Goal: Task Accomplishment & Management: Manage account settings

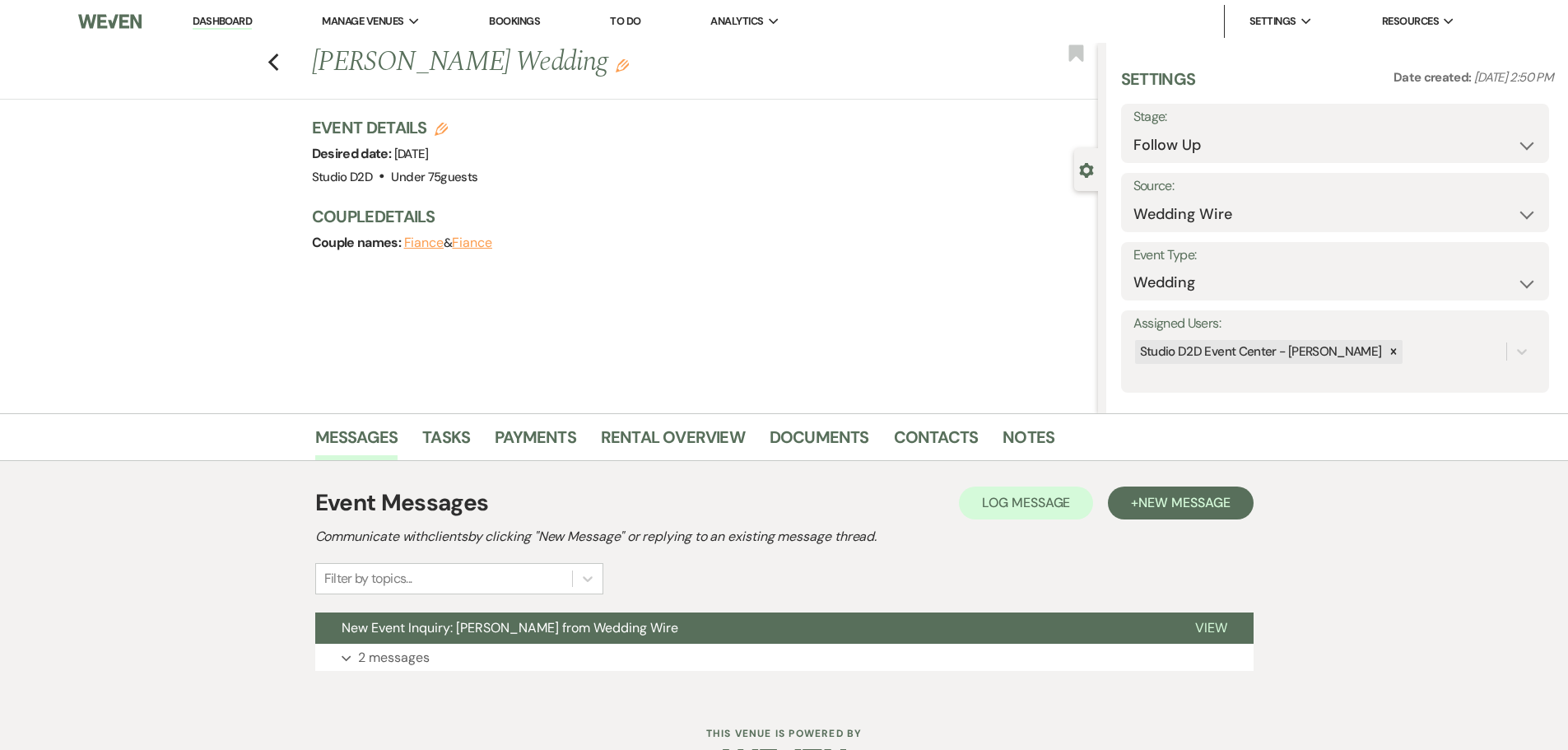
select select "9"
click at [213, 20] on link "Dashboard" at bounding box center [223, 21] width 60 height 16
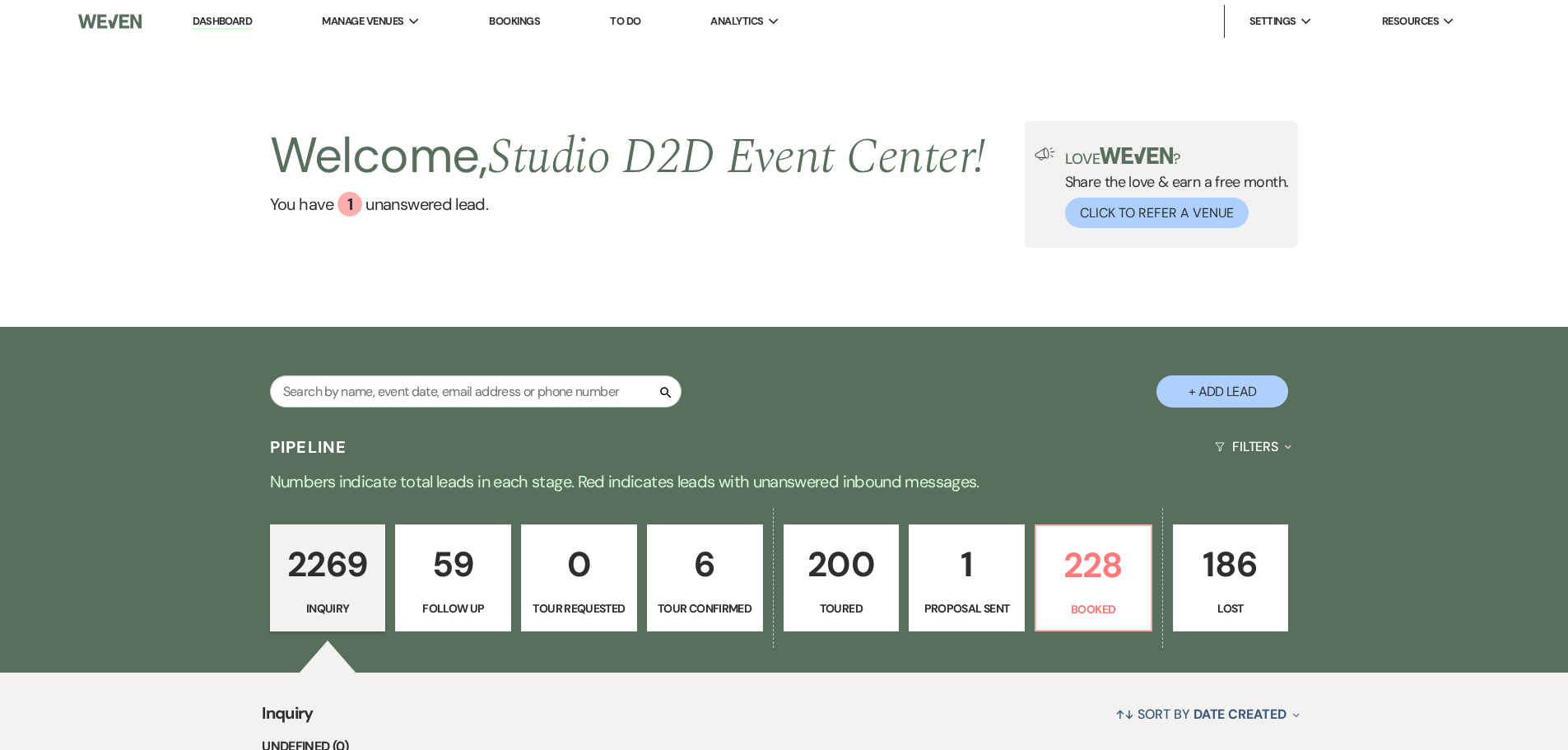
click at [705, 570] on p "6" at bounding box center [705, 564] width 95 height 55
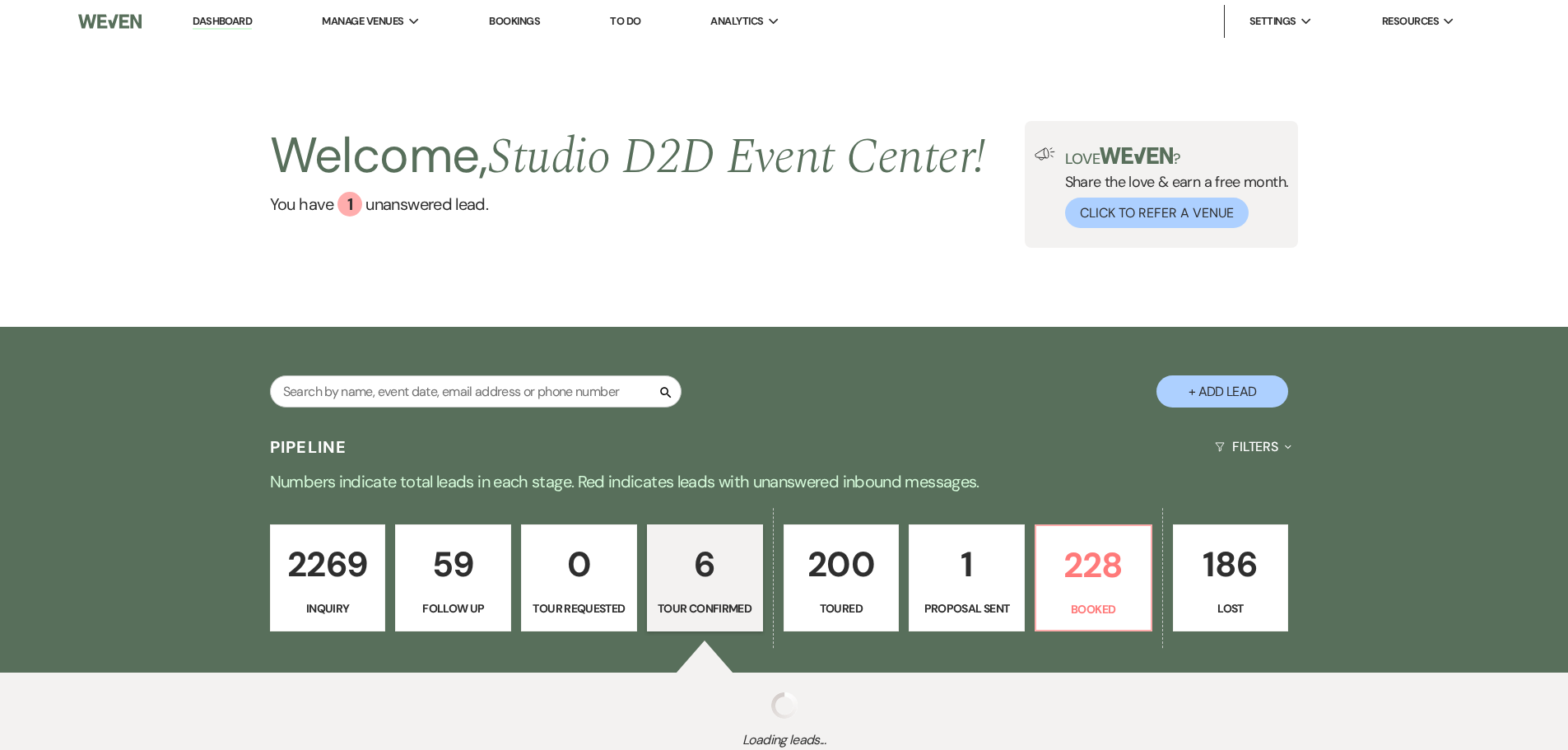
select select "4"
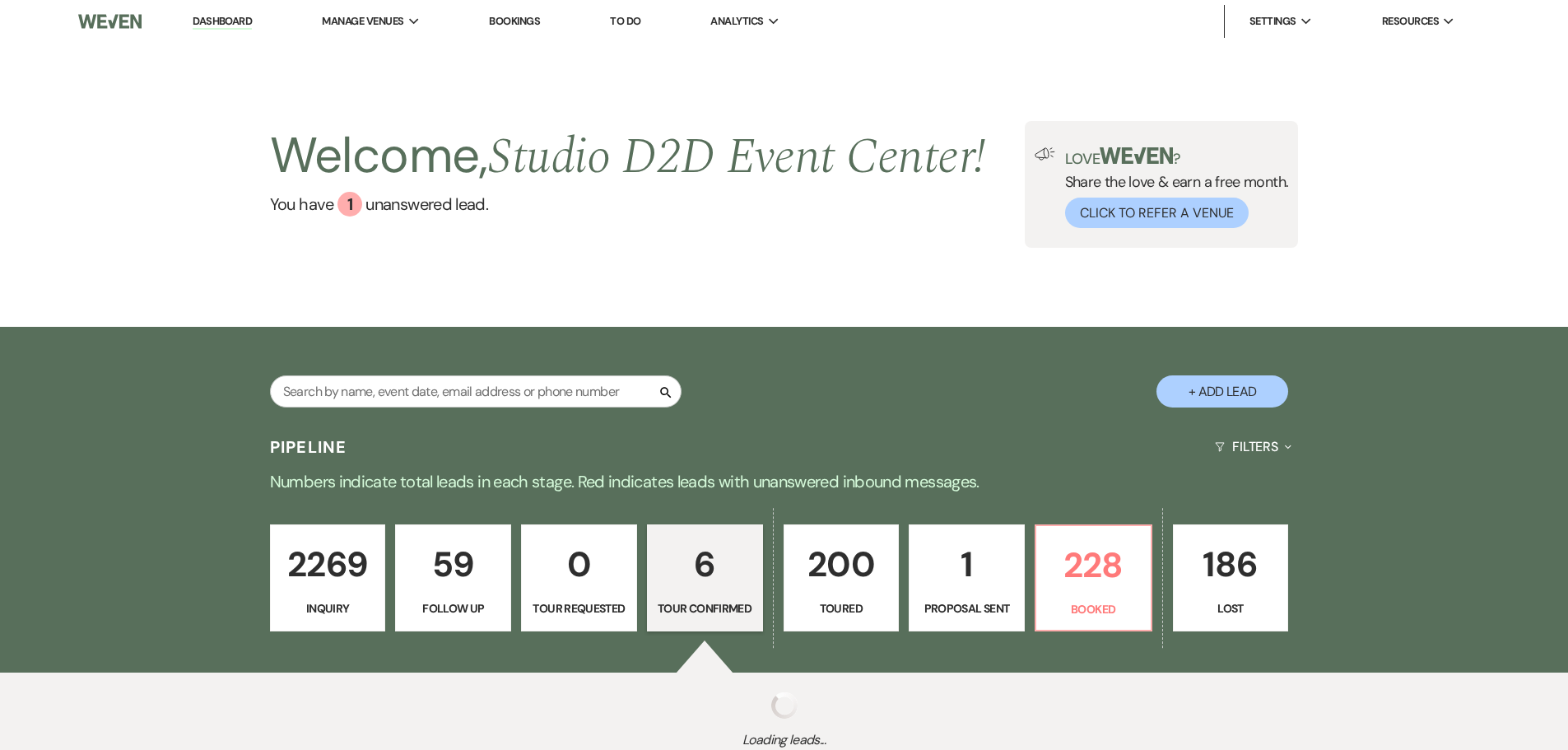
select select "4"
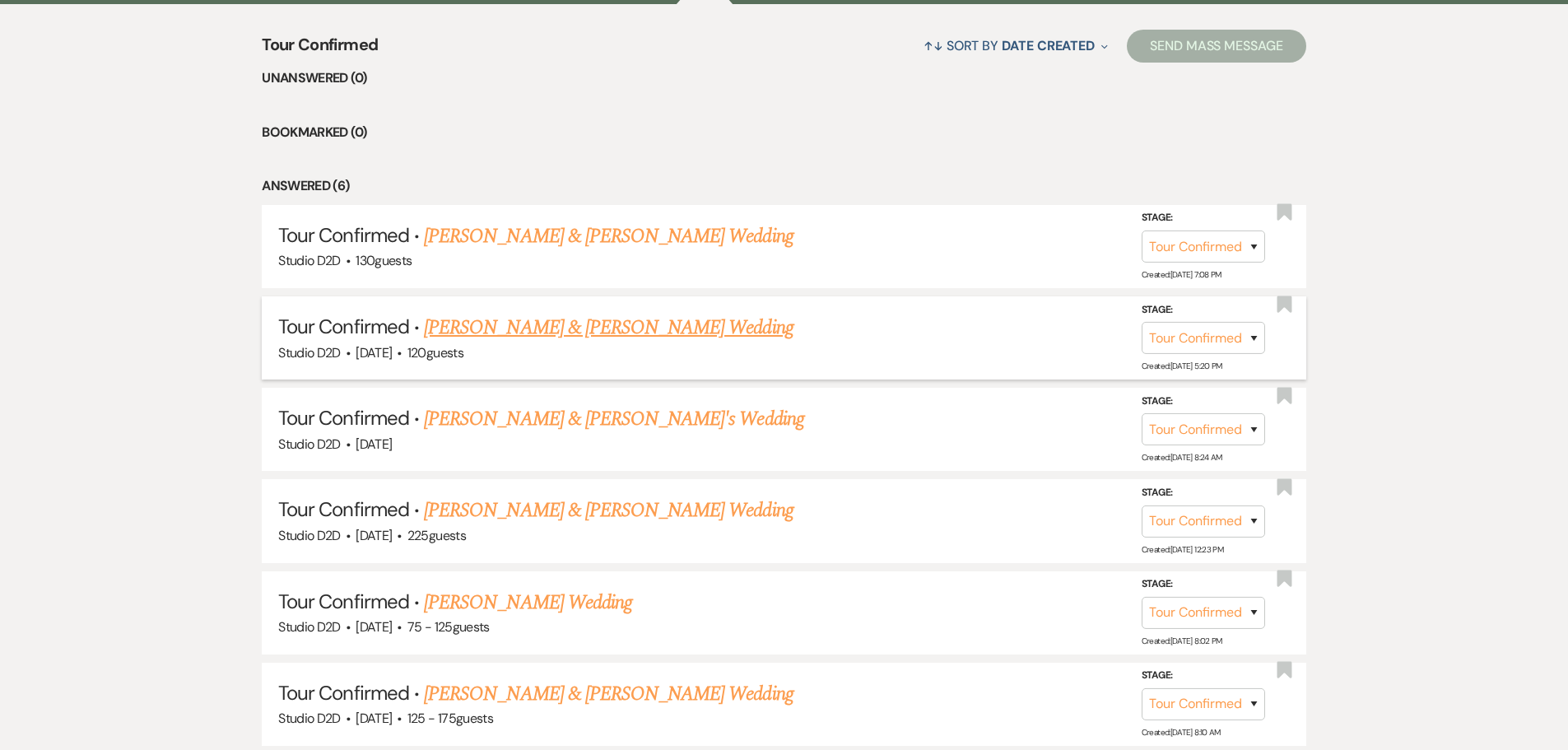
scroll to position [742, 0]
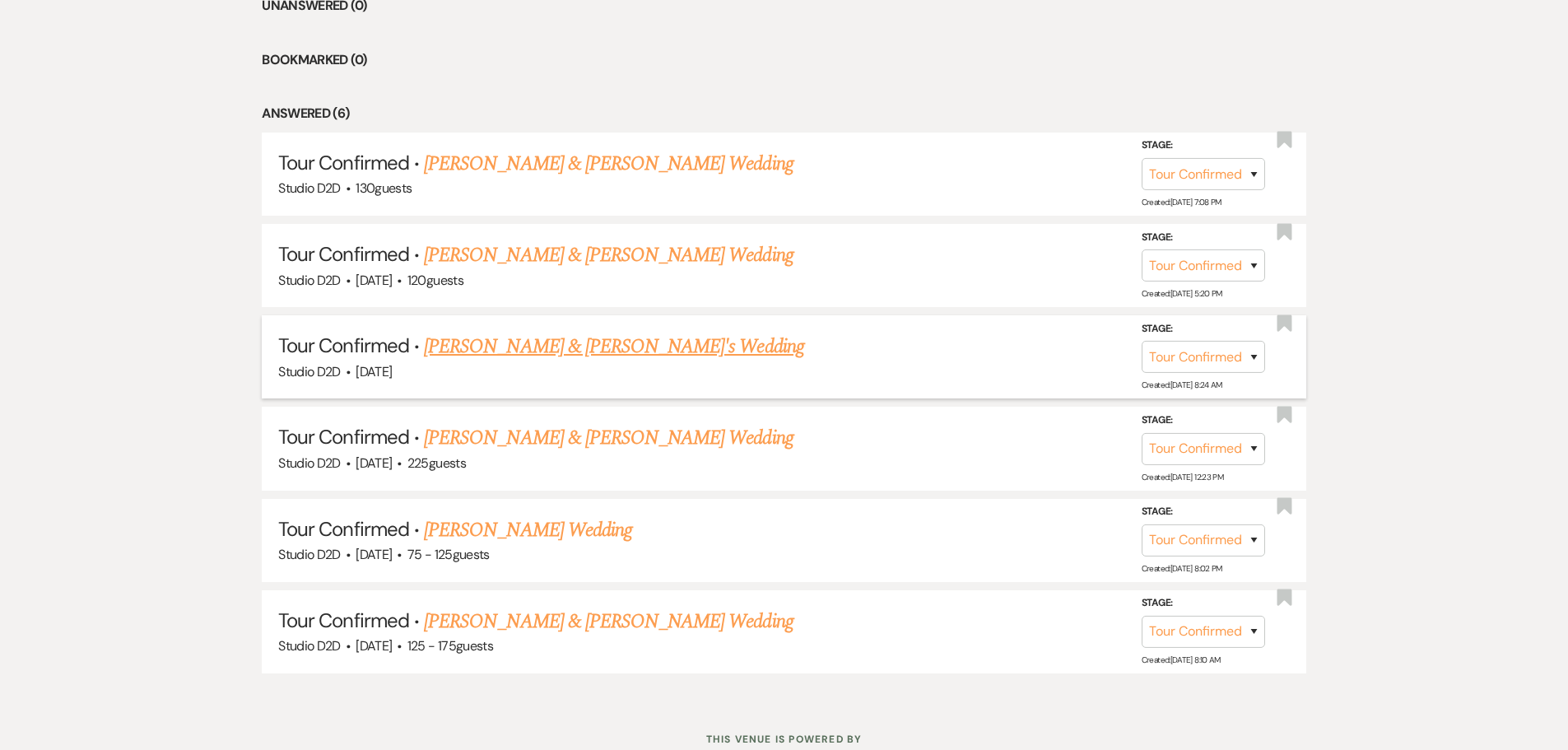
click at [548, 345] on link "[PERSON_NAME] & [PERSON_NAME]'s Wedding" at bounding box center [614, 347] width 380 height 30
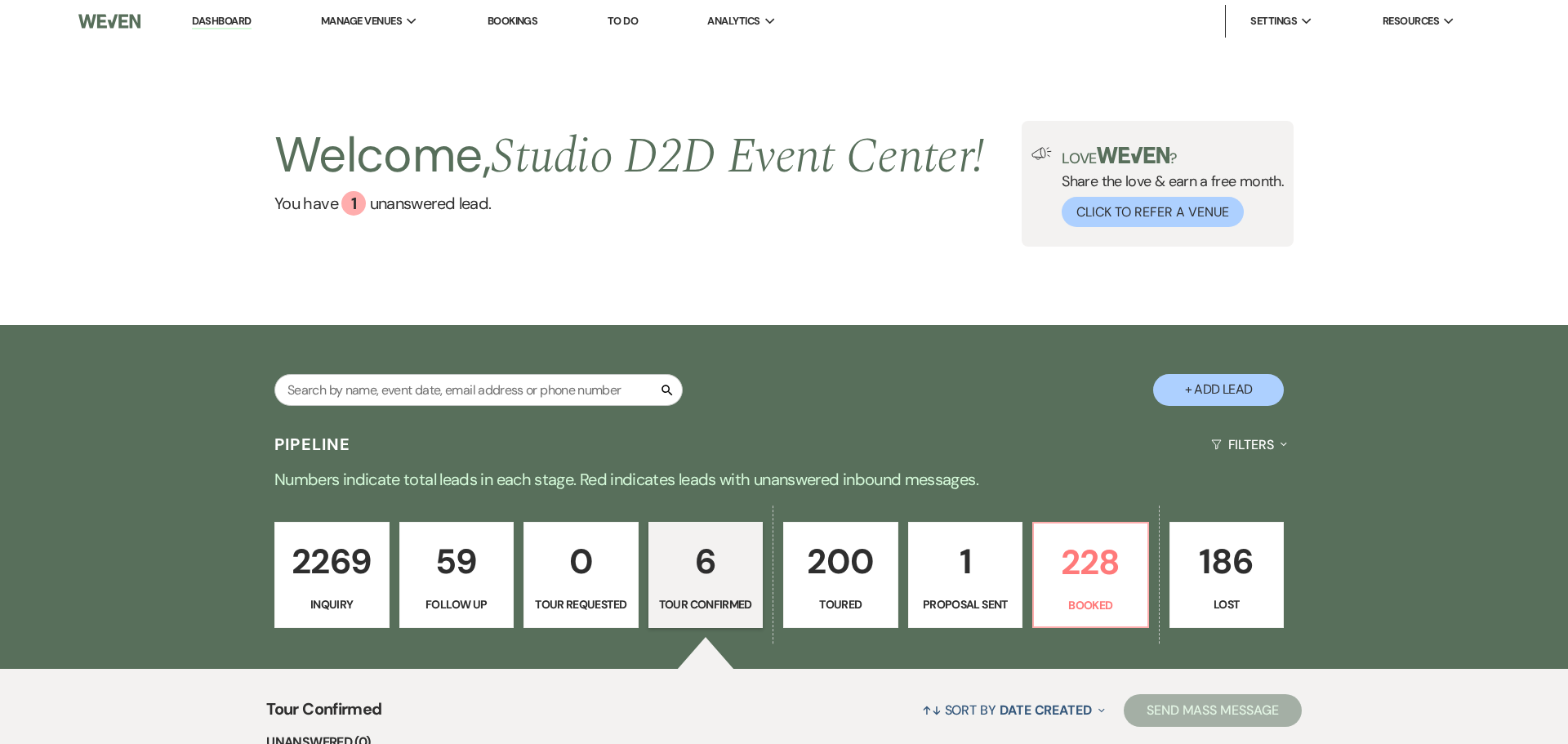
select select "4"
select select "6"
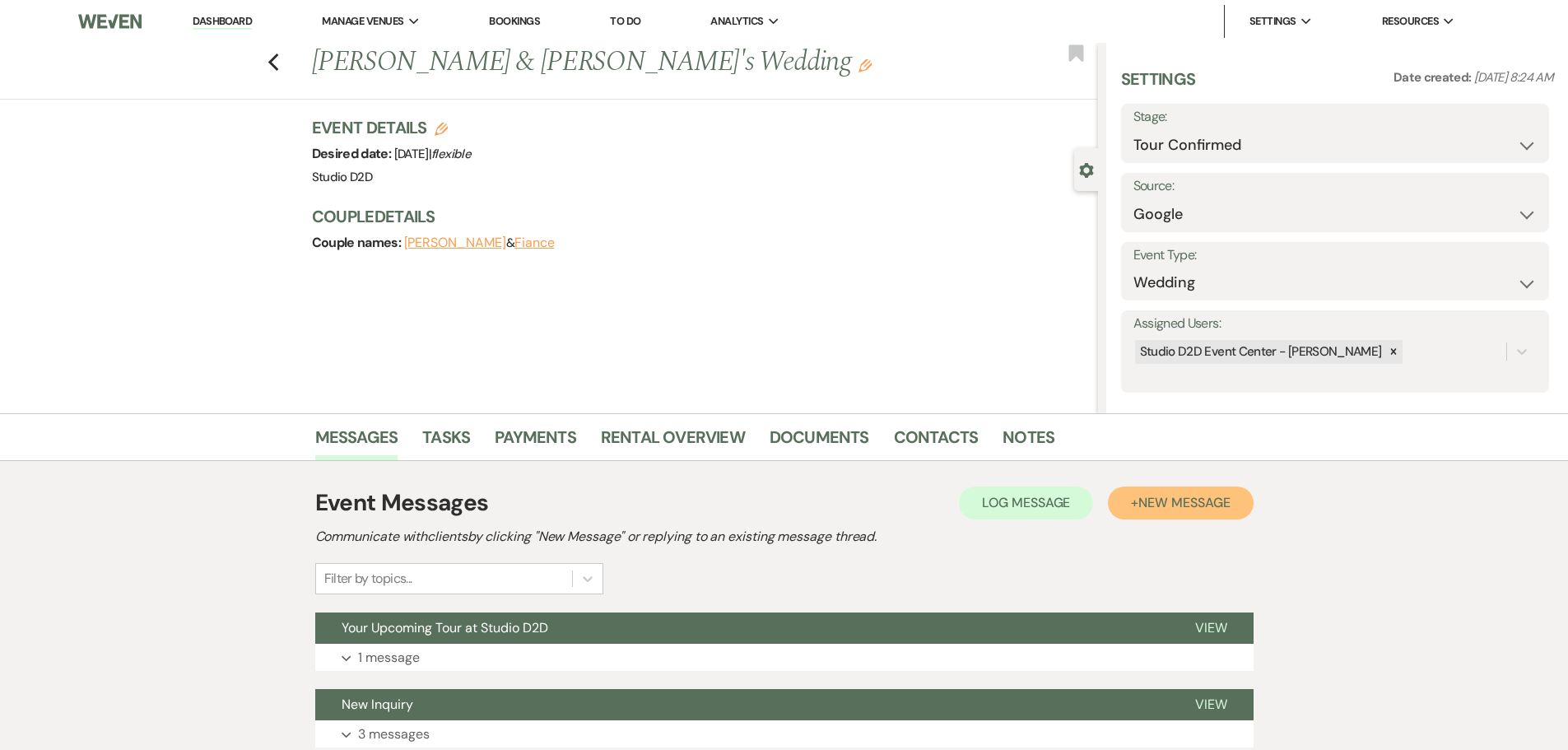
click at [1154, 508] on span "New Message" at bounding box center [1184, 502] width 91 height 18
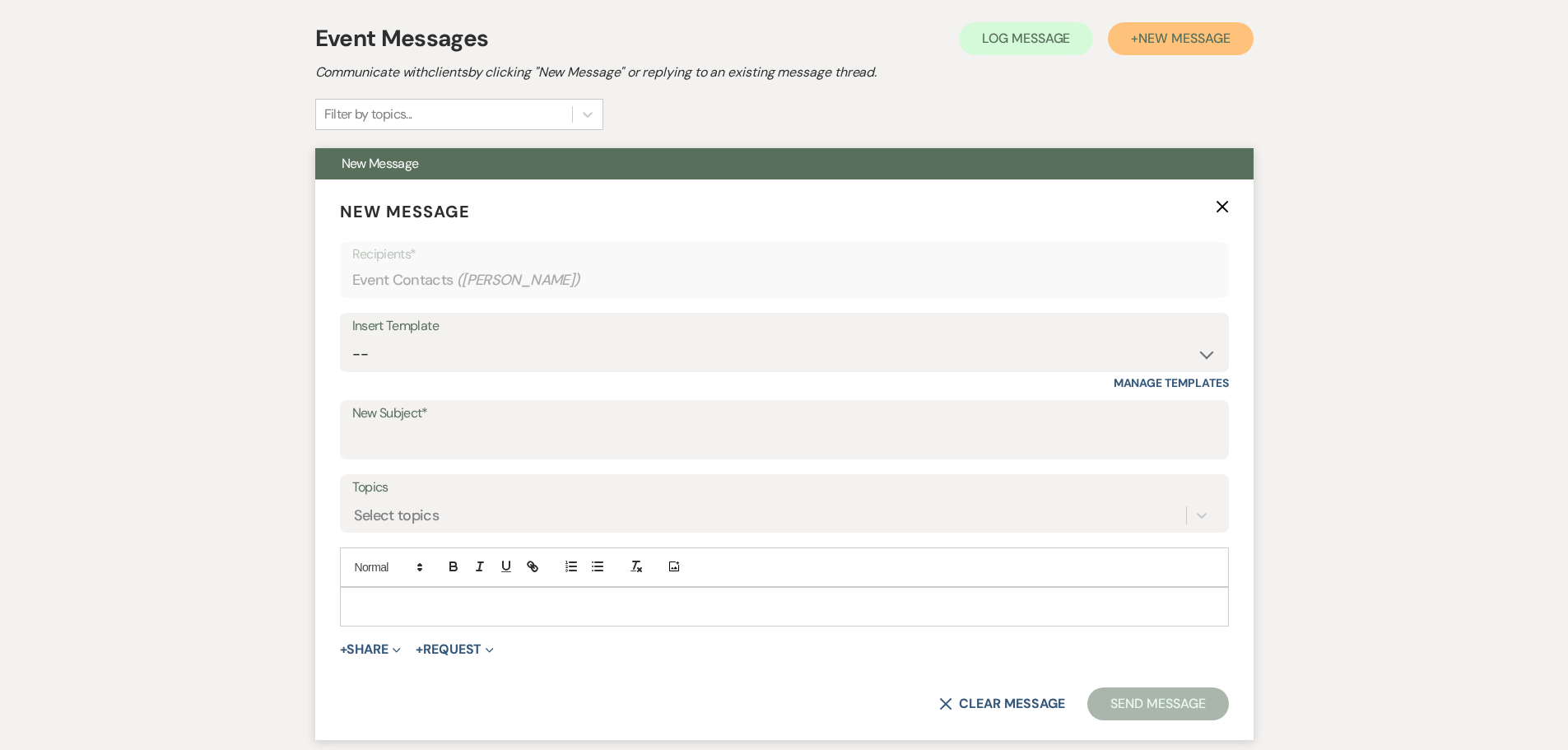
scroll to position [494, 0]
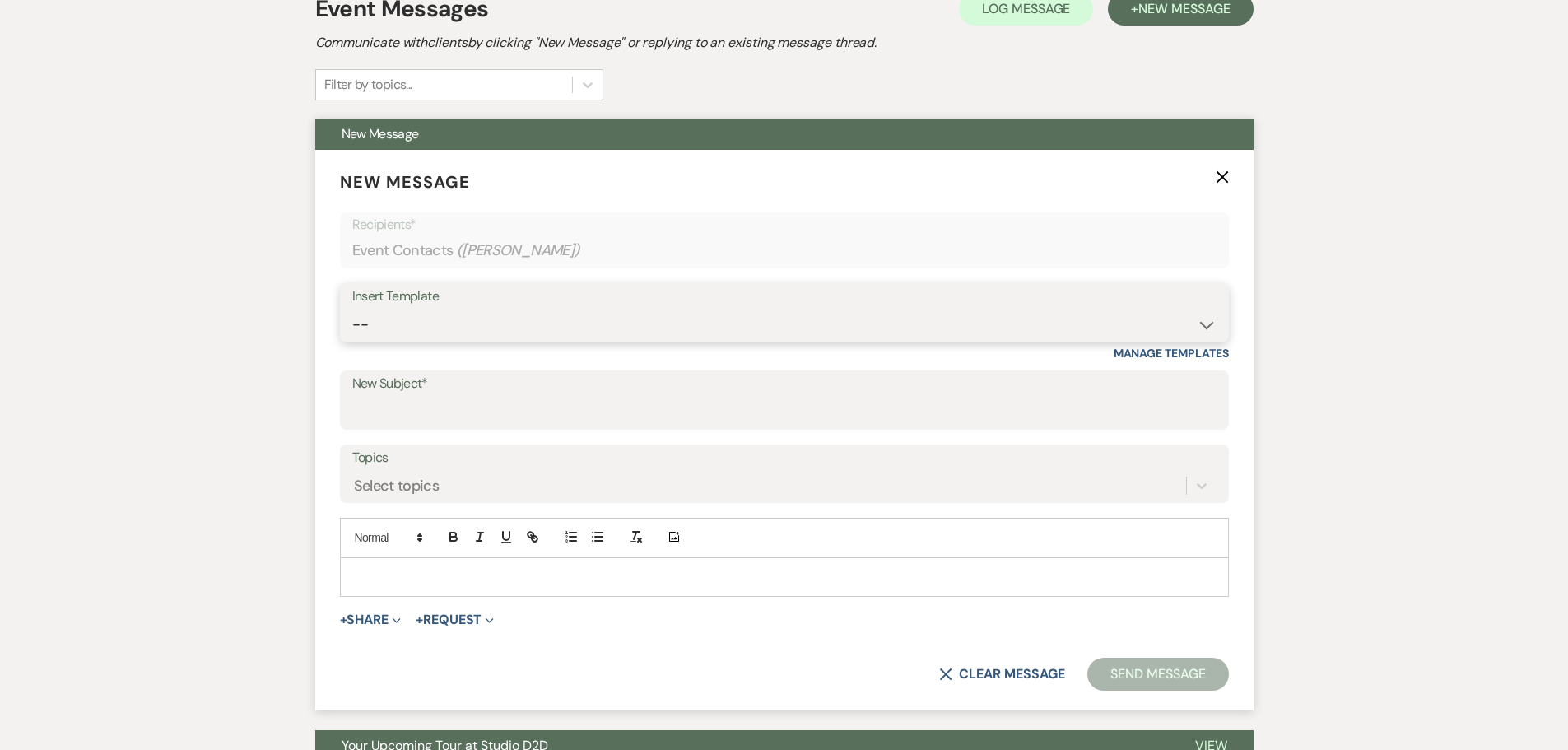
click at [413, 334] on select "-- New Inquiry - message 2 Event Pricing - Non Wedding Weven Planning Portal In…" at bounding box center [784, 324] width 864 height 32
select select "6021"
click at [352, 308] on select "-- New Inquiry - message 2 Event Pricing - Non Wedding Weven Planning Portal In…" at bounding box center [784, 324] width 864 height 32
type input "Cancelled Tour - Want to Reschedule Your Studio D2D Tour?"
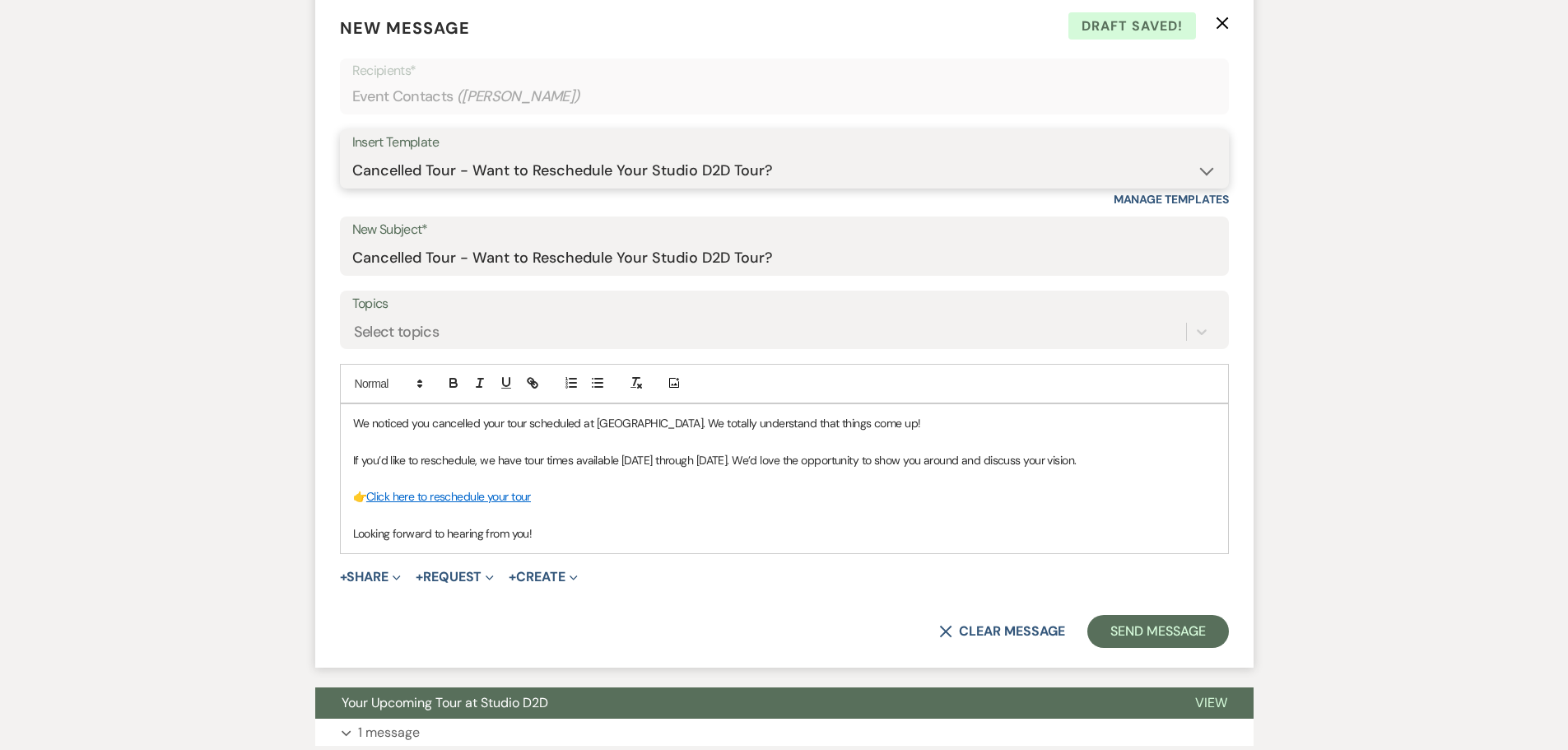
scroll to position [659, 0]
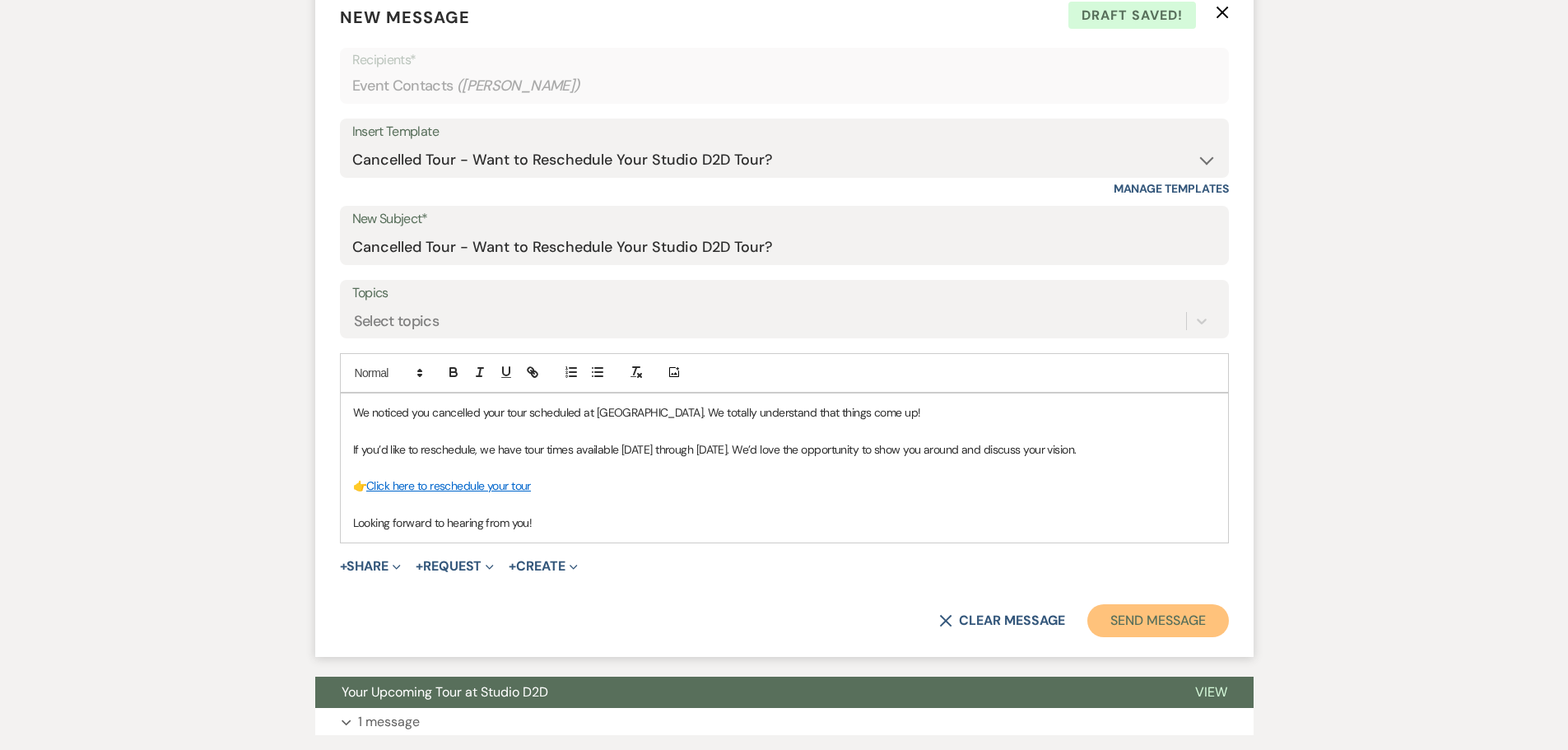
click at [1176, 625] on button "Send Message" at bounding box center [1157, 620] width 141 height 33
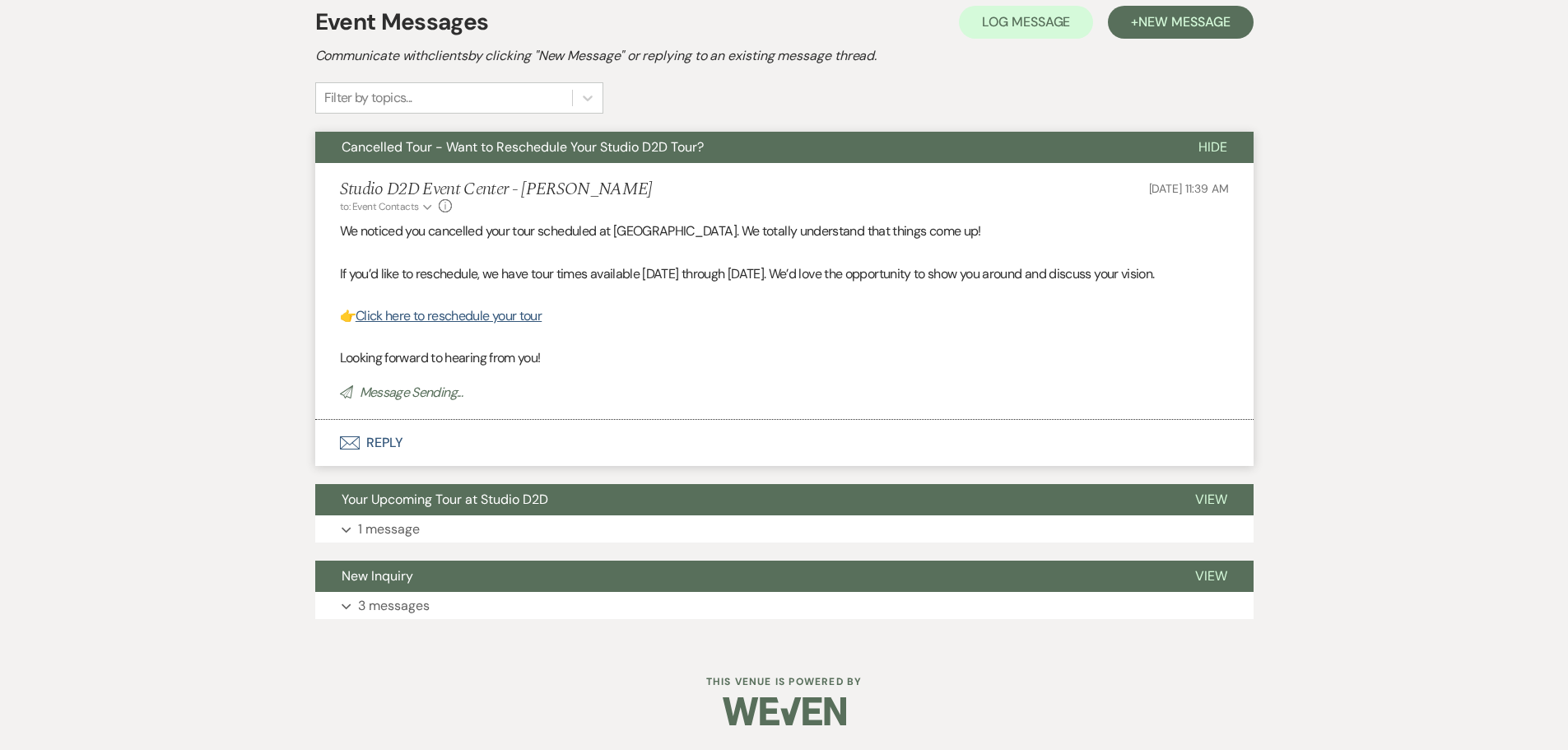
scroll to position [47, 0]
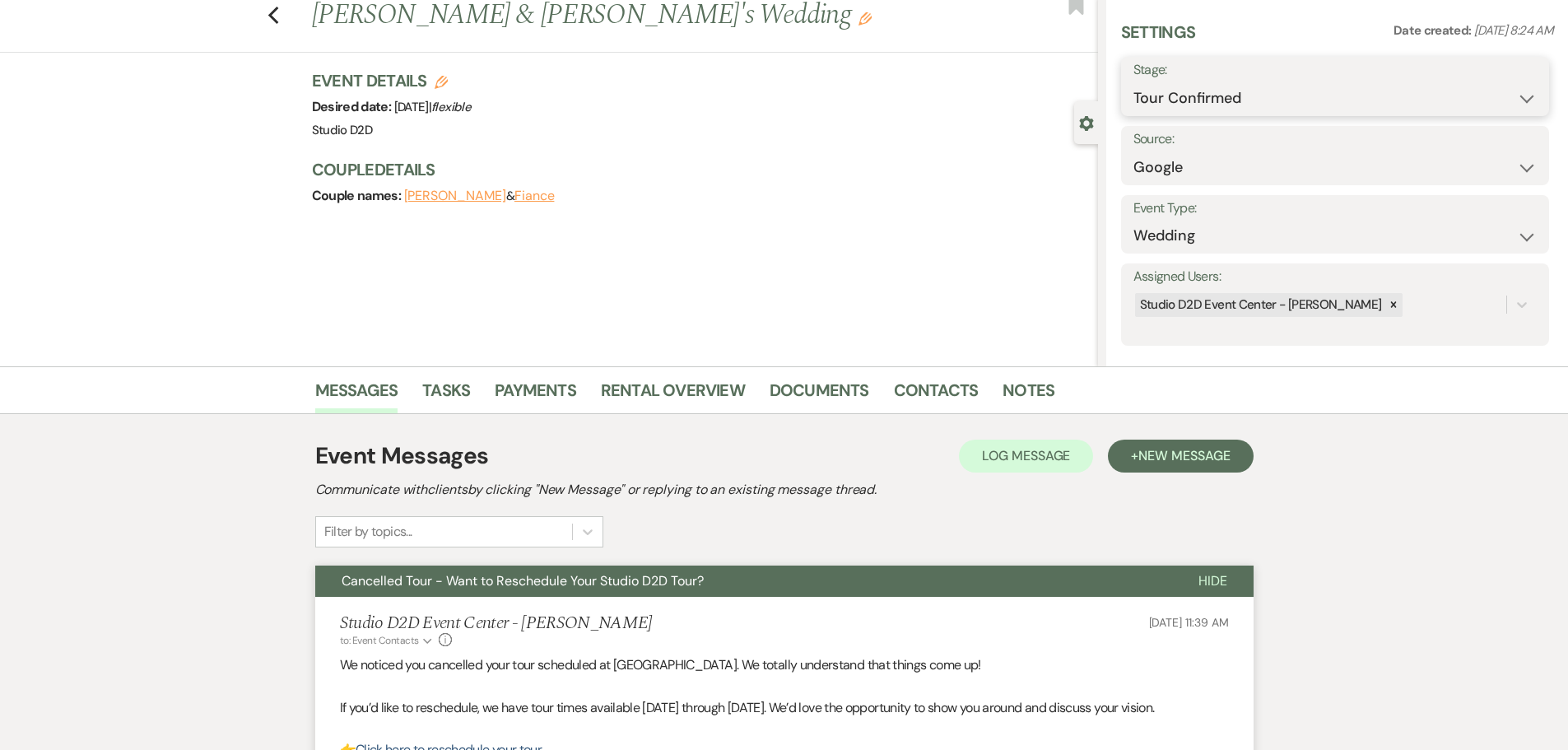
click at [1277, 106] on select "Inquiry Follow Up Tour Requested Tour Confirmed Toured Proposal Sent Booked Lost" at bounding box center [1334, 98] width 403 height 32
select select "9"
click at [1133, 82] on select "Inquiry Follow Up Tour Requested Tour Confirmed Toured Proposal Sent Booked Lost" at bounding box center [1334, 98] width 403 height 32
click at [1484, 84] on button "Save" at bounding box center [1503, 86] width 93 height 33
click at [280, 17] on icon "Previous" at bounding box center [273, 15] width 12 height 20
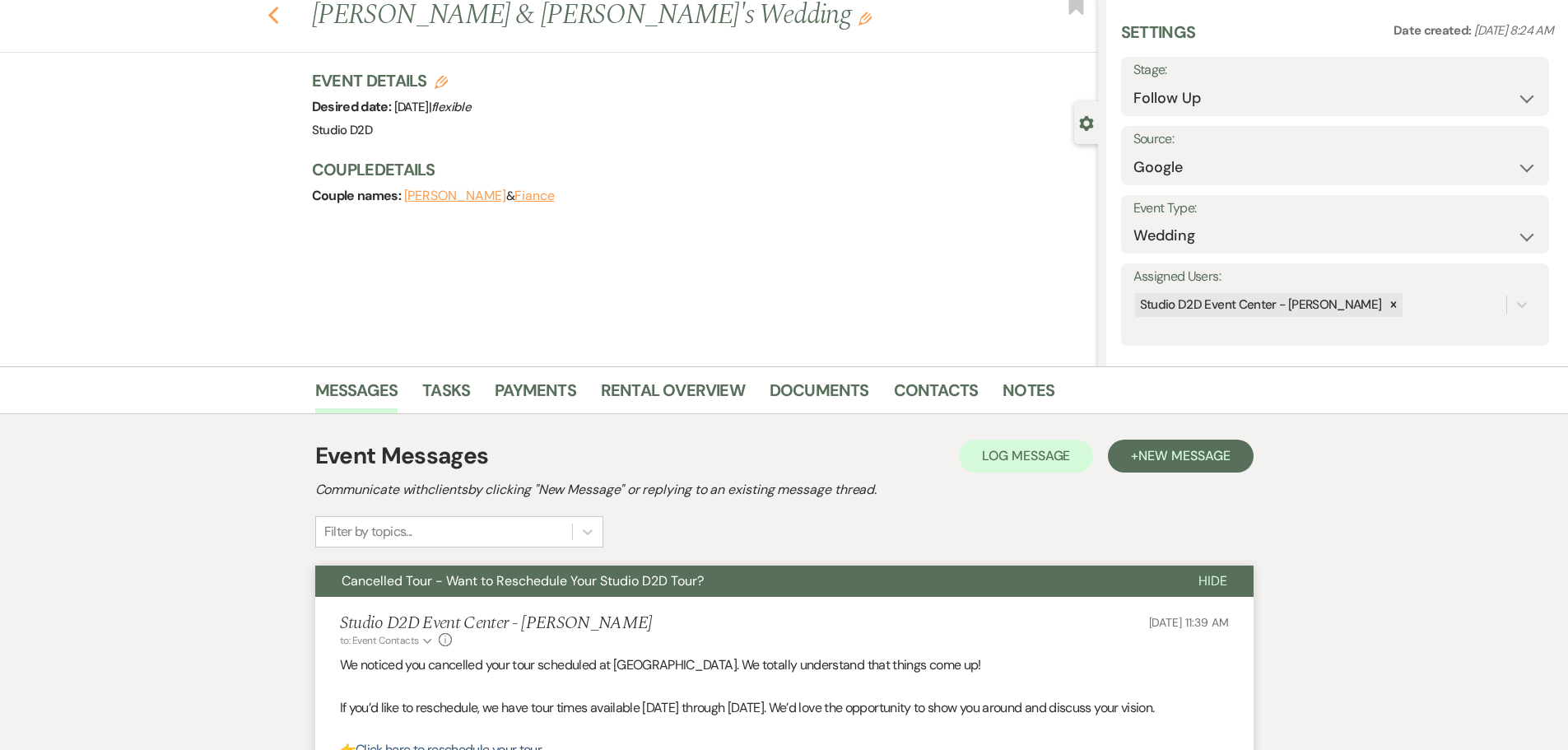
select select "4"
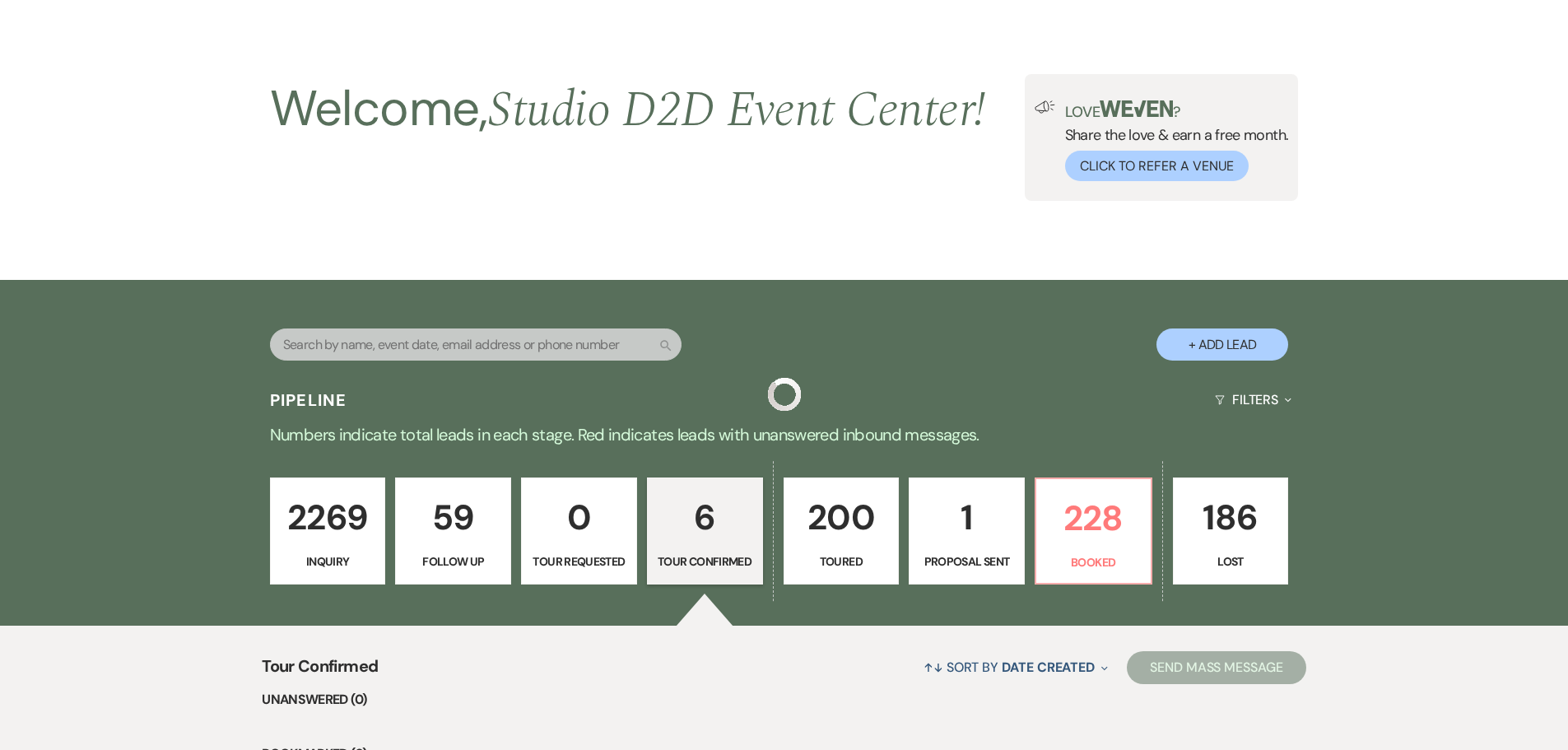
scroll to position [707, 0]
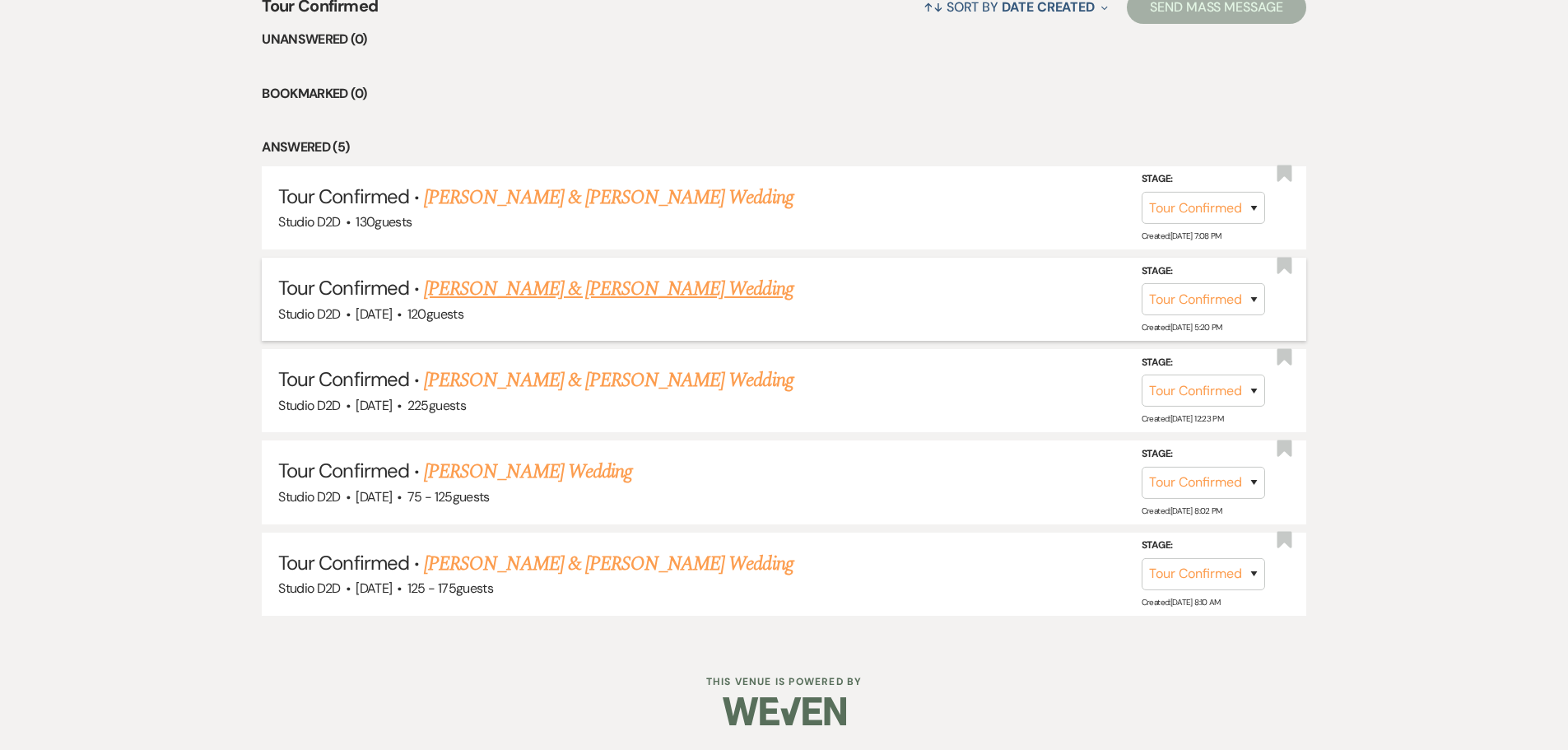
click at [525, 295] on link "[PERSON_NAME] & [PERSON_NAME] Wedding" at bounding box center [608, 289] width 369 height 30
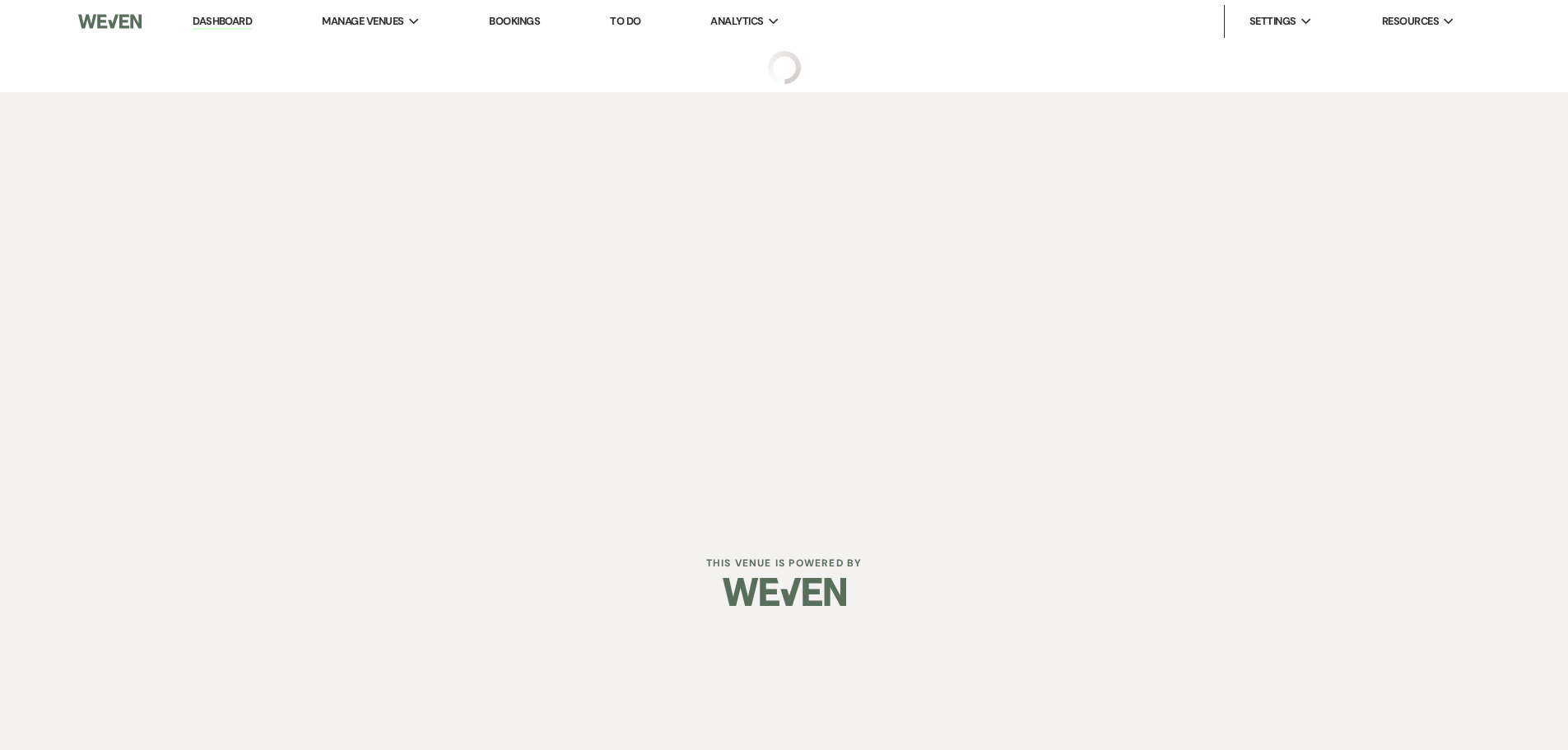
select select "4"
select select "17"
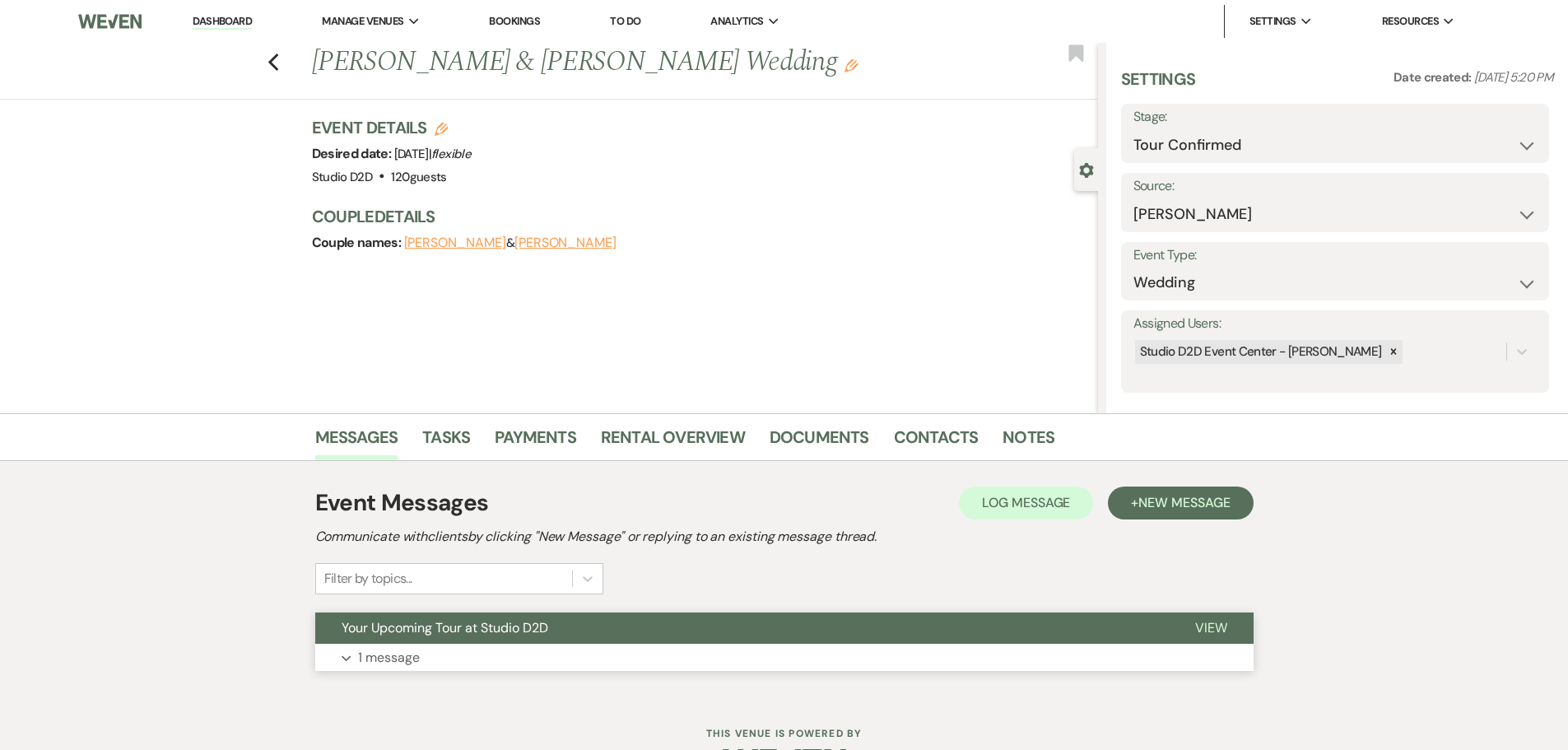
click at [417, 654] on p "1 message" at bounding box center [389, 658] width 61 height 21
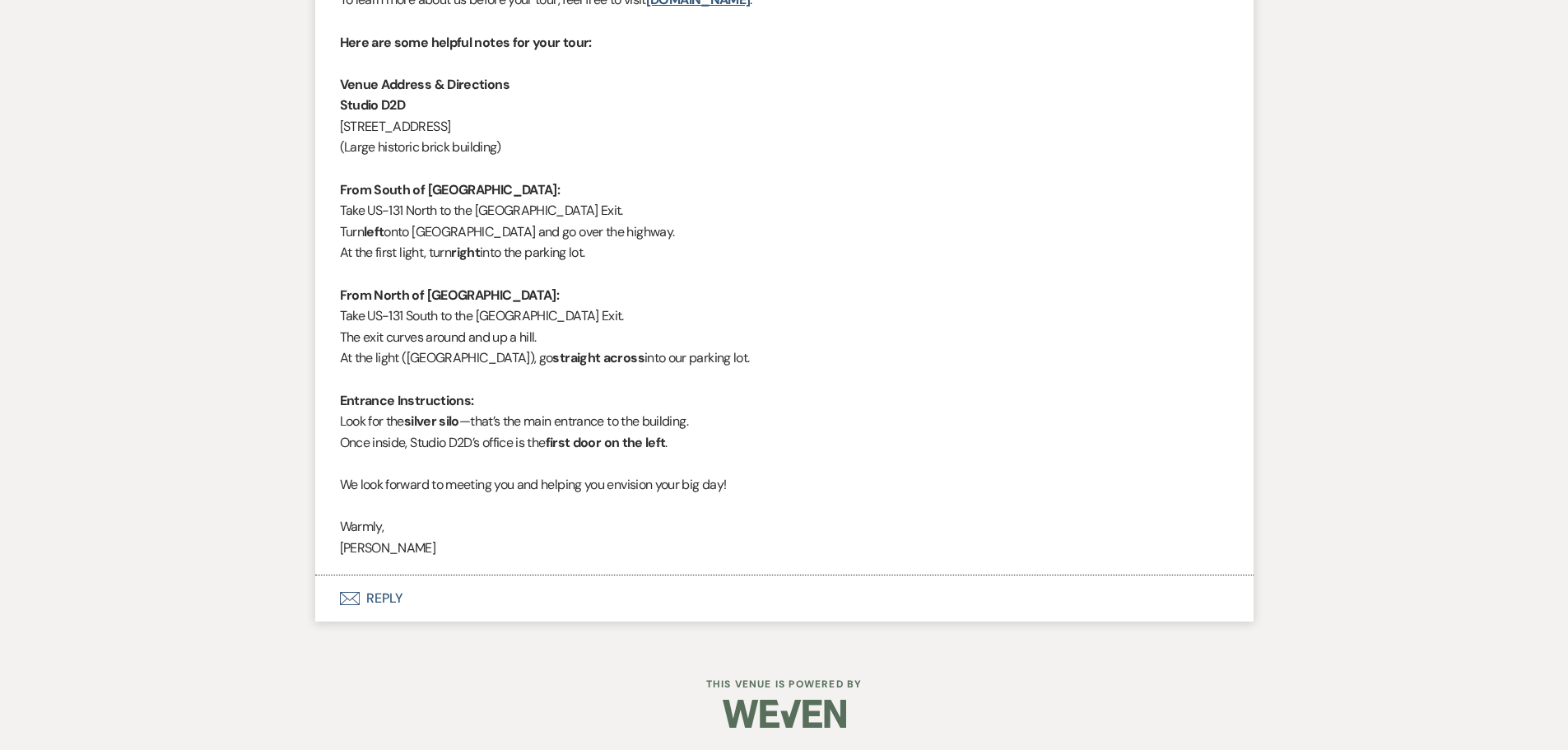
scroll to position [906, 0]
click at [381, 601] on button "Envelope Reply" at bounding box center [785, 596] width 939 height 47
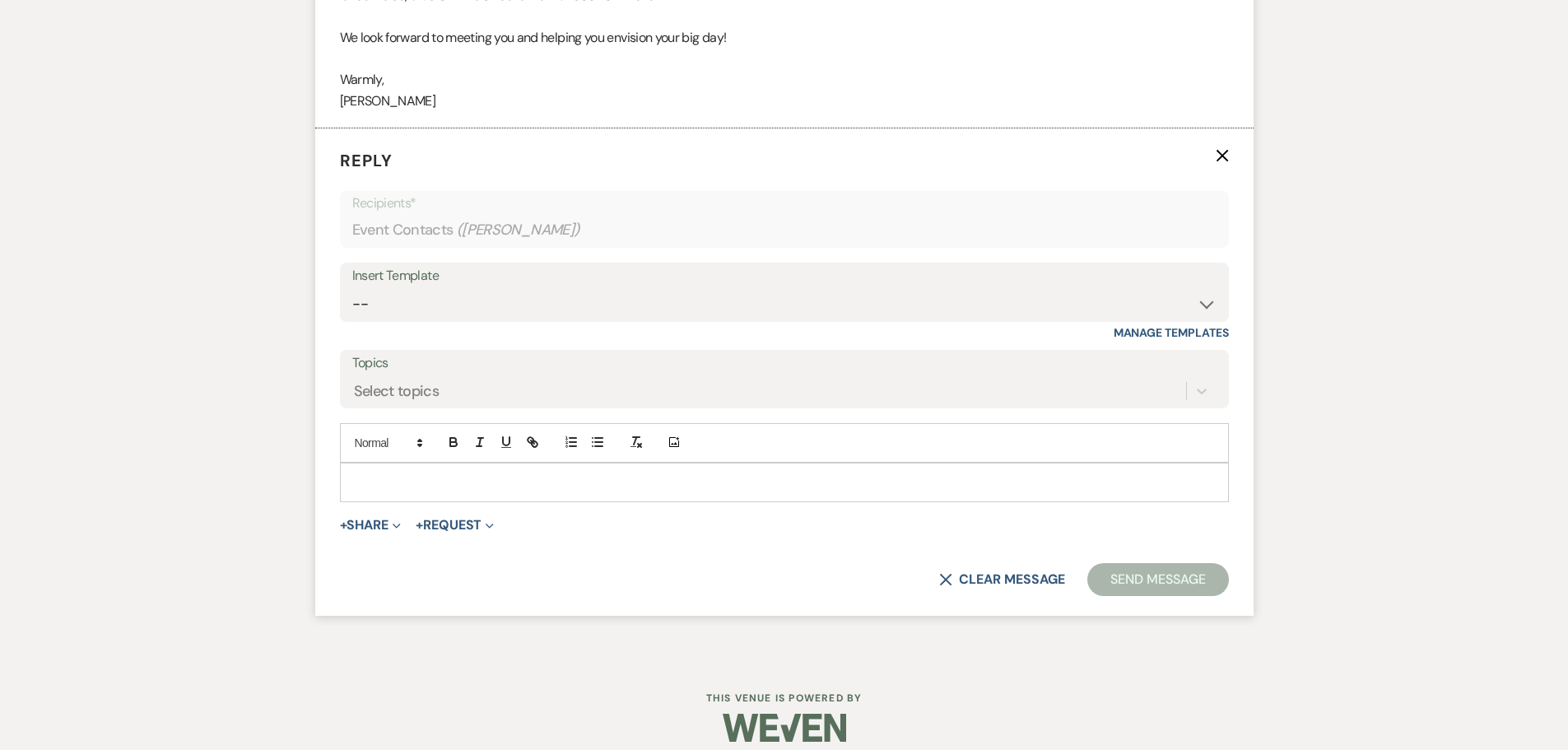
scroll to position [1367, 0]
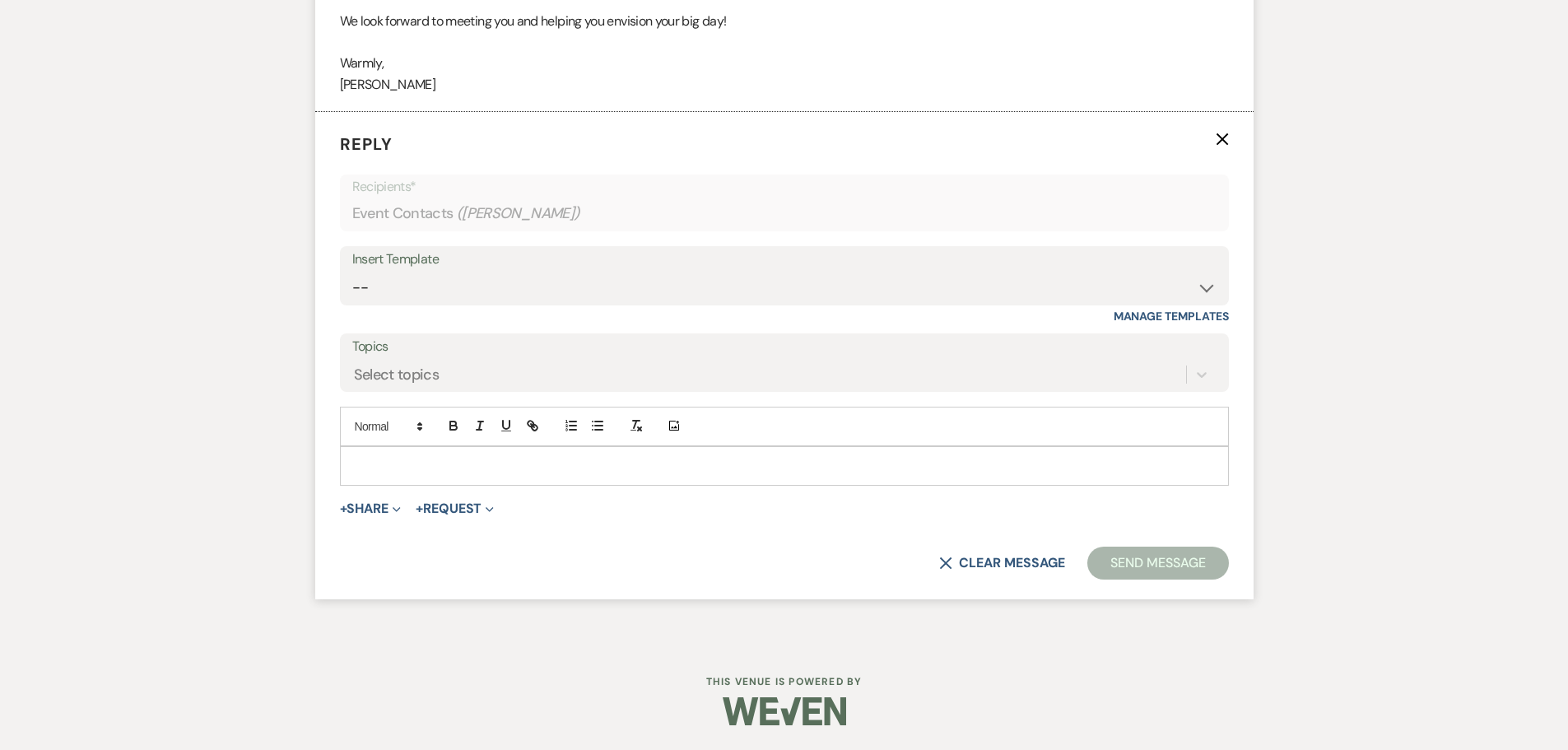
click at [431, 469] on p at bounding box center [784, 466] width 862 height 18
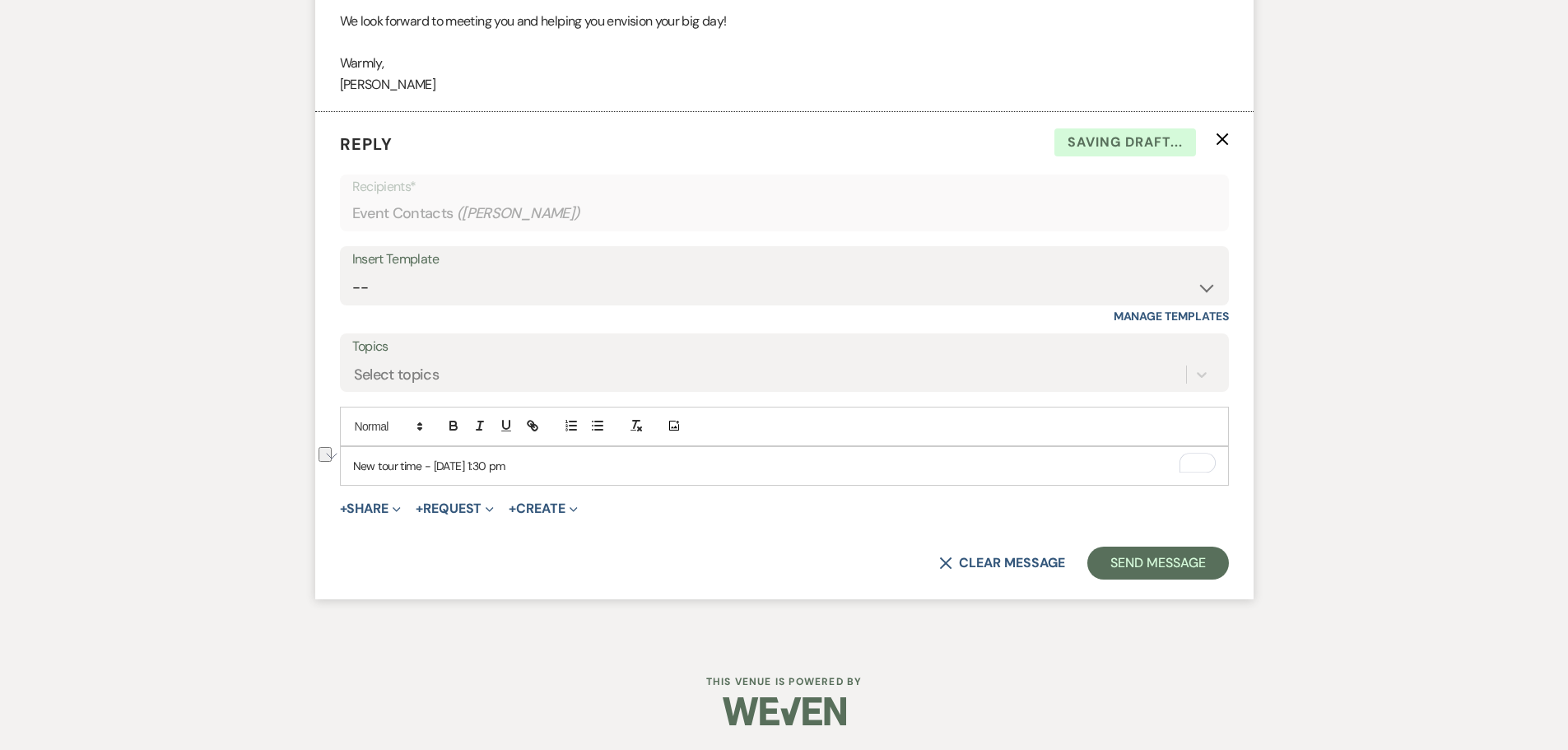
drag, startPoint x: 554, startPoint y: 468, endPoint x: 433, endPoint y: 470, distance: 121.0
click at [433, 470] on p "New tour time - [DATE] 1:30 pm" at bounding box center [784, 466] width 862 height 18
click at [453, 431] on icon "button" at bounding box center [453, 426] width 15 height 15
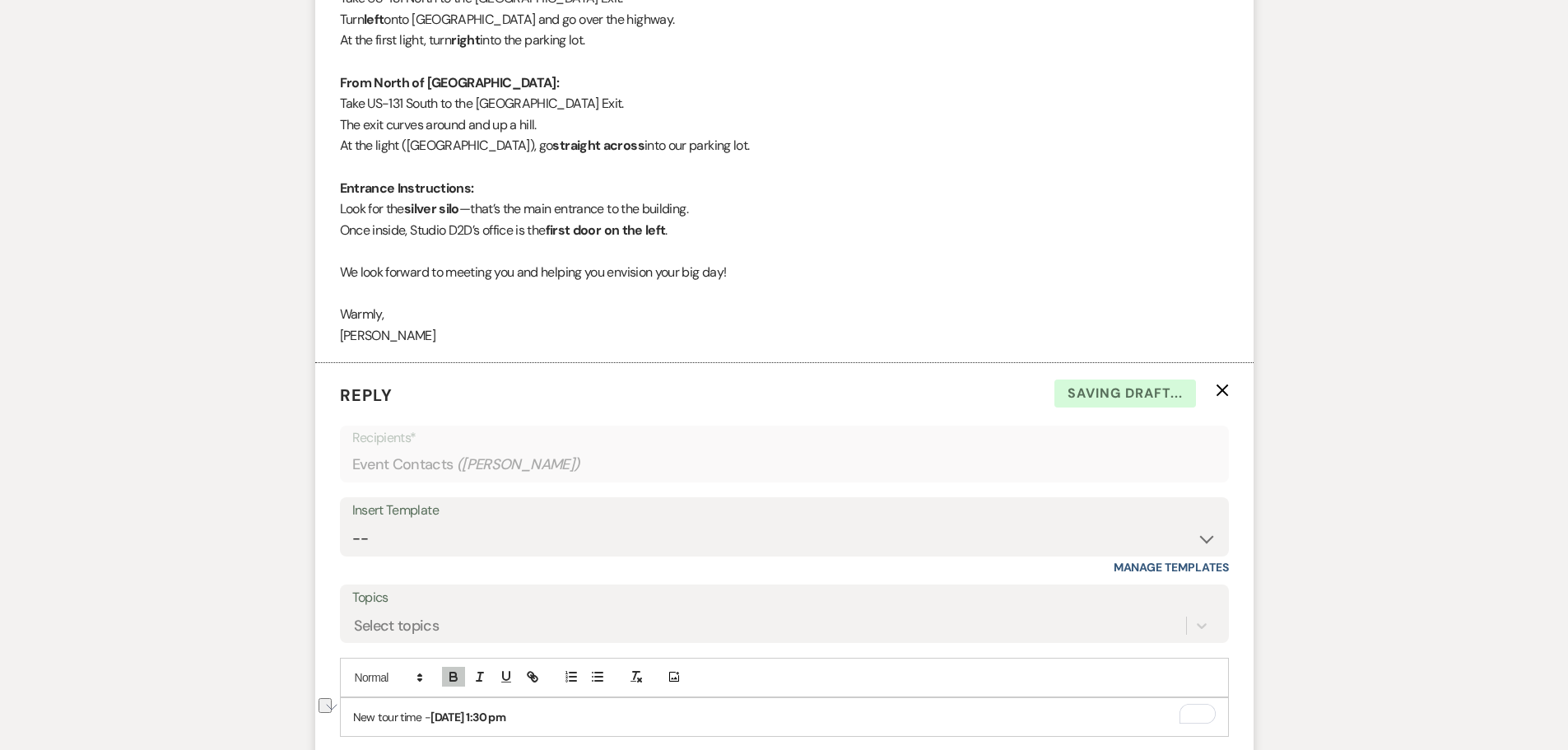
scroll to position [1202, 0]
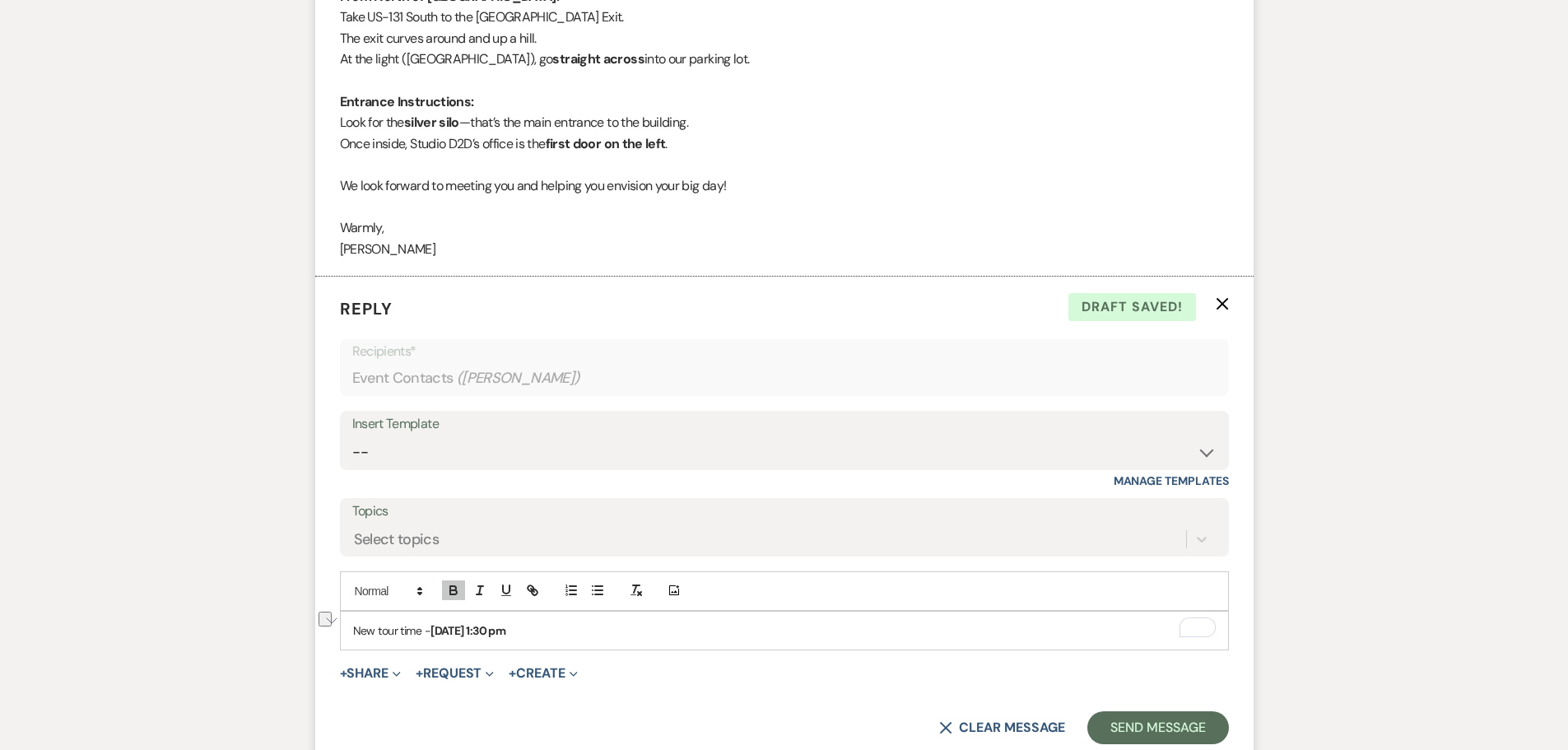
click at [612, 632] on p "New tour time - [DATE] 1:30 pm" at bounding box center [784, 630] width 862 height 18
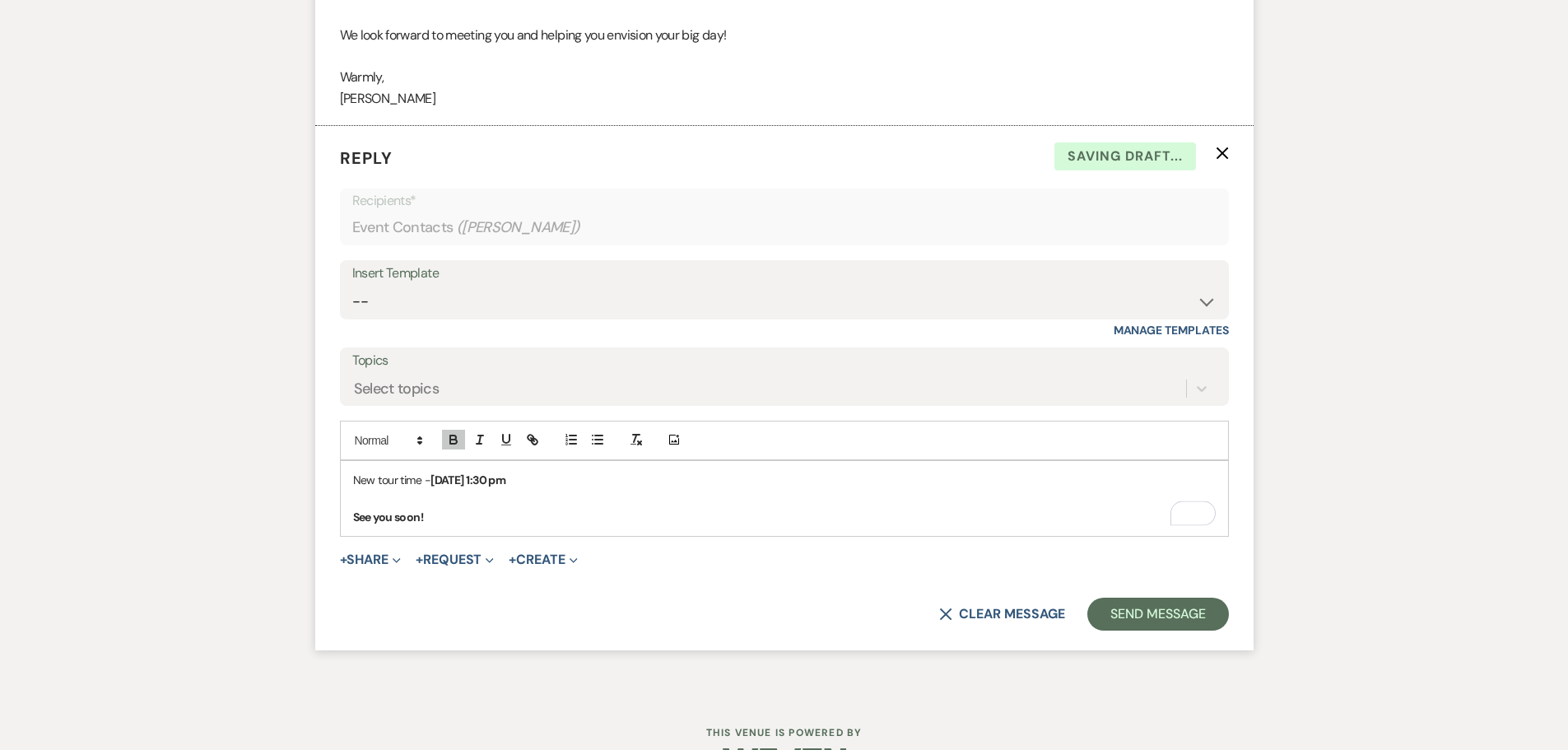
scroll to position [1367, 0]
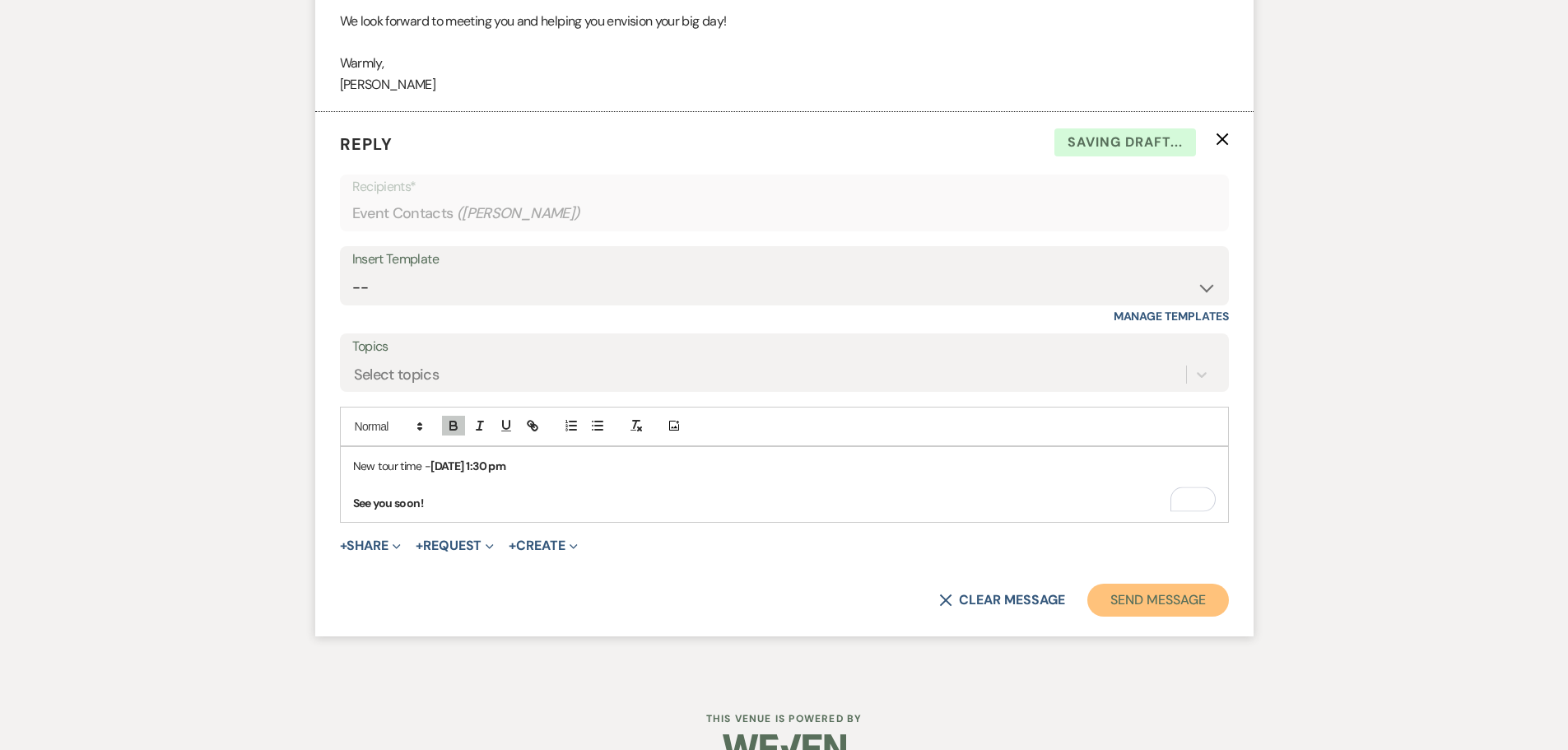
click at [1122, 608] on button "Send Message" at bounding box center [1157, 600] width 141 height 33
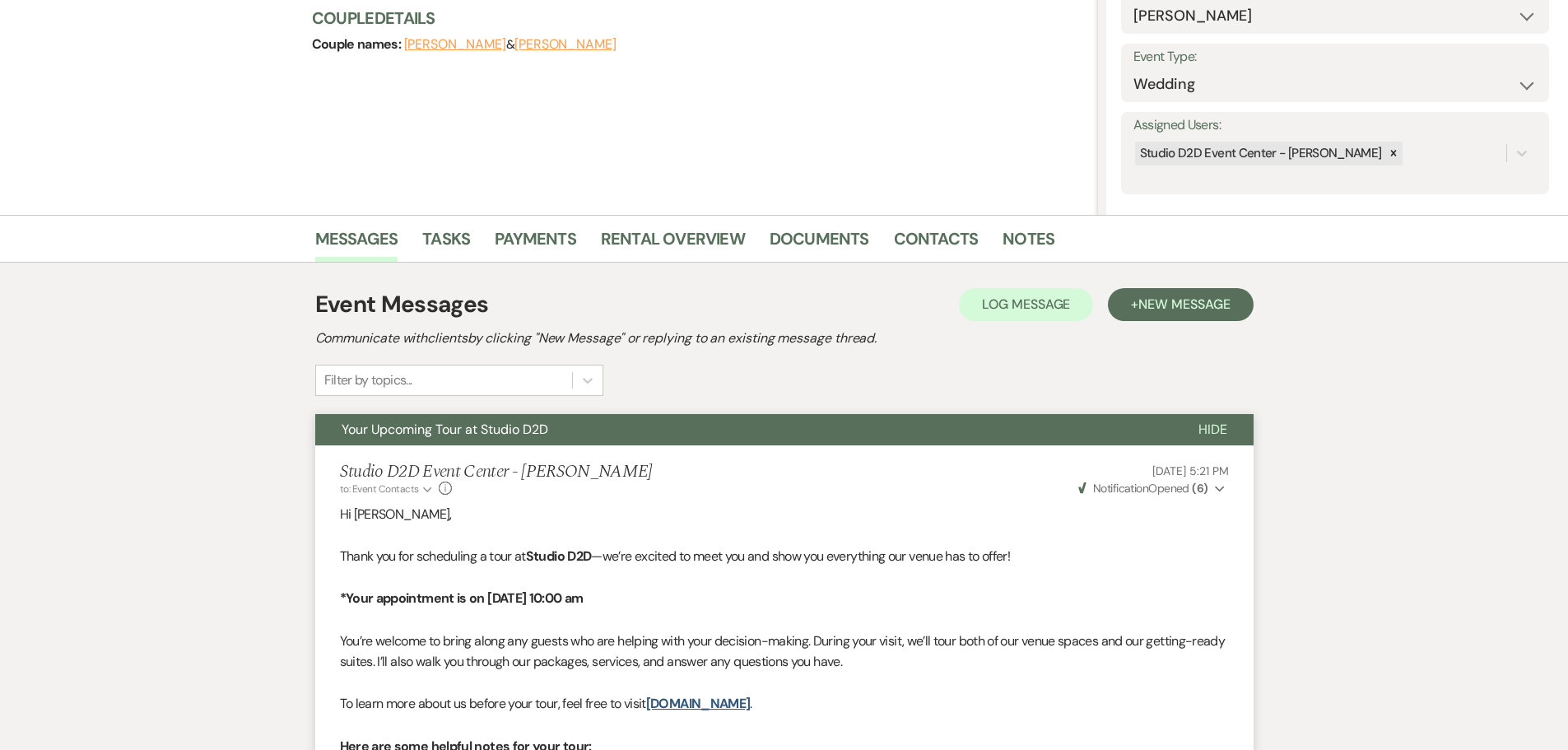
scroll to position [0, 0]
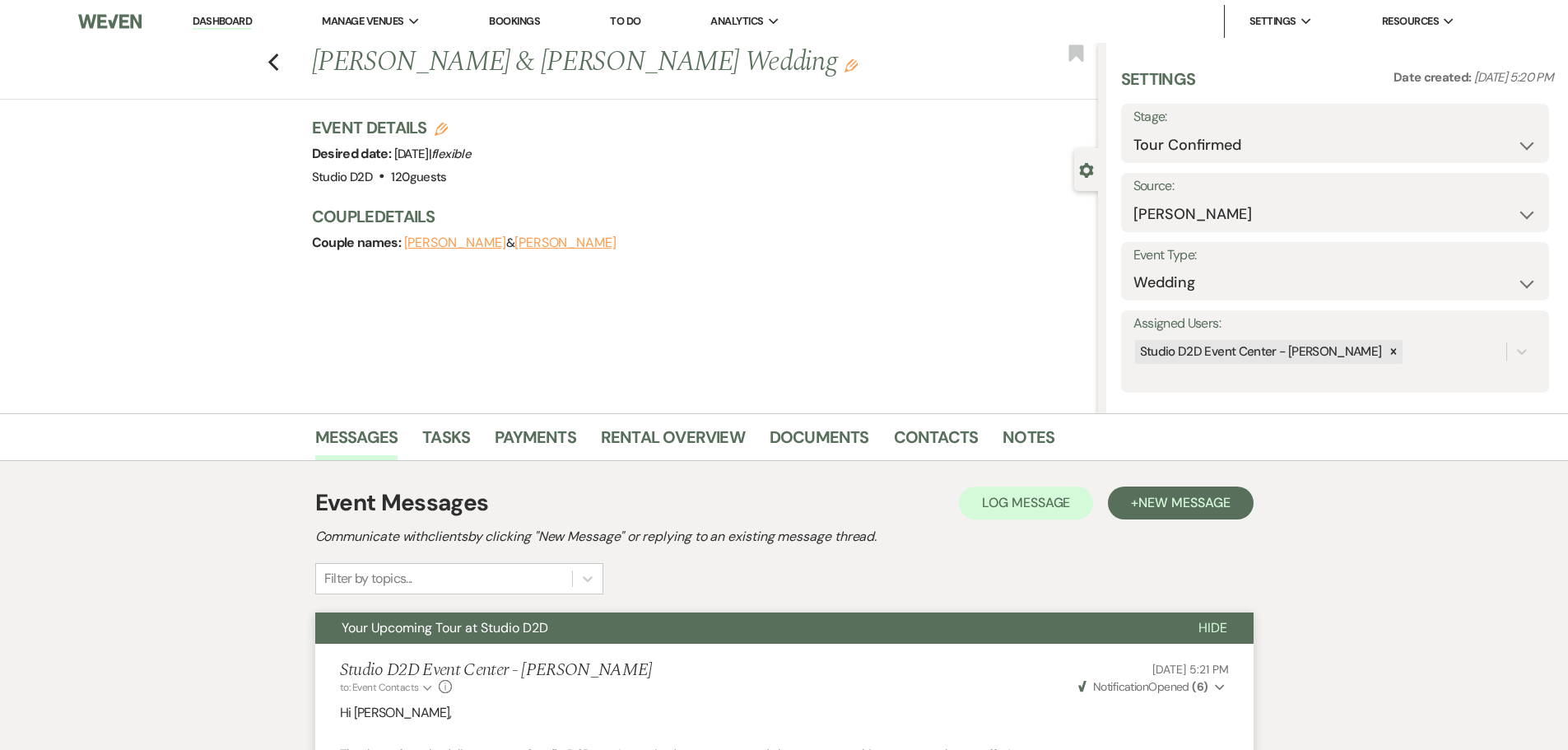
click at [234, 20] on link "Dashboard" at bounding box center [223, 21] width 60 height 16
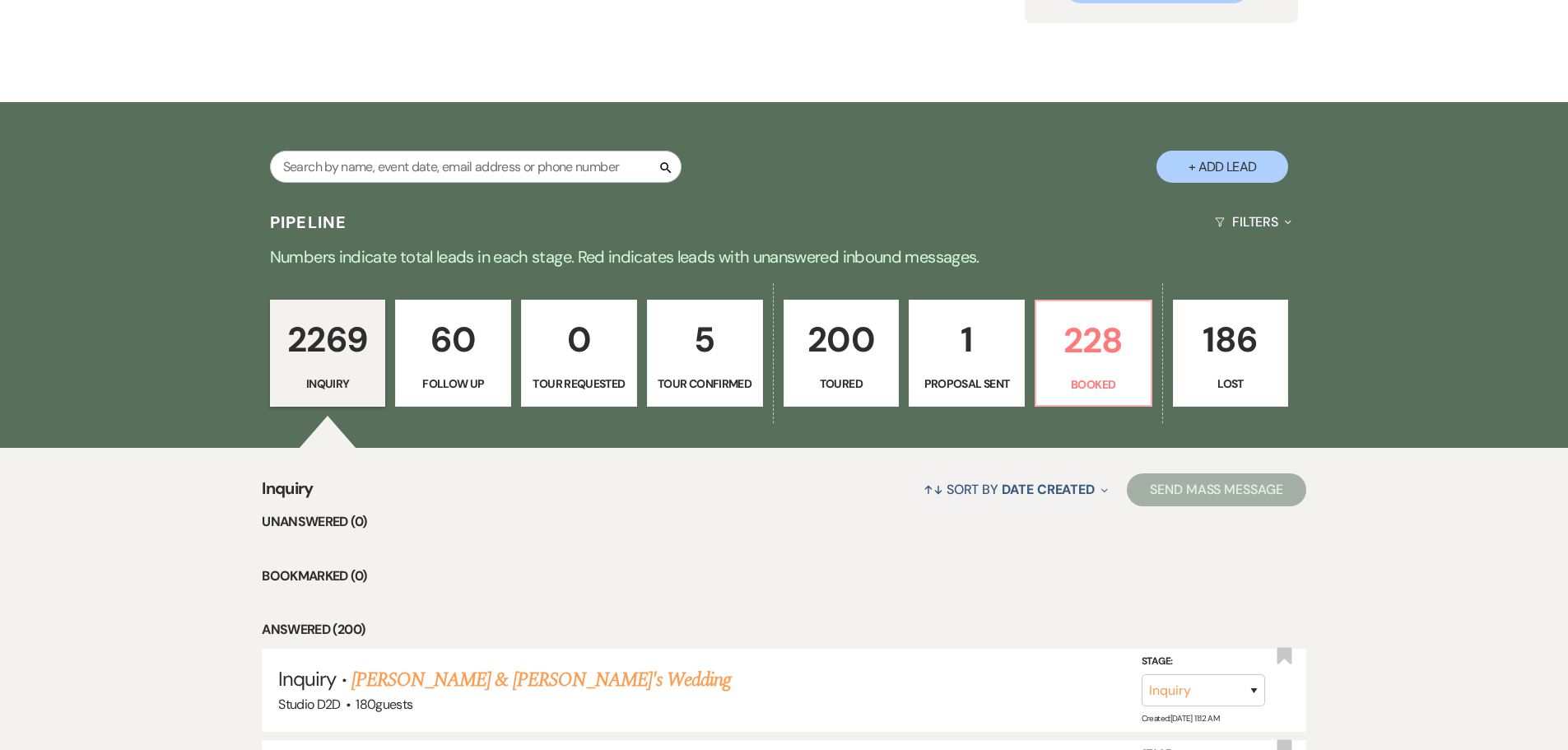
scroll to position [247, 0]
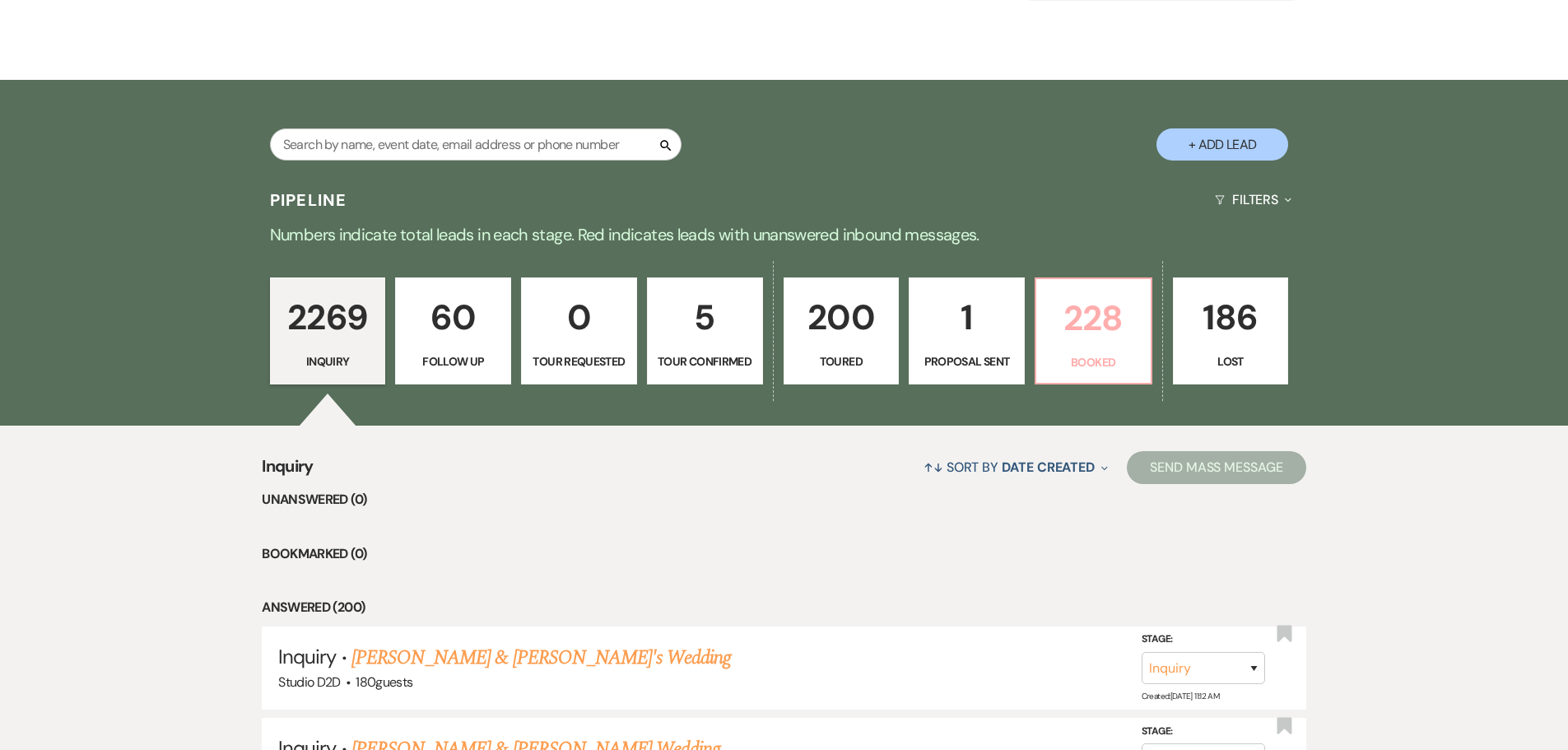
click at [1096, 326] on p "228" at bounding box center [1094, 318] width 95 height 55
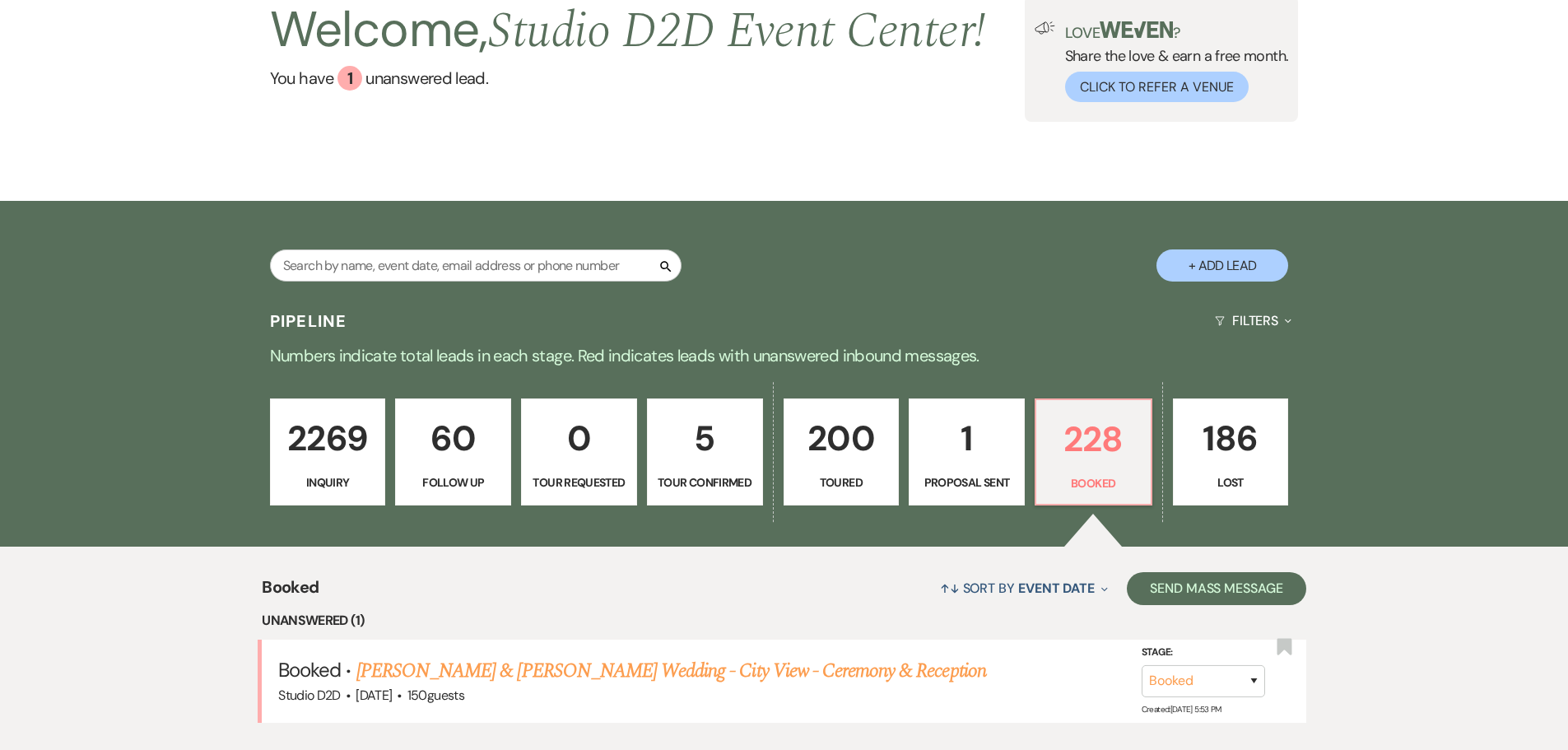
scroll to position [247, 0]
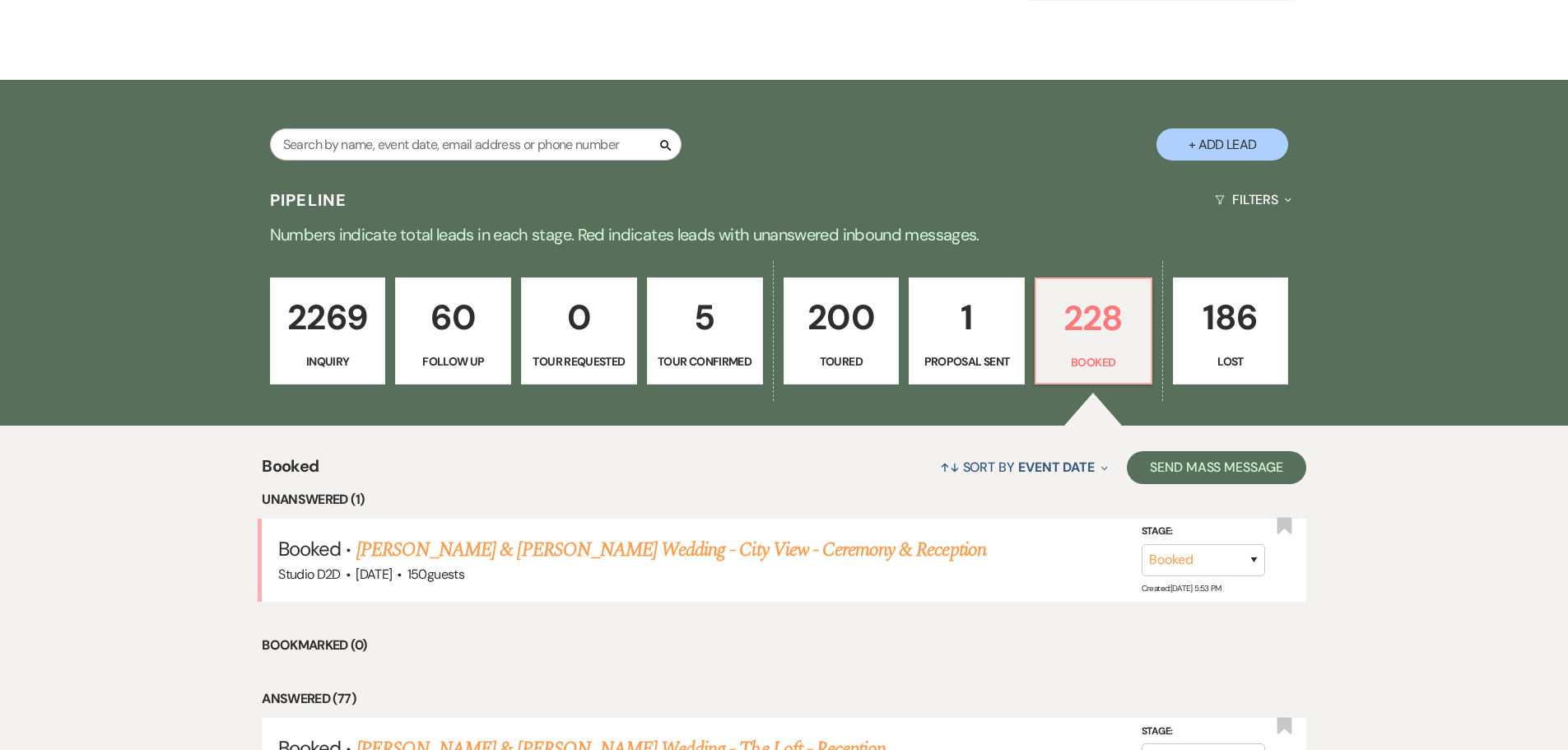
click at [576, 548] on link "[PERSON_NAME] & [PERSON_NAME] Wedding - City View - Ceremony & Reception" at bounding box center [671, 551] width 629 height 30
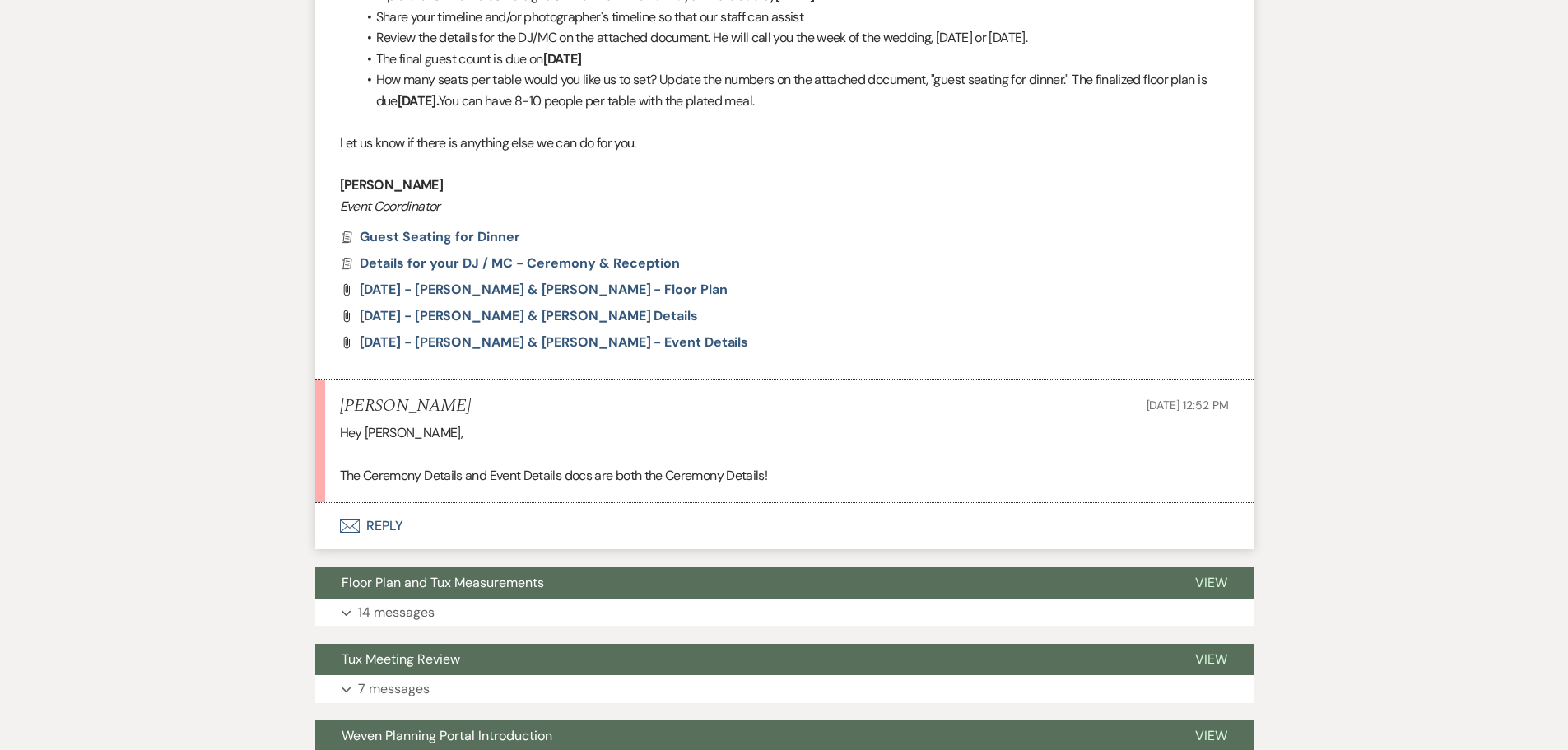
scroll to position [166, 0]
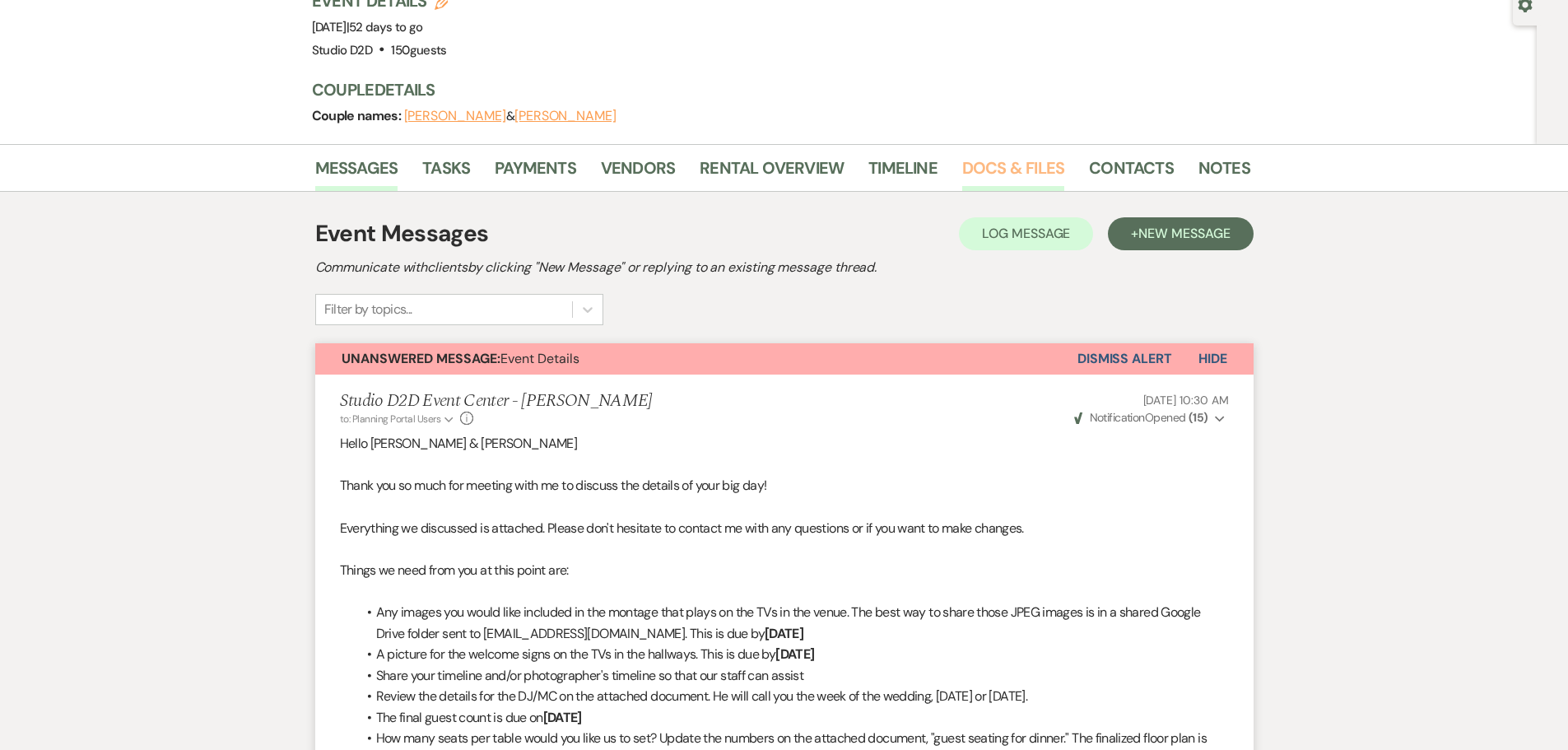
click at [1016, 176] on link "Docs & Files" at bounding box center [1013, 172] width 102 height 36
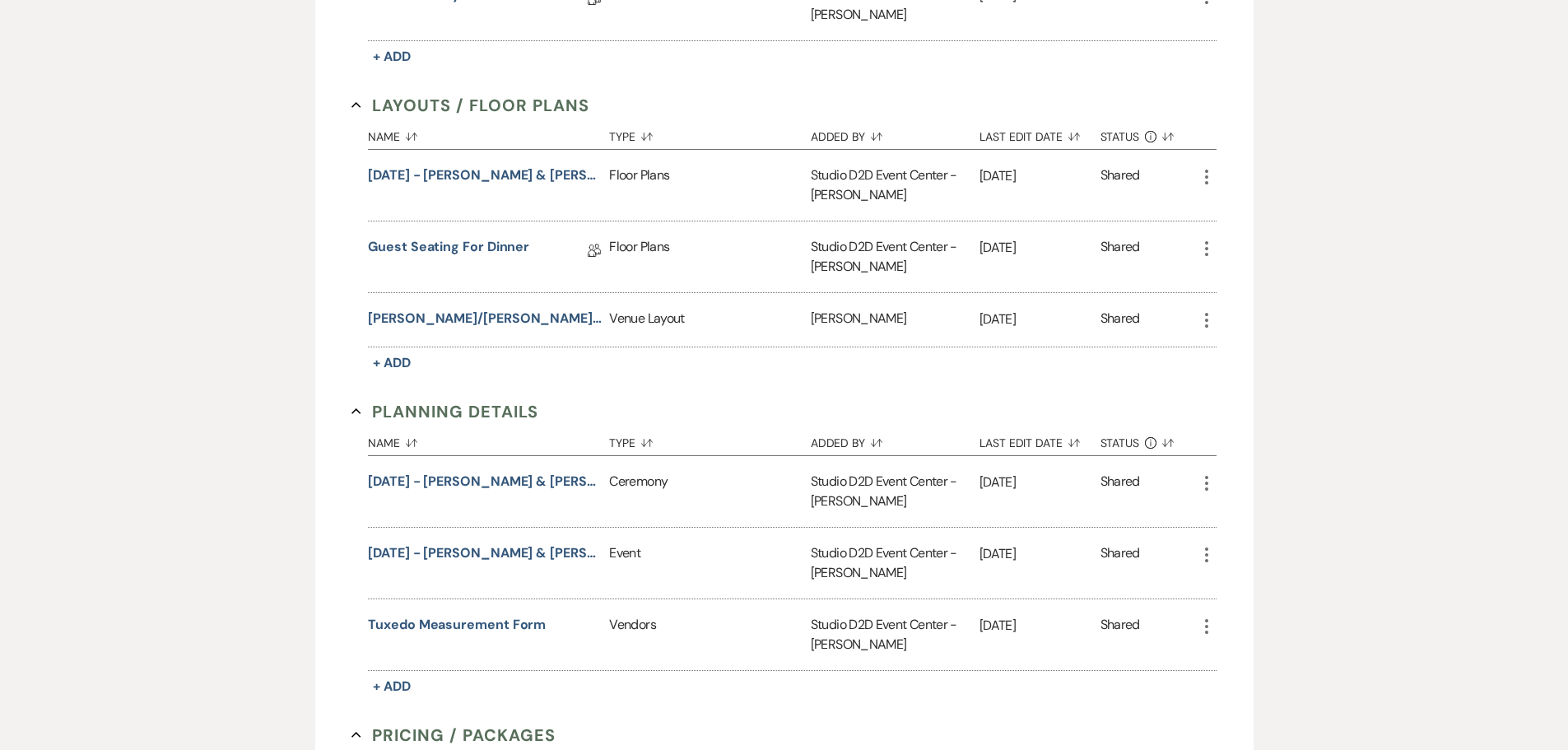
scroll to position [907, 0]
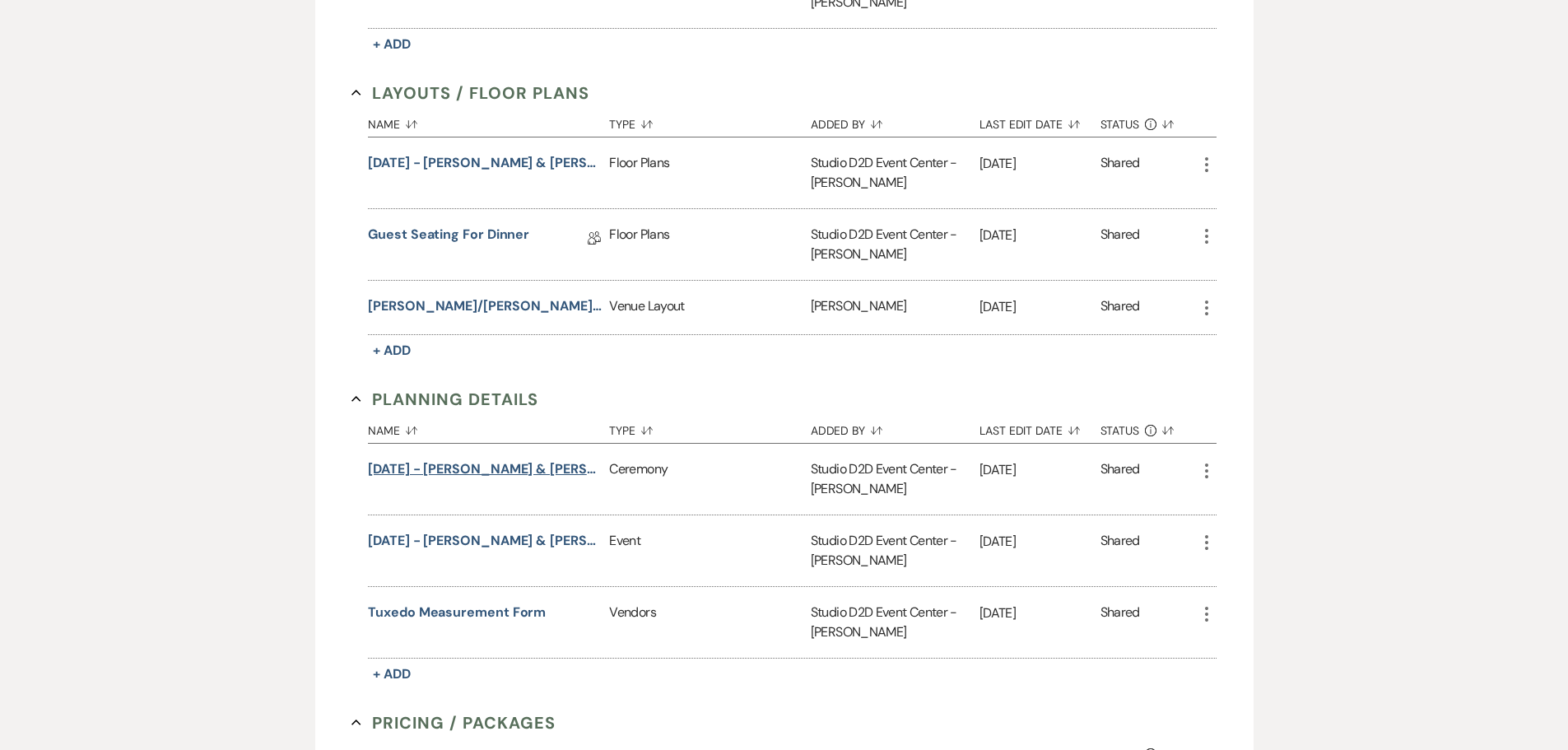
click at [541, 475] on button "[DATE] - [PERSON_NAME] & [PERSON_NAME] Details" at bounding box center [485, 469] width 235 height 20
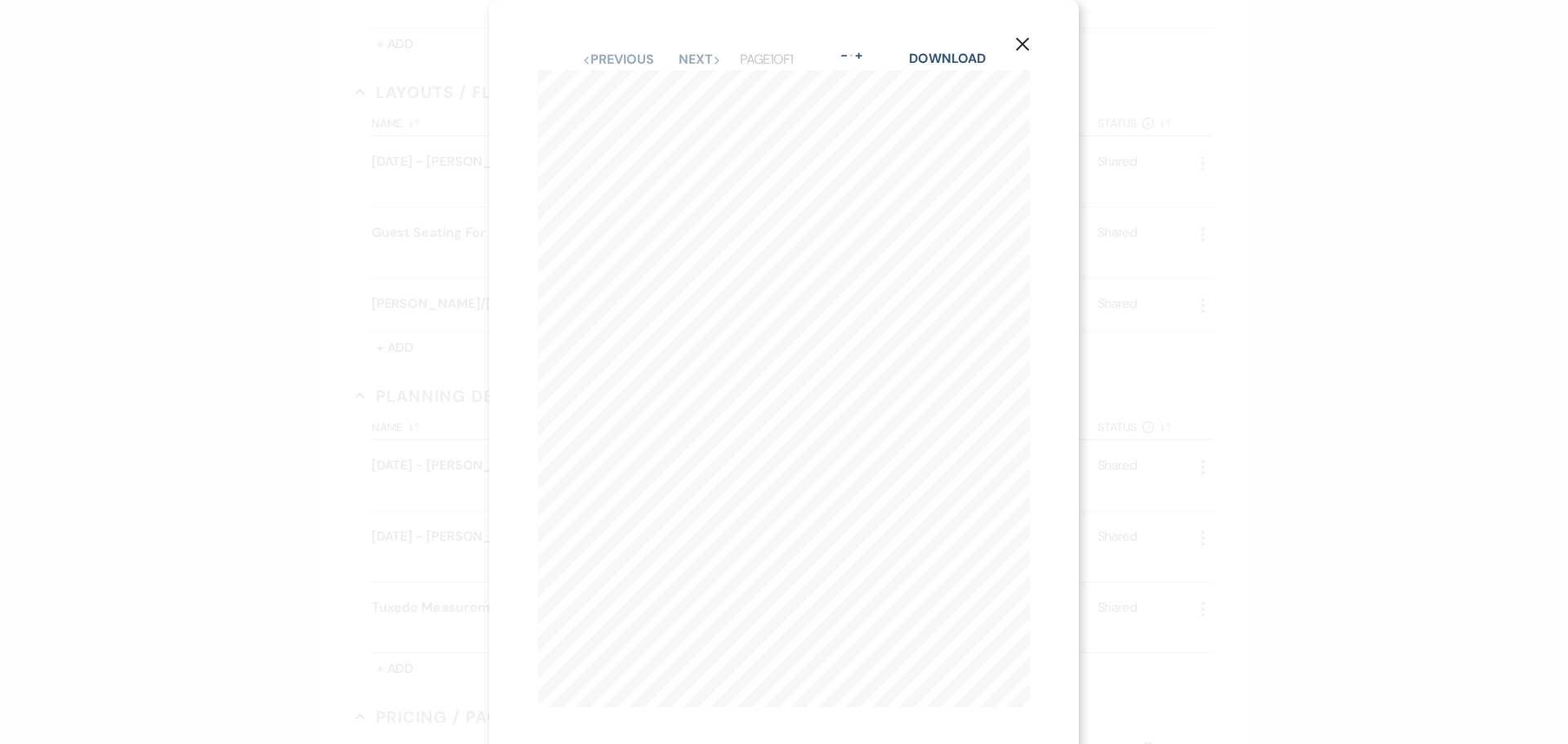
click at [1024, 43] on icon "X" at bounding box center [1023, 44] width 15 height 15
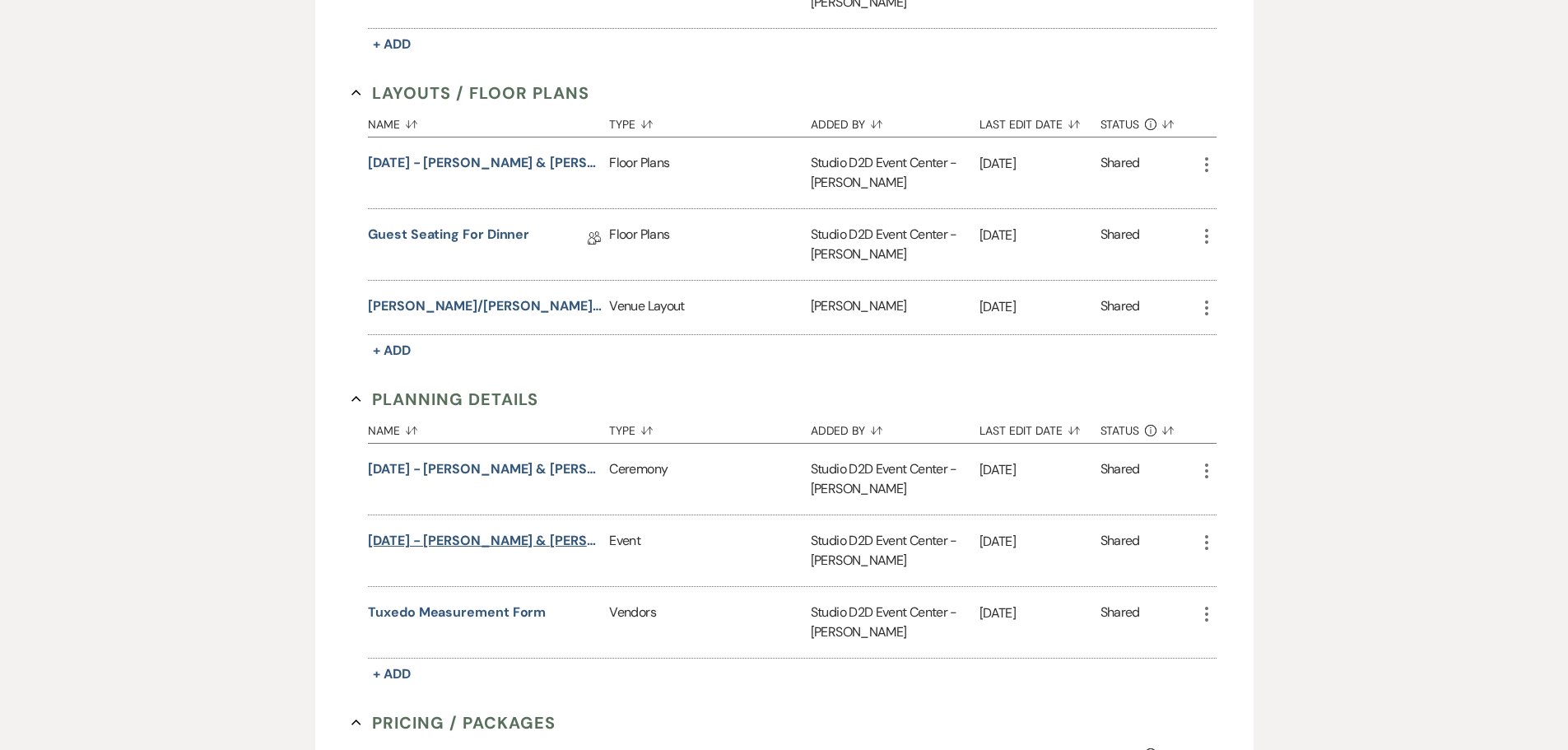
click at [551, 540] on button "[DATE] - [PERSON_NAME] & [PERSON_NAME] - Event Details" at bounding box center [485, 540] width 235 height 20
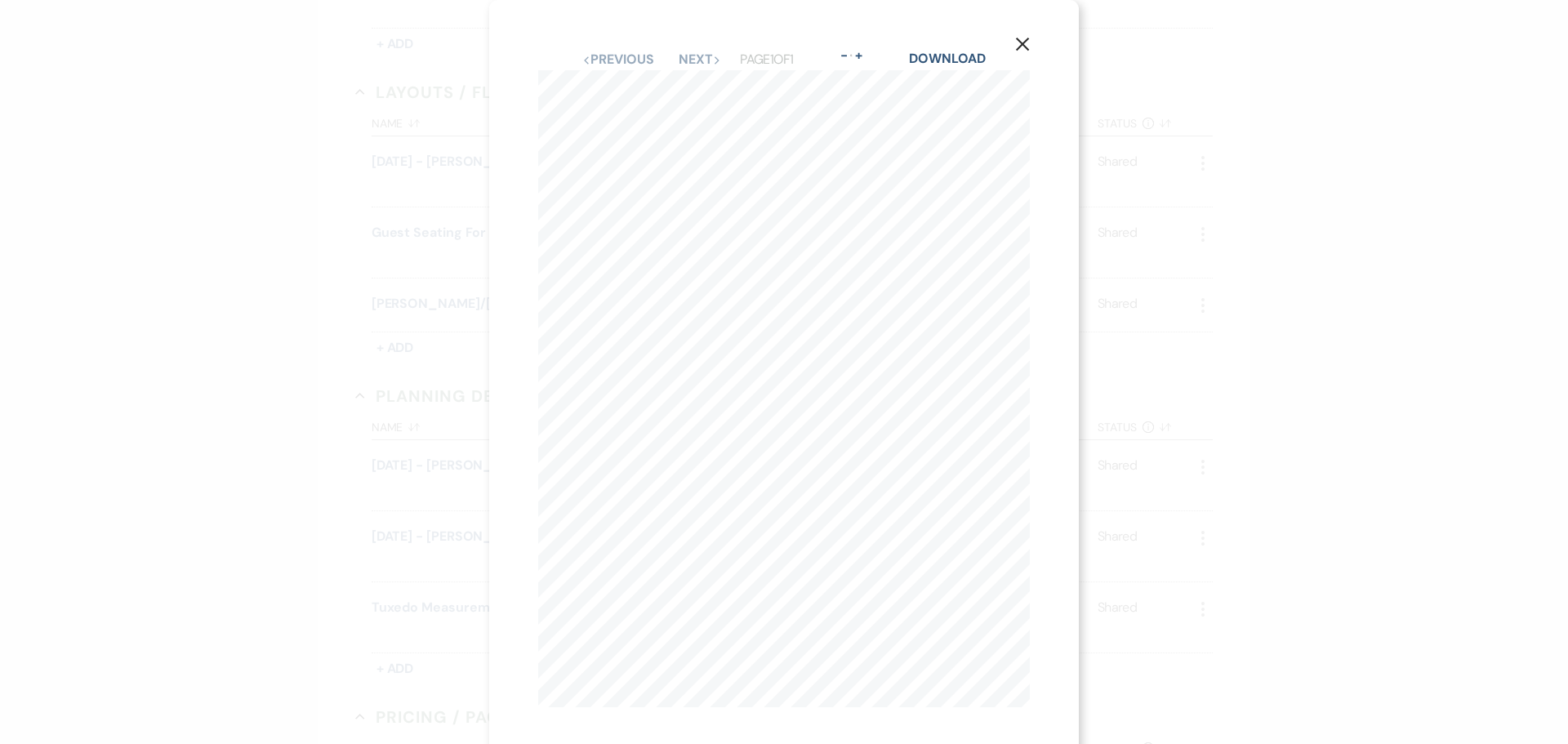
click at [1026, 39] on icon "X" at bounding box center [1023, 44] width 15 height 15
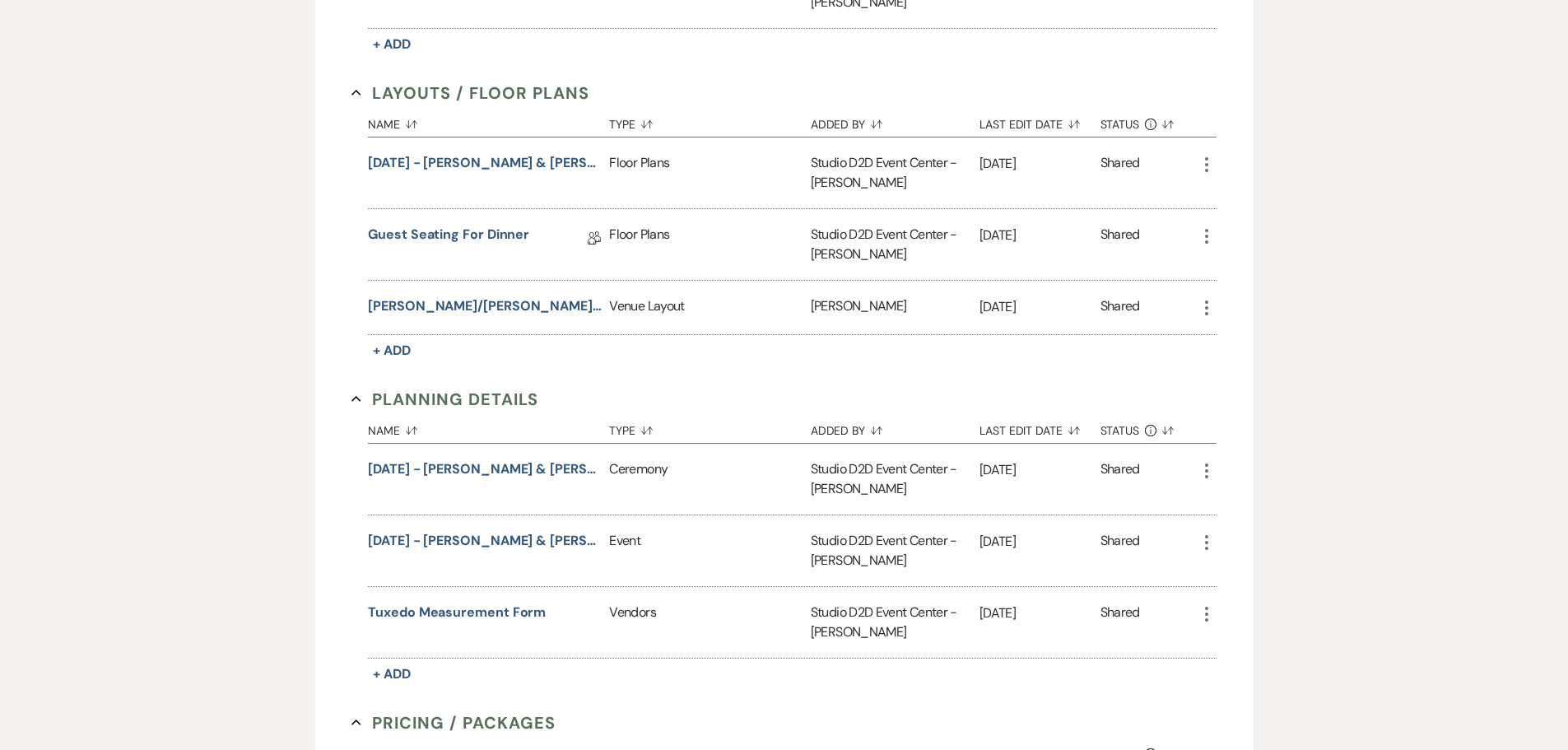
click at [1209, 544] on icon "More" at bounding box center [1206, 542] width 20 height 20
click at [552, 543] on button "[DATE] - [PERSON_NAME] & [PERSON_NAME] - Event Details" at bounding box center [485, 540] width 235 height 20
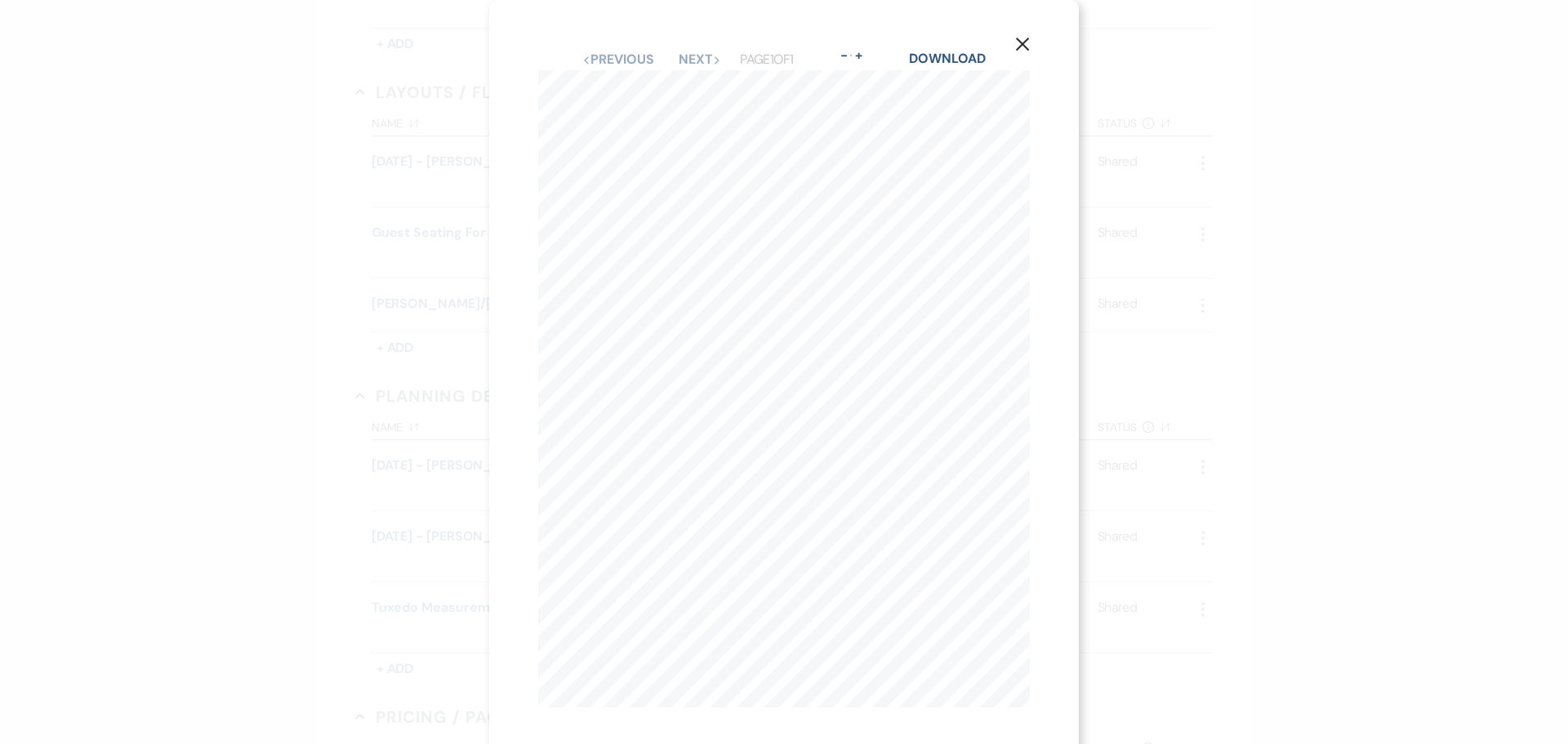
click at [1021, 43] on use "button" at bounding box center [1023, 44] width 13 height 13
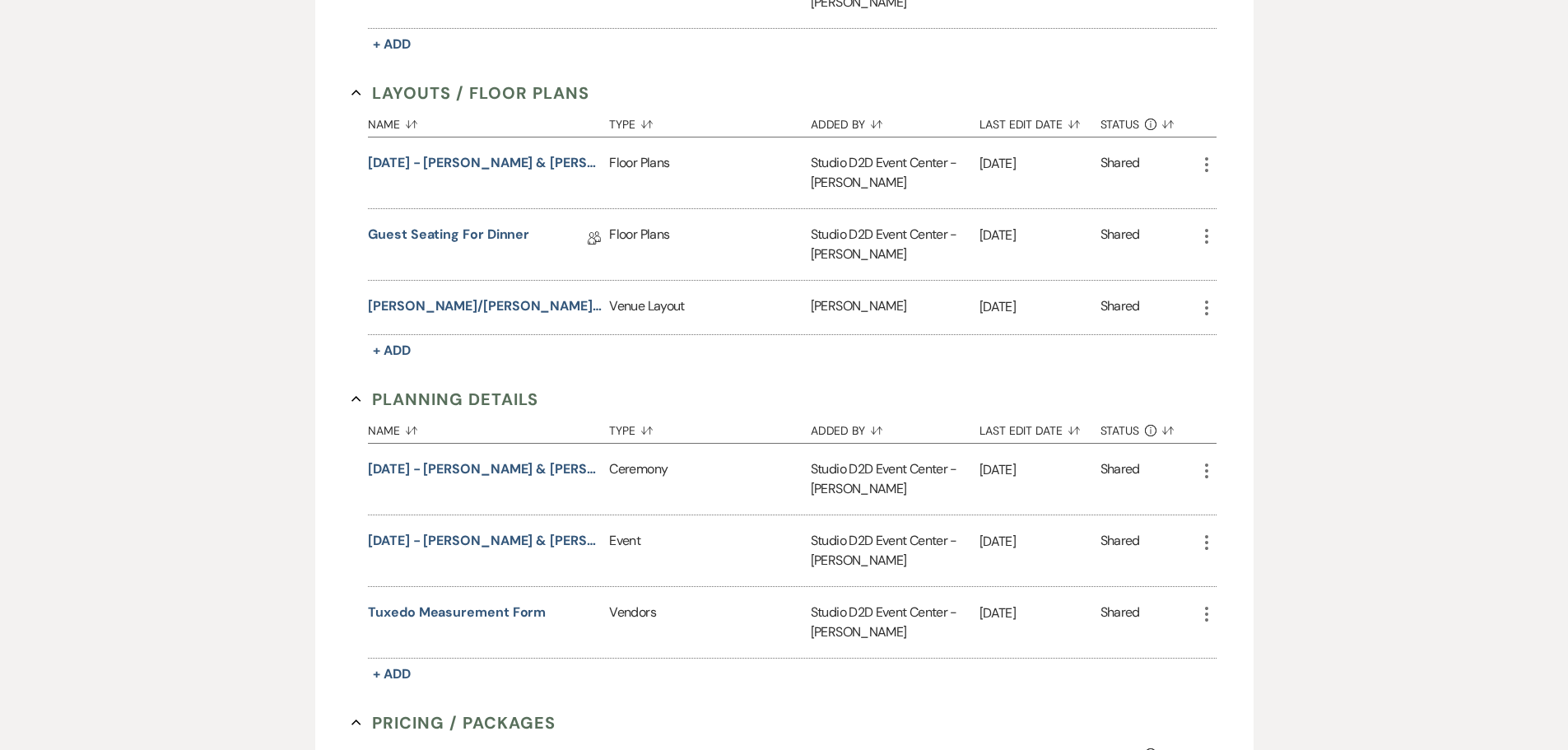
click at [1204, 545] on icon "More" at bounding box center [1206, 542] width 20 height 20
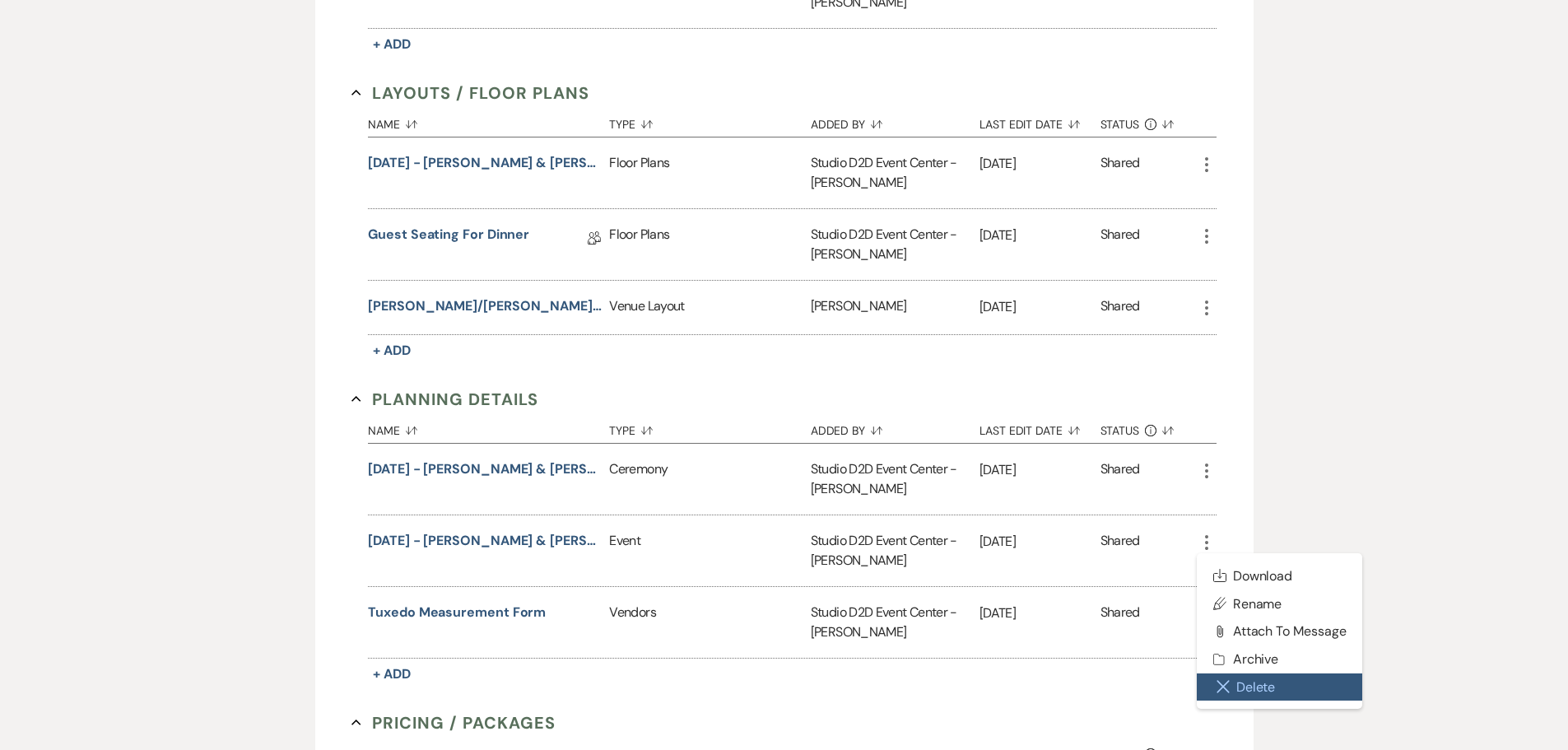
click at [1252, 685] on button "Close Delete X Delete" at bounding box center [1279, 688] width 167 height 28
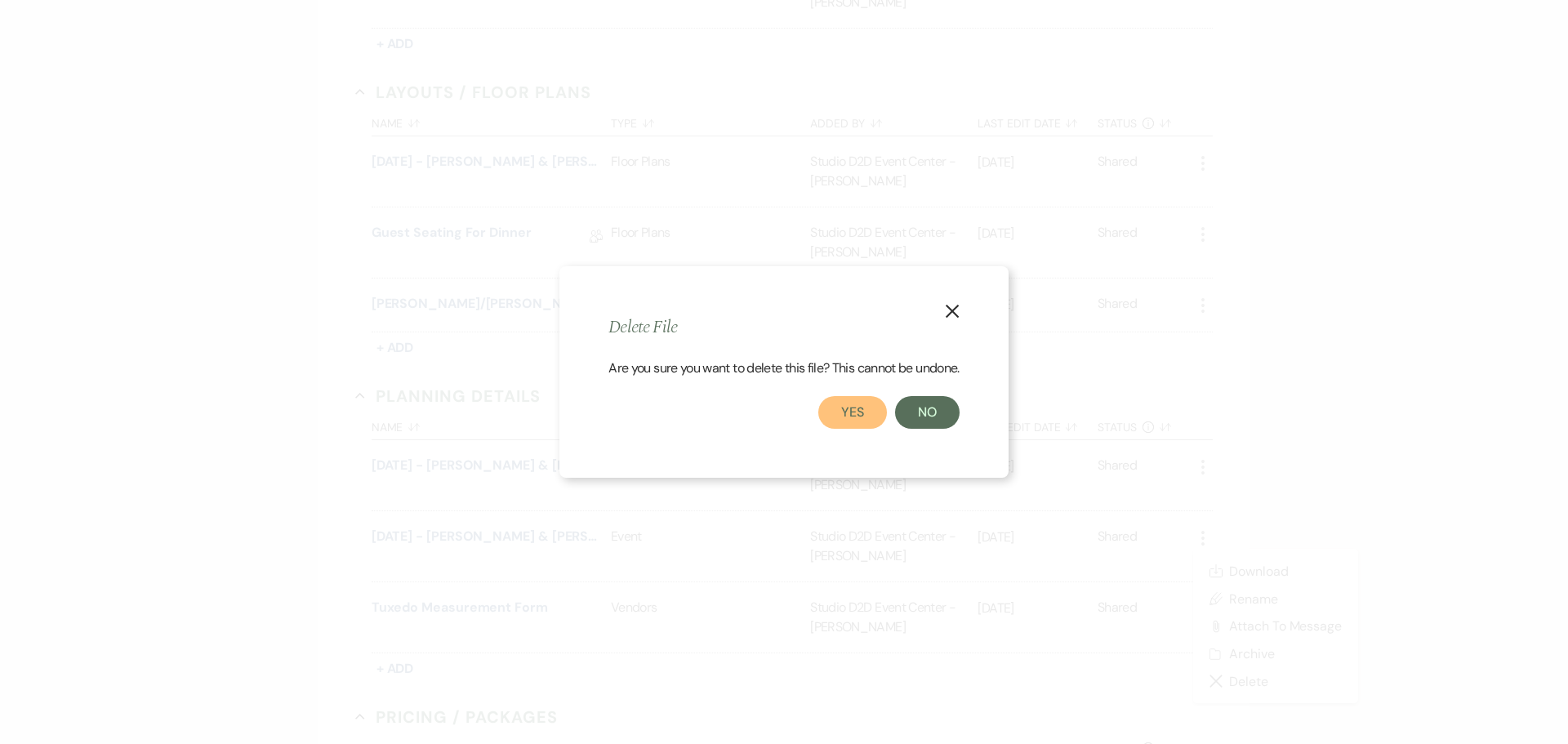
click at [868, 417] on button "Yes" at bounding box center [853, 412] width 68 height 32
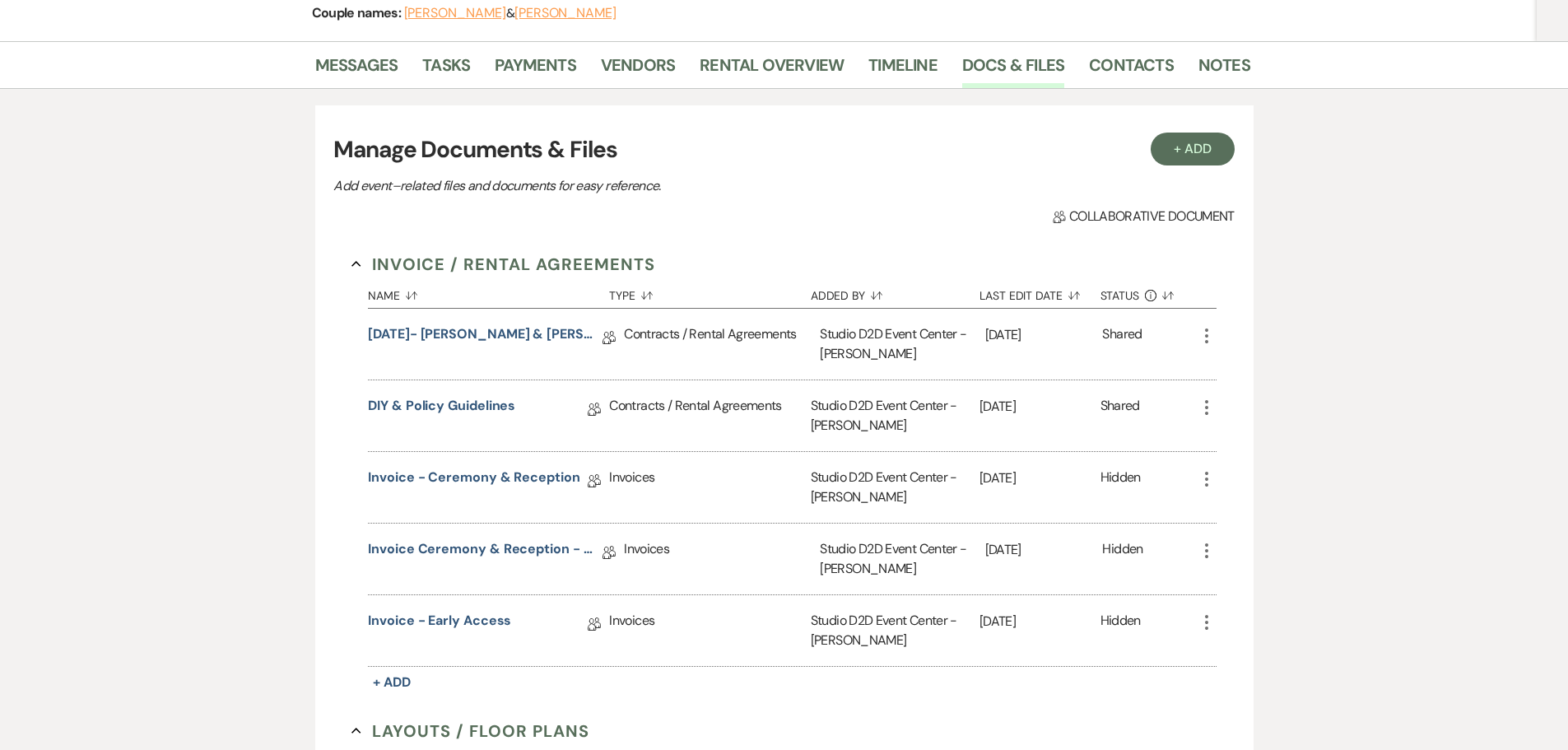
scroll to position [166, 0]
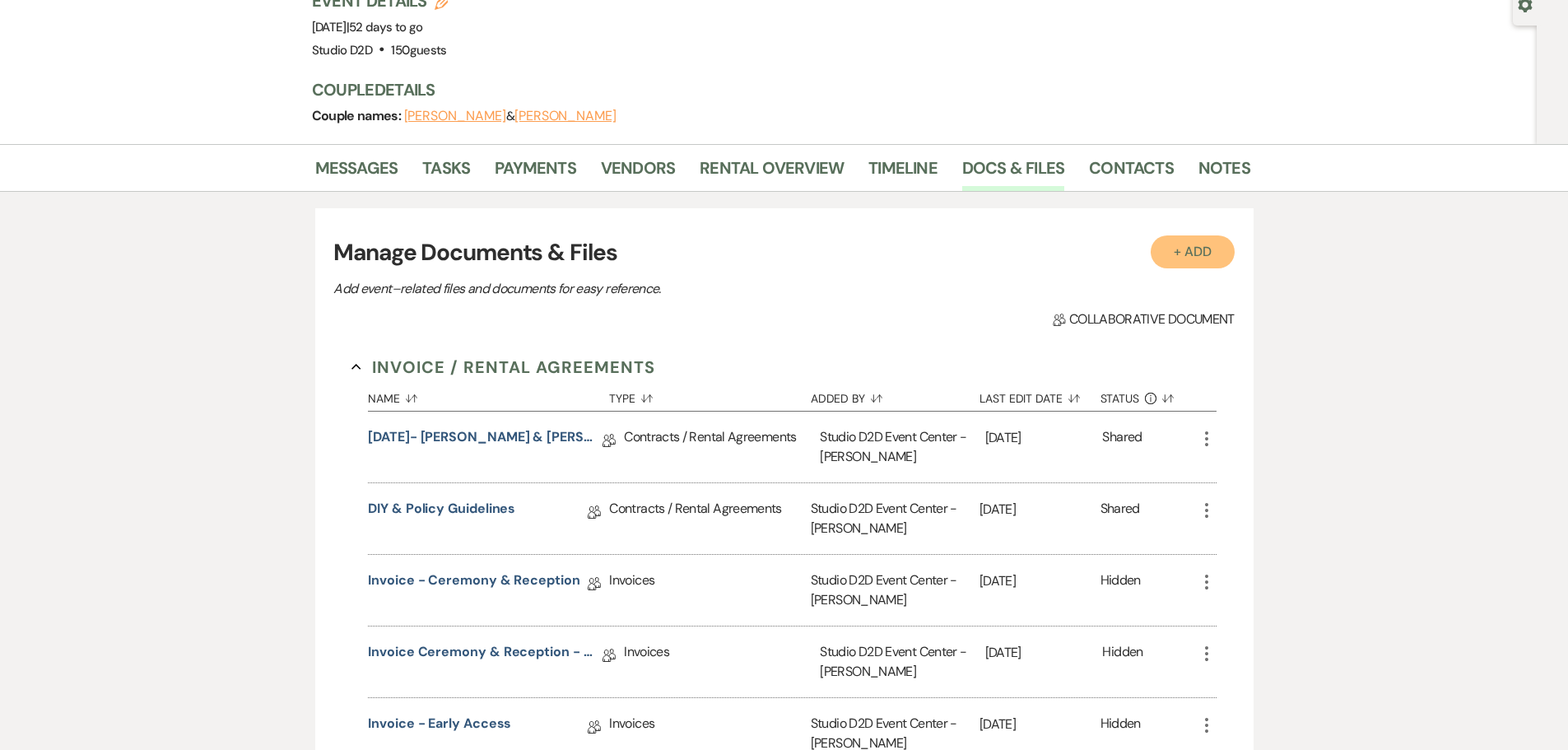
click at [1204, 255] on button "+ Add" at bounding box center [1193, 252] width 84 height 33
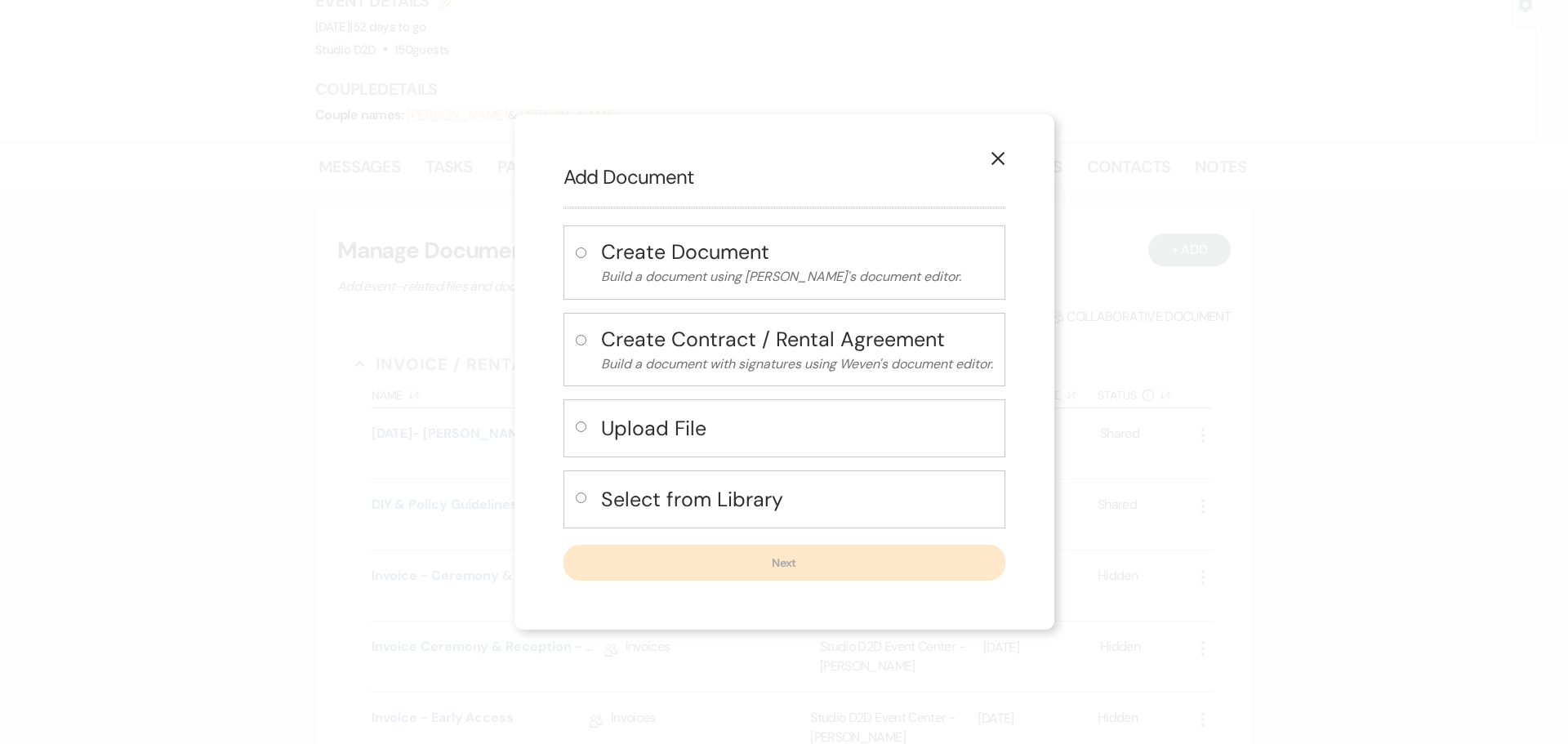
click at [675, 433] on h4 "Upload File" at bounding box center [797, 428] width 392 height 29
radio input "true"
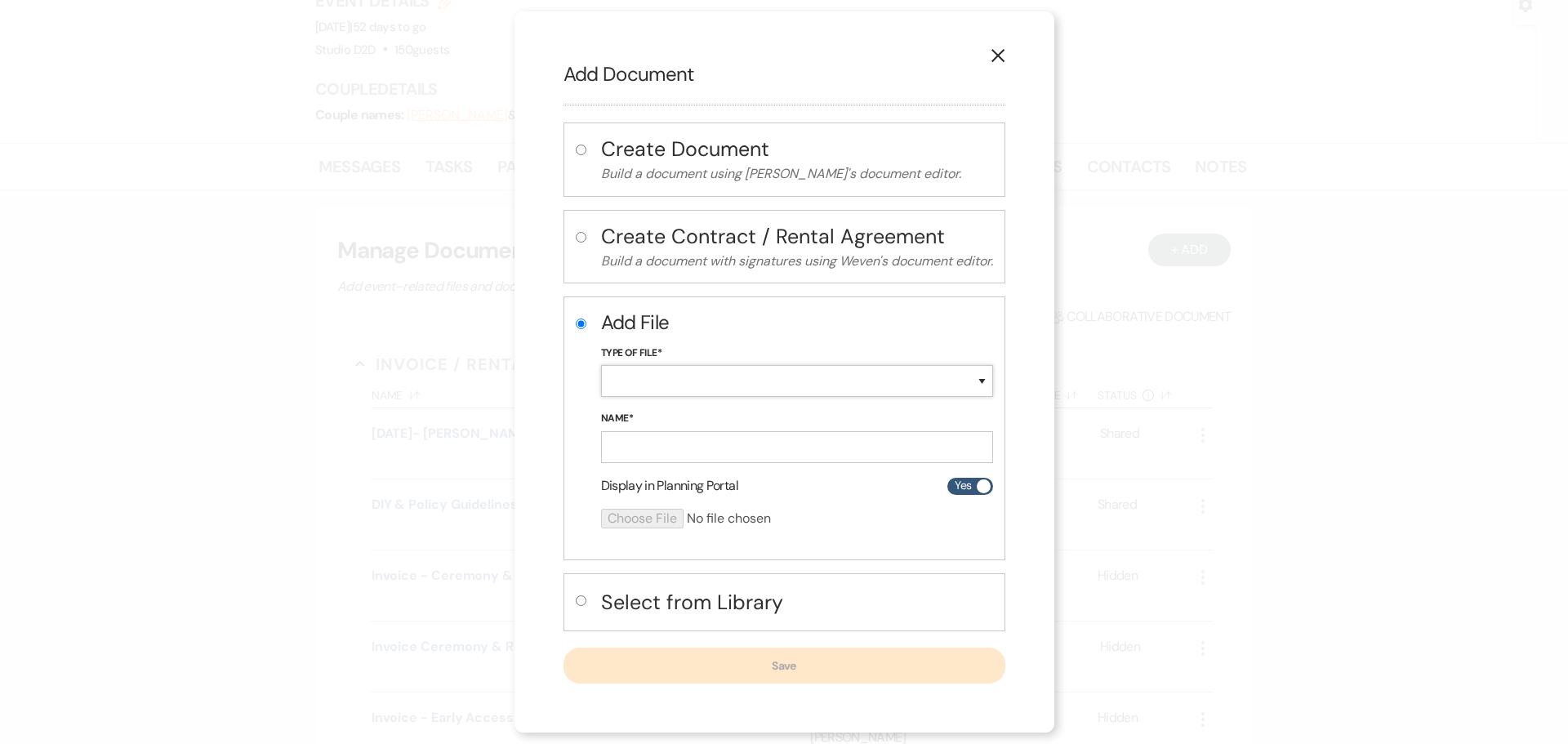
click at [665, 384] on select "Special Event Insurance Vendor Certificate of Insurance Contracts / Rental Agre…" at bounding box center [797, 381] width 392 height 31
select select "63"
click at [602, 365] on select "Special Event Insurance Vendor Certificate of Insurance Contracts / Rental Agre…" at bounding box center [797, 381] width 392 height 31
click at [684, 452] on input "Name*" at bounding box center [797, 447] width 392 height 31
paste input "[DATE] - [PERSON_NAME] & [PERSON_NAME] - Event Details"
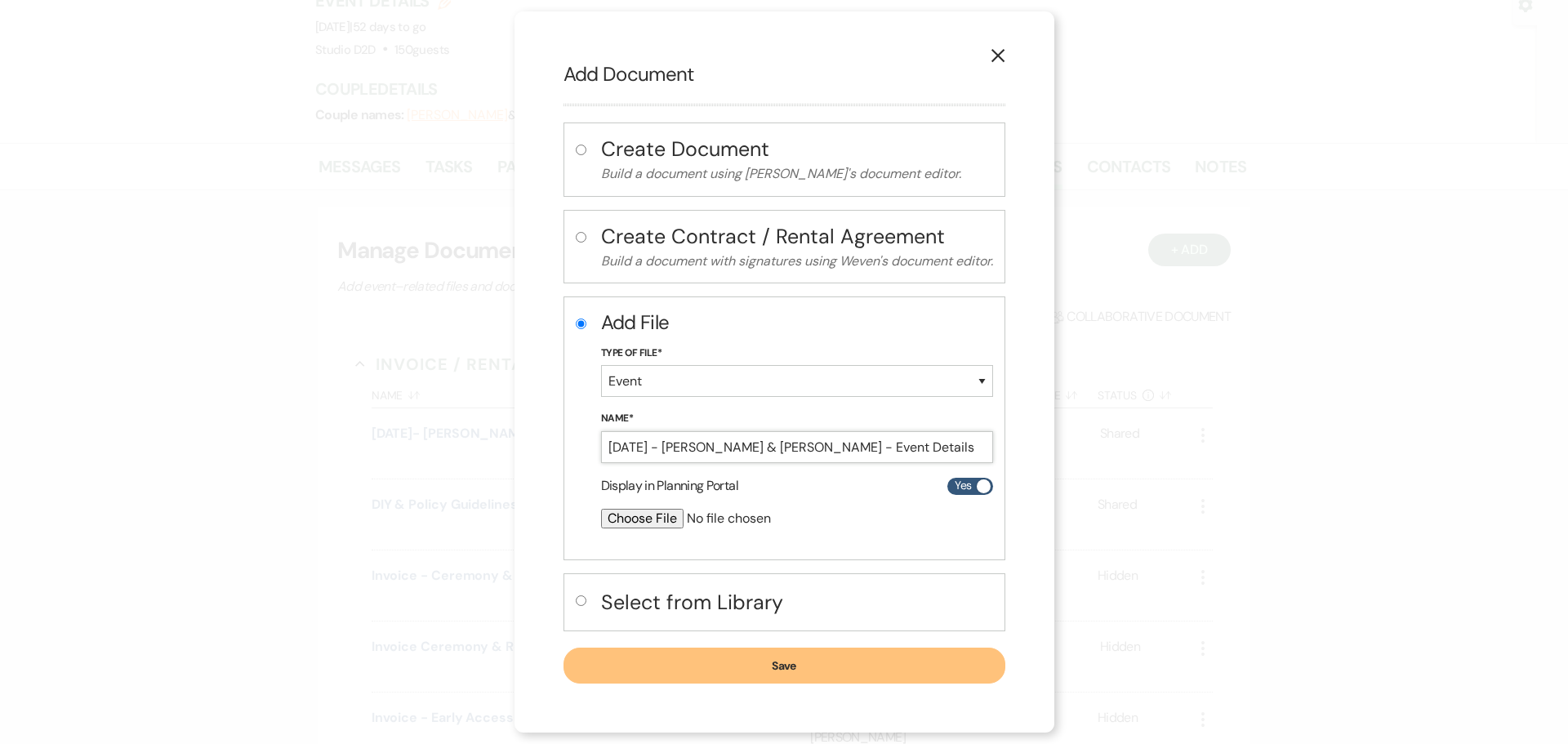
type input "[DATE] - [PERSON_NAME] & [PERSON_NAME] - Event Details"
click at [652, 518] on input "file" at bounding box center [754, 518] width 306 height 19
type input "C:\fakepath\[DATE] - [PERSON_NAME] & [PERSON_NAME] - Event Details - Studio D2D…"
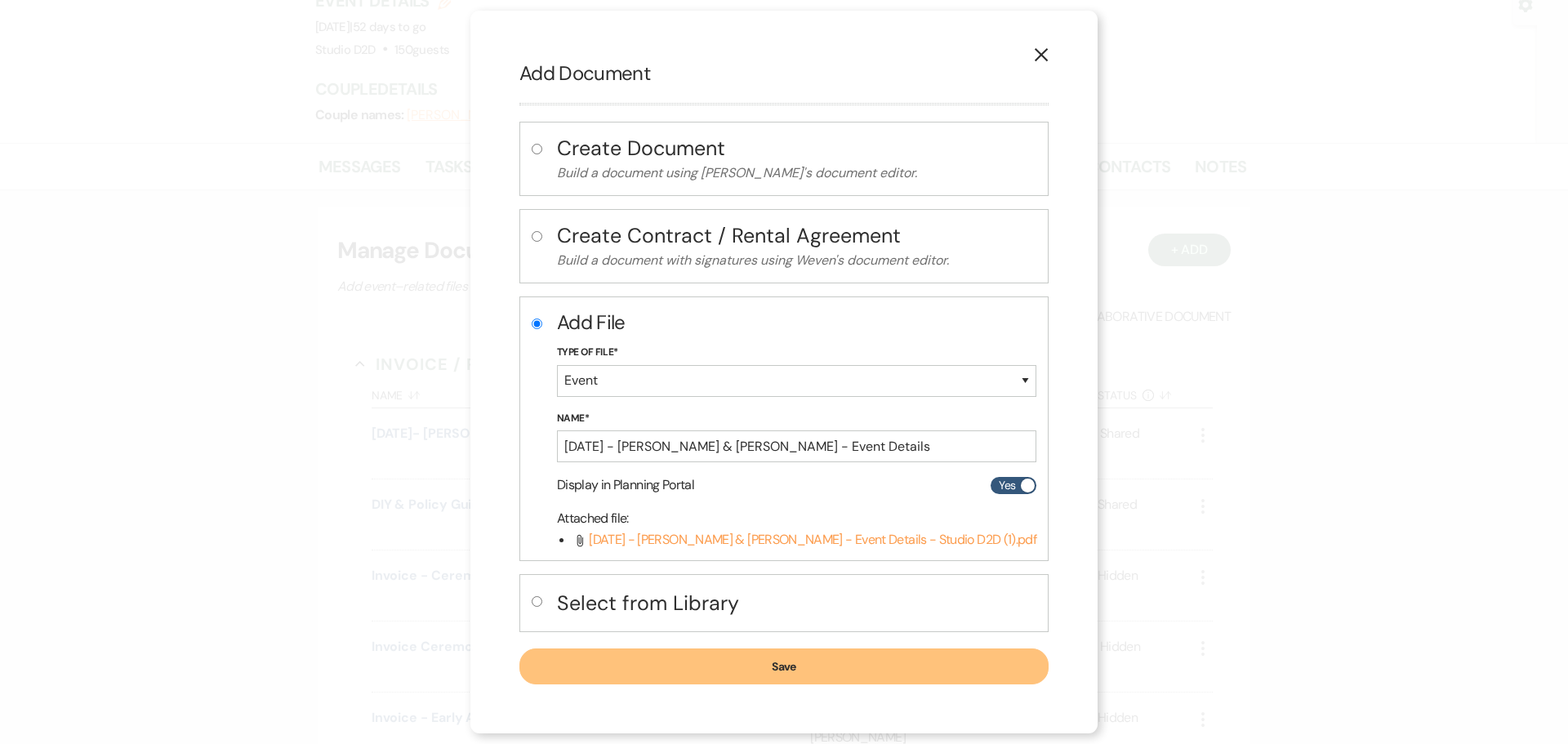
click at [716, 665] on button "Save" at bounding box center [784, 666] width 529 height 36
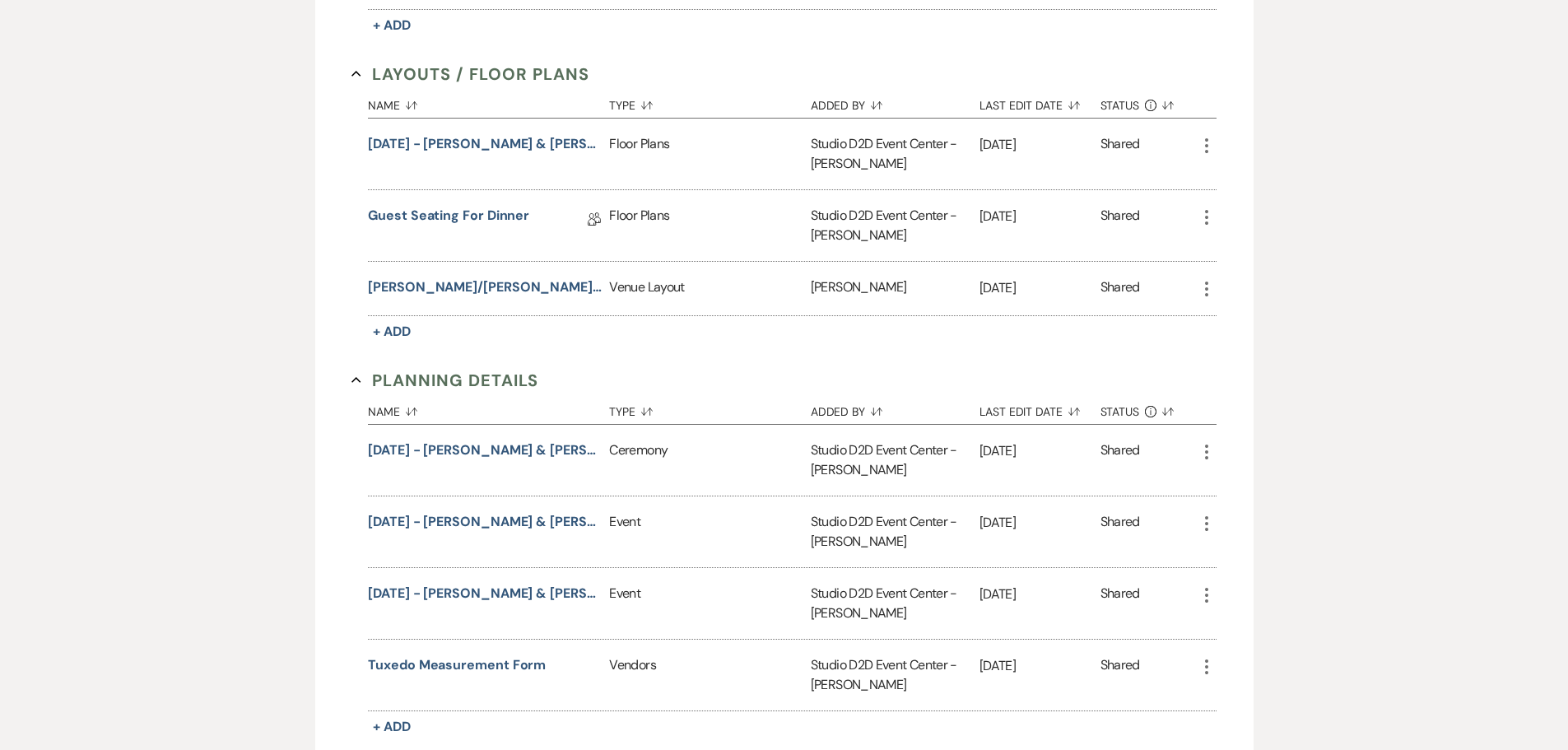
scroll to position [989, 0]
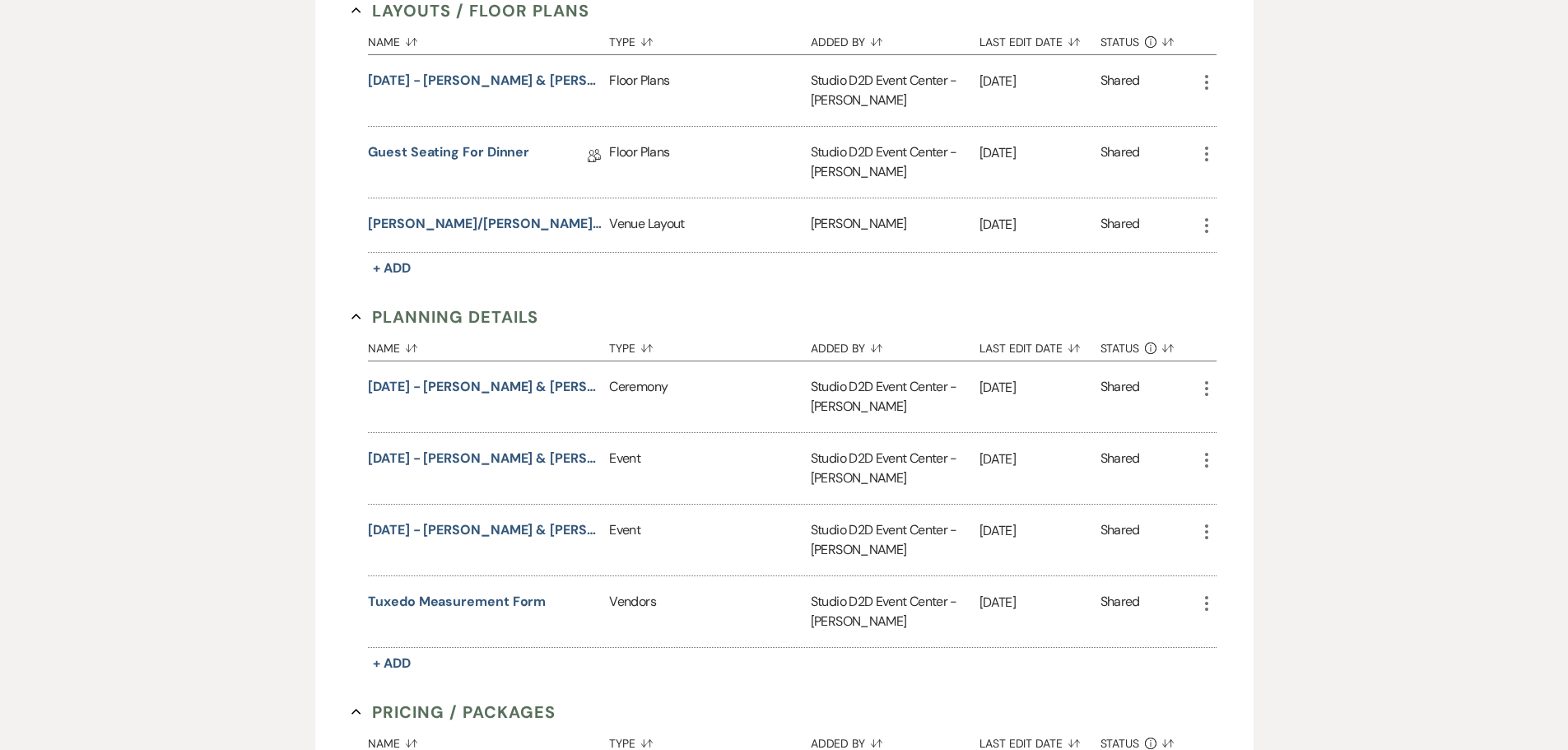
click at [1209, 454] on icon "More" at bounding box center [1206, 460] width 20 height 20
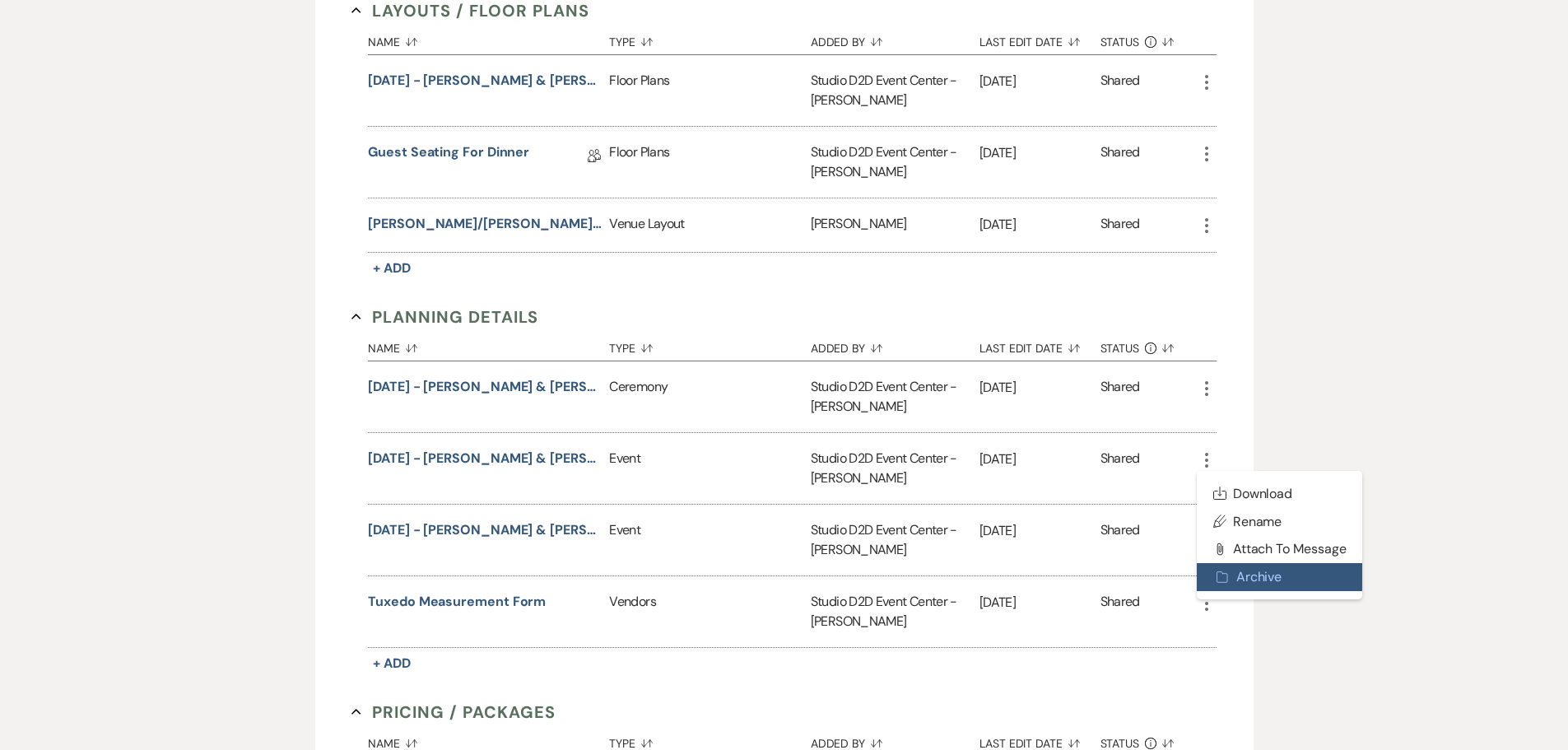
click at [1253, 571] on button "Archive Archive" at bounding box center [1279, 578] width 167 height 28
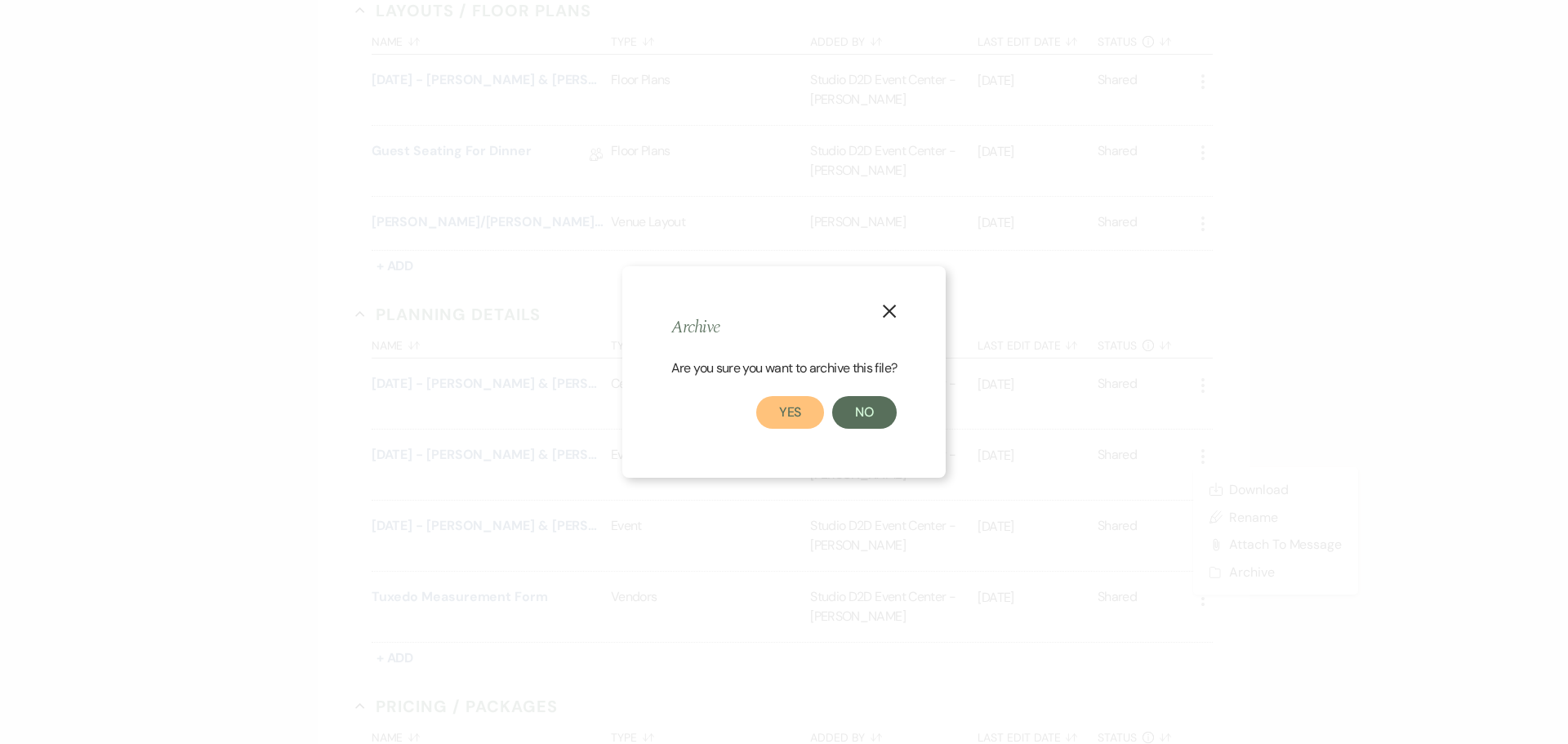
click at [808, 418] on button "Yes" at bounding box center [791, 412] width 68 height 32
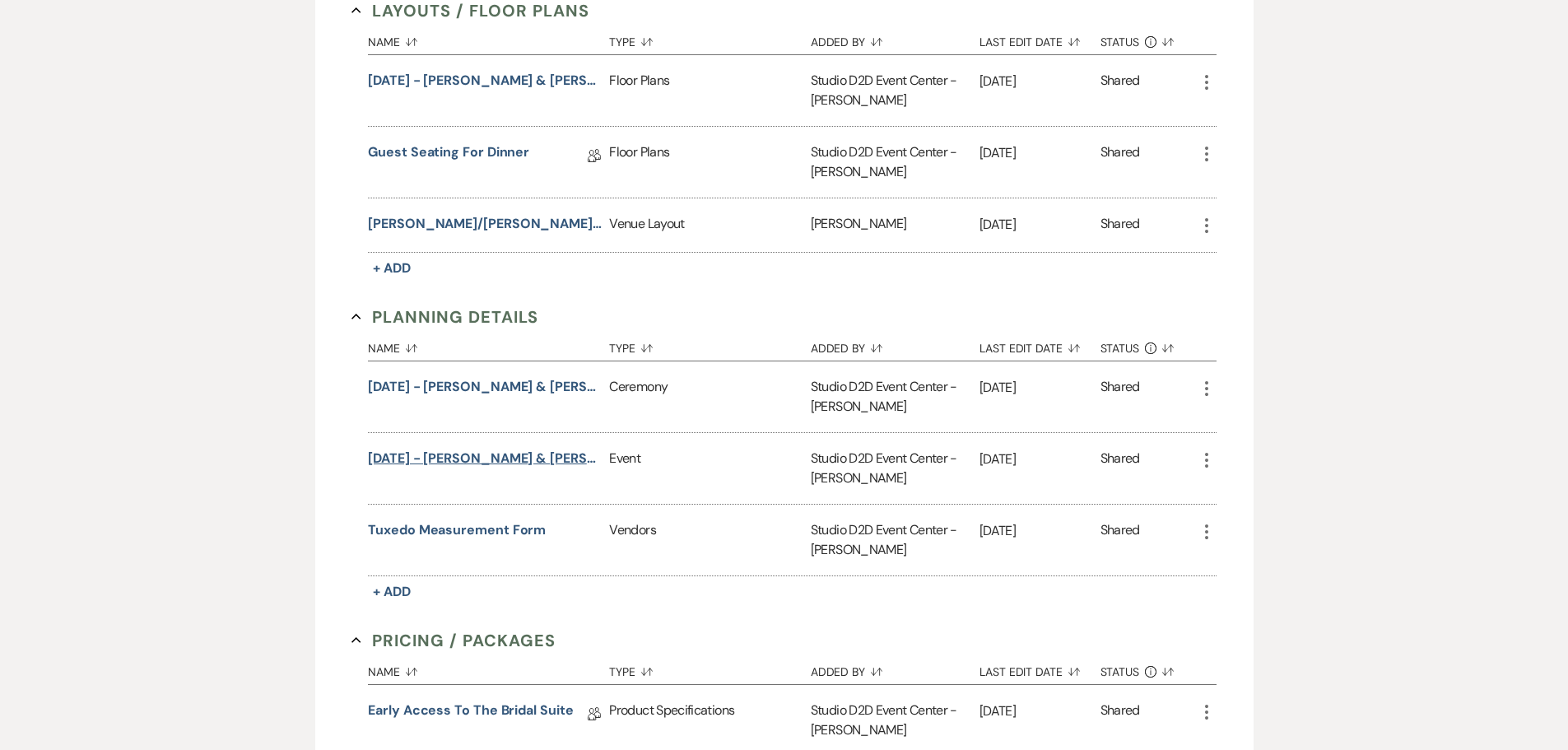
click at [542, 459] on button "[DATE] - [PERSON_NAME] & [PERSON_NAME] - Event Details" at bounding box center [485, 458] width 235 height 20
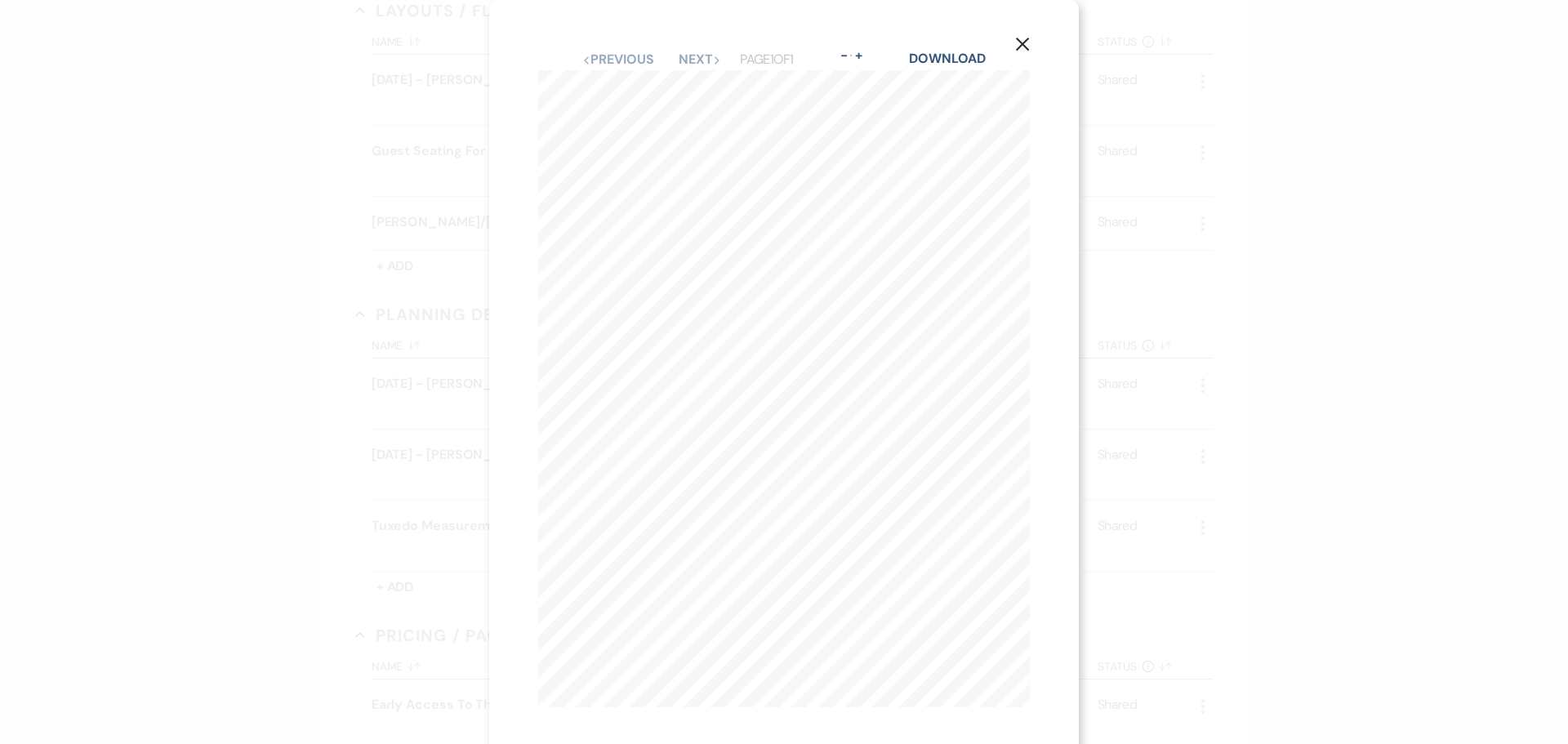
click at [313, 294] on div "X Previous Previous Next Next Page 1 of 1 - Zoom + Download Event Name: [PERSON…" at bounding box center [784, 372] width 1568 height 744
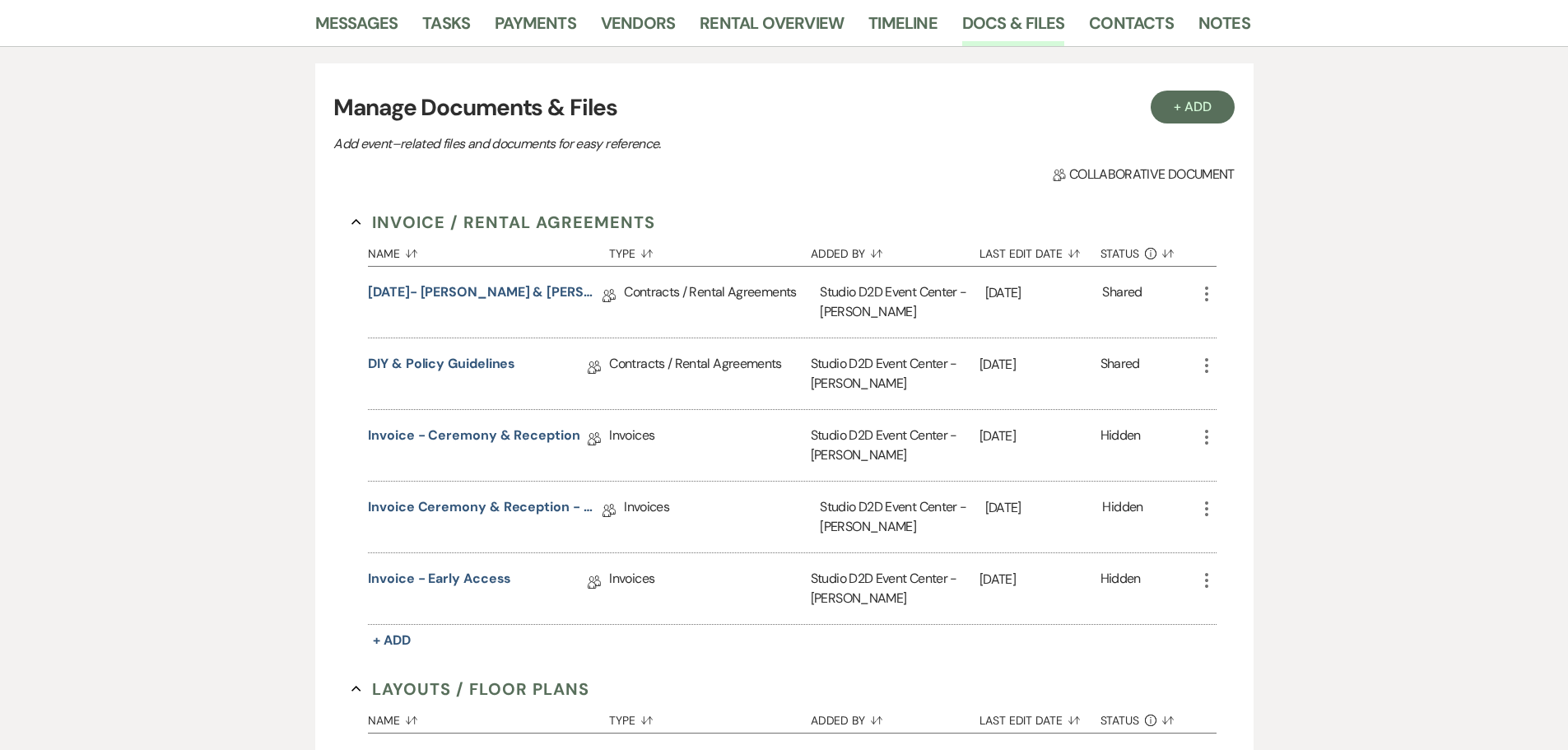
scroll to position [1, 0]
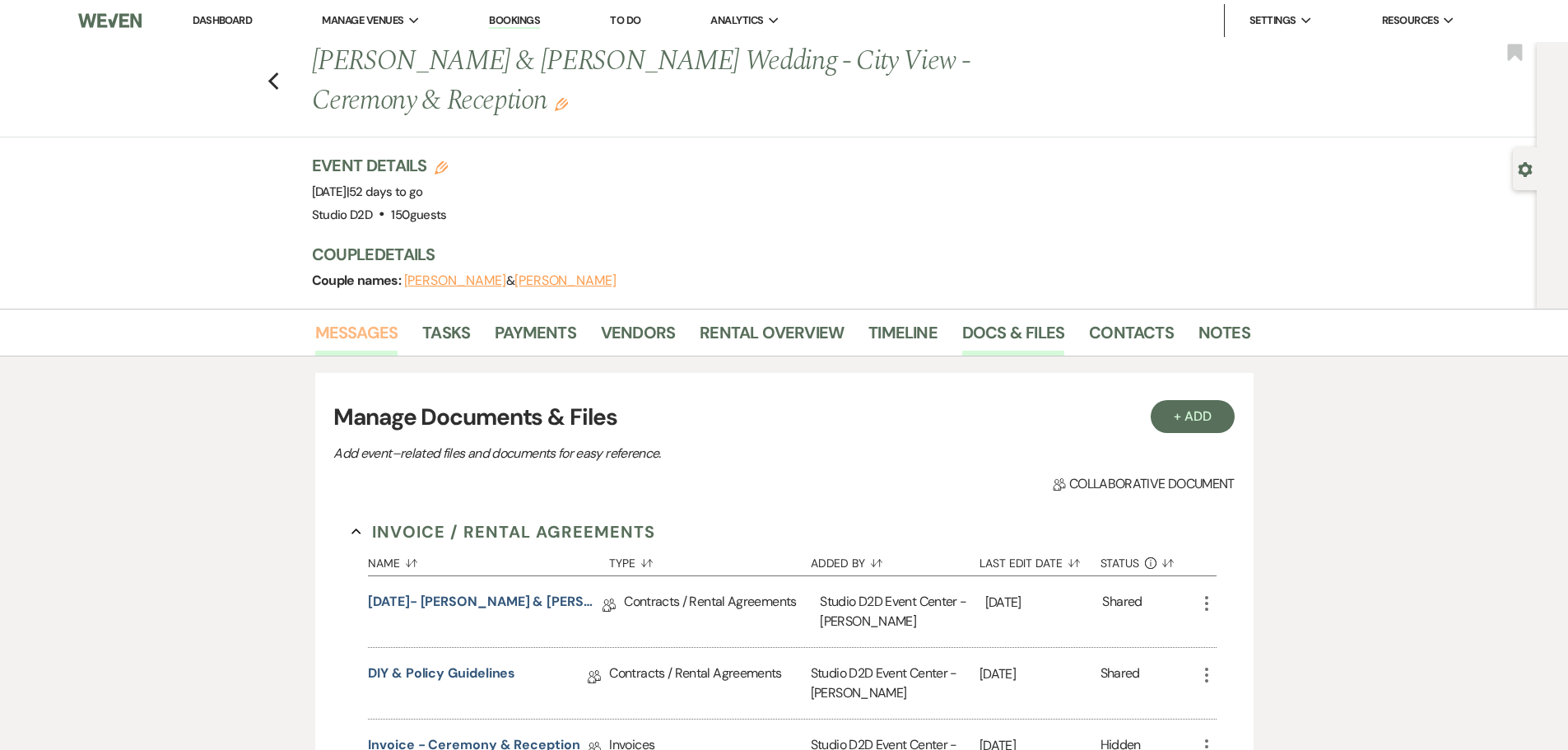
click at [393, 331] on link "Messages" at bounding box center [357, 337] width 83 height 36
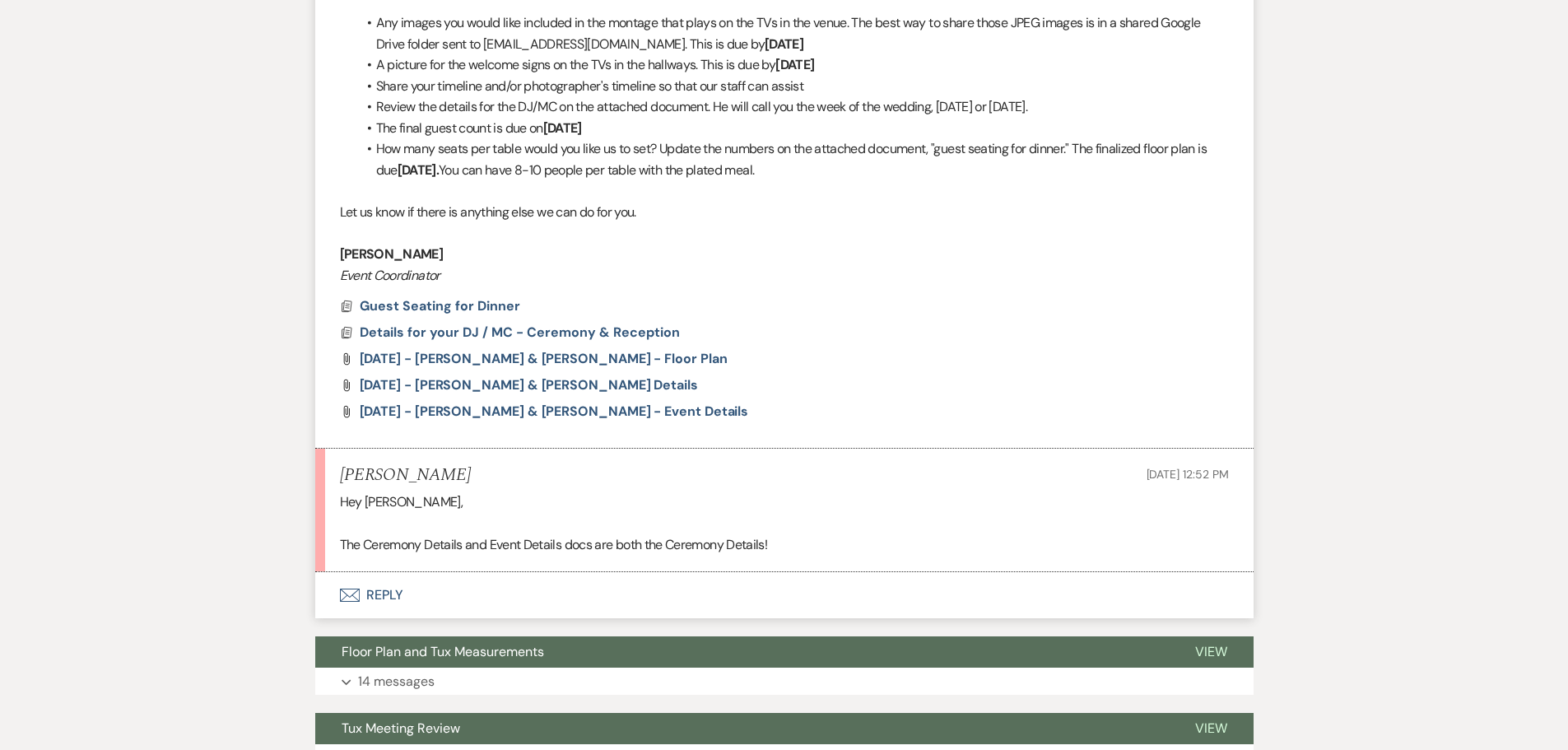
scroll to position [825, 0]
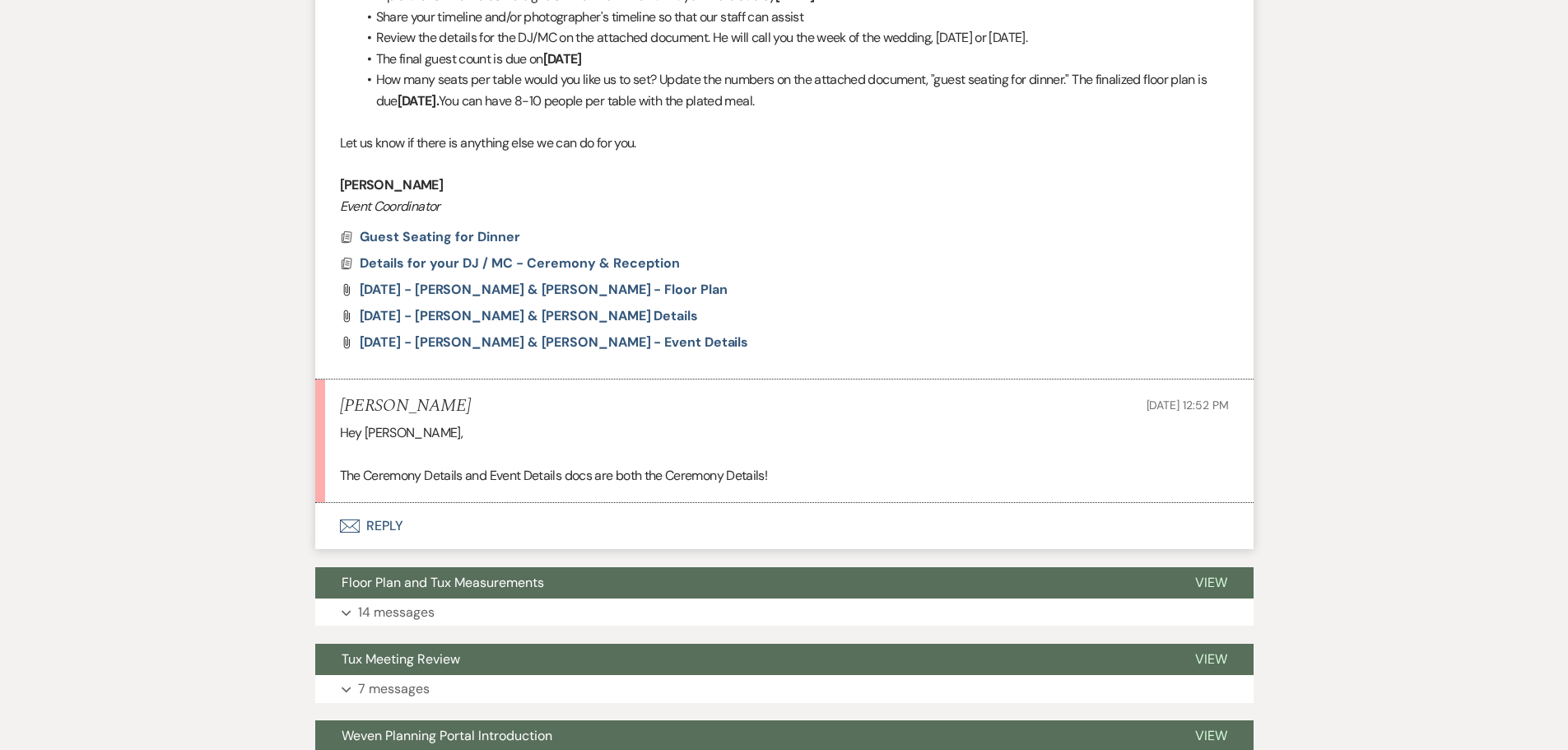
click at [392, 522] on button "Envelope Reply" at bounding box center [785, 526] width 939 height 47
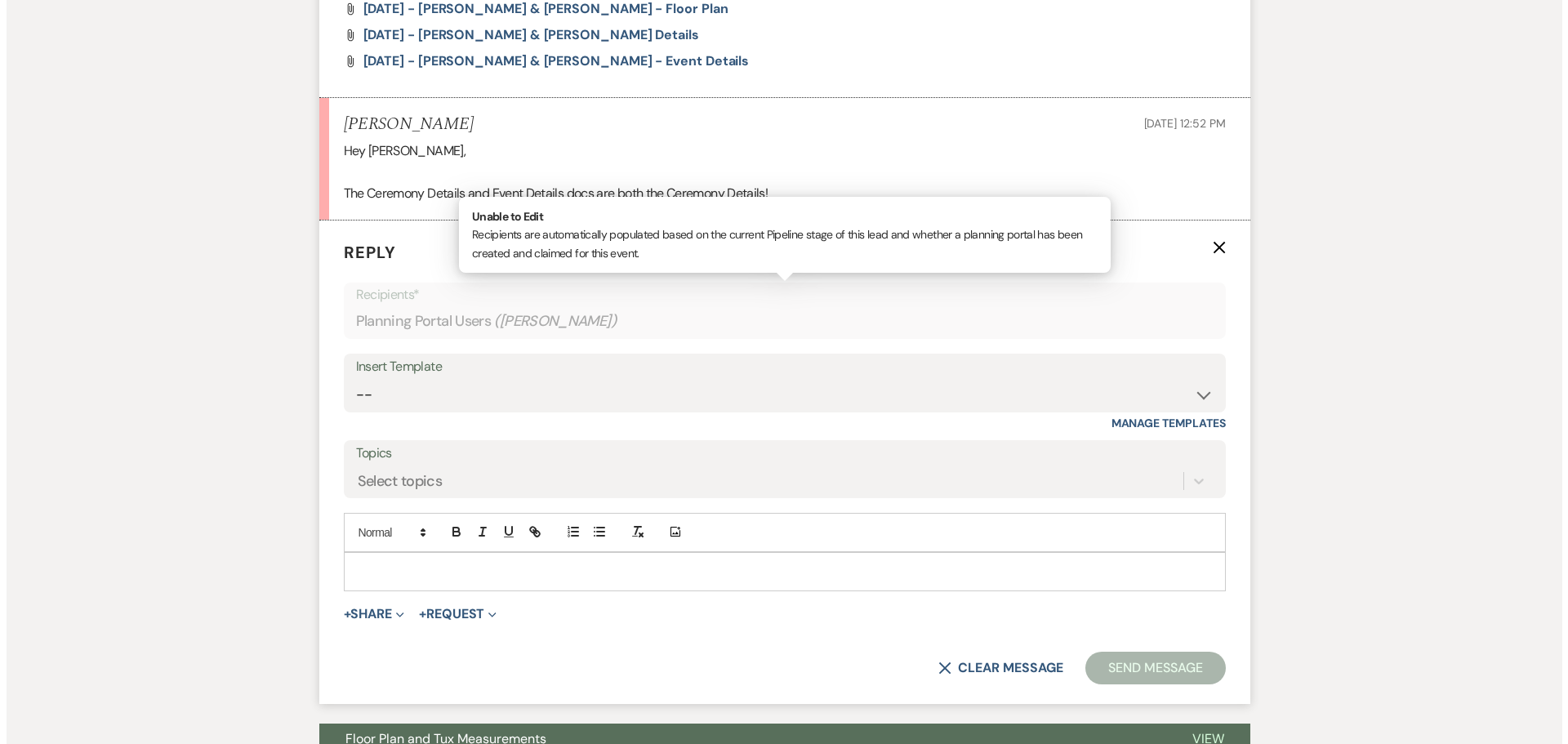
scroll to position [1187, 0]
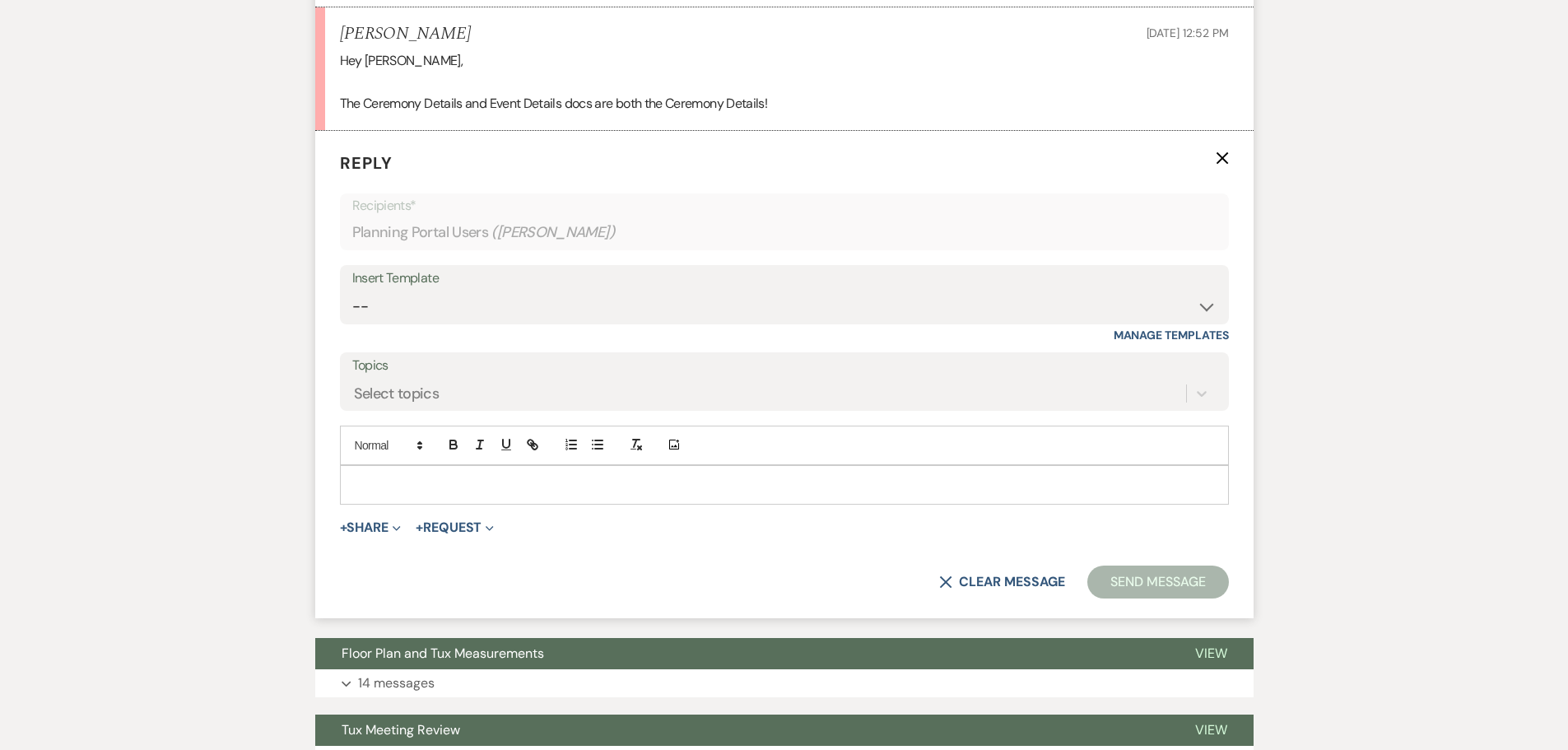
click at [498, 486] on p at bounding box center [784, 484] width 862 height 18
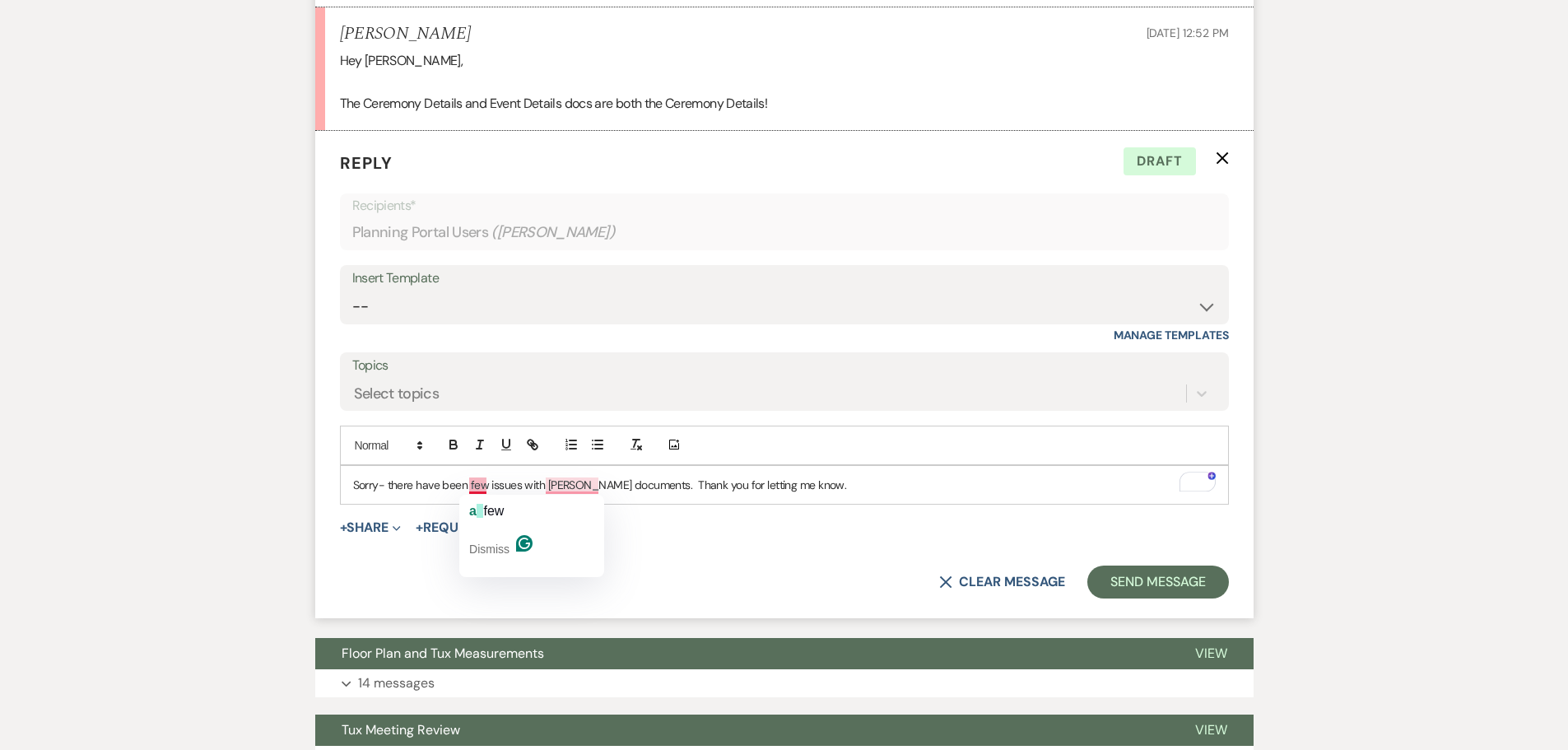
click at [482, 511] on span "button" at bounding box center [480, 511] width 7 height 14
click at [580, 508] on span "Weven" at bounding box center [599, 511] width 41 height 14
click at [867, 486] on p "Sorry- there have been a few issues with the Weven documents. Thank you for let…" at bounding box center [784, 484] width 862 height 18
click at [372, 529] on button "+ Share Expand" at bounding box center [371, 528] width 61 height 13
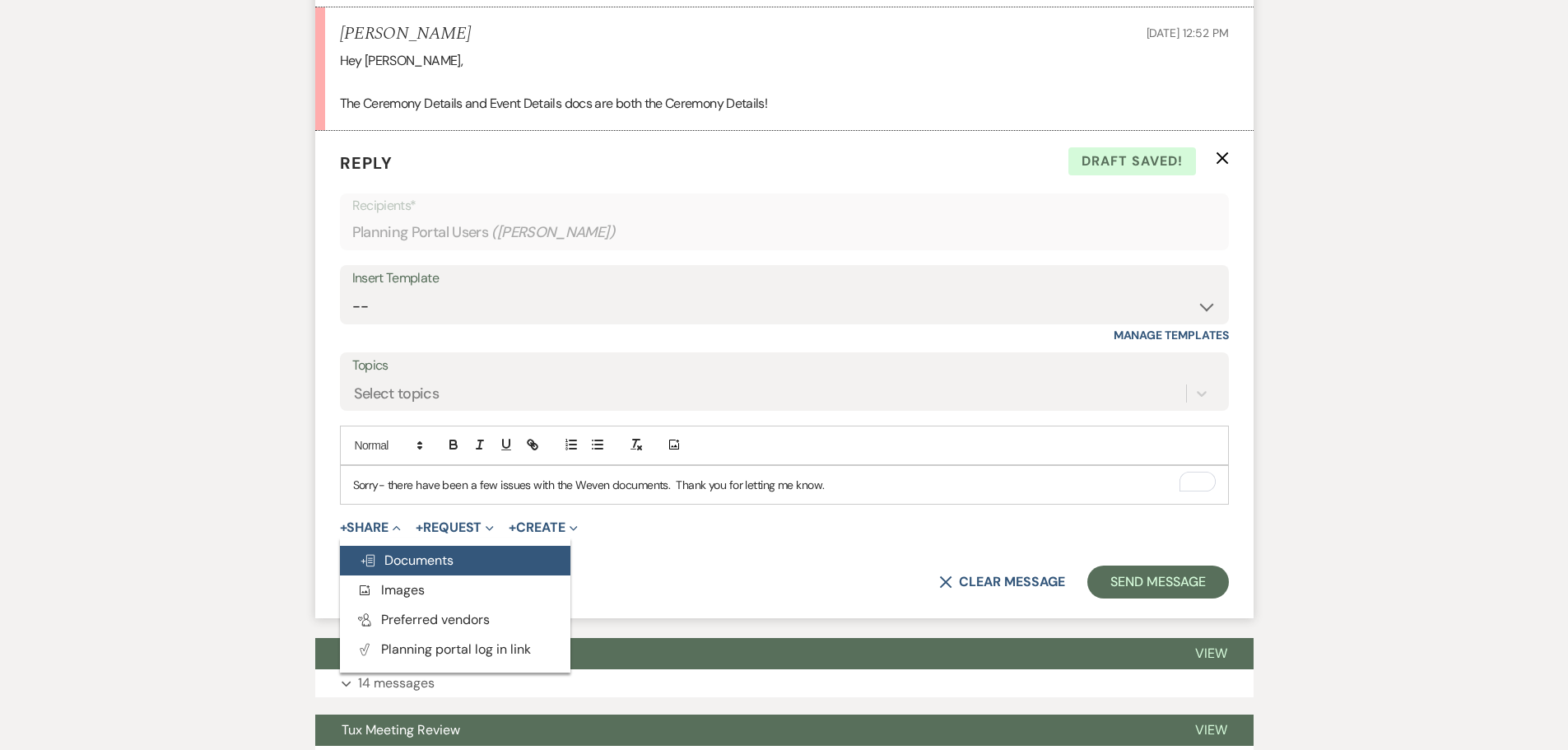
click at [411, 559] on span "Doc Upload Documents" at bounding box center [406, 560] width 94 height 18
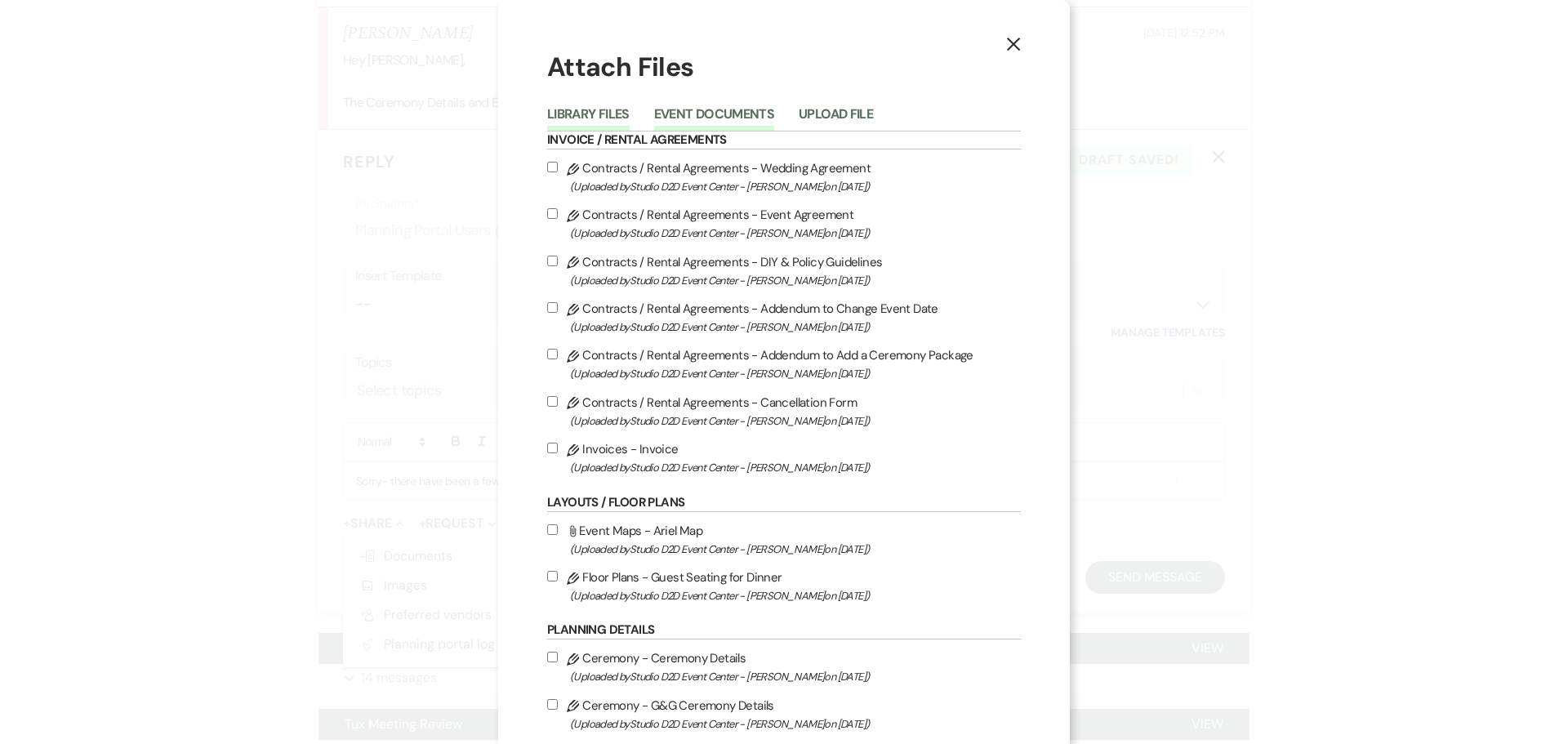
click at [705, 108] on button "Event Documents" at bounding box center [714, 119] width 120 height 23
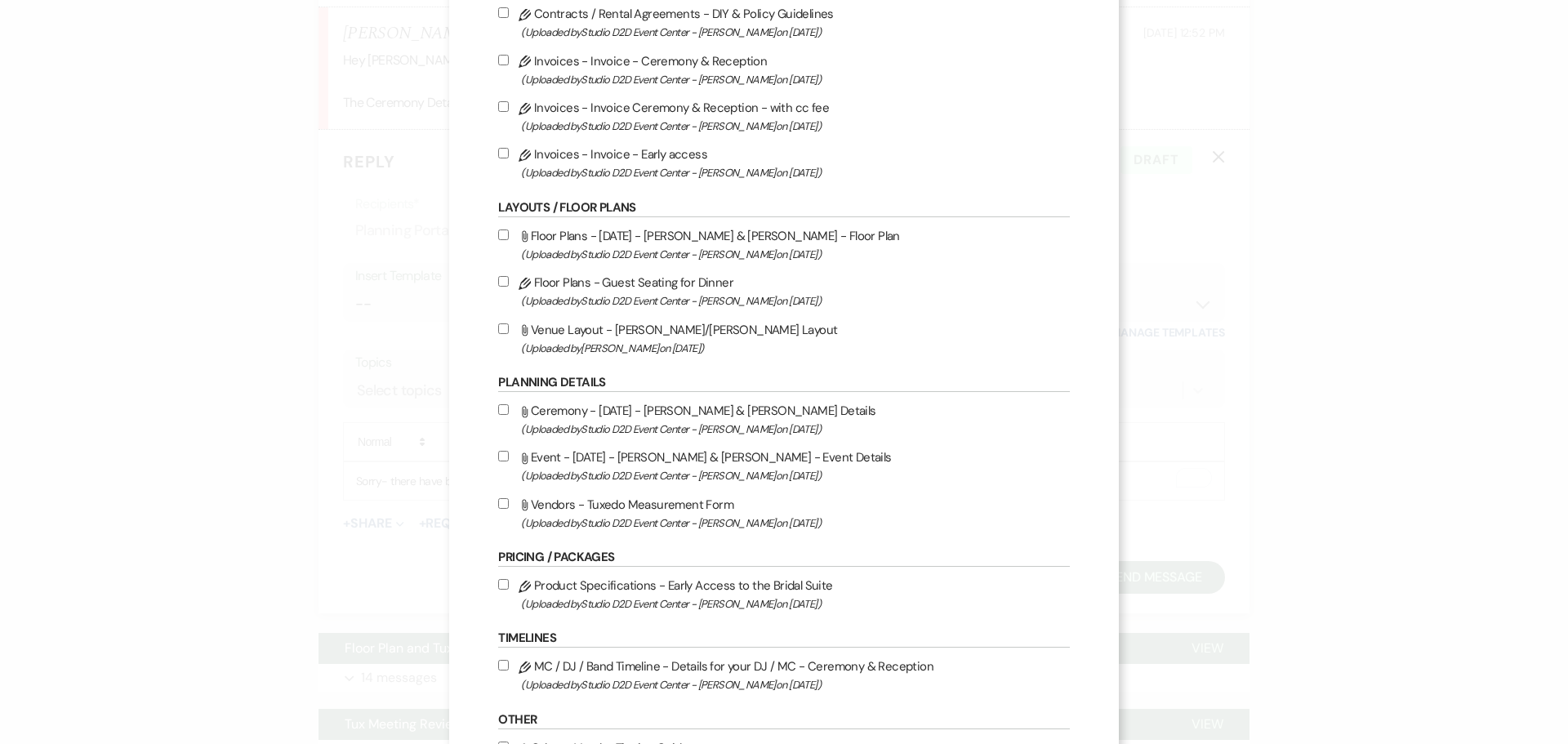
scroll to position [245, 0]
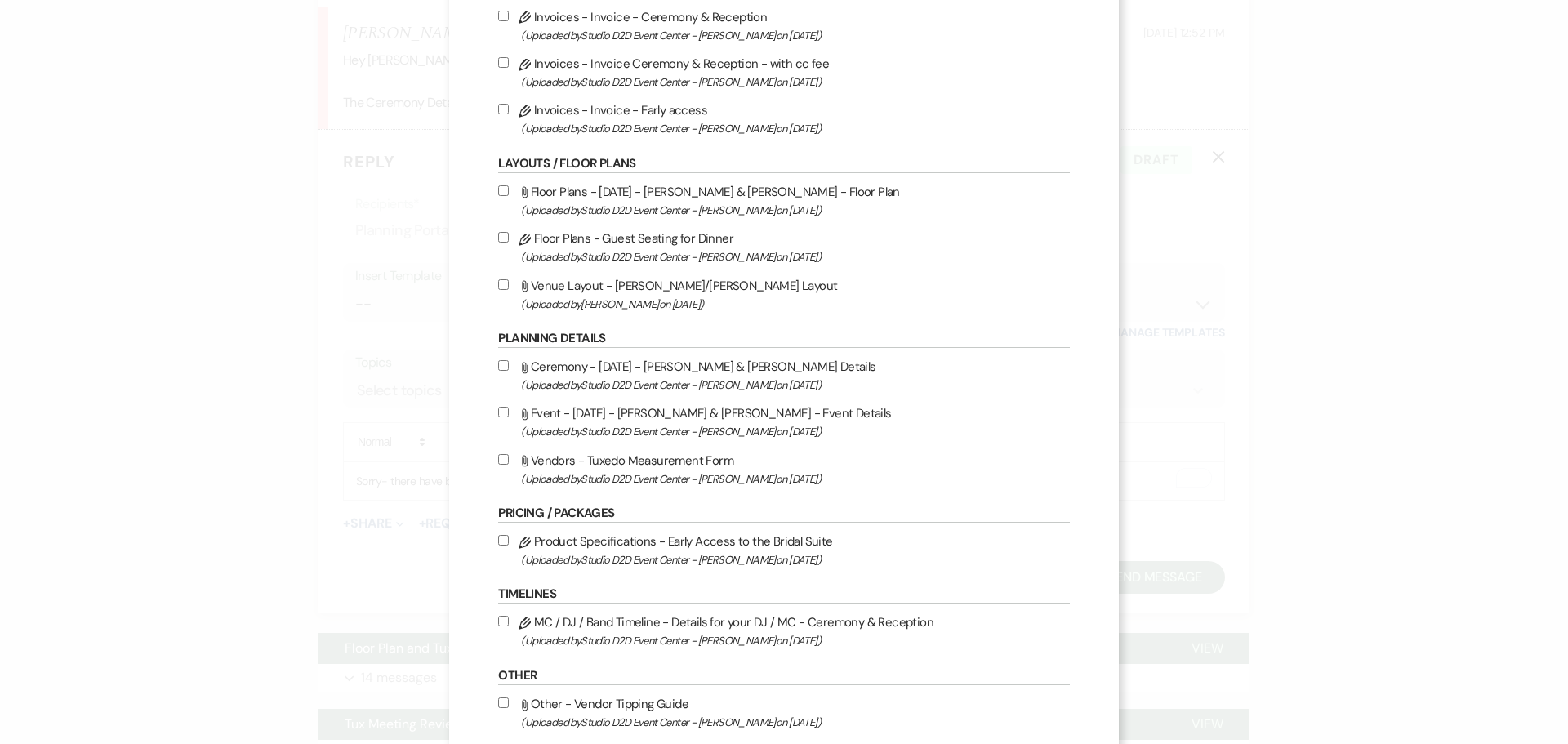
click at [658, 361] on label "Attach File Ceremony - [DATE] - [PERSON_NAME] & [PERSON_NAME] - Ceremony Detail…" at bounding box center [784, 375] width 571 height 39
click at [509, 361] on input "Attach File Ceremony - [DATE] - [PERSON_NAME] & [PERSON_NAME] - Ceremony Detail…" at bounding box center [503, 365] width 10 height 10
checkbox input "true"
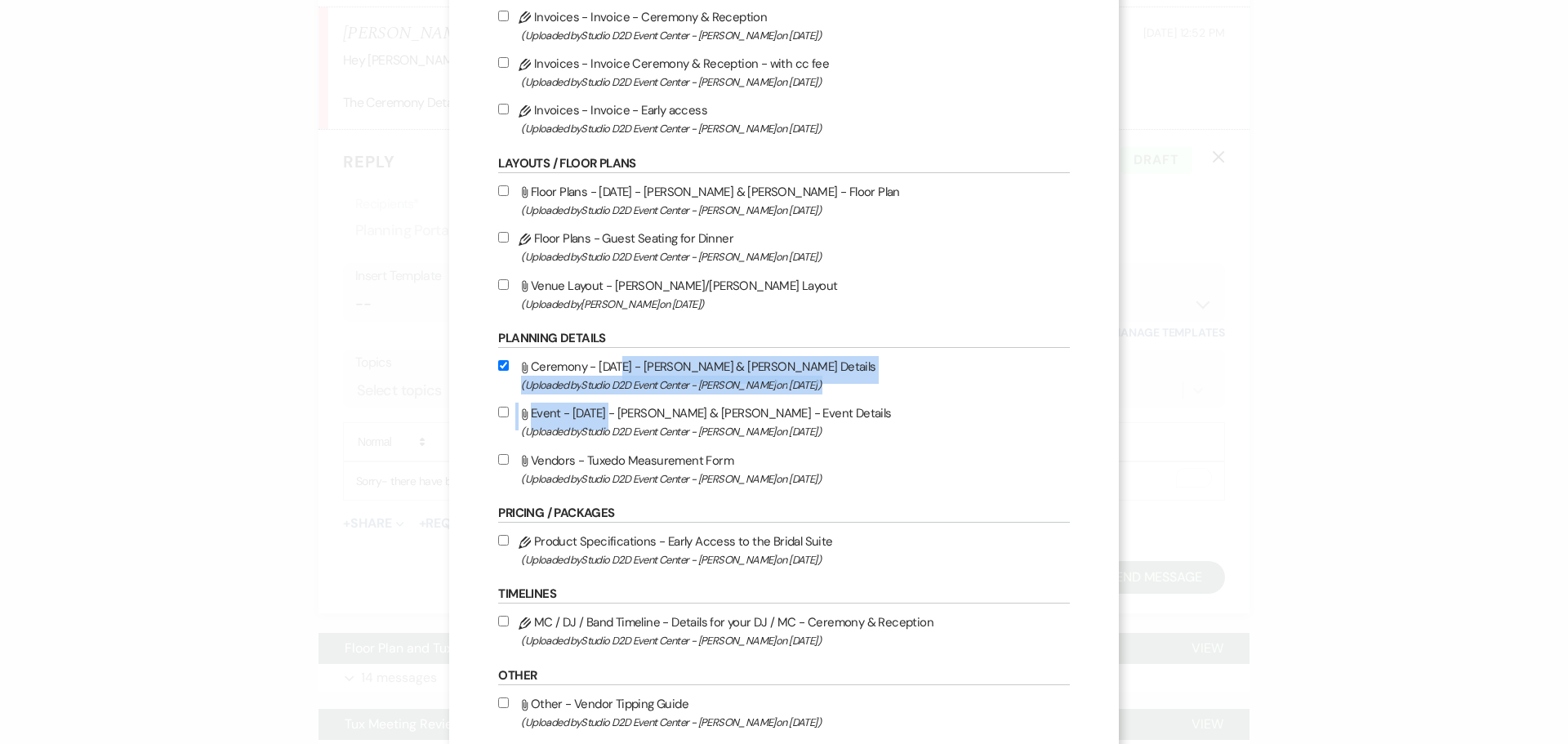
click at [653, 419] on label "Attach File Event - [DATE] - [PERSON_NAME] & [PERSON_NAME] - Event Details (Upl…" at bounding box center [784, 422] width 571 height 39
click at [509, 413] on input "Attach File Event - [DATE] - [PERSON_NAME] & [PERSON_NAME] - Event Details (Upl…" at bounding box center [503, 411] width 10 height 10
checkbox input "true"
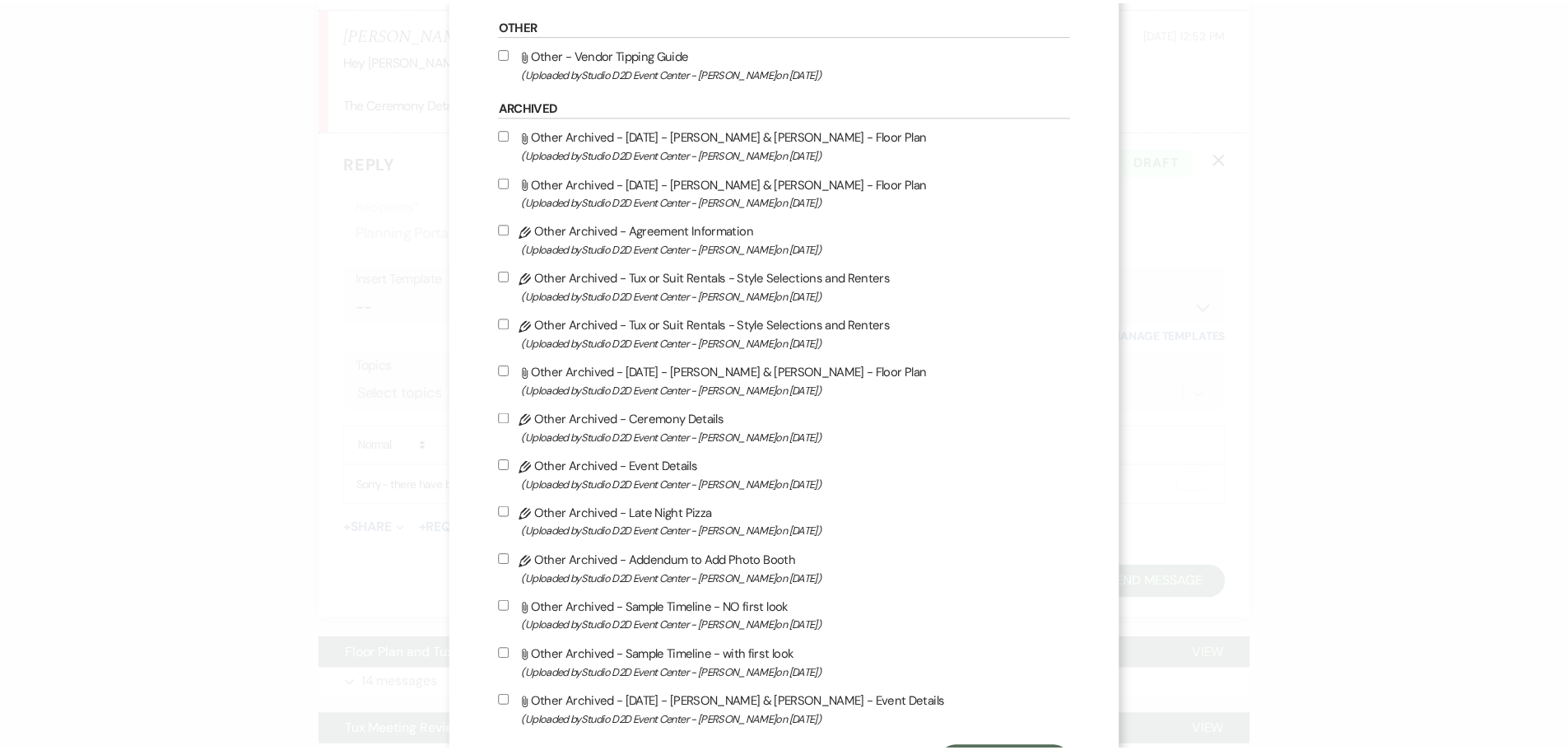
scroll to position [983, 0]
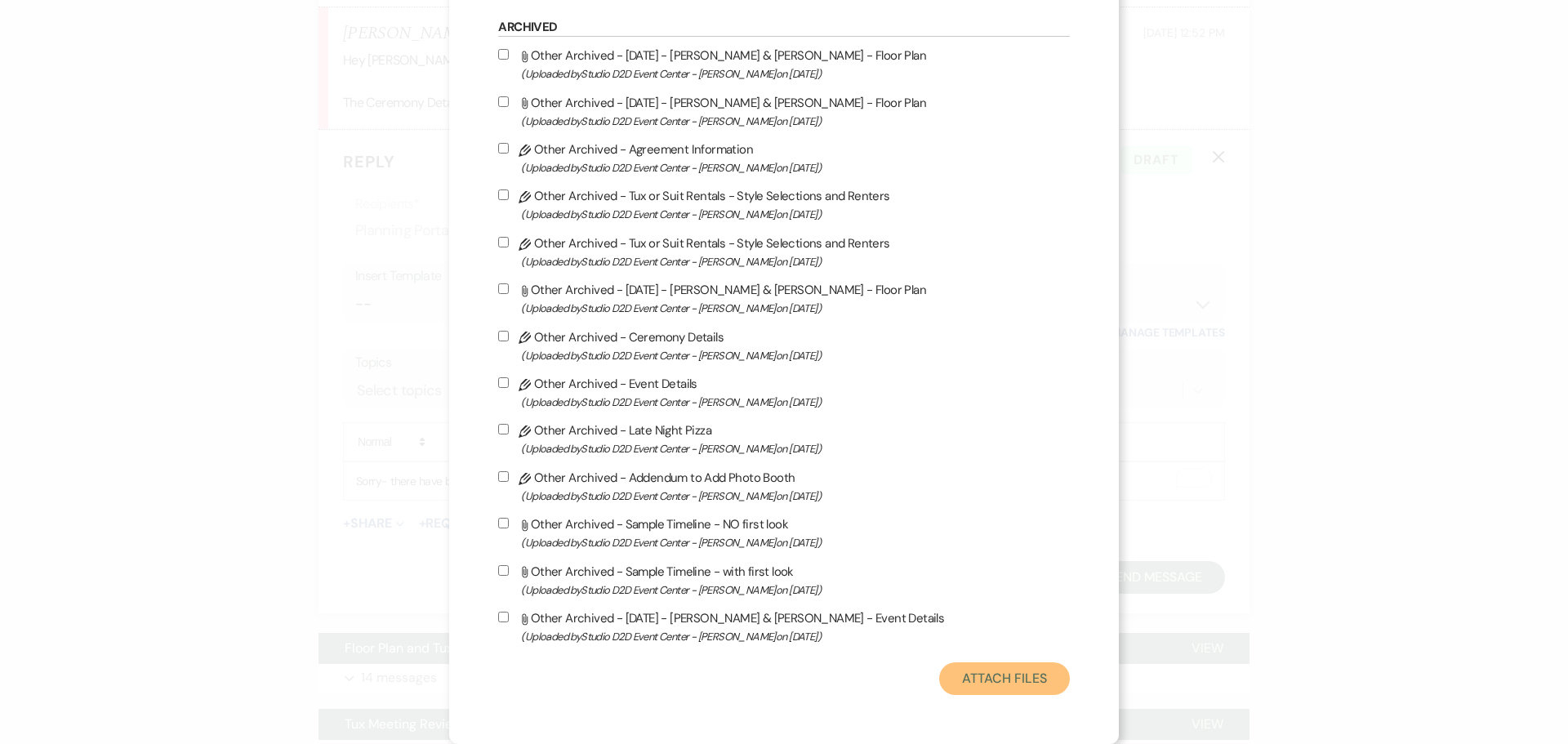
click at [981, 679] on button "Attach Files" at bounding box center [1004, 678] width 130 height 32
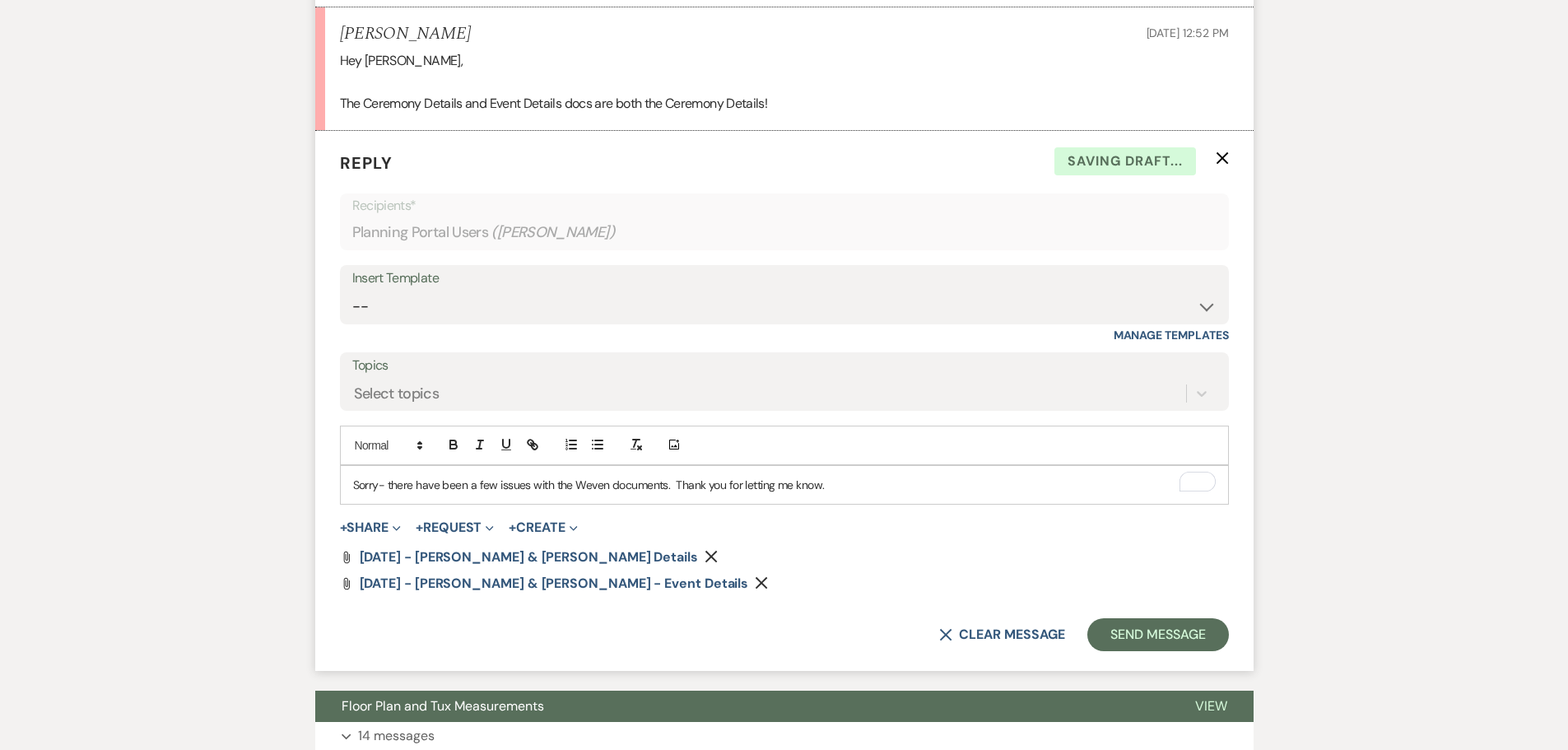
click at [674, 486] on p "Sorry- there have been a few issues with the Weven documents. Thank you for let…" at bounding box center [784, 484] width 862 height 18
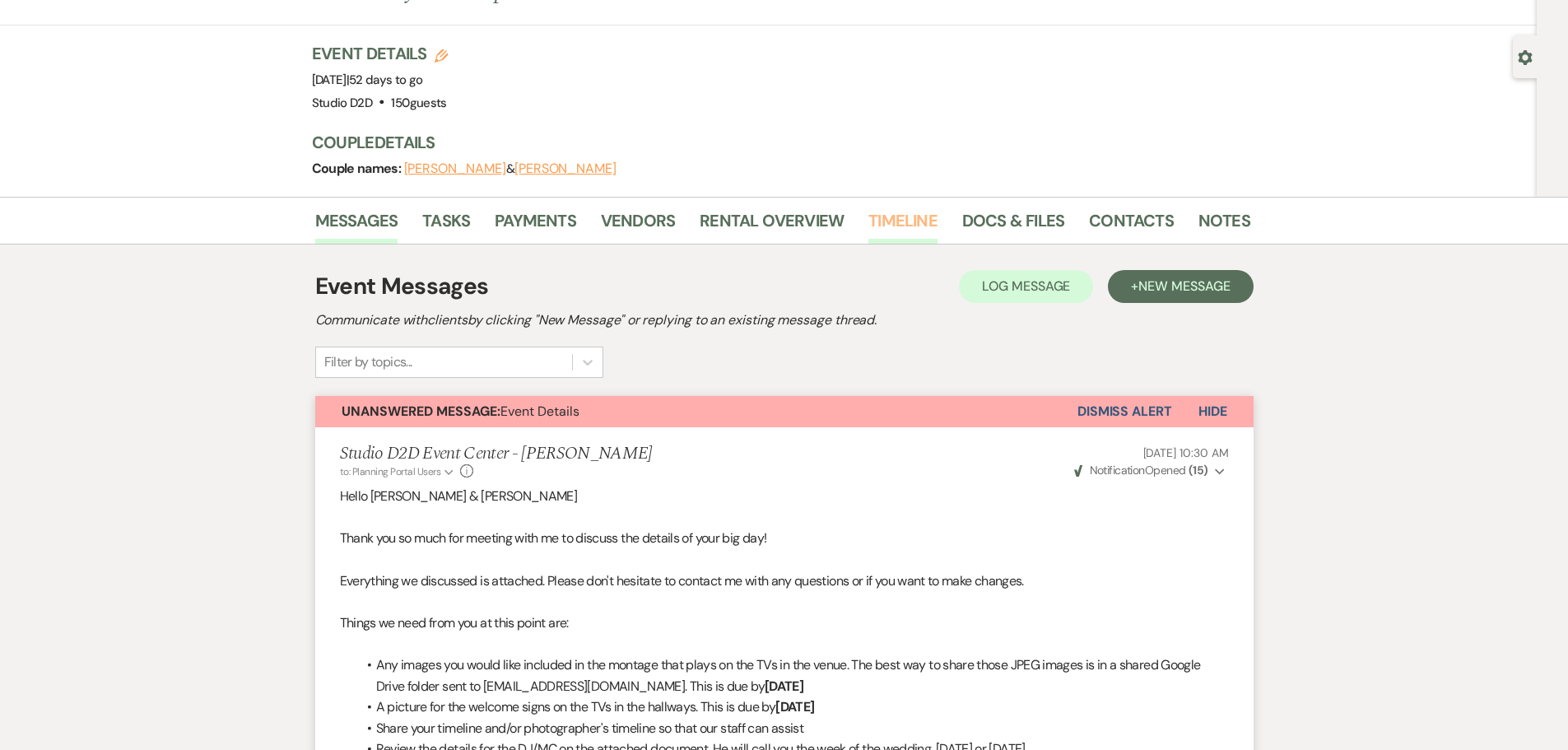
scroll to position [44, 0]
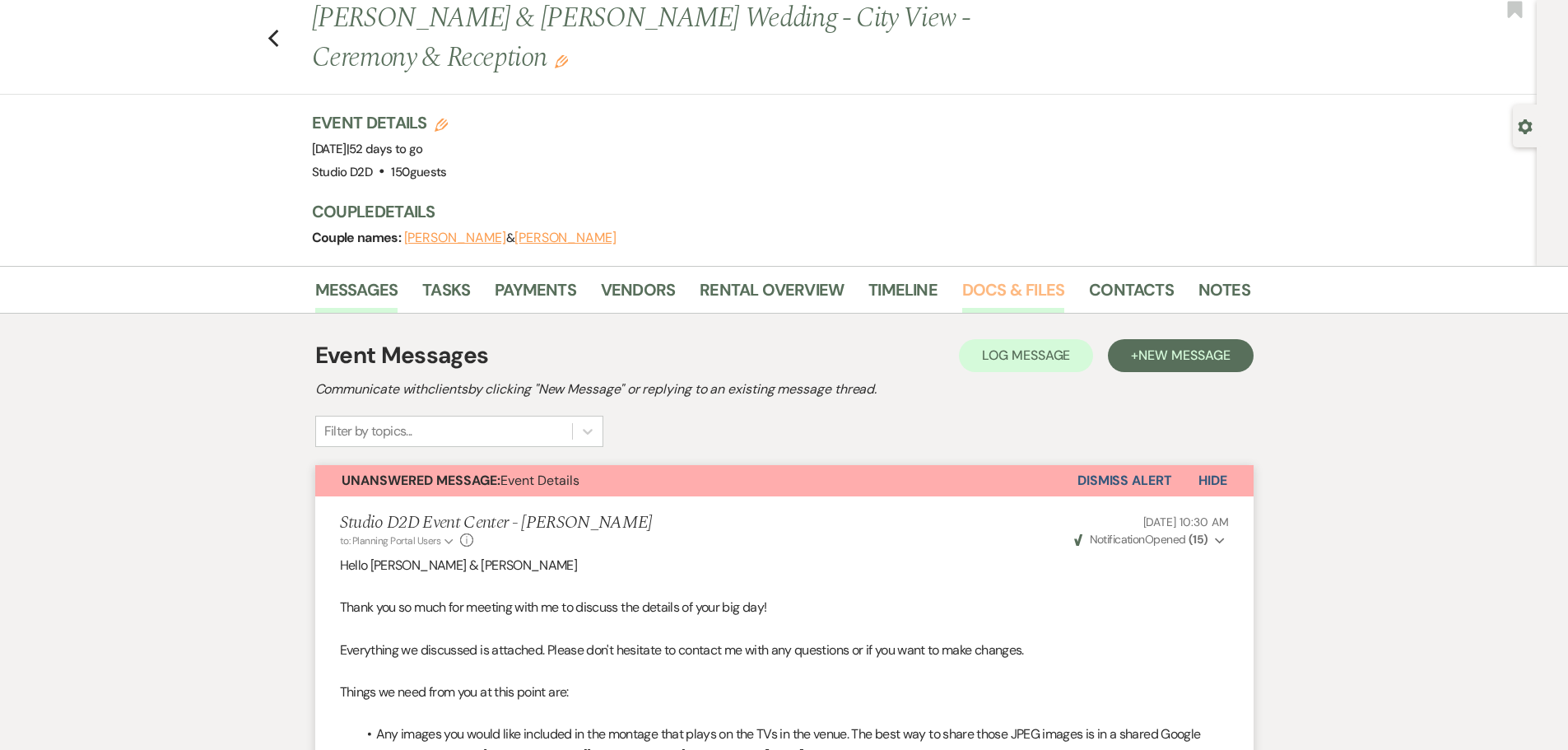
click at [987, 293] on link "Docs & Files" at bounding box center [1013, 294] width 102 height 36
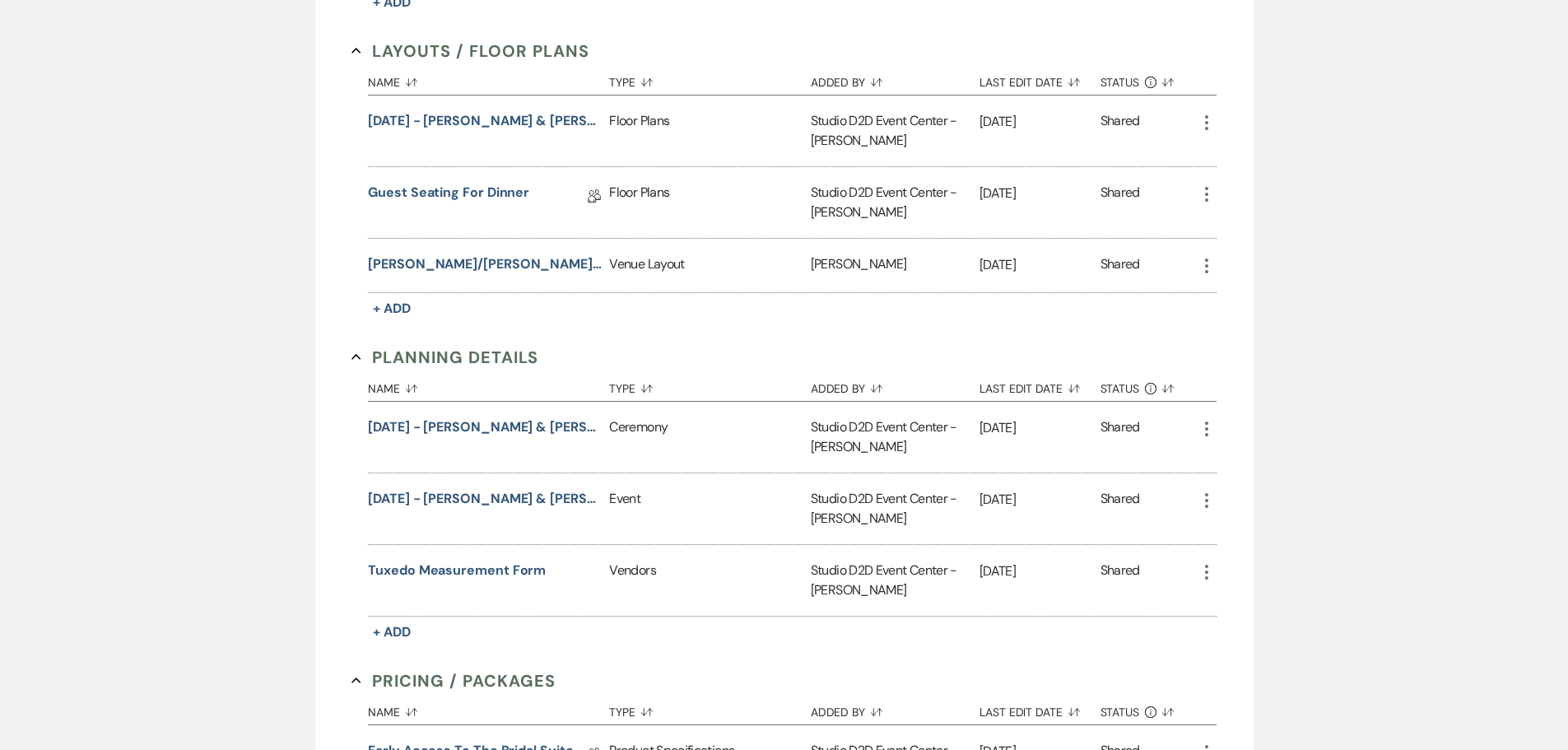
scroll to position [949, 0]
click at [538, 498] on button "[DATE] - [PERSON_NAME] & [PERSON_NAME] - Event Details" at bounding box center [485, 498] width 235 height 20
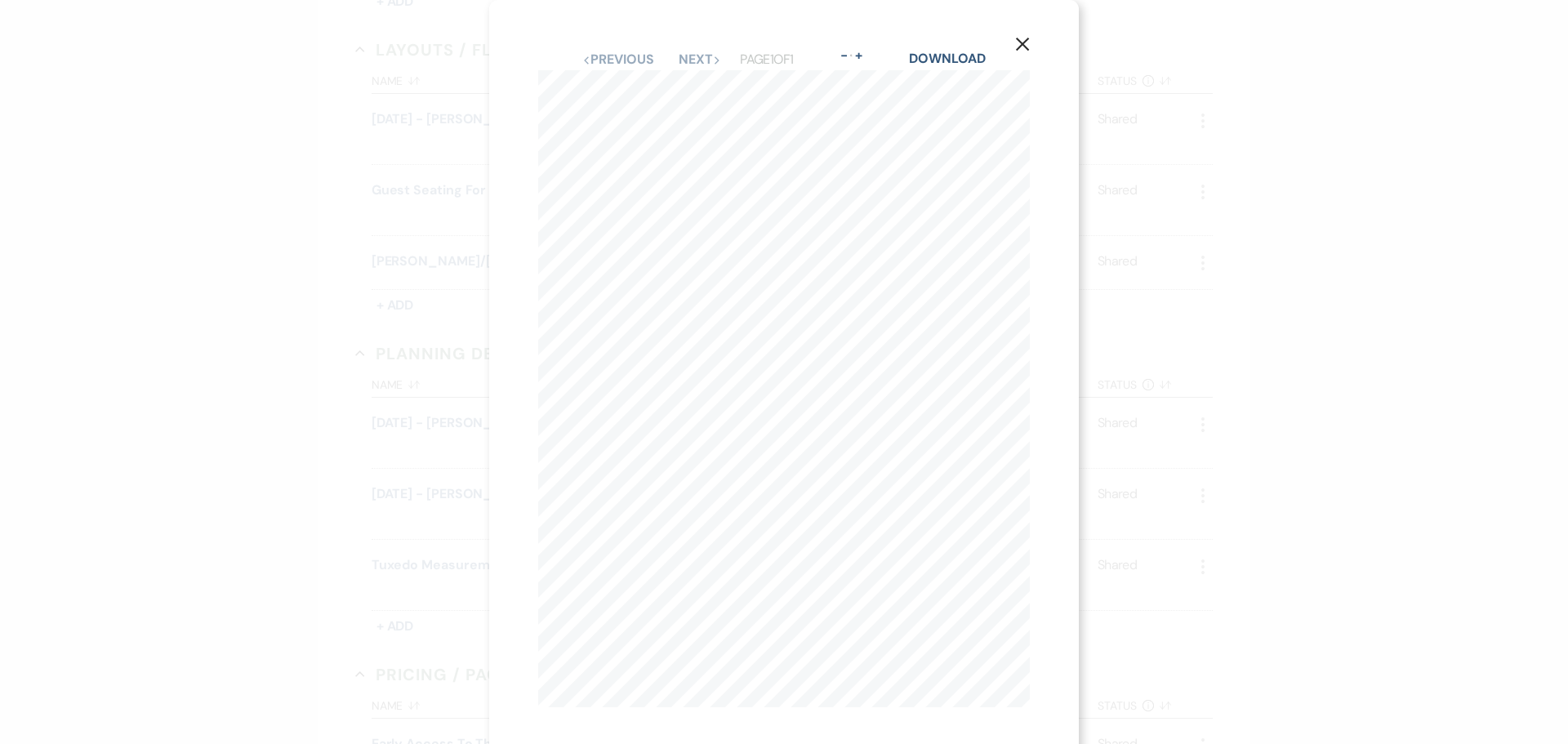
click at [1020, 41] on use "button" at bounding box center [1023, 44] width 13 height 13
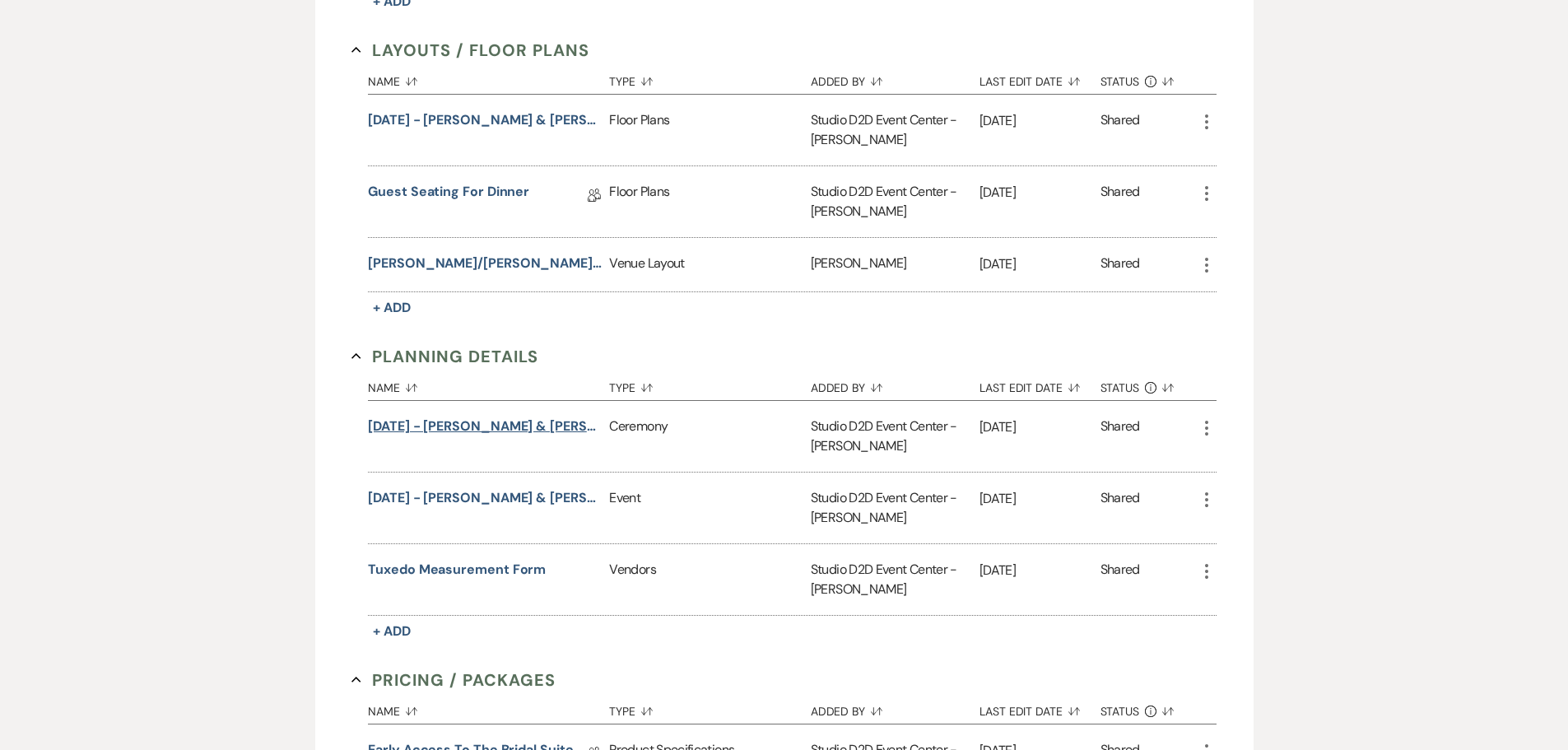
click at [526, 426] on button "[DATE] - [PERSON_NAME] & [PERSON_NAME] Details" at bounding box center [485, 426] width 235 height 20
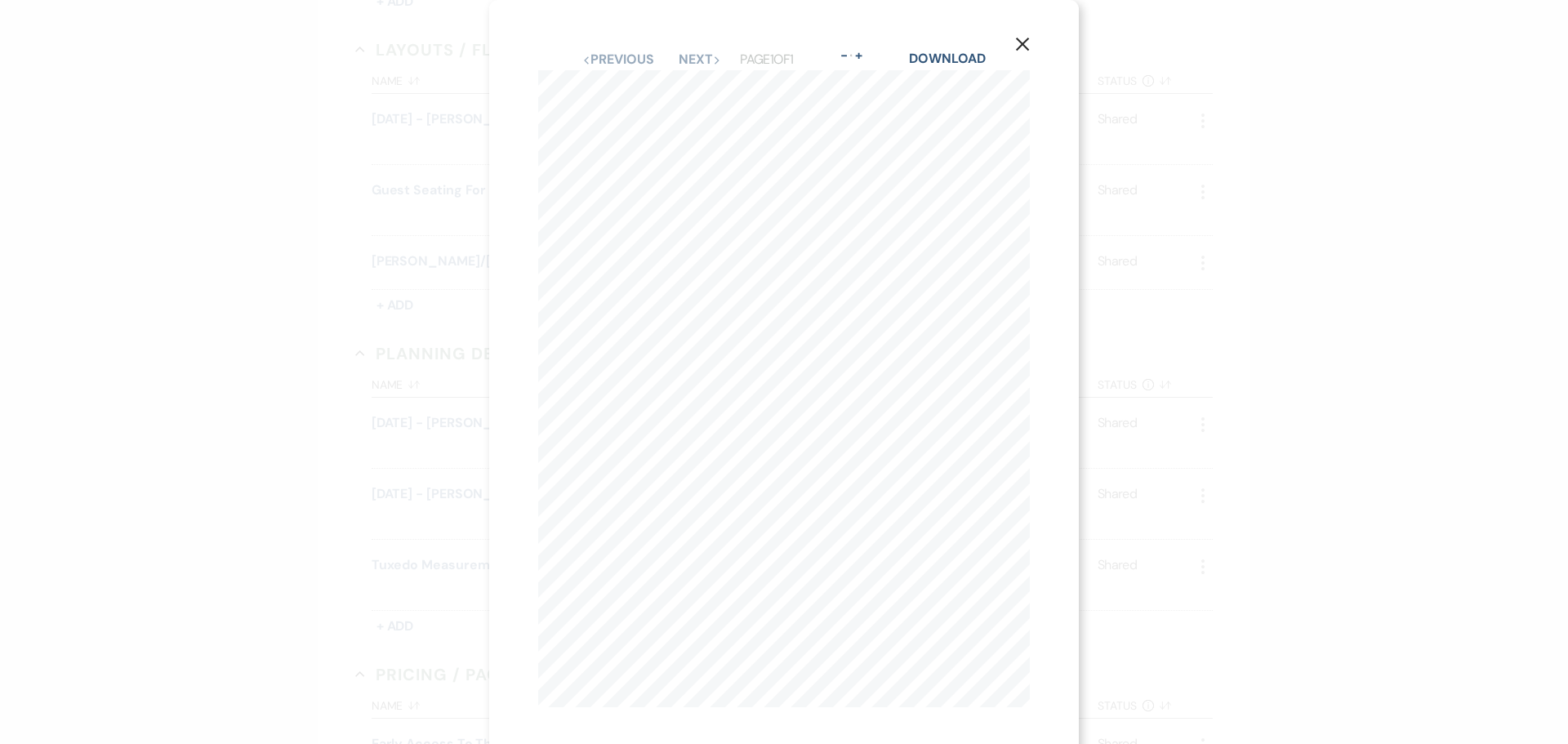
click at [1027, 44] on icon "X" at bounding box center [1023, 44] width 15 height 15
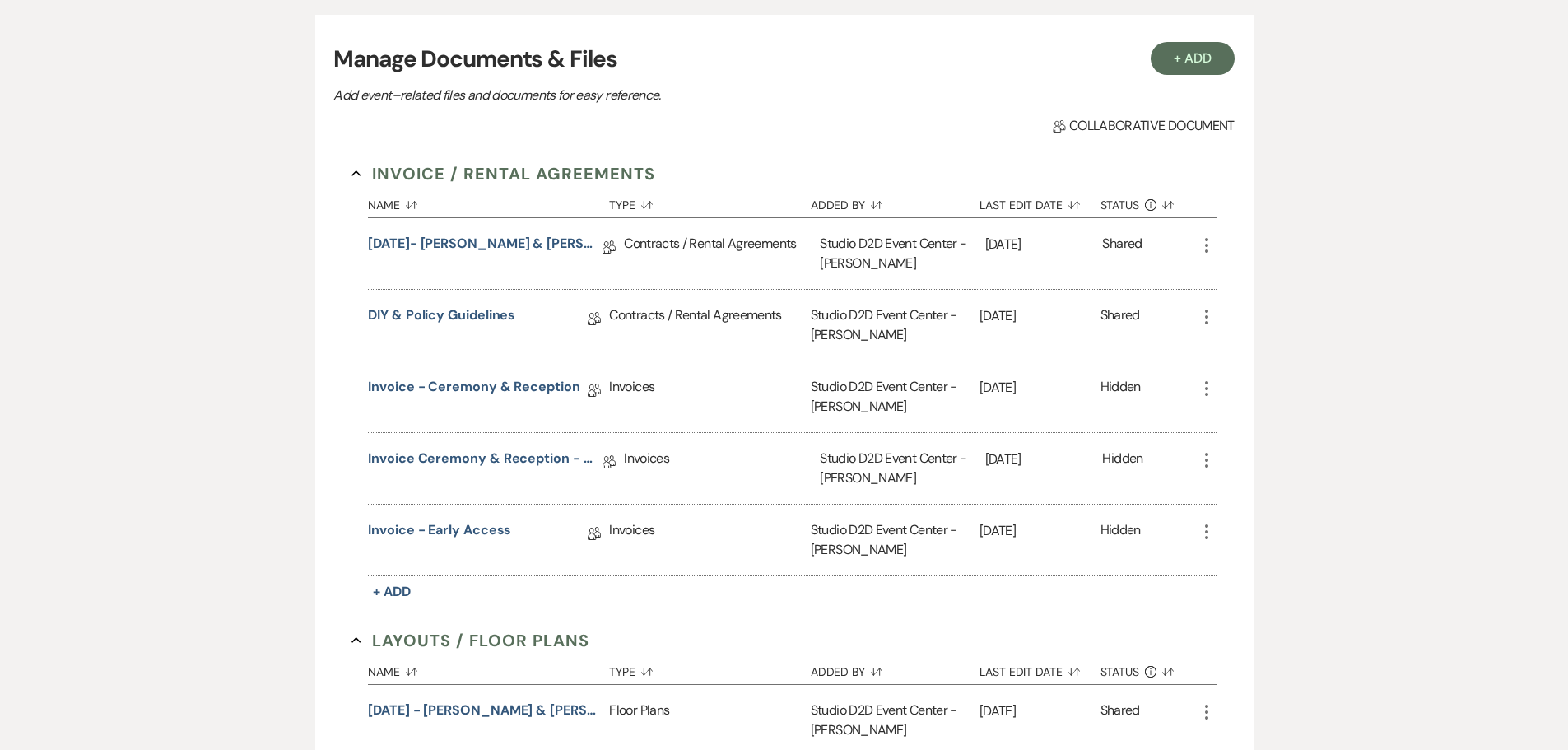
scroll to position [44, 0]
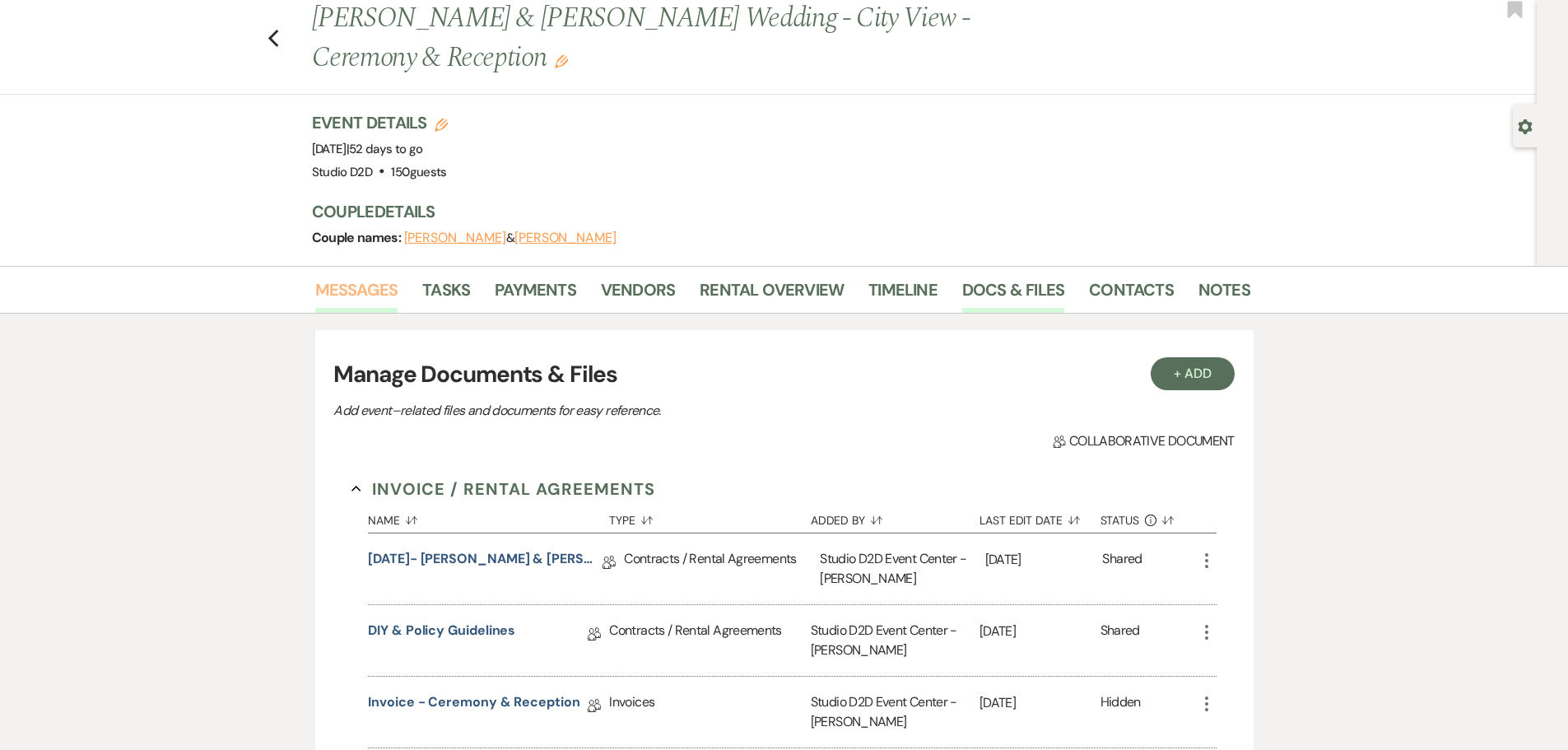
click at [351, 293] on link "Messages" at bounding box center [357, 294] width 83 height 36
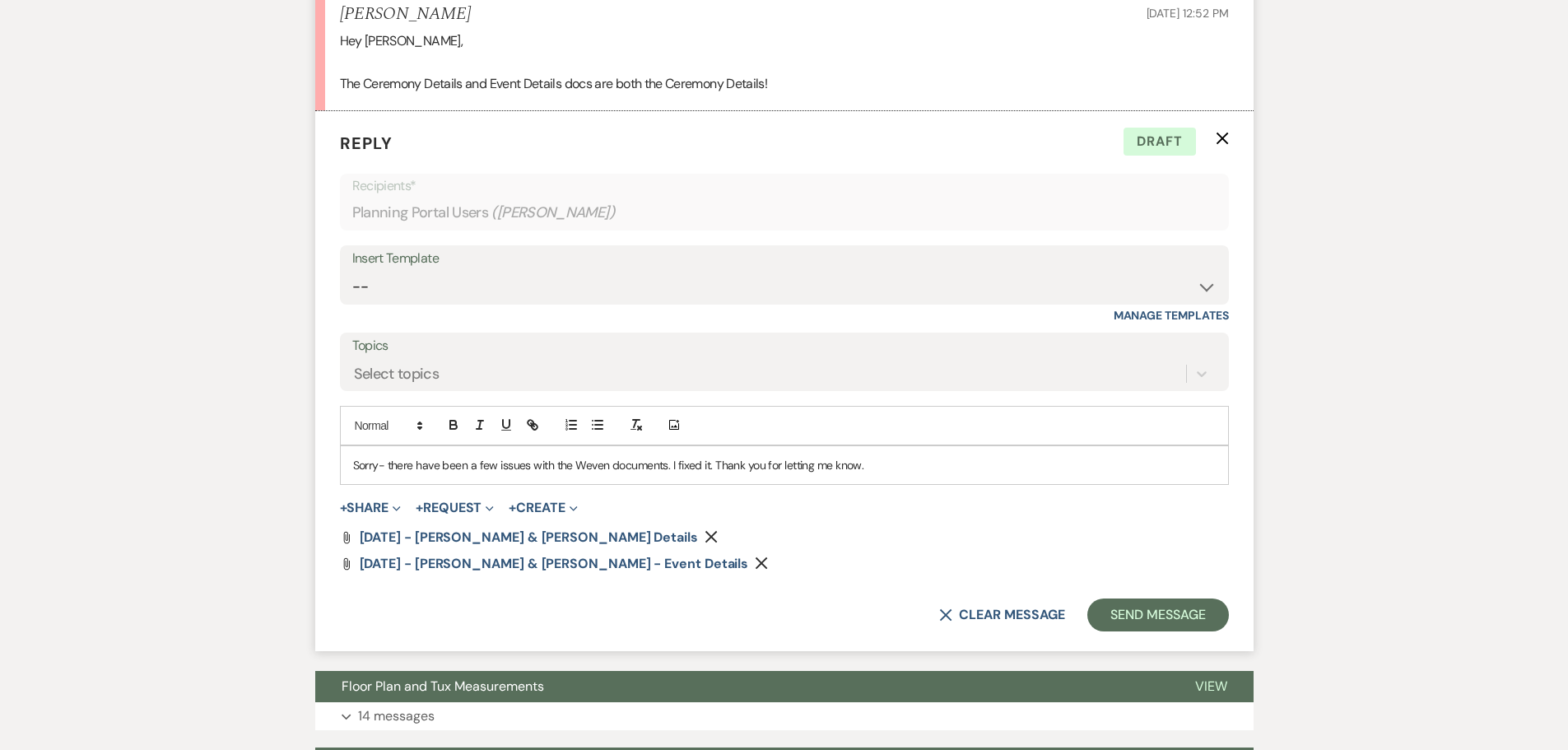
scroll to position [1222, 0]
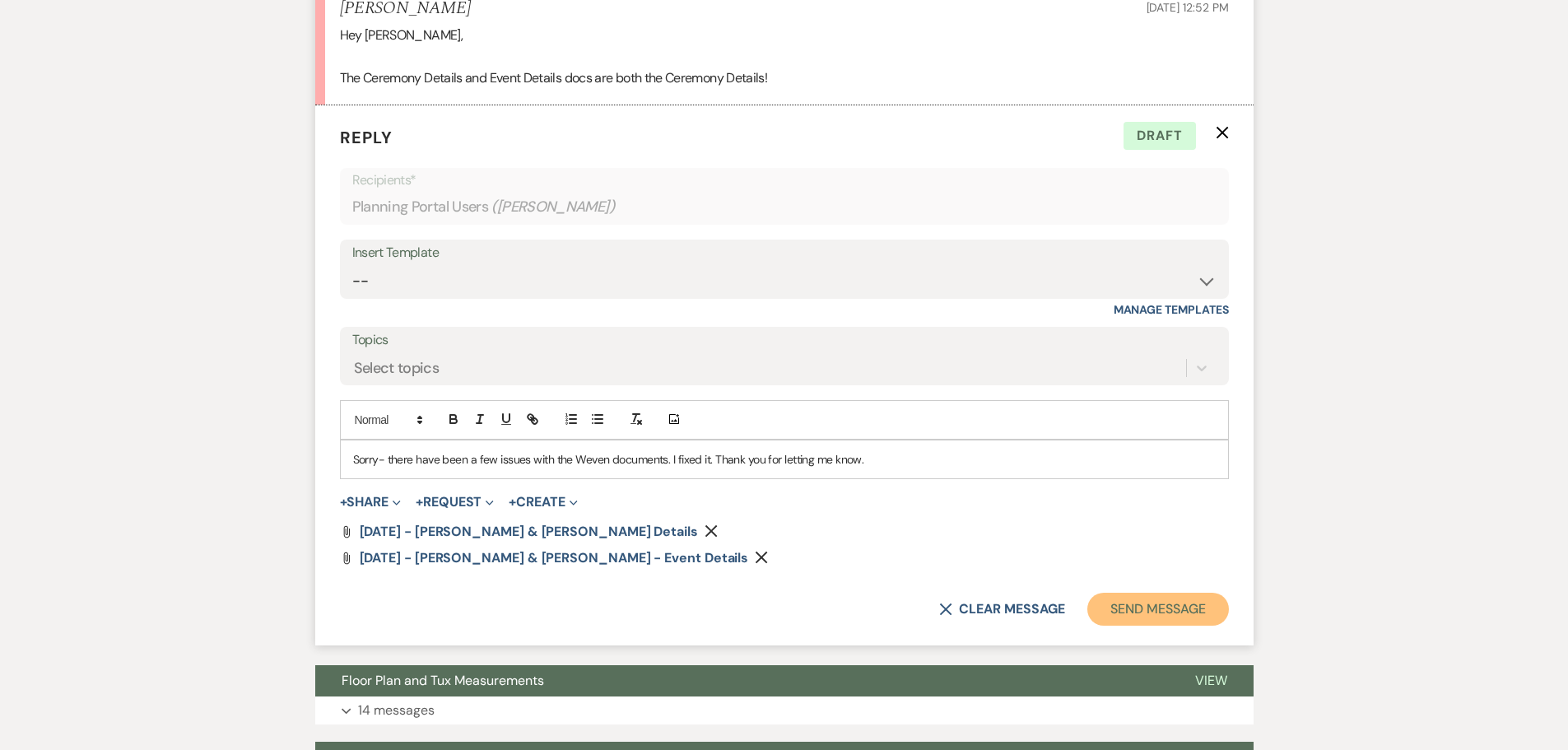
click at [1153, 607] on button "Send Message" at bounding box center [1157, 608] width 141 height 33
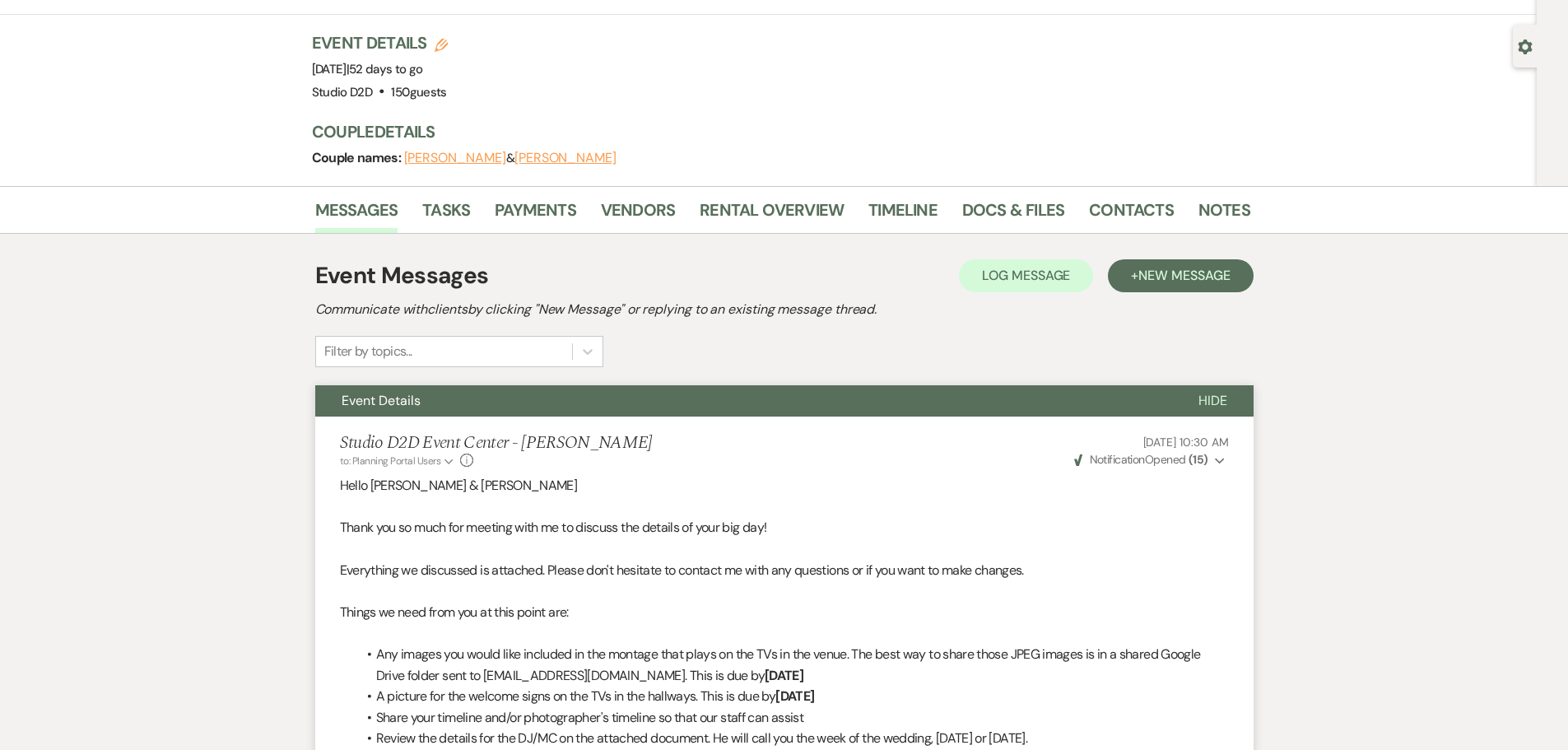
scroll to position [0, 0]
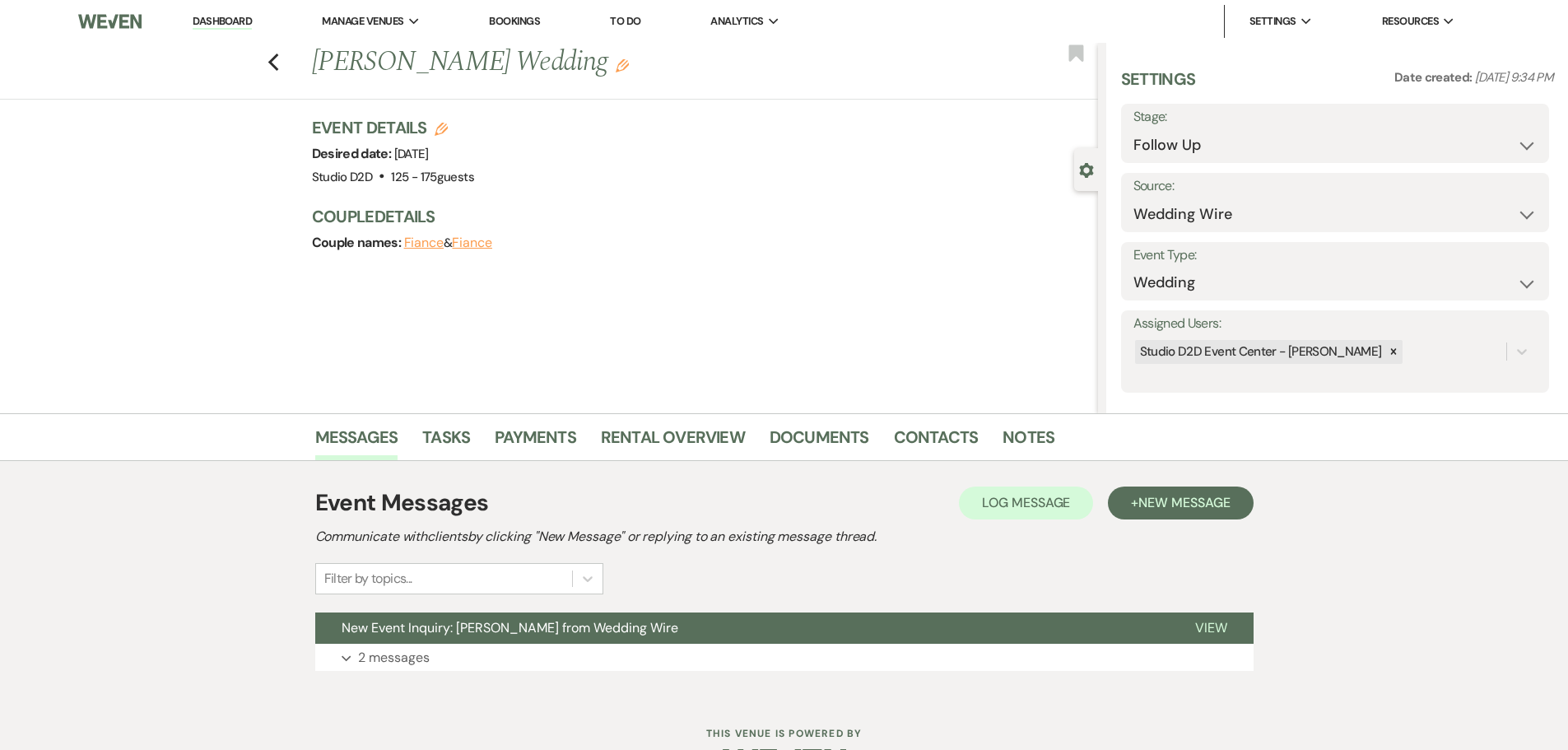
select select "9"
click at [236, 22] on link "Dashboard" at bounding box center [223, 21] width 60 height 16
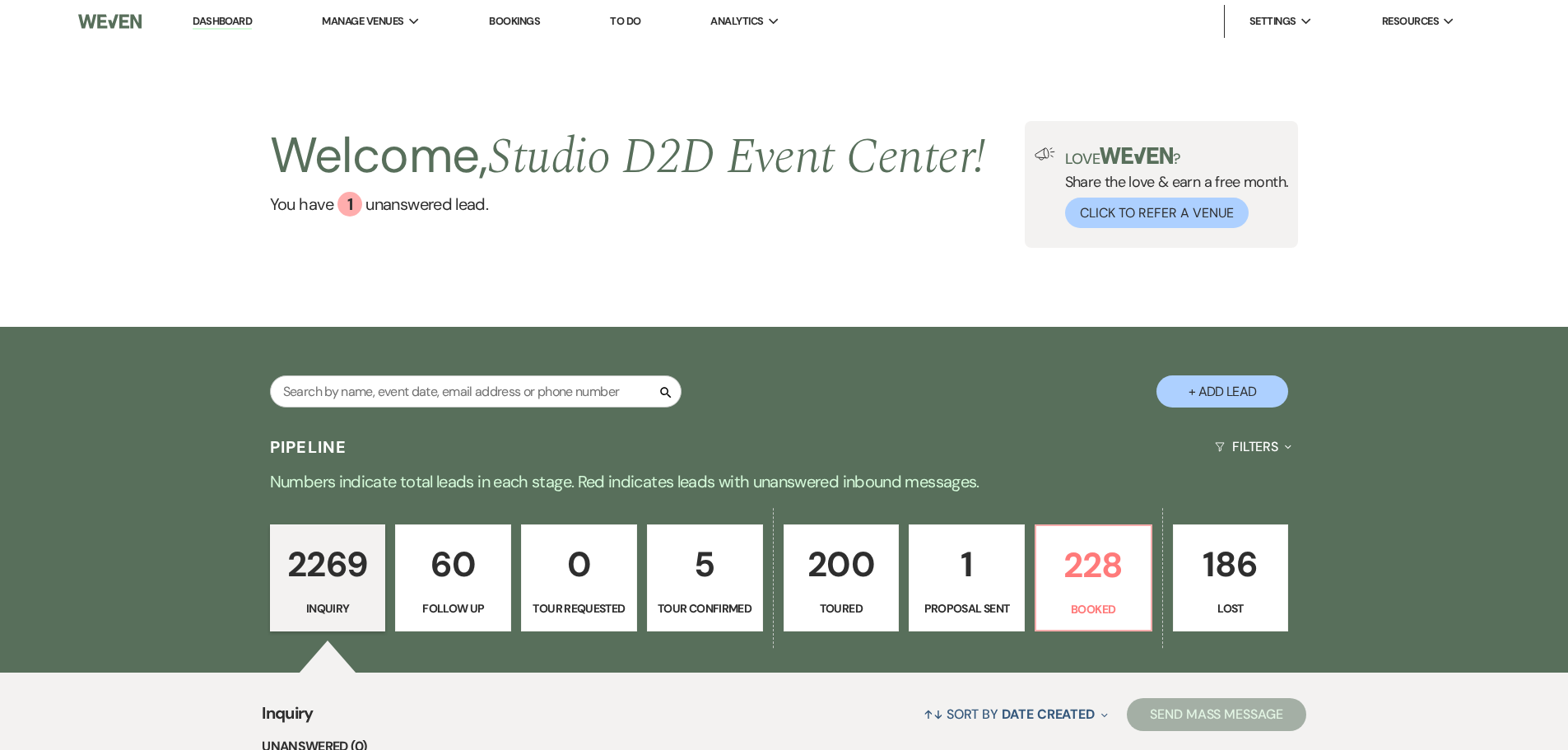
click at [970, 565] on p "1" at bounding box center [966, 564] width 95 height 55
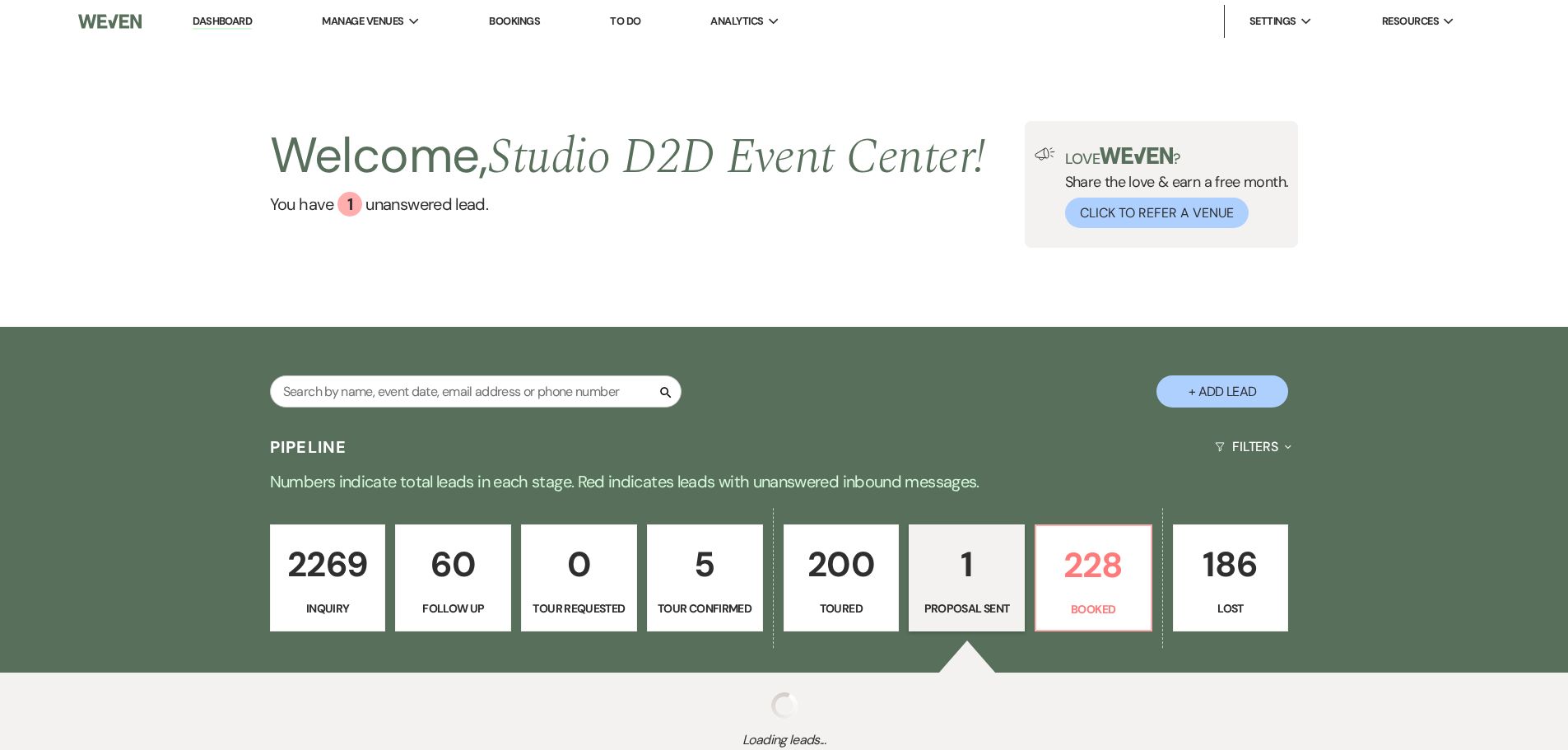
select select "6"
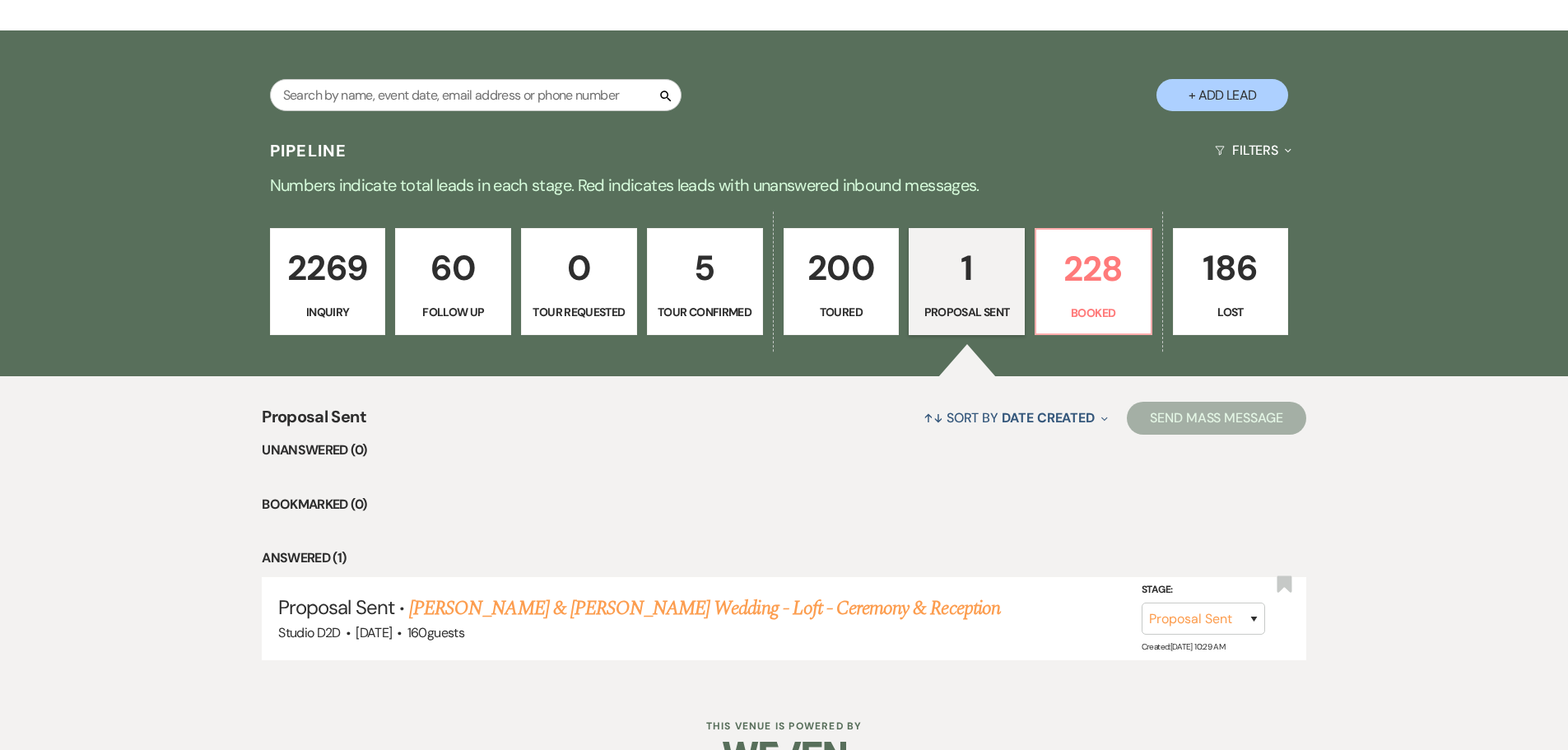
scroll to position [341, 0]
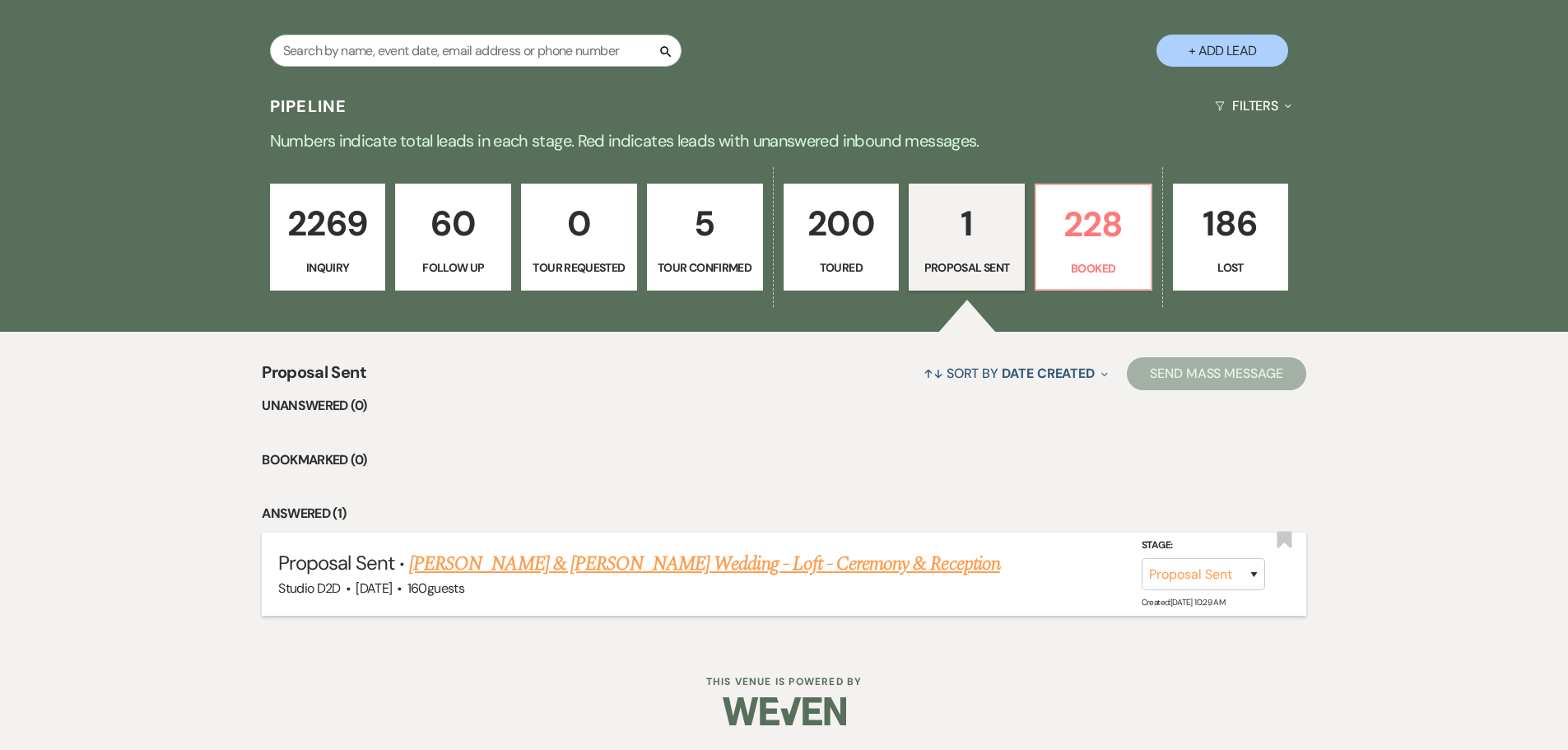
click at [830, 563] on link "Isaiah Arends & Gwendalyn Simons's Wedding - Loft - Ceremony & Reception" at bounding box center [704, 565] width 591 height 30
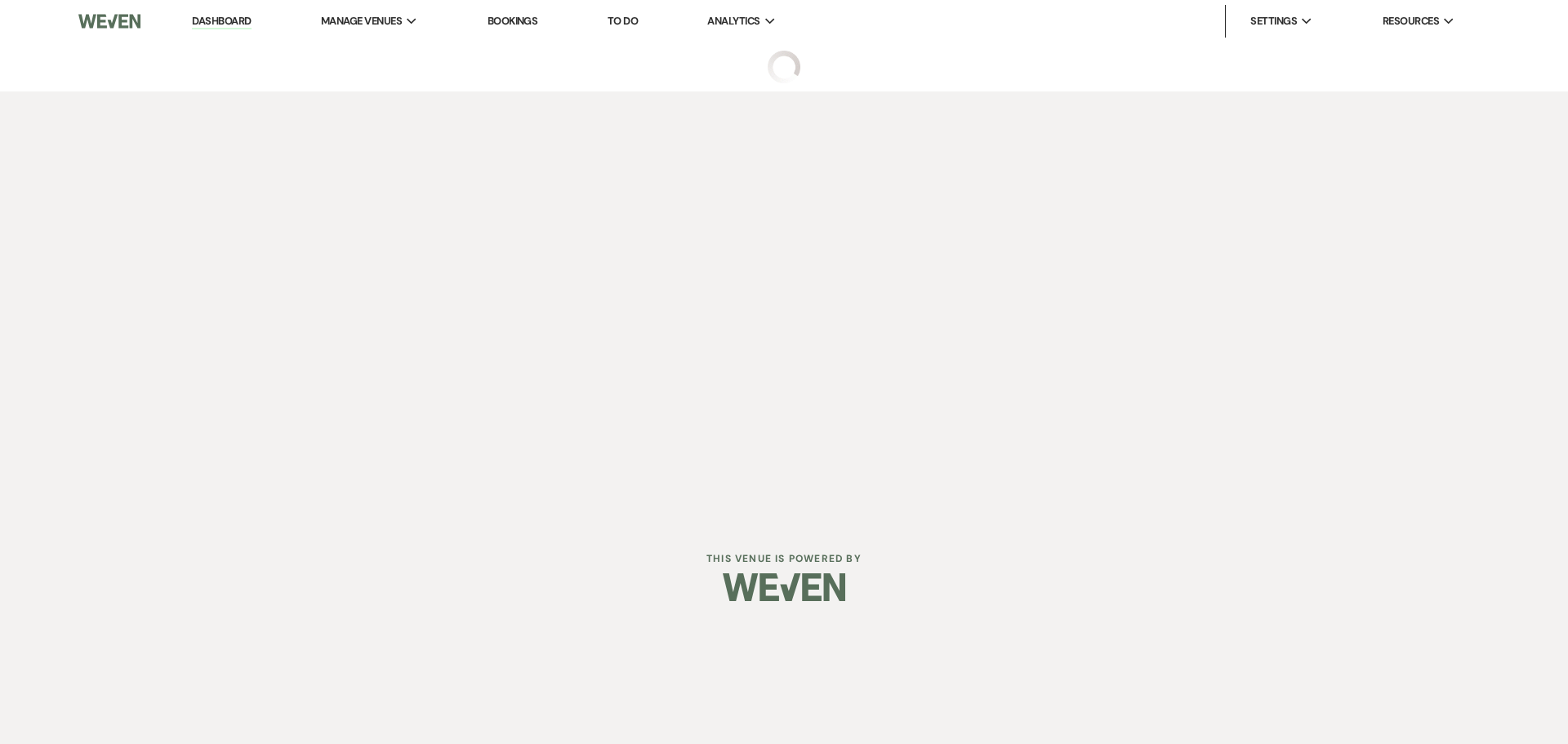
select select "6"
select select "17"
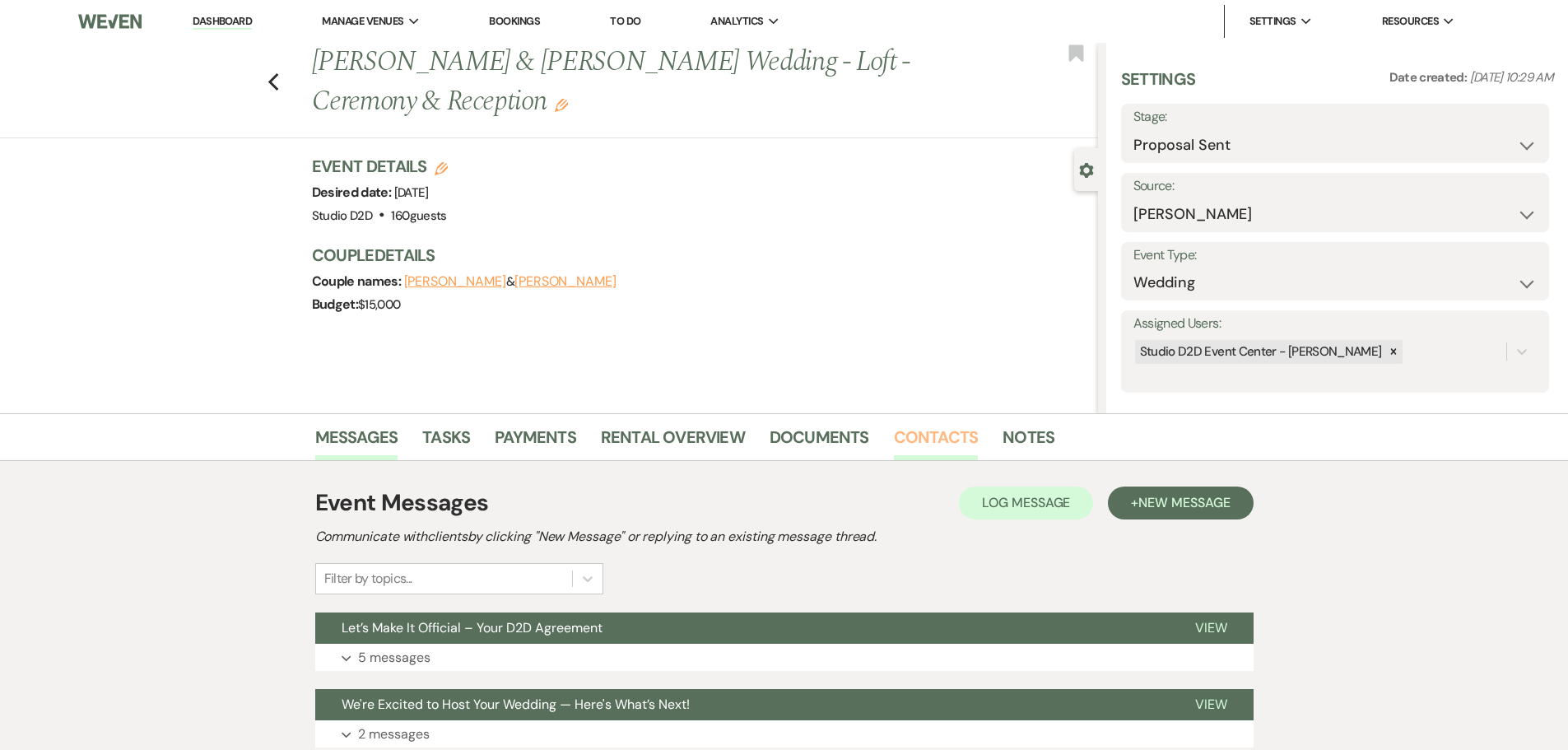
click at [934, 441] on link "Contacts" at bounding box center [936, 442] width 85 height 36
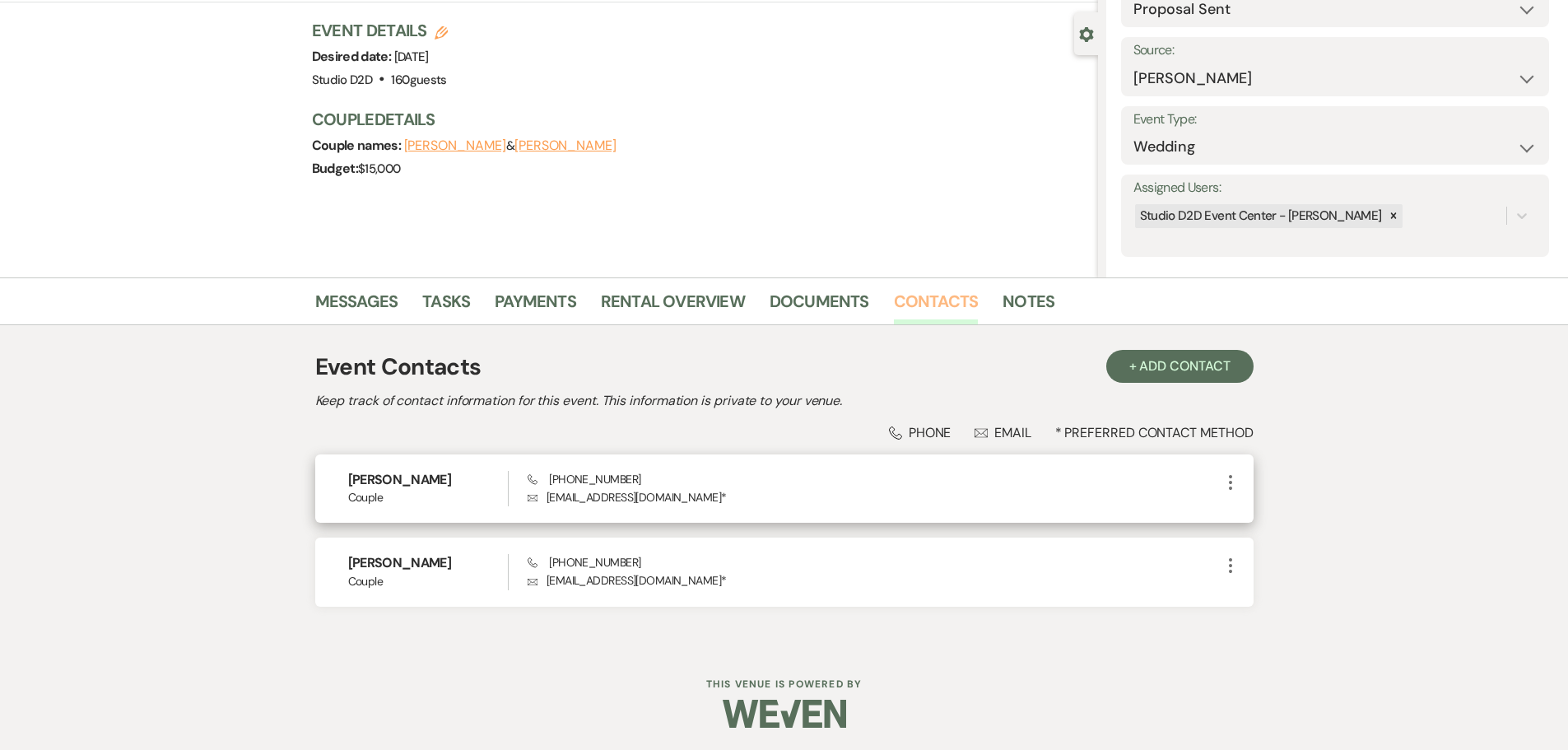
scroll to position [139, 0]
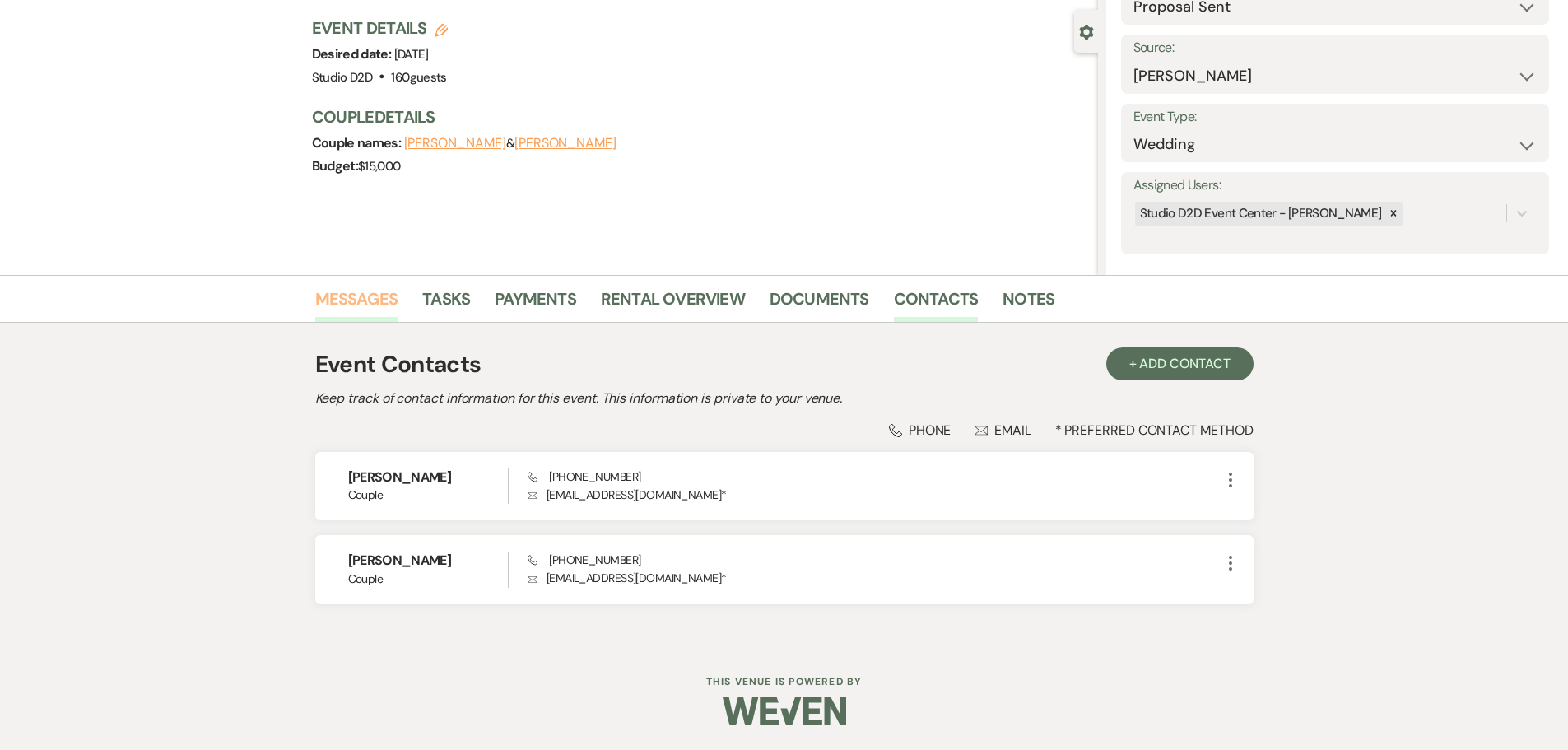
click at [384, 297] on link "Messages" at bounding box center [357, 304] width 83 height 36
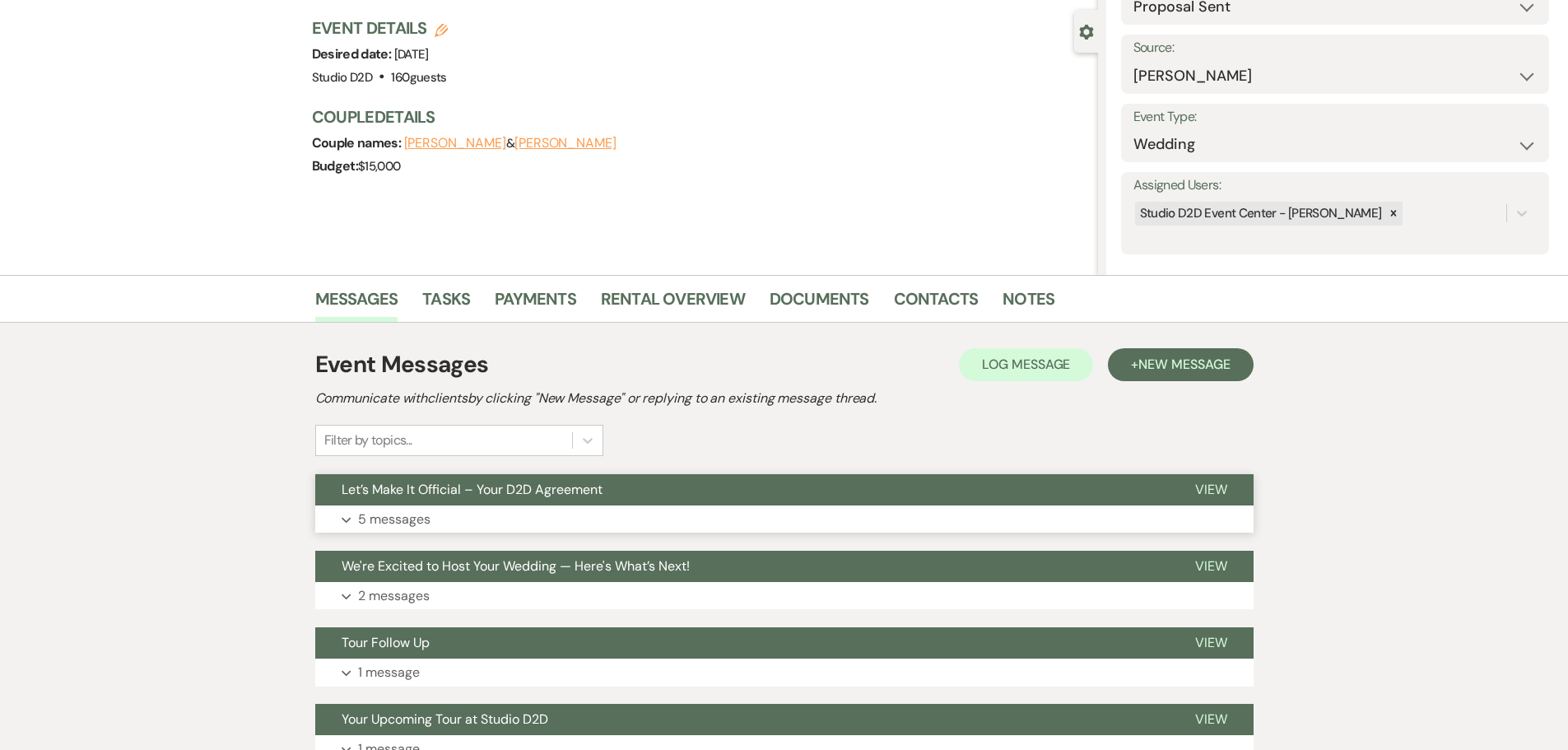
click at [404, 522] on p "5 messages" at bounding box center [395, 519] width 73 height 21
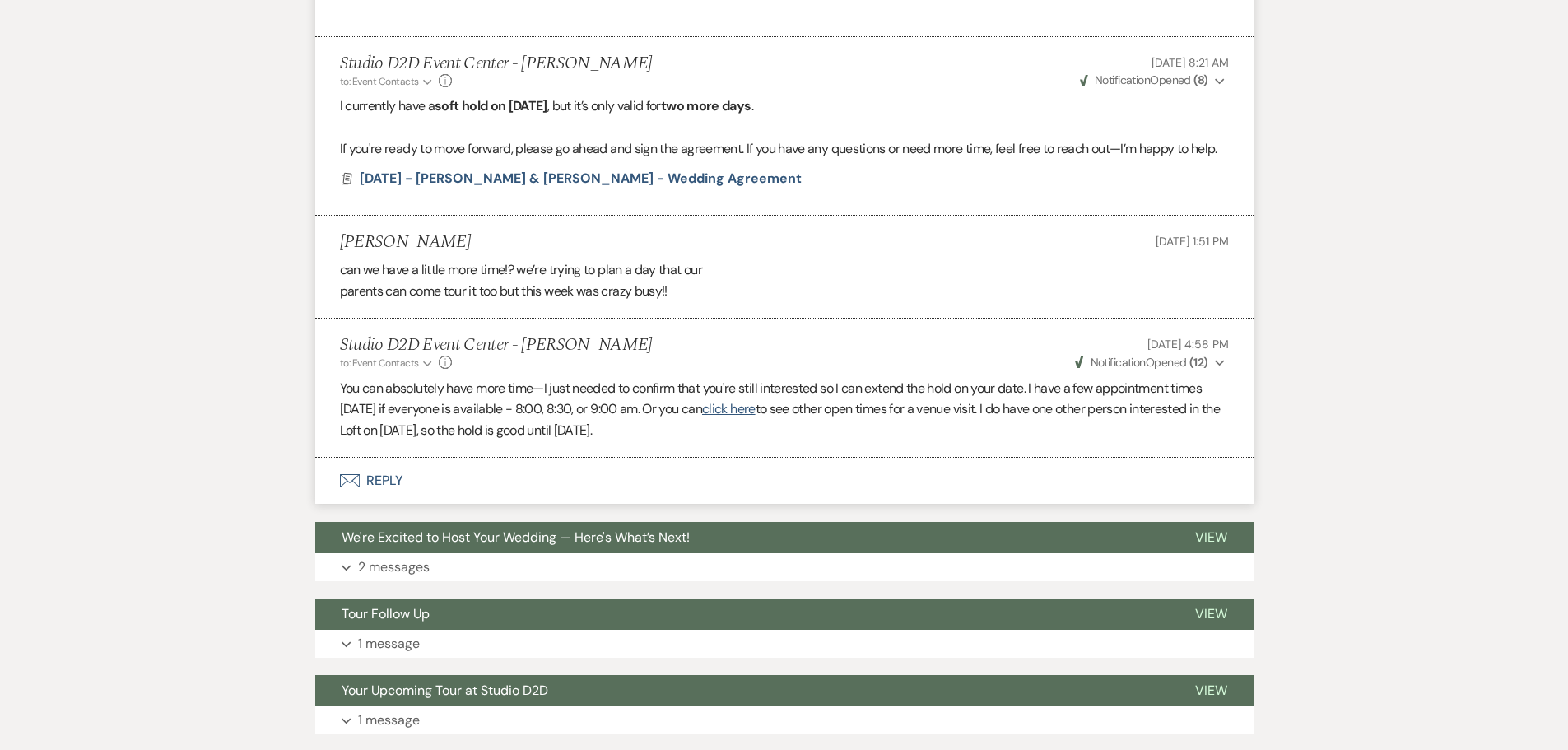
scroll to position [1291, 0]
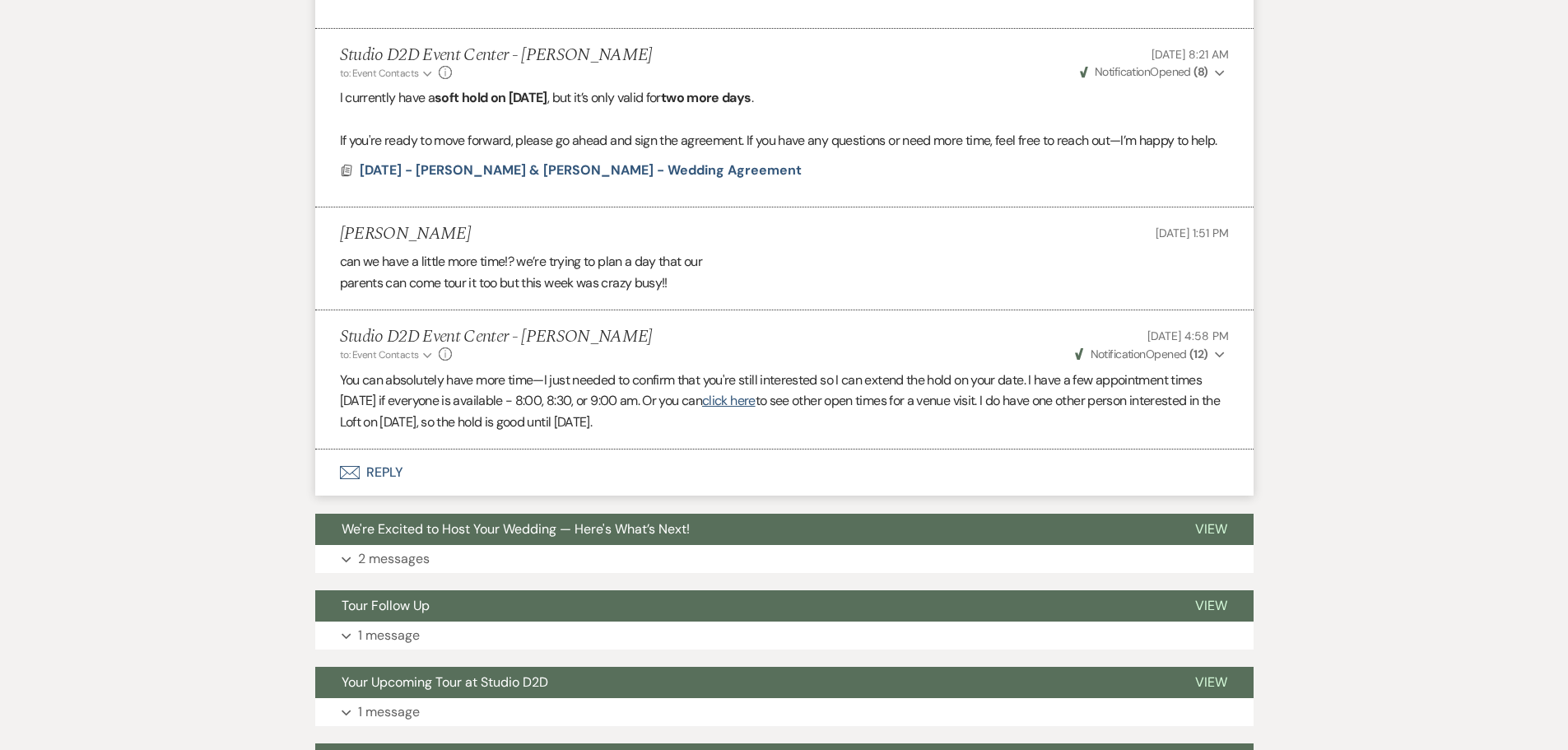
click at [388, 472] on button "Envelope Reply" at bounding box center [785, 473] width 939 height 47
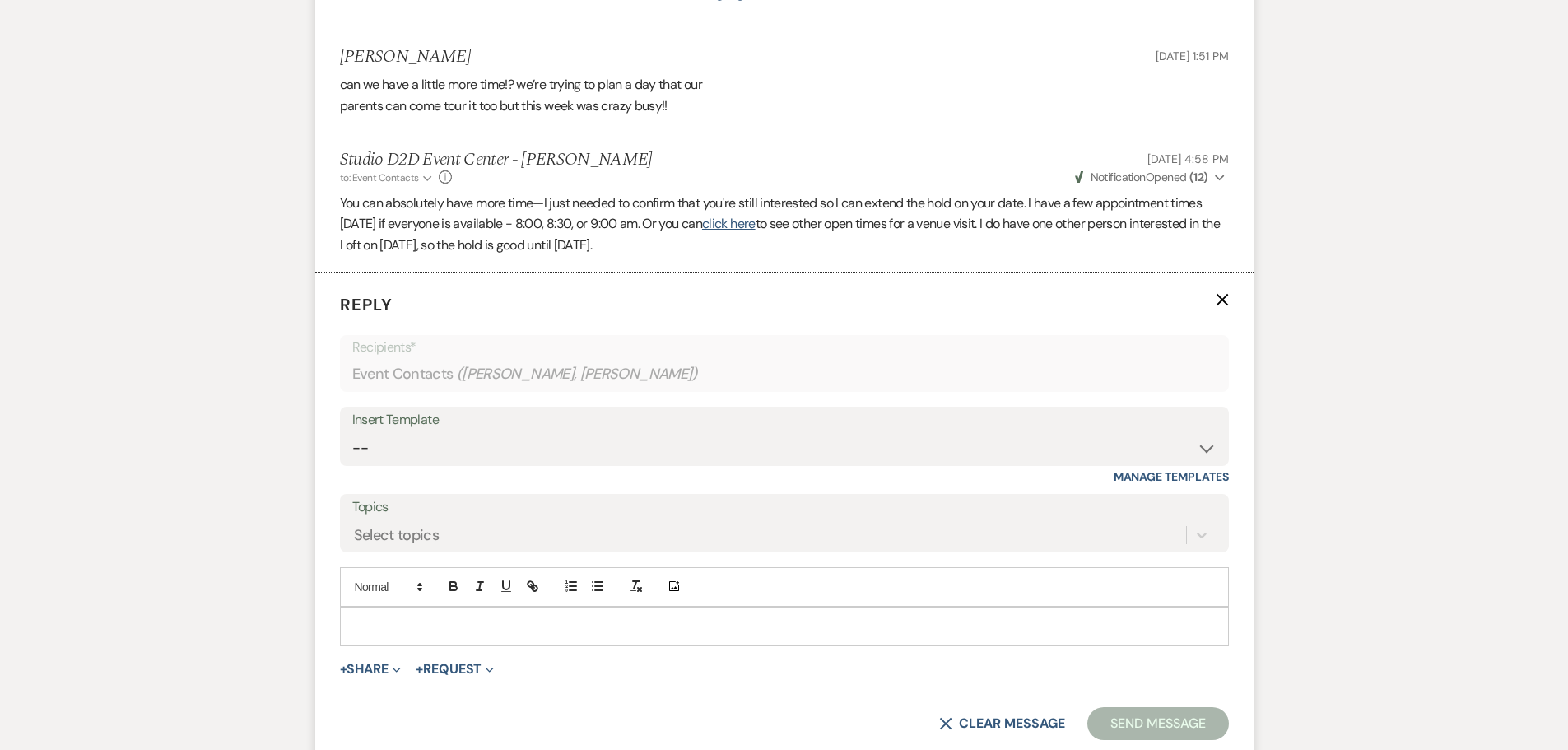
scroll to position [1537, 0]
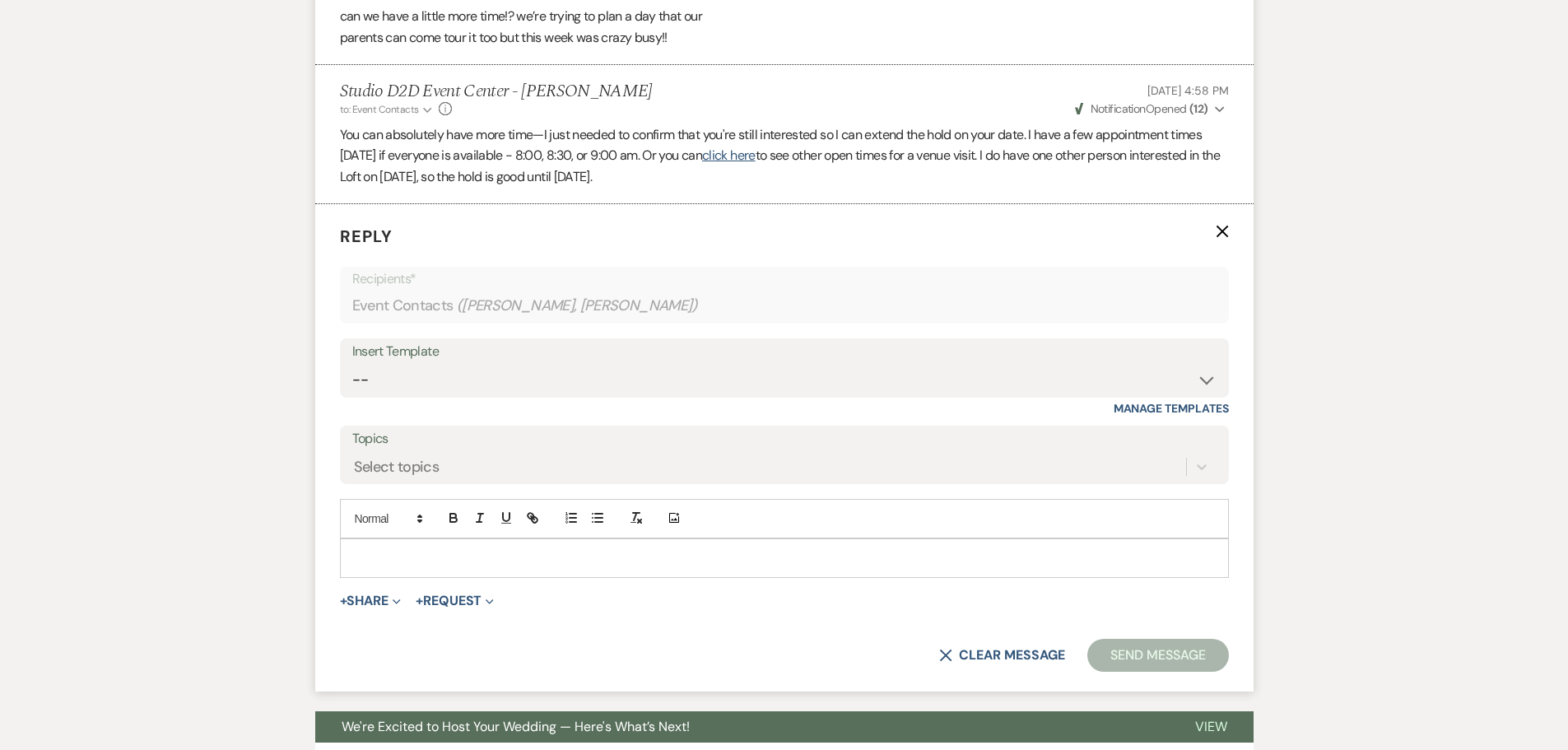
click at [479, 553] on p at bounding box center [784, 558] width 862 height 18
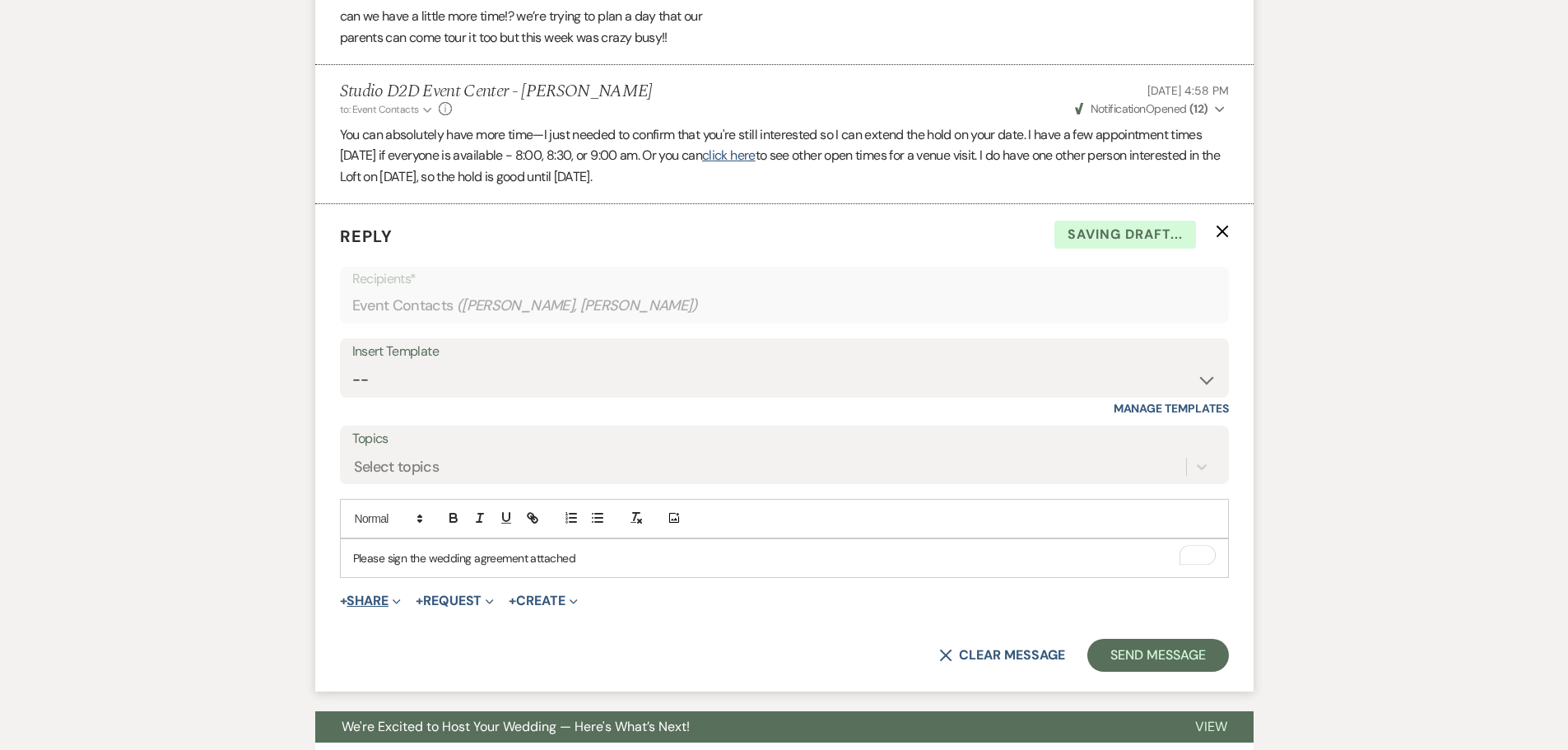
click at [365, 602] on button "+ Share Expand" at bounding box center [371, 601] width 61 height 13
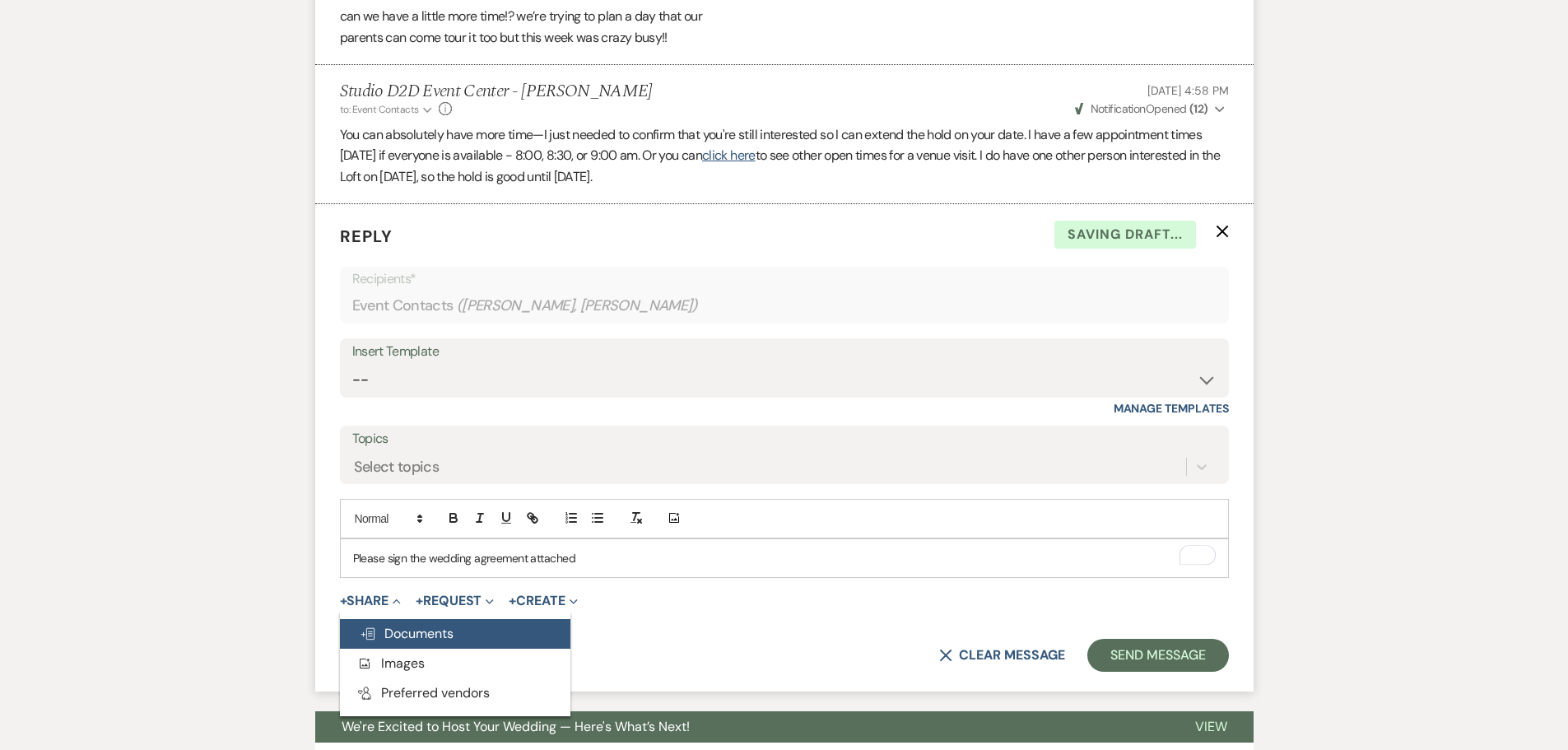
click at [409, 639] on span "Doc Upload Documents" at bounding box center [406, 634] width 94 height 18
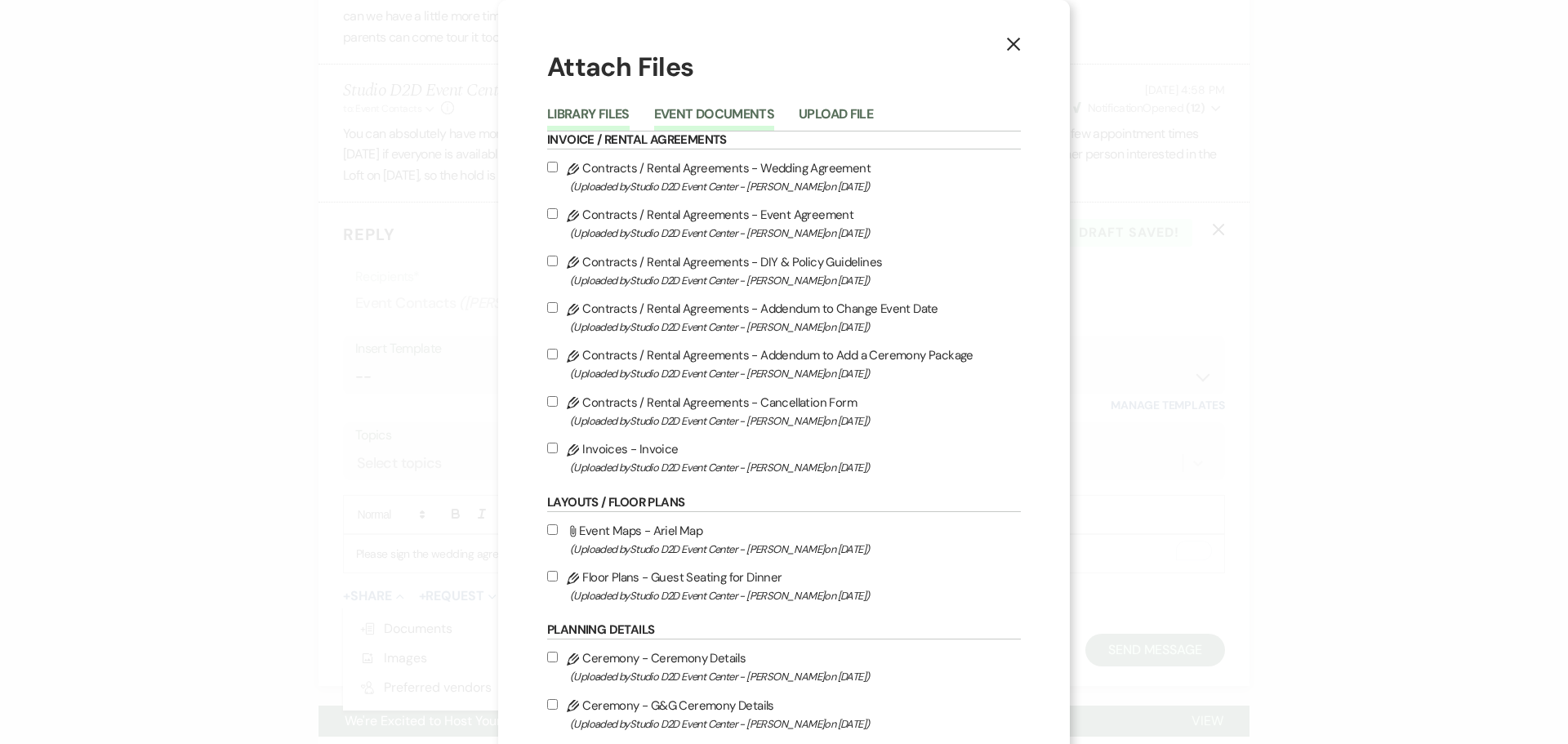
click at [679, 116] on button "Event Documents" at bounding box center [714, 119] width 120 height 23
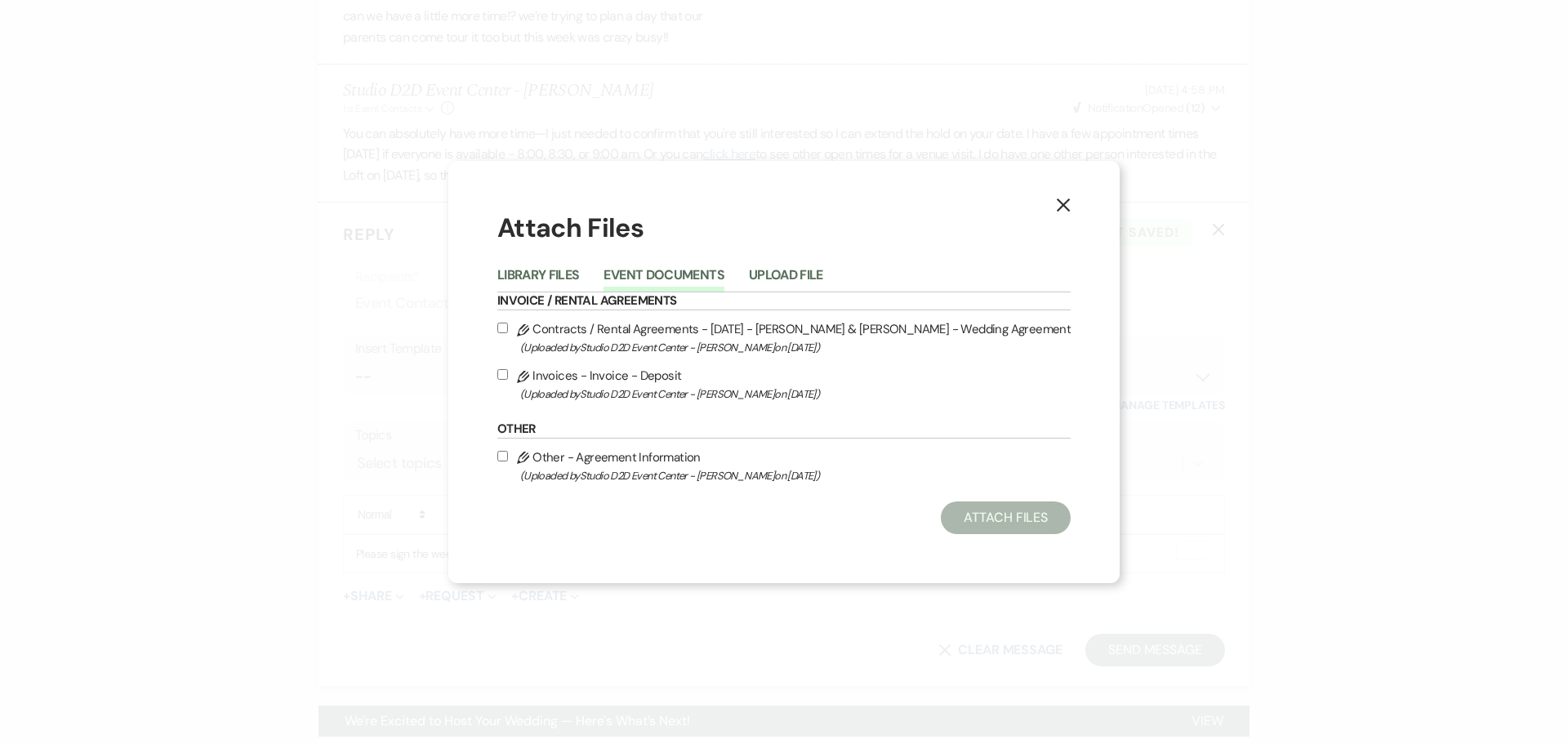
click at [658, 326] on label "Pencil Contracts / Rental Agreements - 07-17-26 - Gwendalyn & Isaiah - Wedding …" at bounding box center [784, 338] width 574 height 39
click at [508, 326] on input "Pencil Contracts / Rental Agreements - 07-17-26 - Gwendalyn & Isaiah - Wedding …" at bounding box center [502, 327] width 10 height 10
checkbox input "true"
click at [942, 519] on button "Attach Files" at bounding box center [1005, 518] width 130 height 32
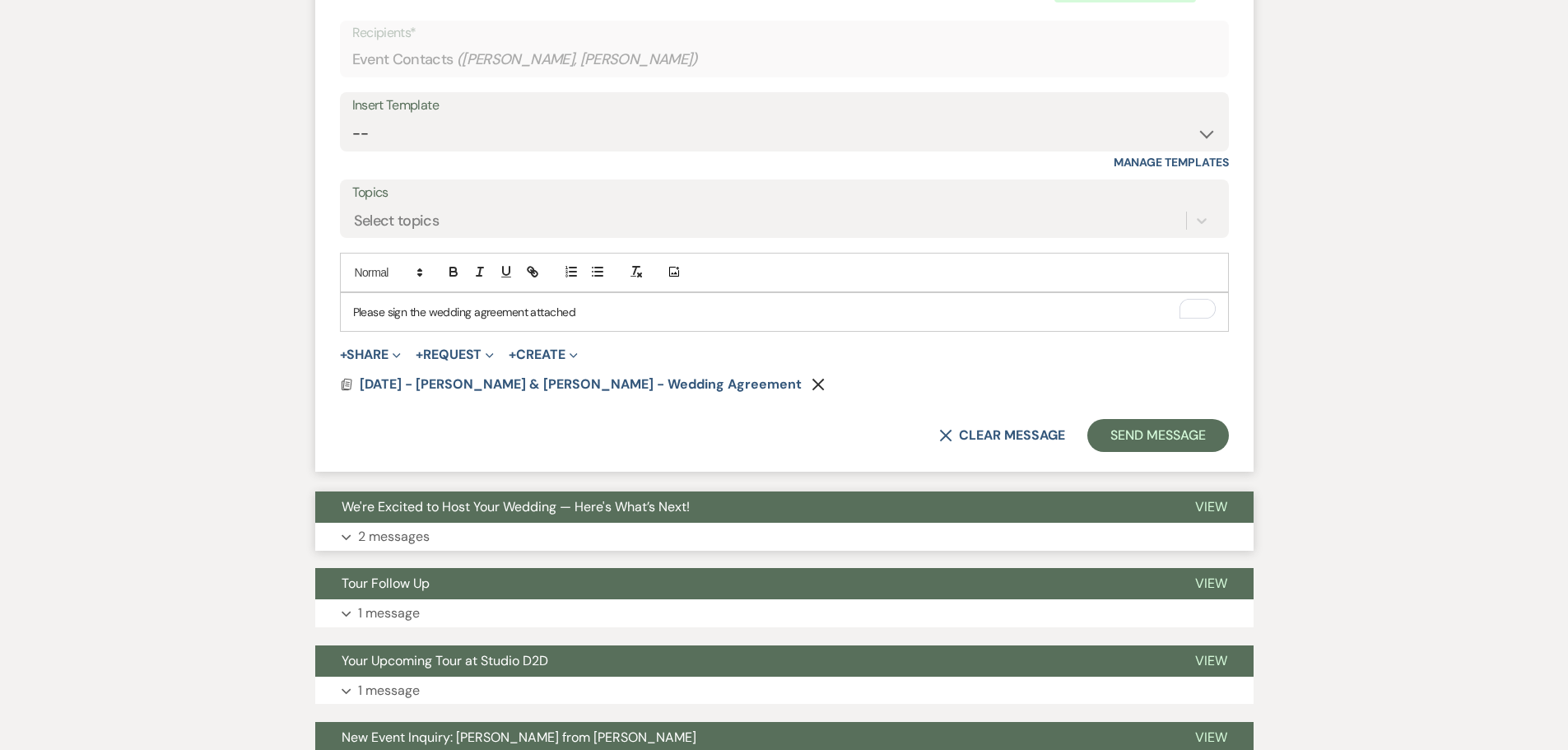
scroll to position [1784, 0]
click at [1128, 437] on button "Send Message" at bounding box center [1157, 434] width 141 height 33
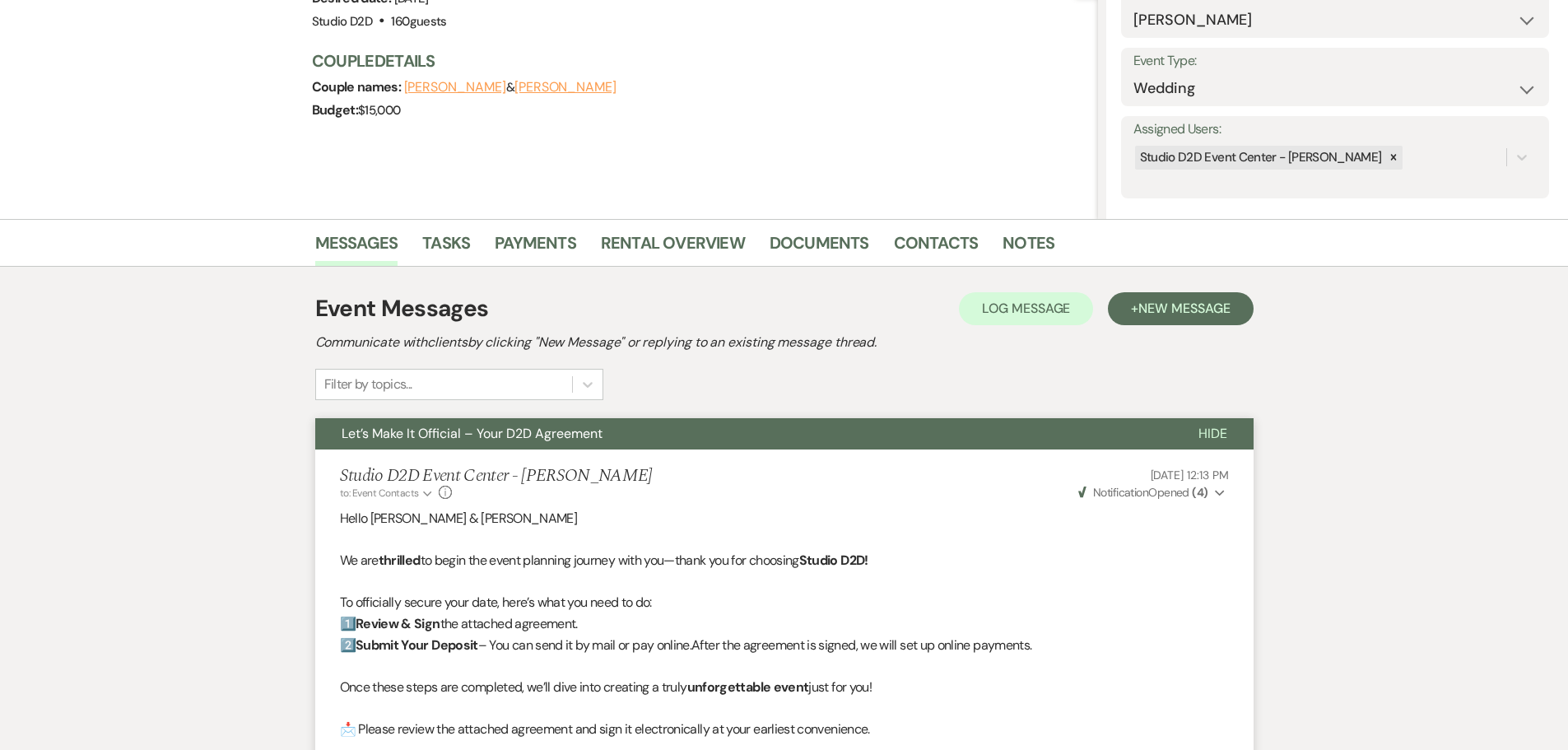
scroll to position [129, 0]
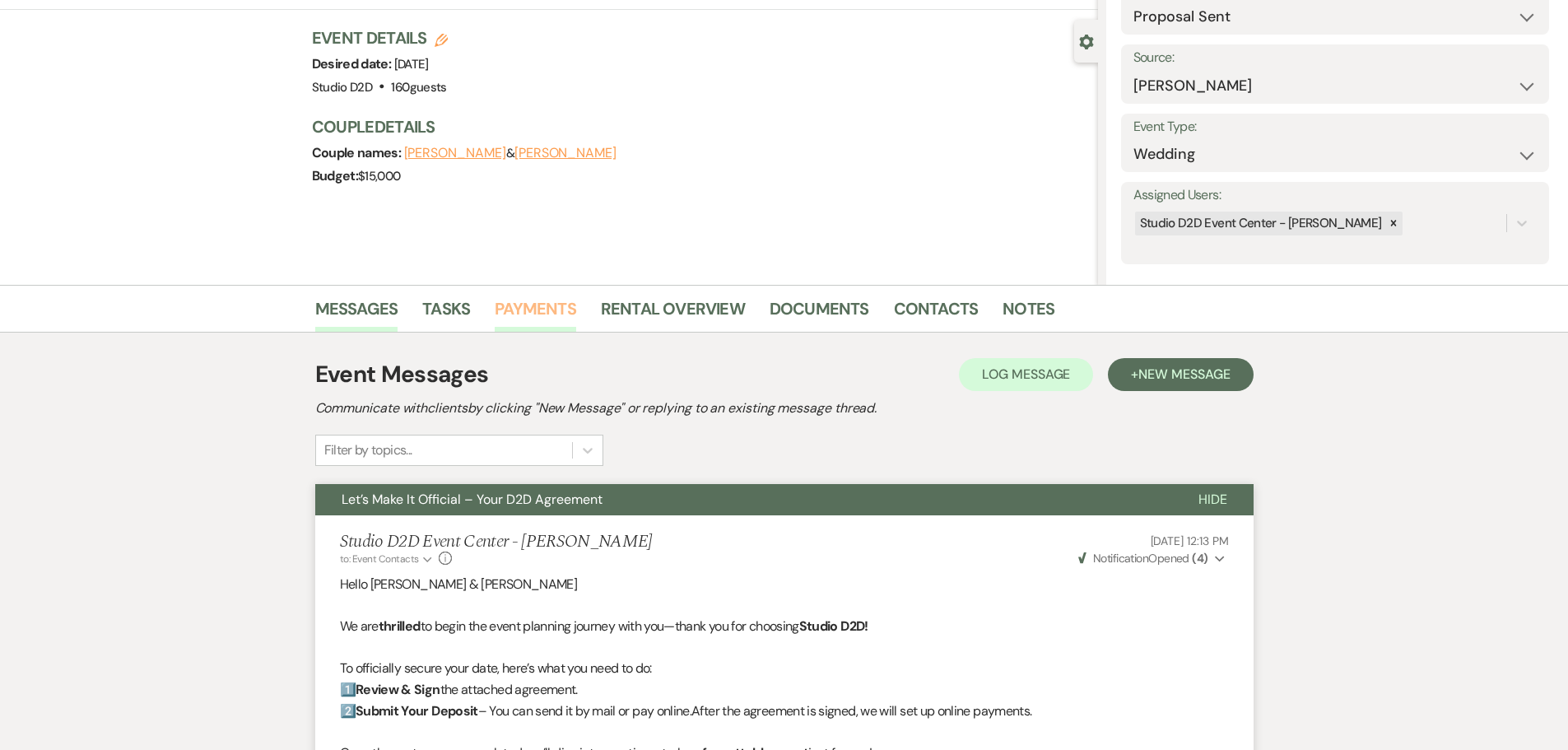
click at [541, 312] on link "Payments" at bounding box center [535, 313] width 82 height 36
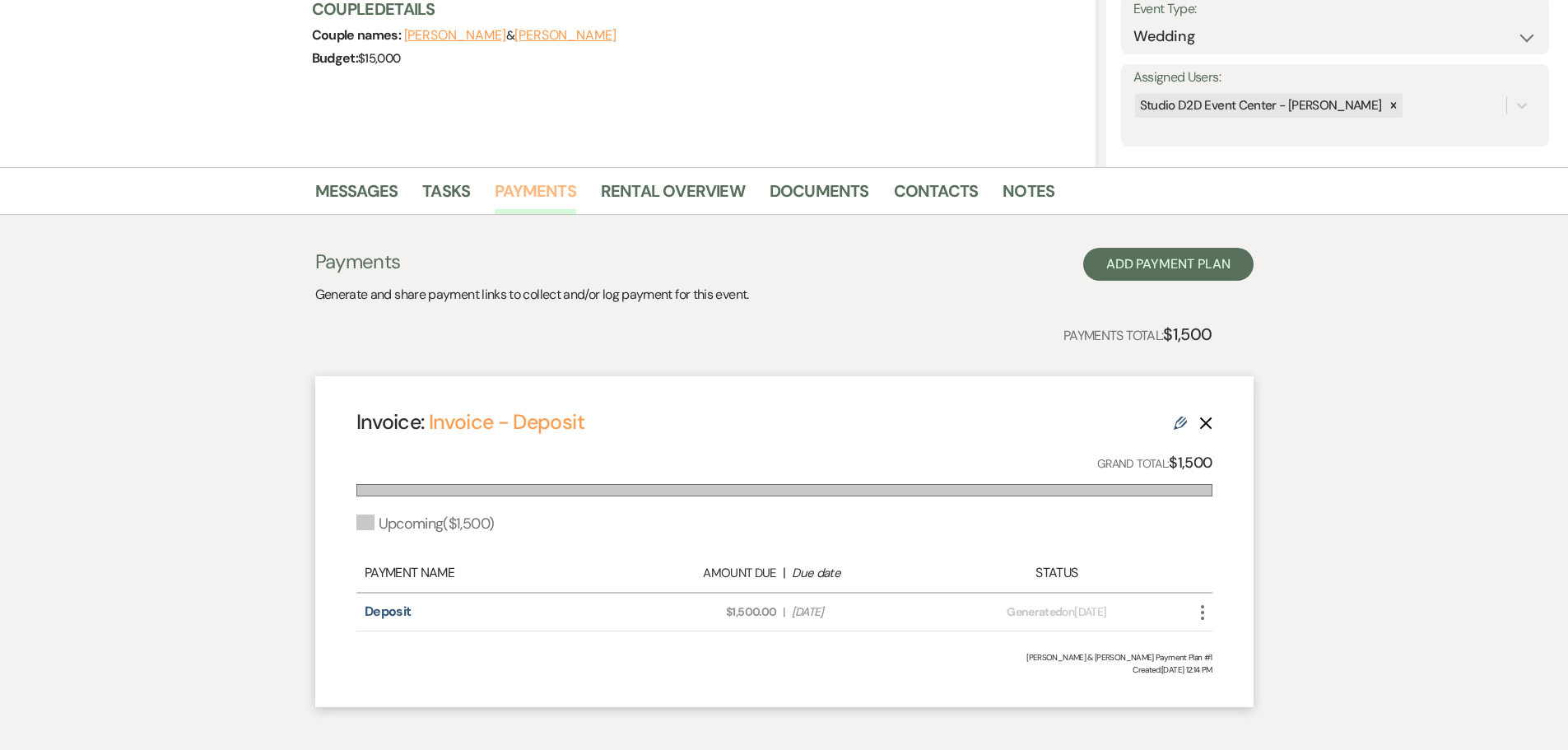
scroll to position [247, 0]
click at [1203, 607] on icon "More" at bounding box center [1202, 611] width 20 height 20
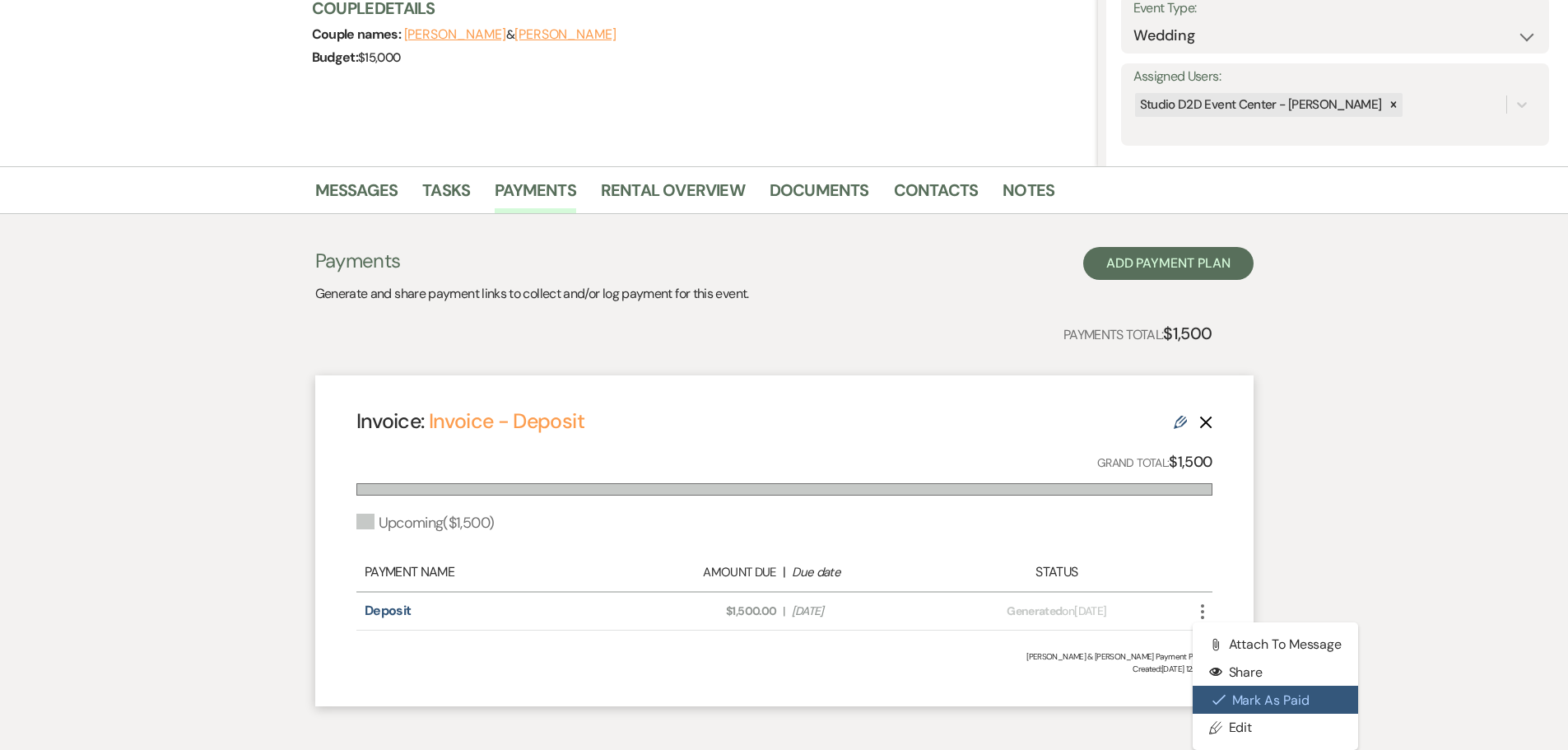
click at [1240, 697] on button "Check Mark Mark as Paid" at bounding box center [1276, 700] width 167 height 28
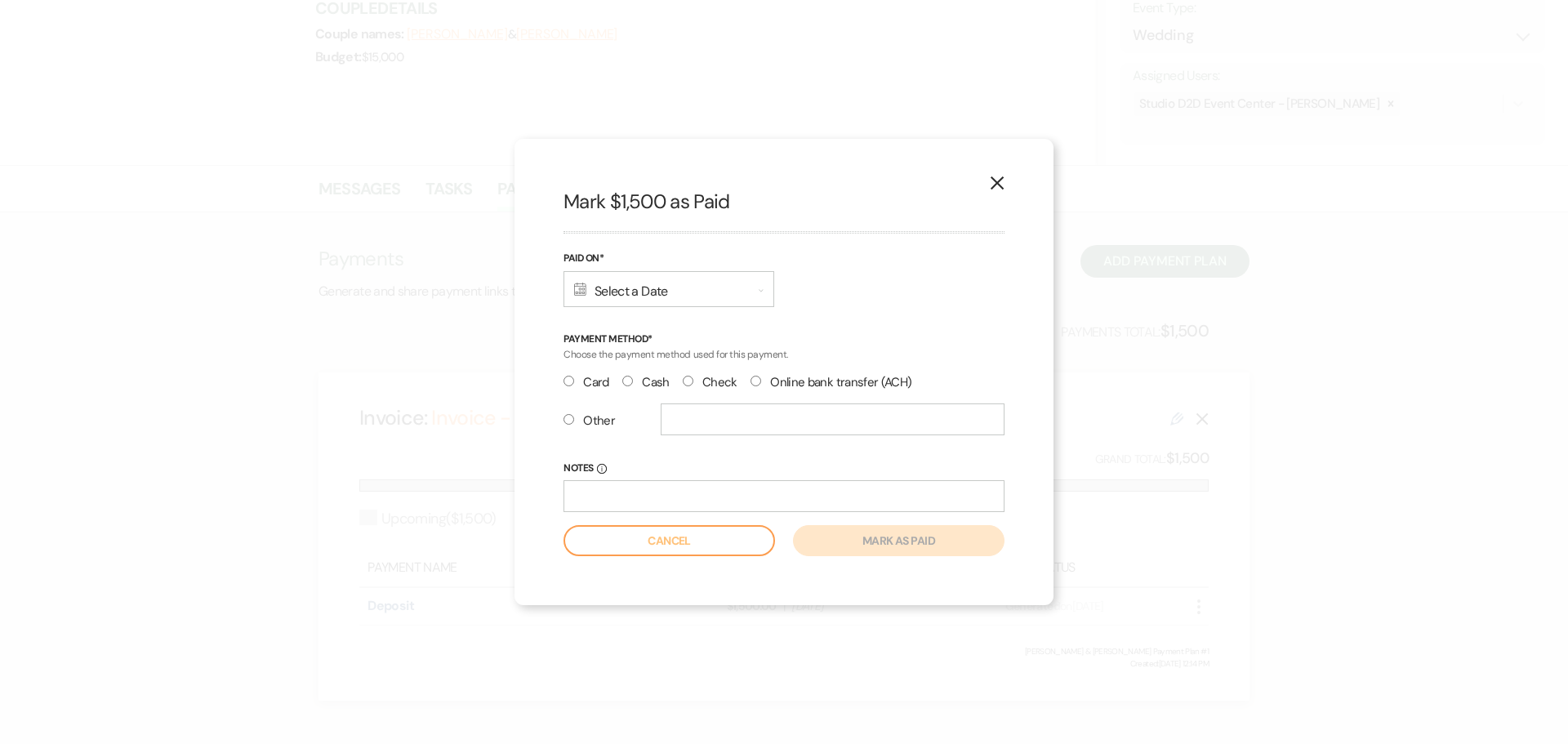
click at [735, 289] on div "Calendar Select a Date Expand" at bounding box center [669, 288] width 211 height 36
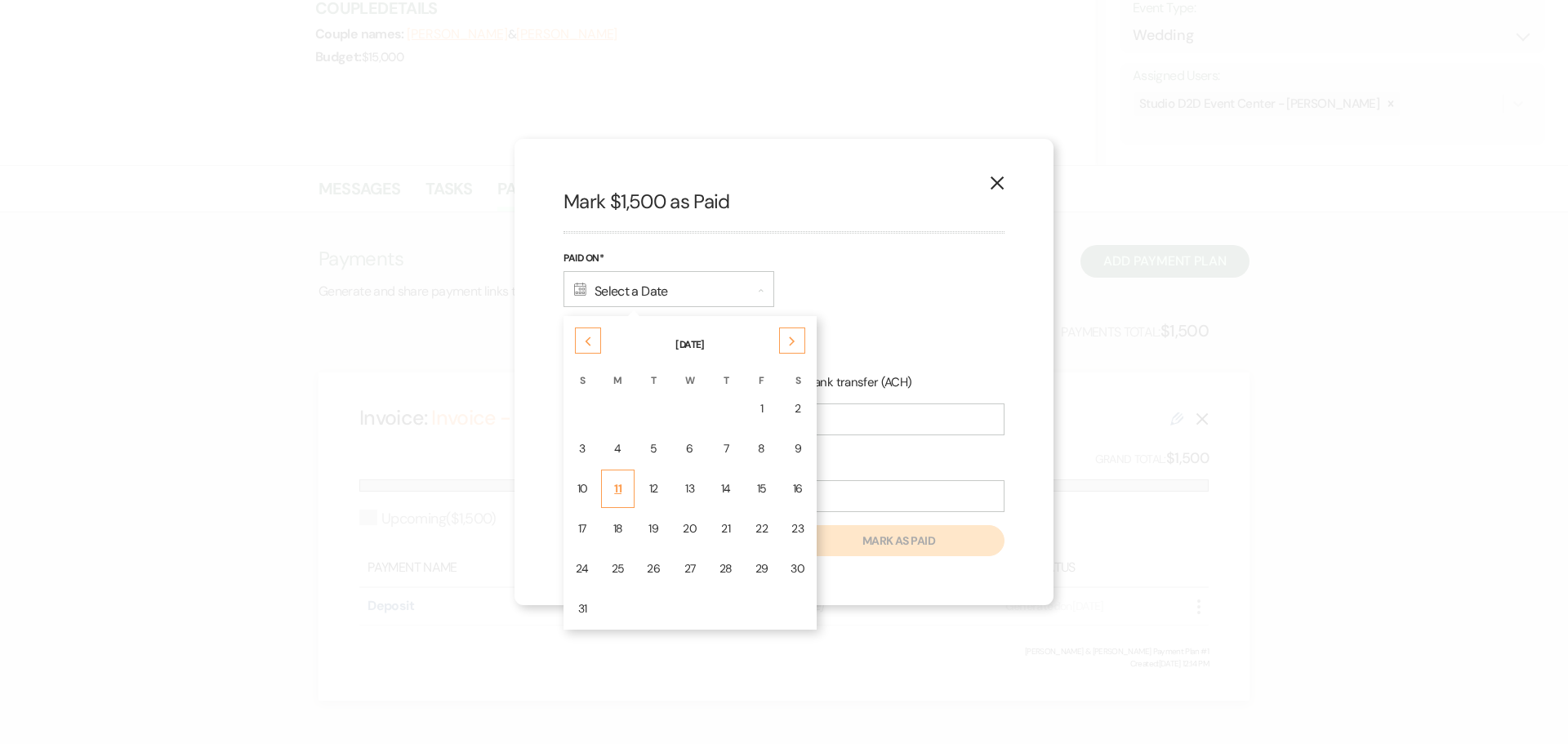
click at [618, 482] on div "11" at bounding box center [618, 489] width 13 height 18
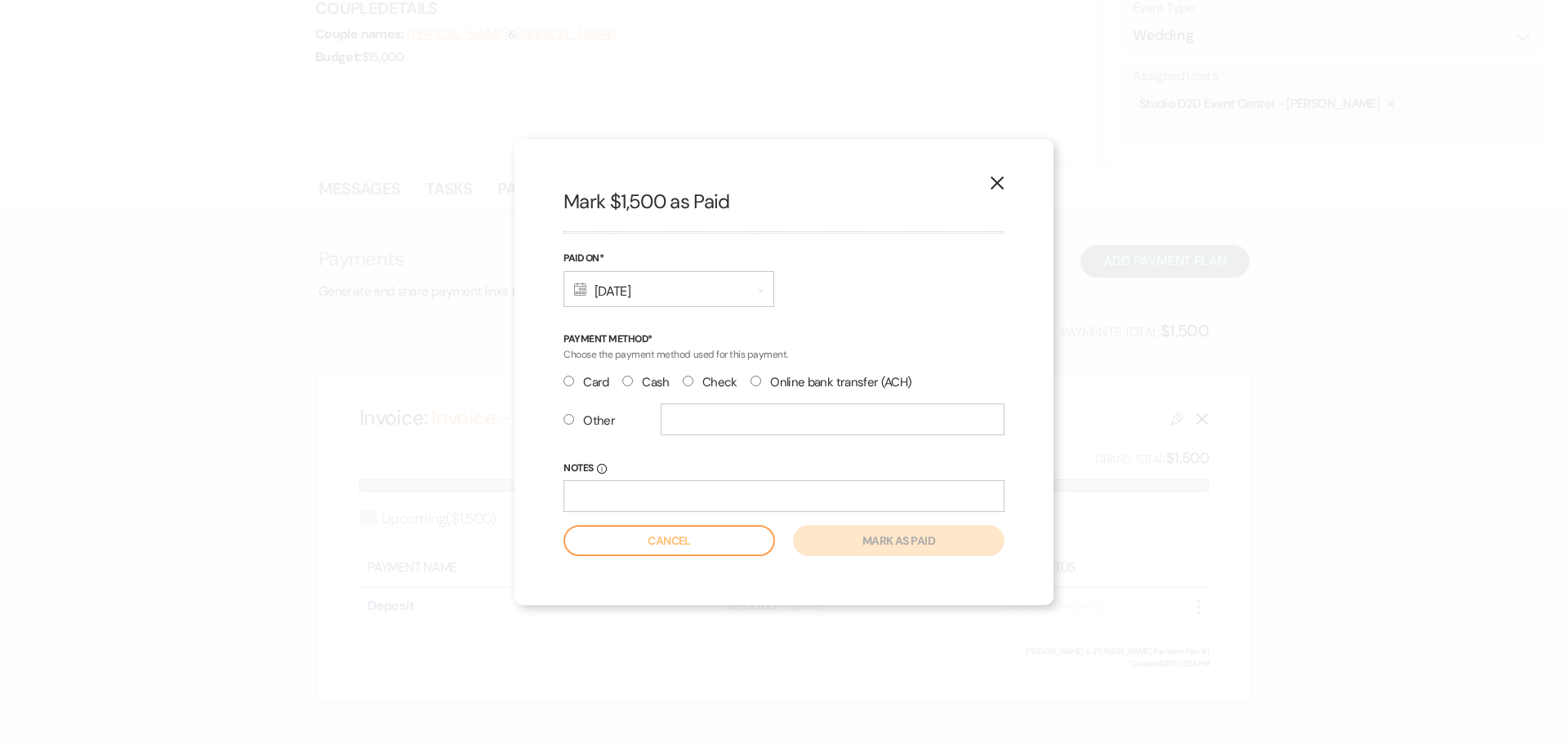
click at [689, 384] on input "Check" at bounding box center [687, 381] width 10 height 10
radio input "true"
click at [852, 539] on button "Mark as paid" at bounding box center [898, 541] width 212 height 31
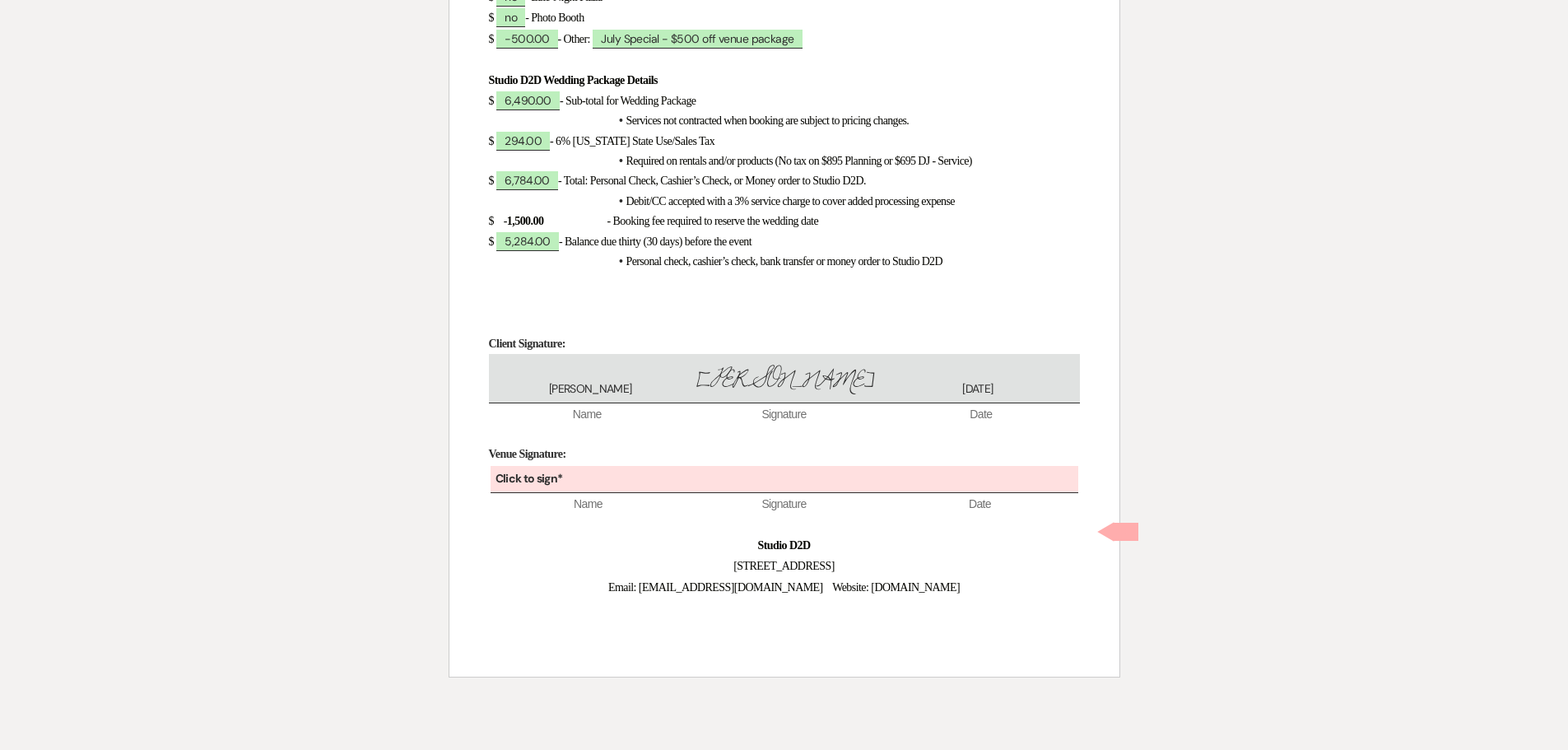
scroll to position [2464, 0]
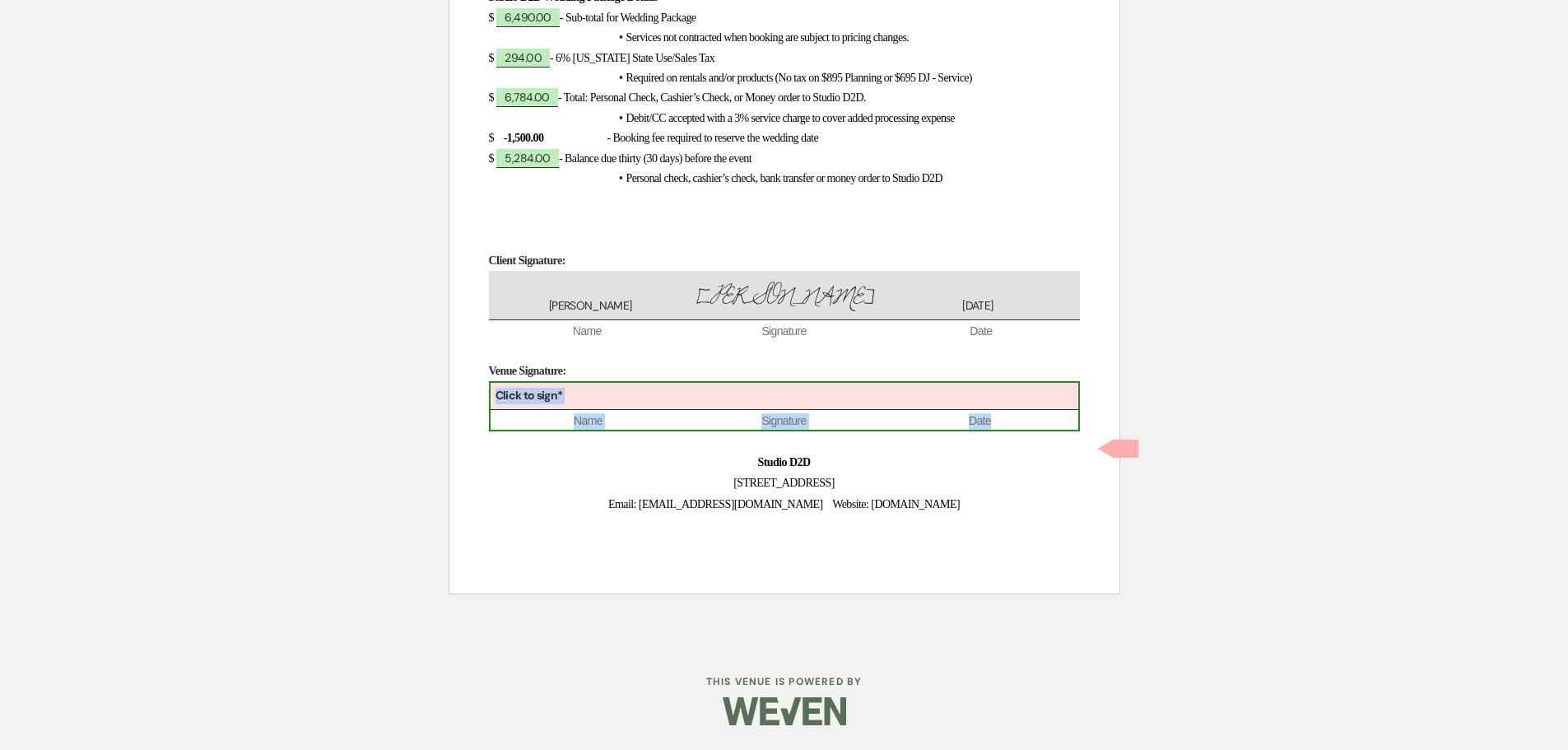
click at [762, 404] on div "Click to sign*" at bounding box center [784, 396] width 588 height 27
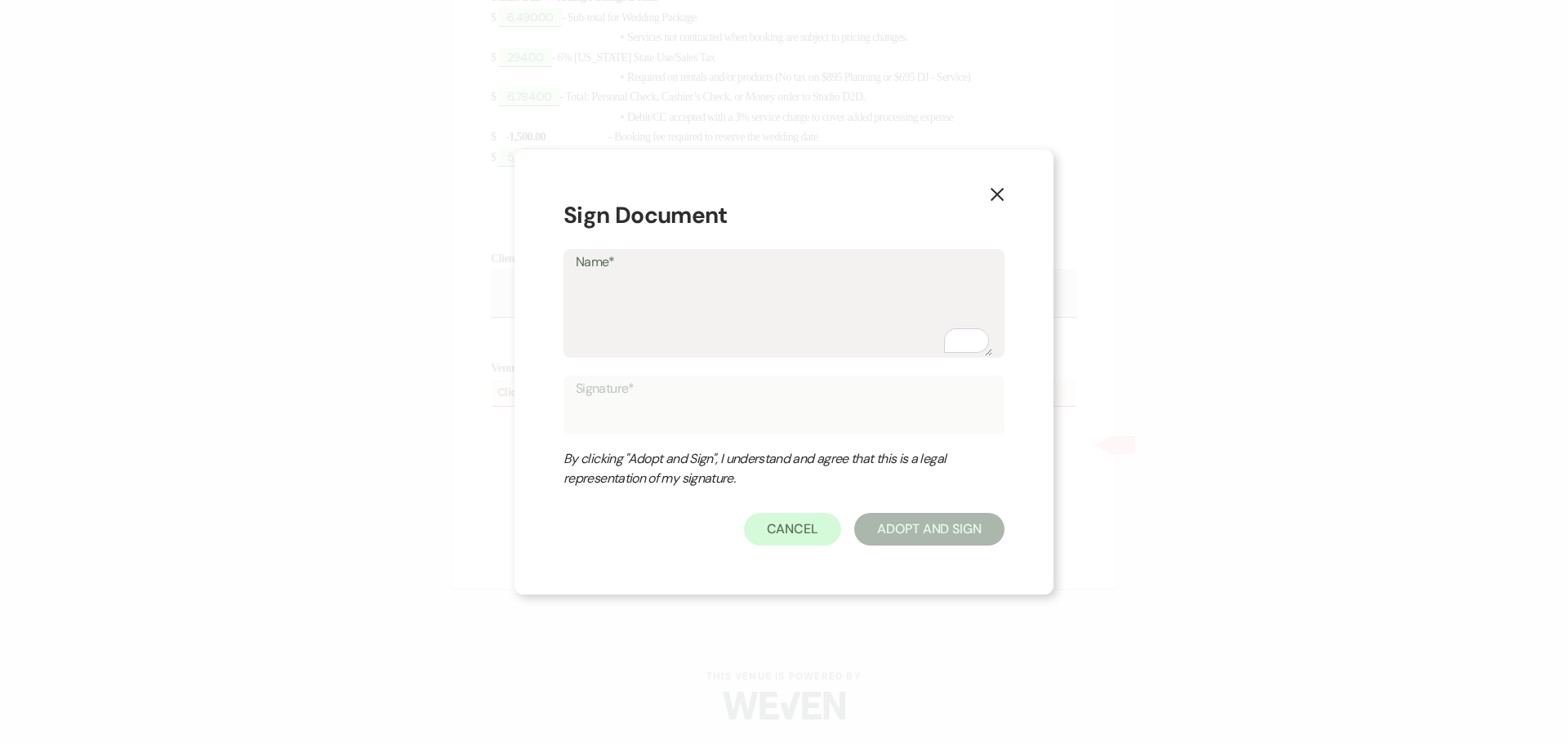
type textarea "K"
type input "K"
type textarea "Kr"
type input "Kr"
type textarea "Kri"
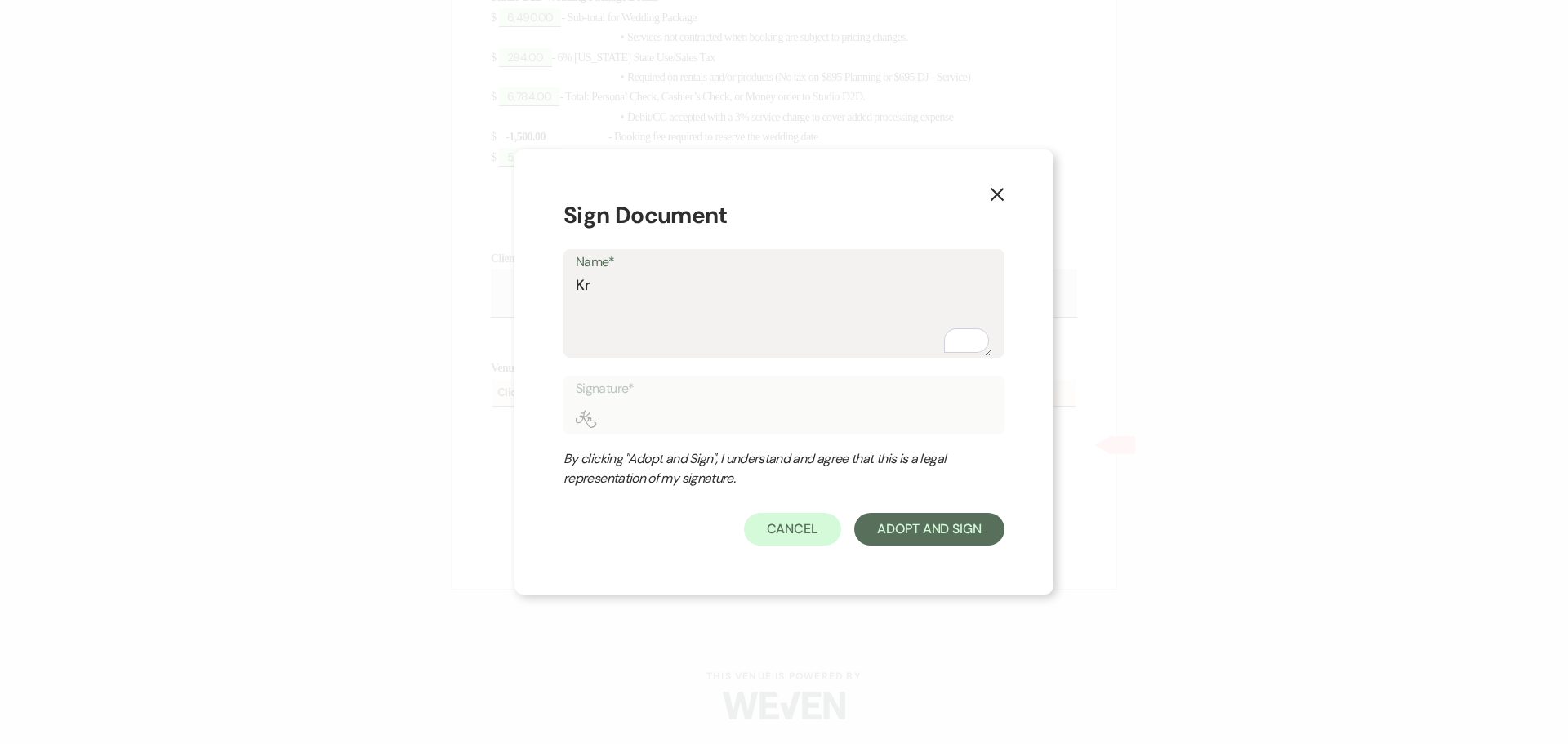
type input "Kri"
type textarea "Kris"
type input "Kris"
type textarea "Krist"
type input "Krist"
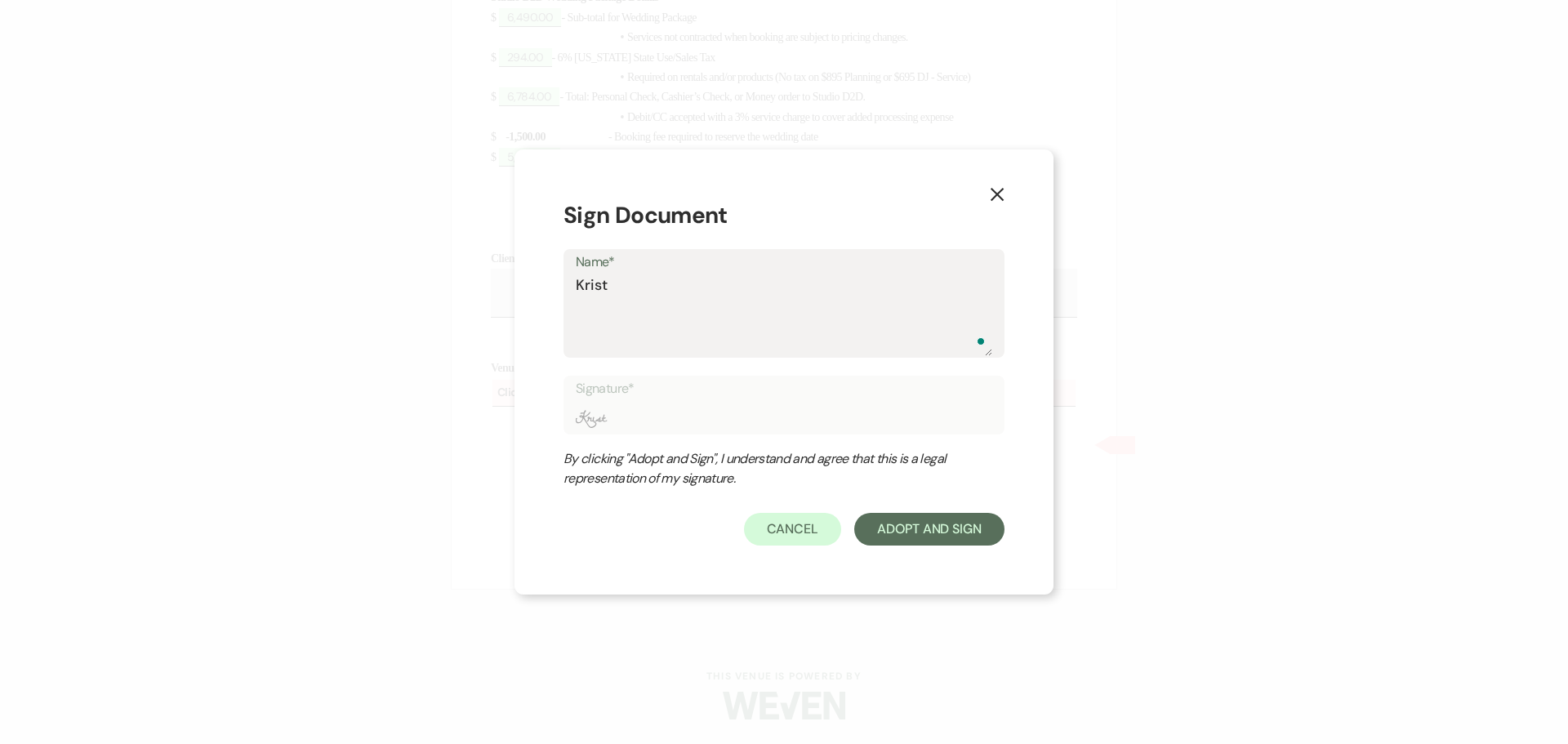
type textarea "Krista"
type input "Krista"
type textarea "[PERSON_NAME]"
type input "[PERSON_NAME]"
type textarea "[PERSON_NAME]"
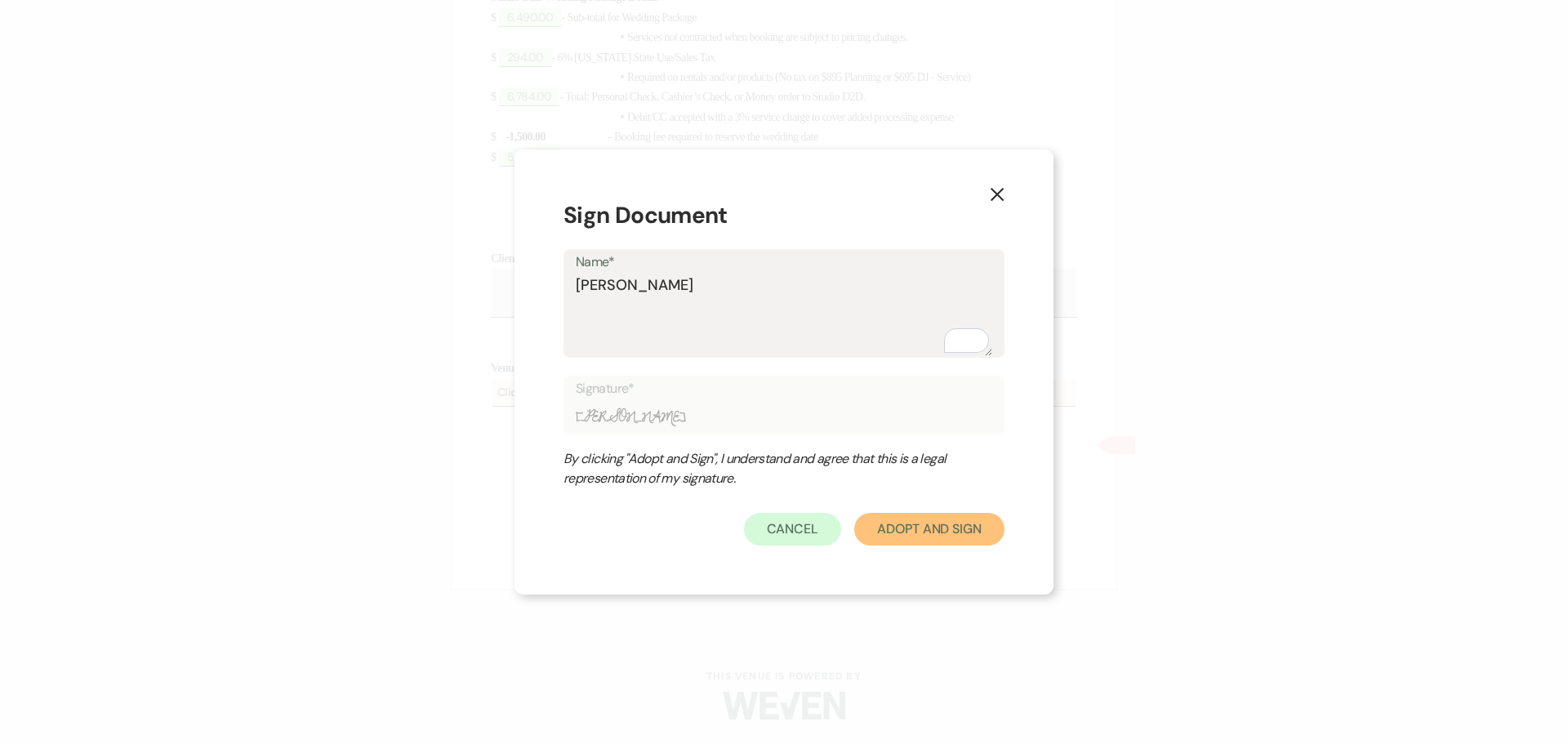
click at [951, 537] on button "Adopt And Sign" at bounding box center [930, 529] width 151 height 32
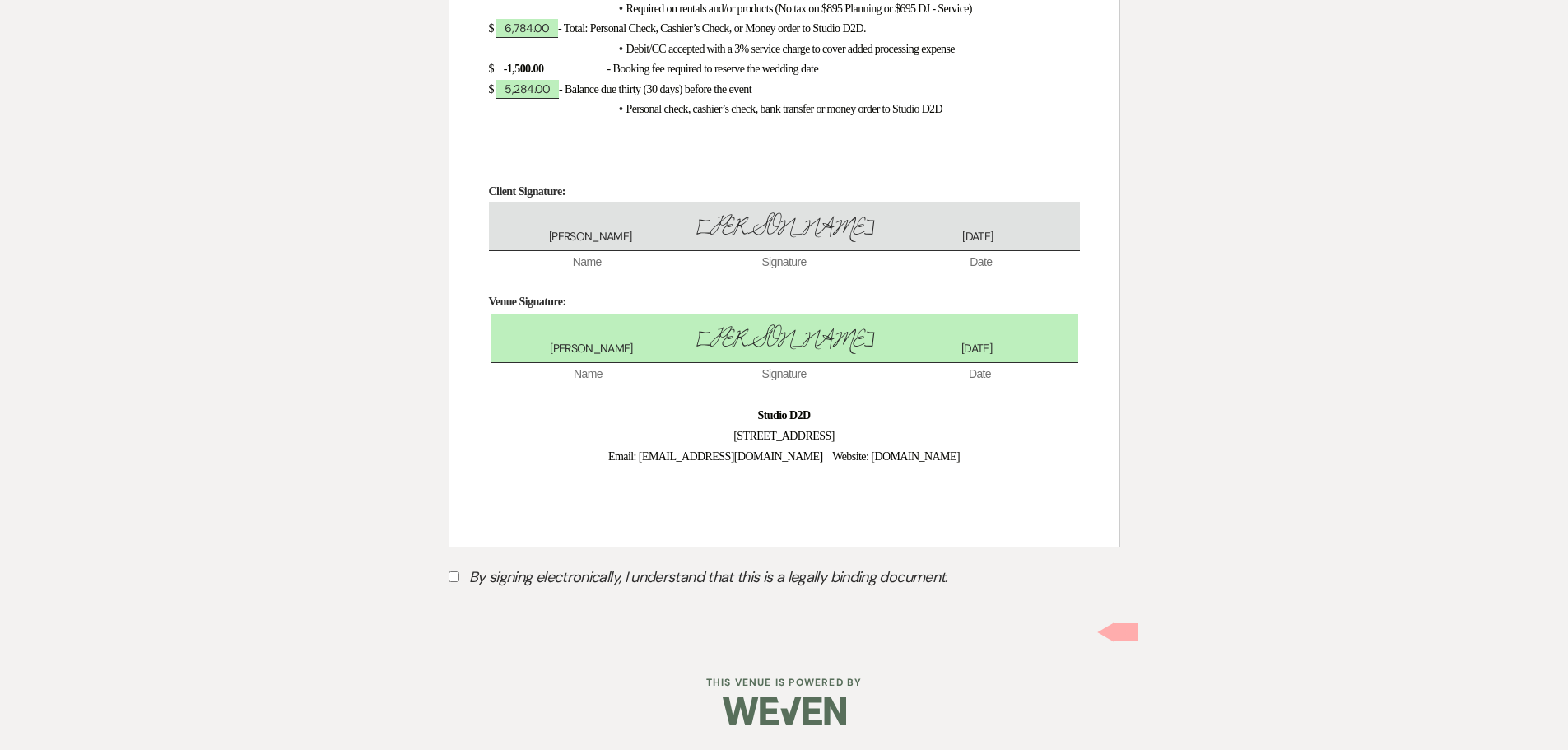
scroll to position [2533, 0]
click at [453, 579] on input "By signing electronically, I understand that this is a legally binding document." at bounding box center [453, 576] width 10 height 10
checkbox input "true"
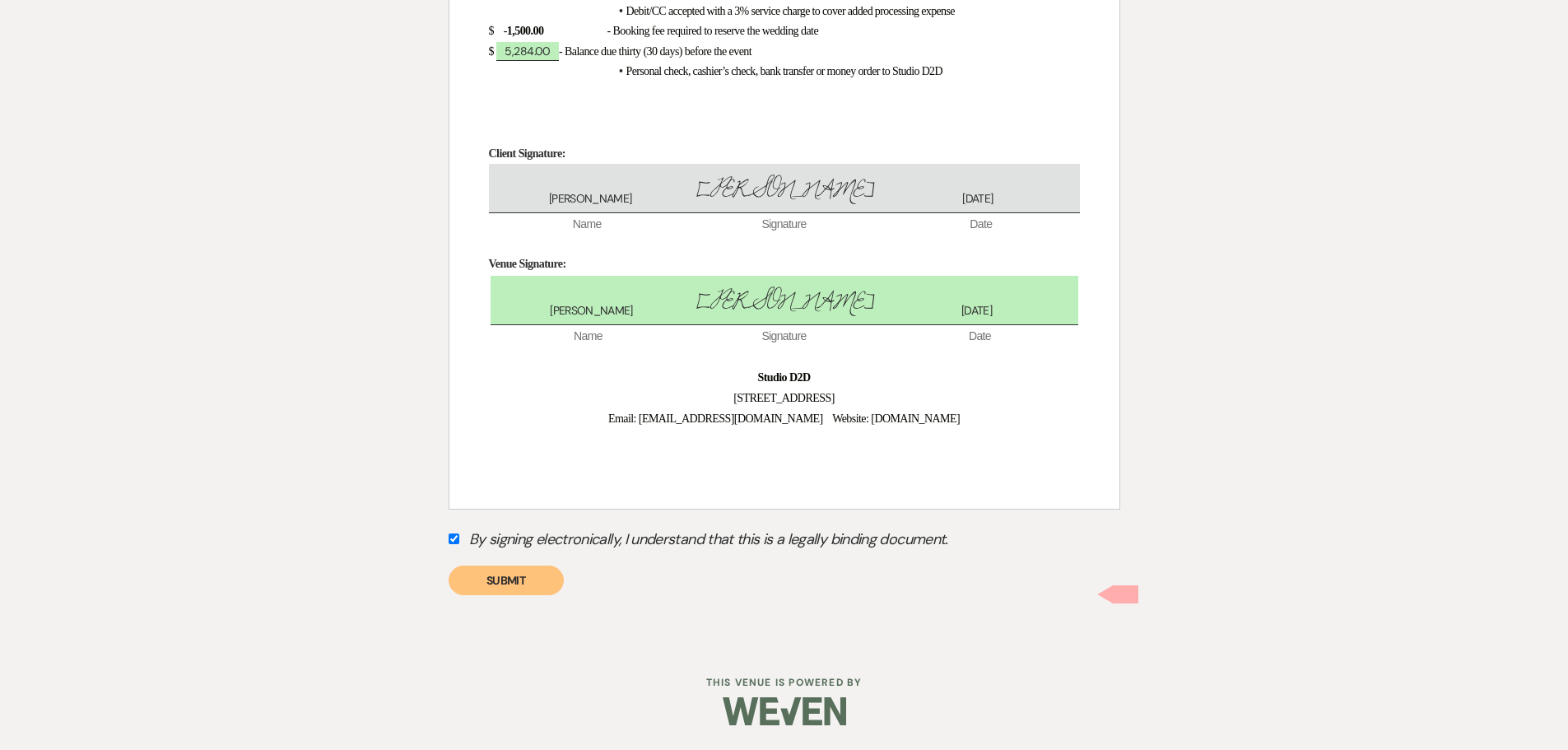
click at [507, 595] on button "Submit" at bounding box center [507, 580] width 115 height 30
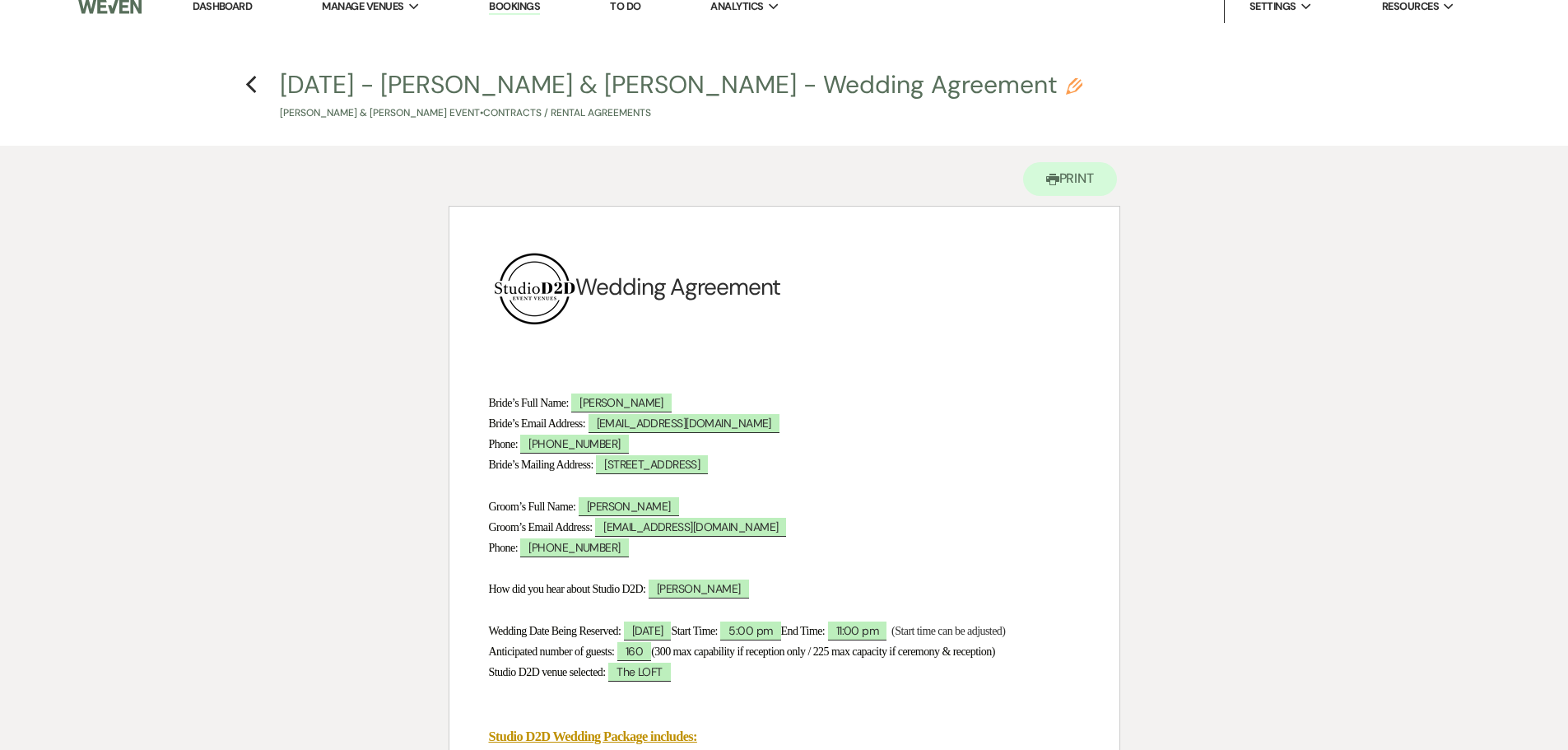
scroll to position [0, 0]
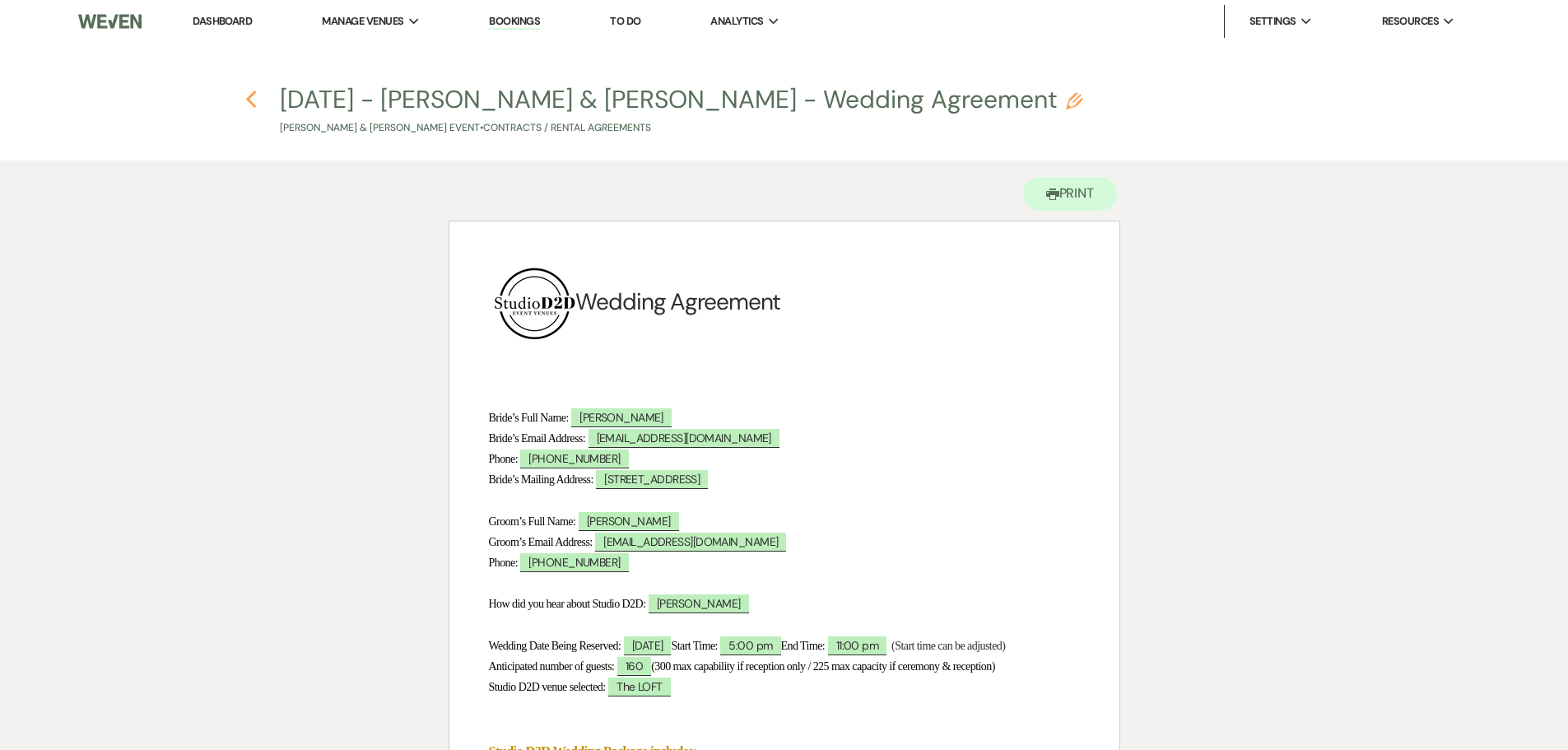
click at [250, 103] on icon "Previous" at bounding box center [250, 99] width 12 height 20
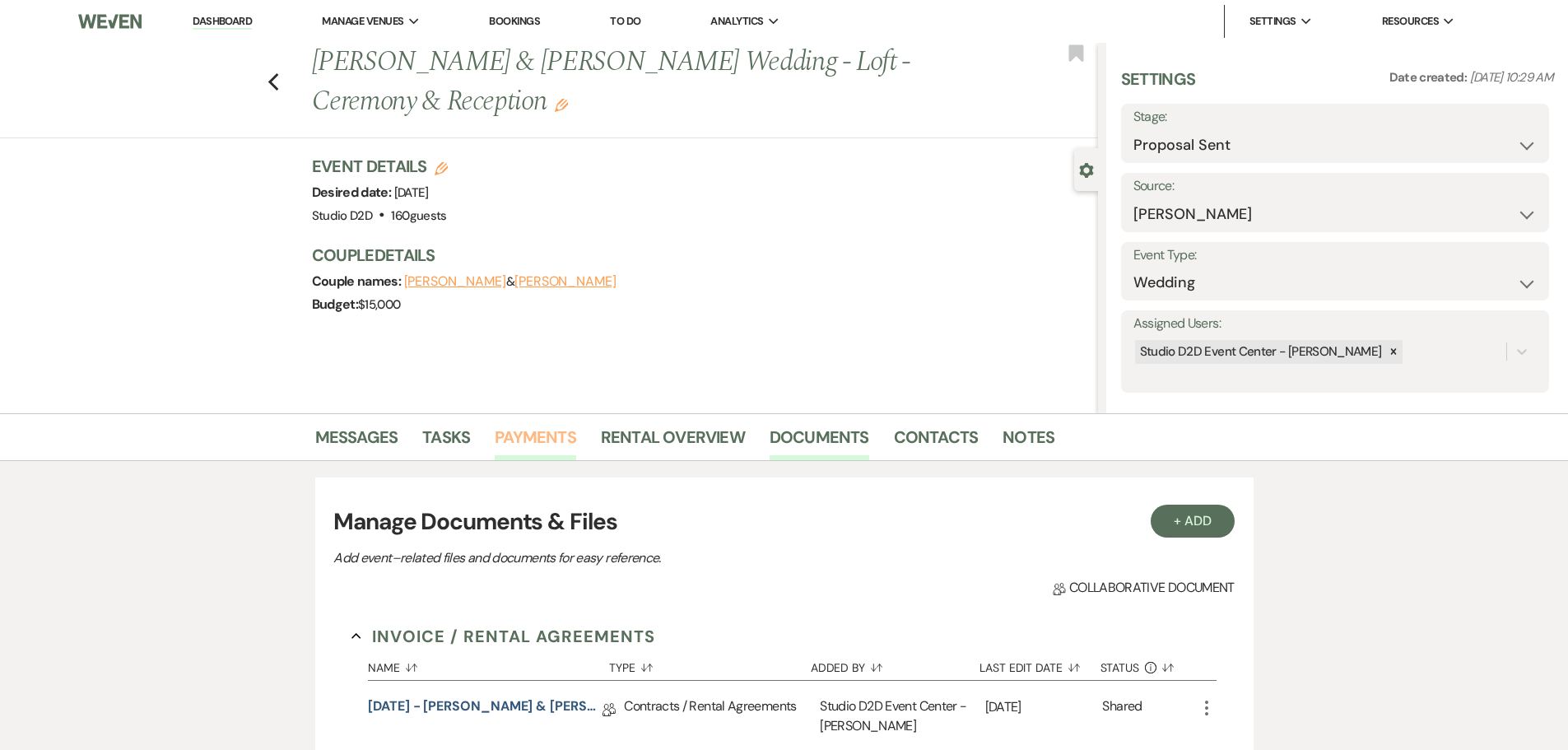
click at [534, 445] on link "Payments" at bounding box center [535, 442] width 82 height 36
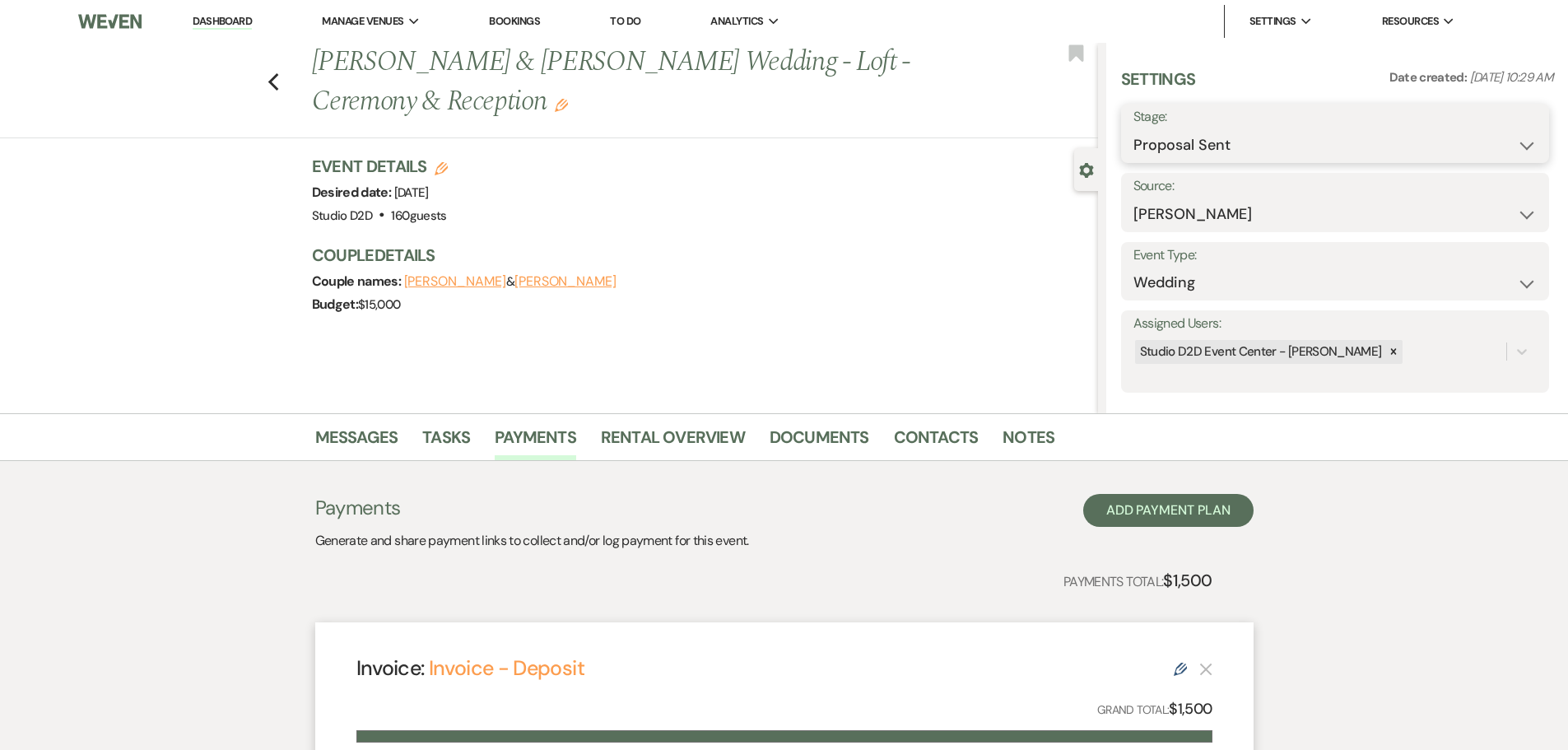
click at [1184, 148] on select "Inquiry Follow Up Tour Requested Tour Confirmed Toured Proposal Sent Booked Lost" at bounding box center [1334, 145] width 403 height 32
select select "7"
click at [1133, 130] on select "Inquiry Follow Up Tour Requested Tour Confirmed Toured Proposal Sent Booked Lost" at bounding box center [1334, 145] width 403 height 32
click at [1485, 143] on button "Save" at bounding box center [1503, 133] width 93 height 33
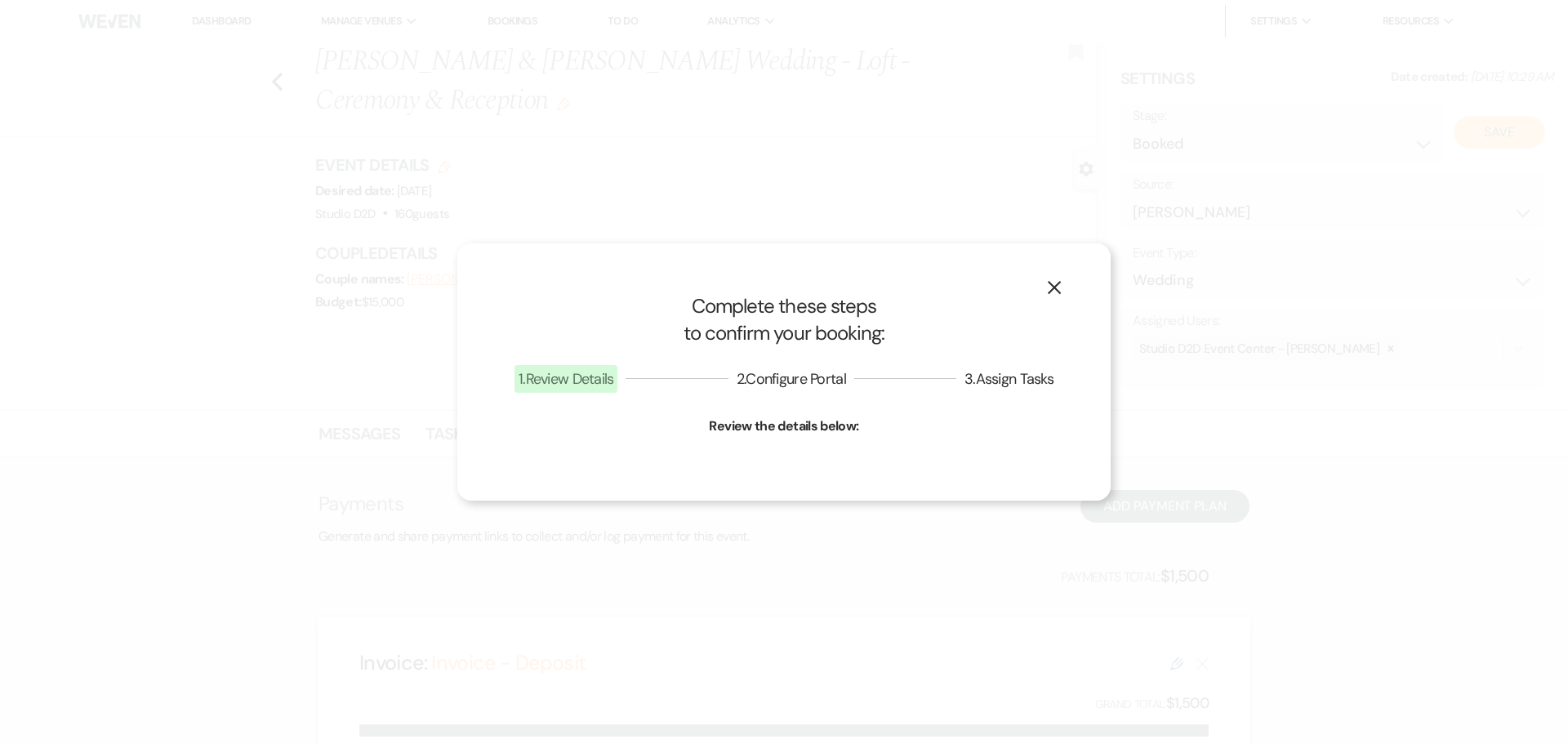
select select "1"
select select "675"
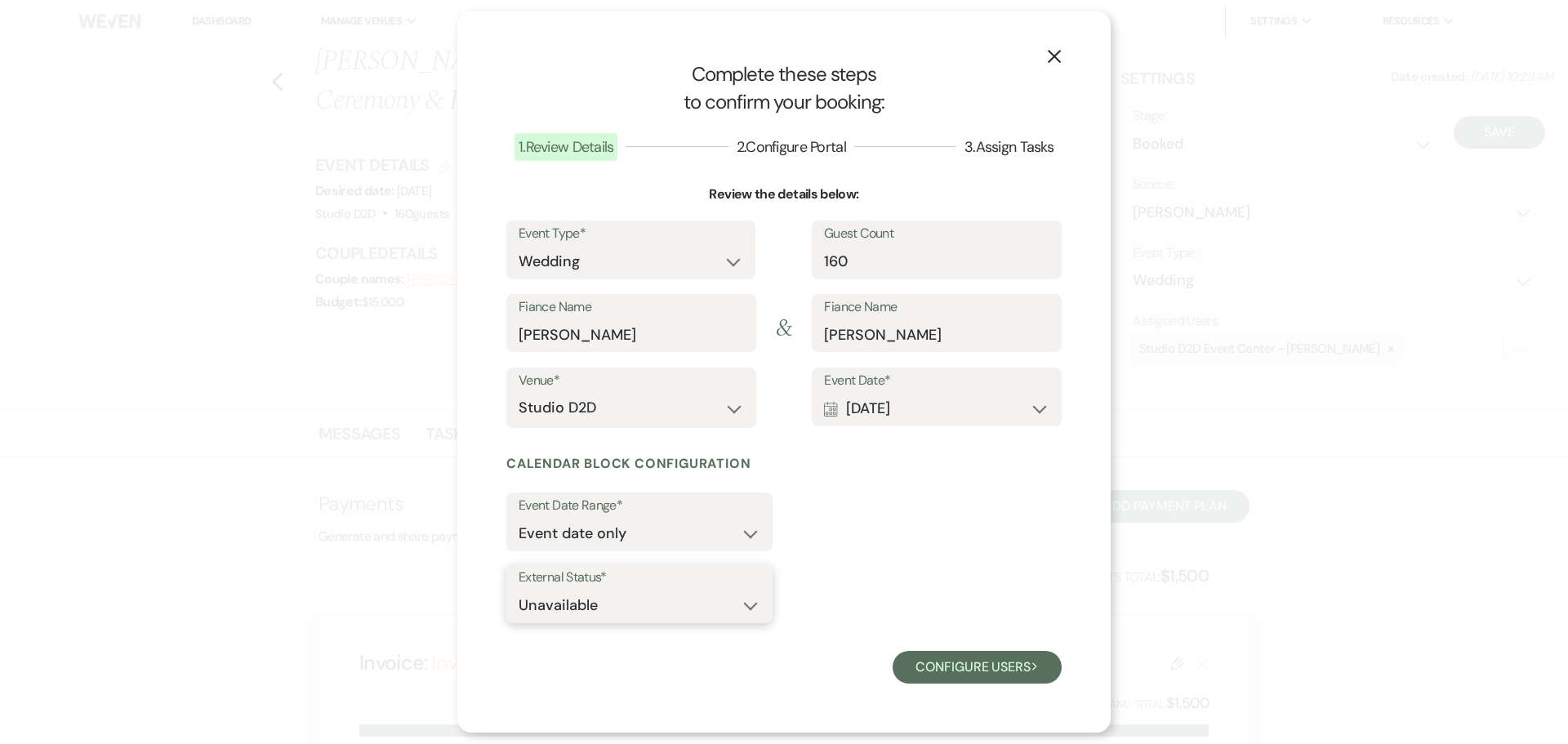
click at [687, 607] on select "Available Unavailable" at bounding box center [639, 605] width 242 height 31
select select "true"
click at [518, 590] on select "Available Unavailable" at bounding box center [639, 605] width 242 height 31
click at [965, 670] on button "Configure users Next" at bounding box center [977, 667] width 169 height 32
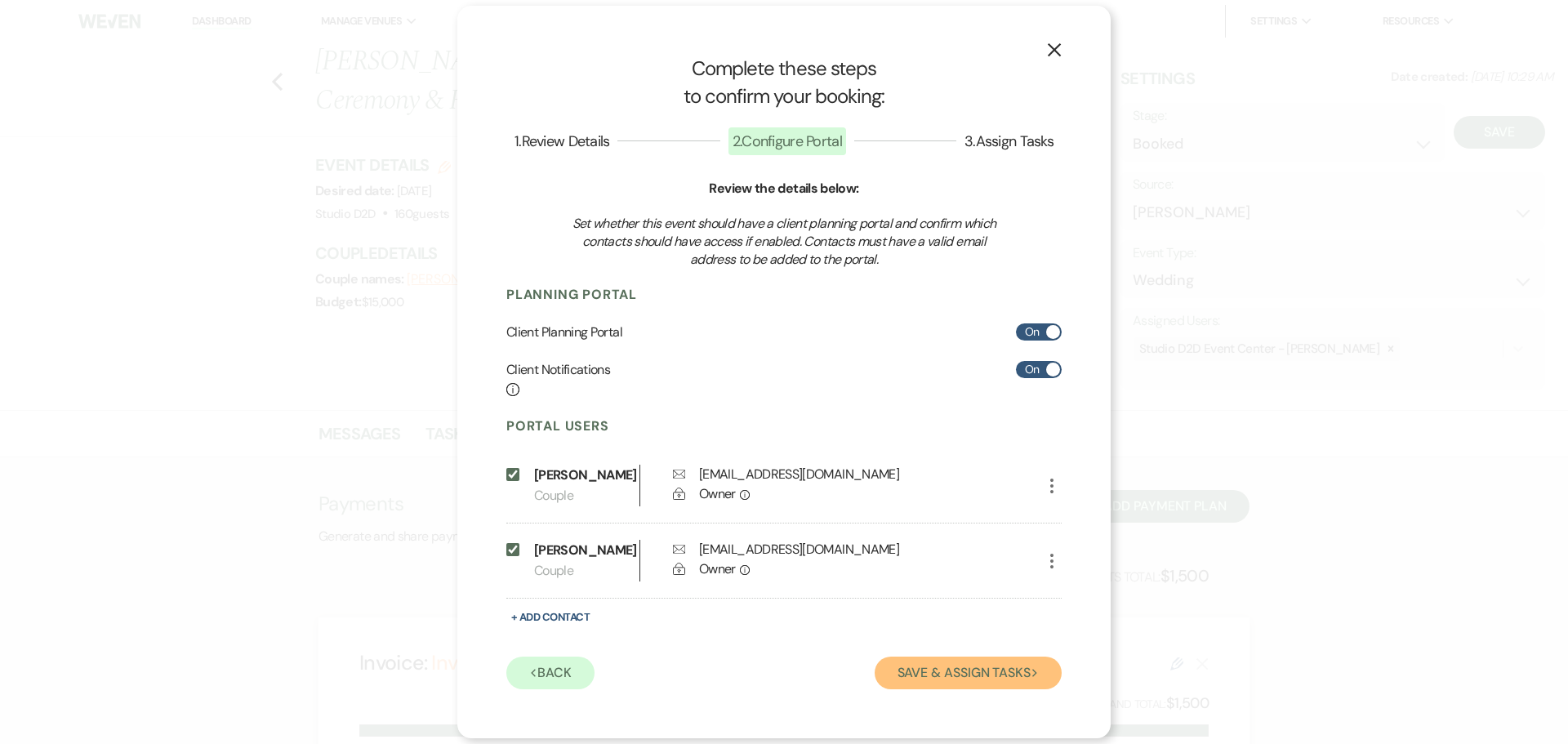
click at [948, 687] on button "Save & Assign Tasks Next" at bounding box center [968, 673] width 187 height 32
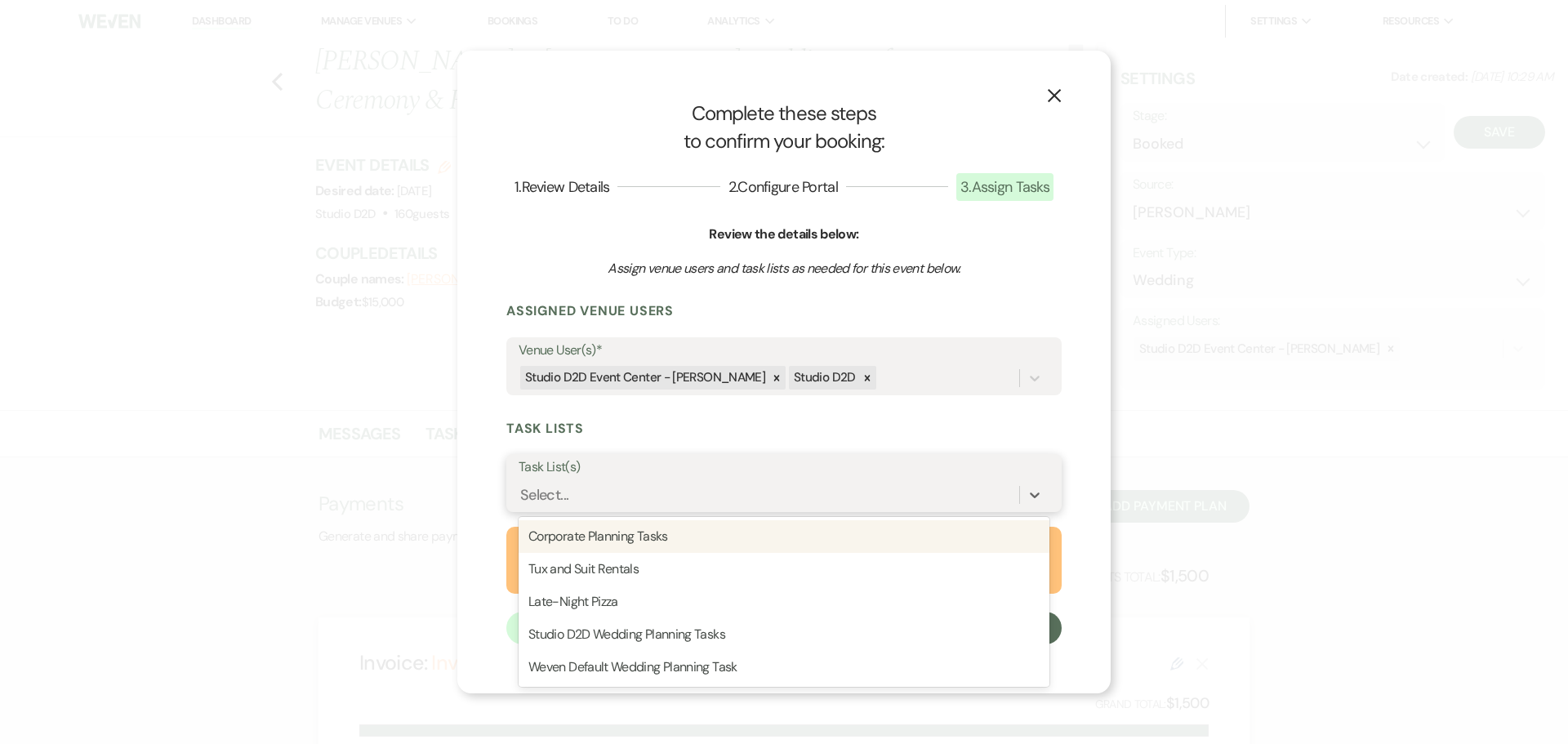
click at [708, 487] on div "Select..." at bounding box center [769, 494] width 501 height 29
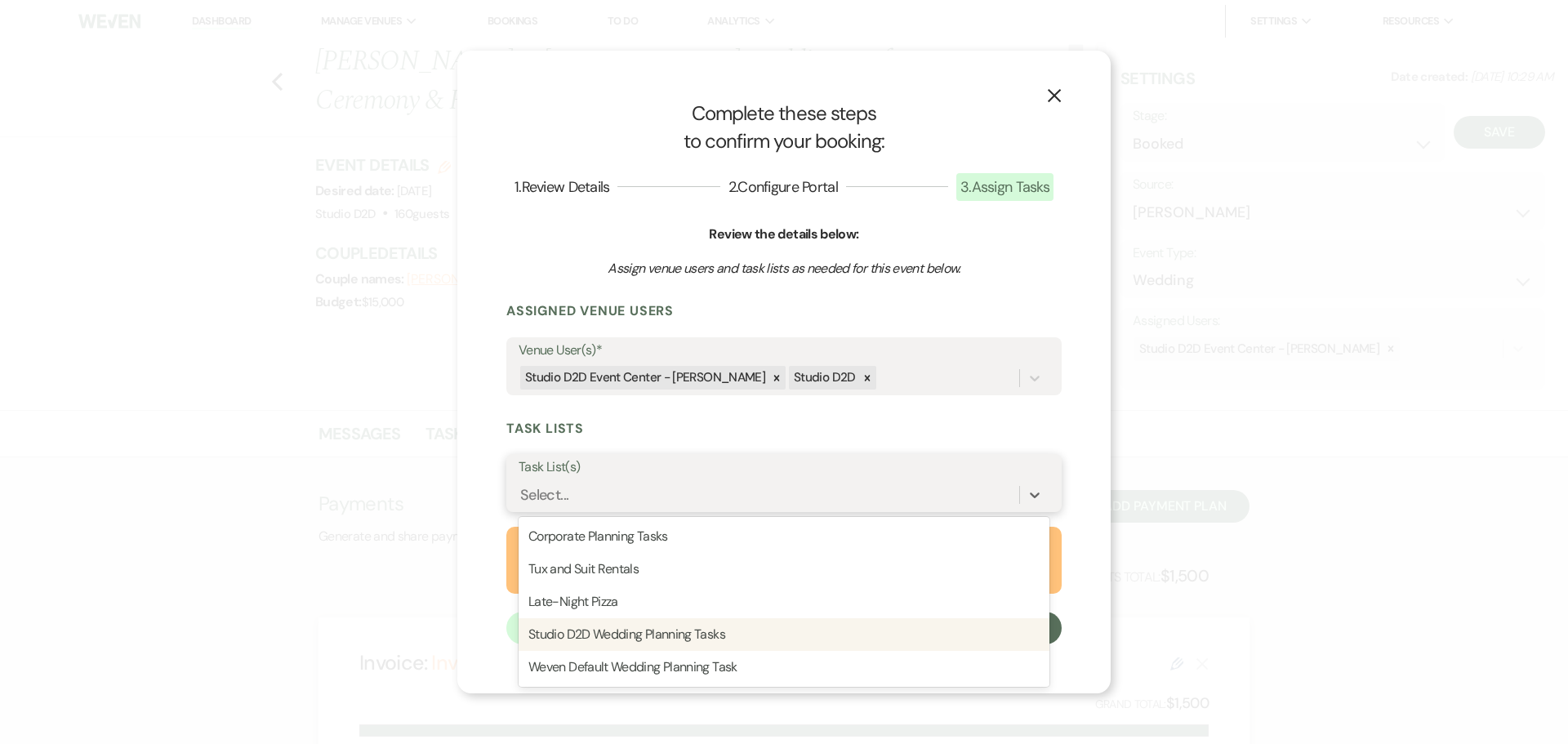
click at [720, 628] on div "Studio D2D Wedding Planning Tasks" at bounding box center [784, 634] width 531 height 32
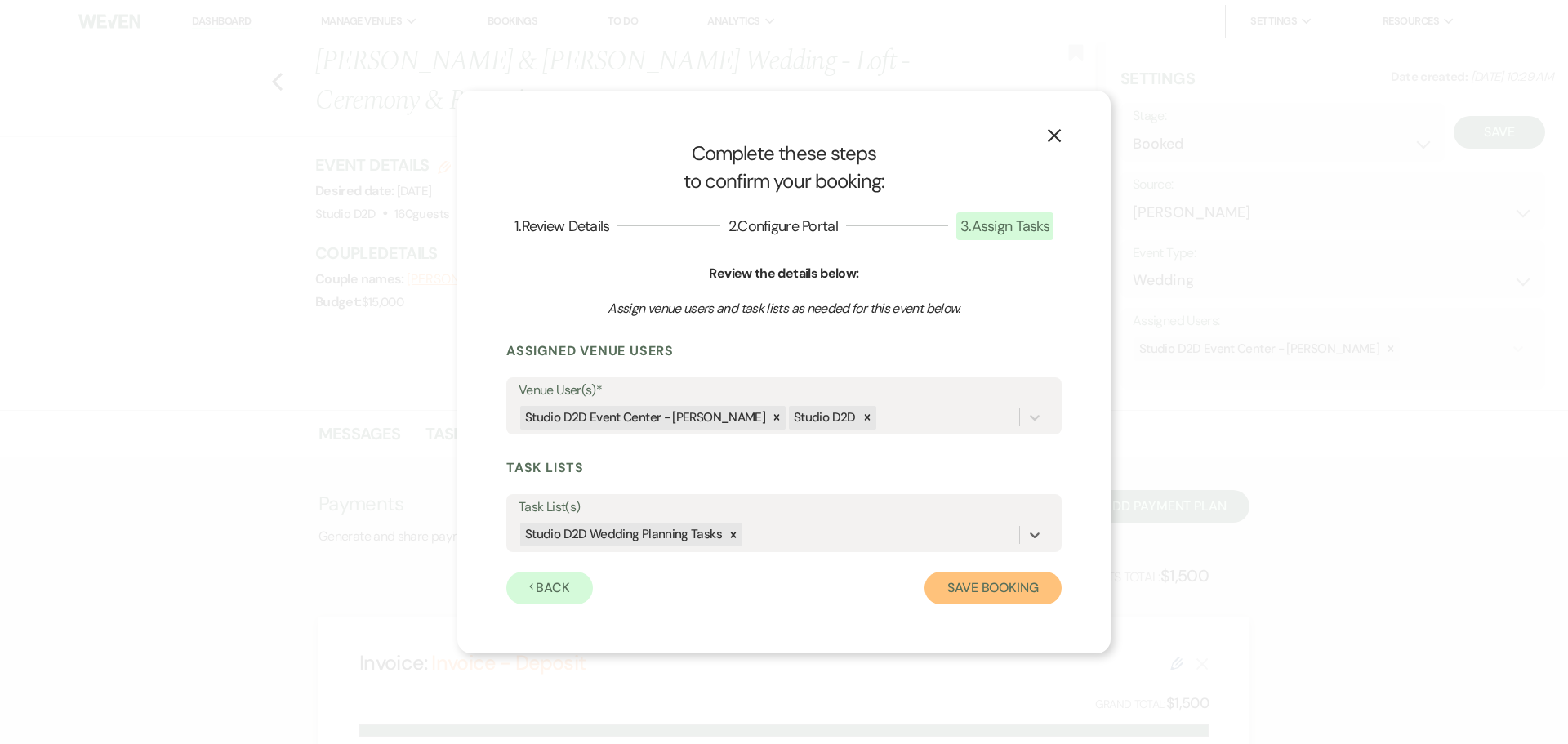
click at [973, 592] on button "Save Booking" at bounding box center [993, 588] width 138 height 32
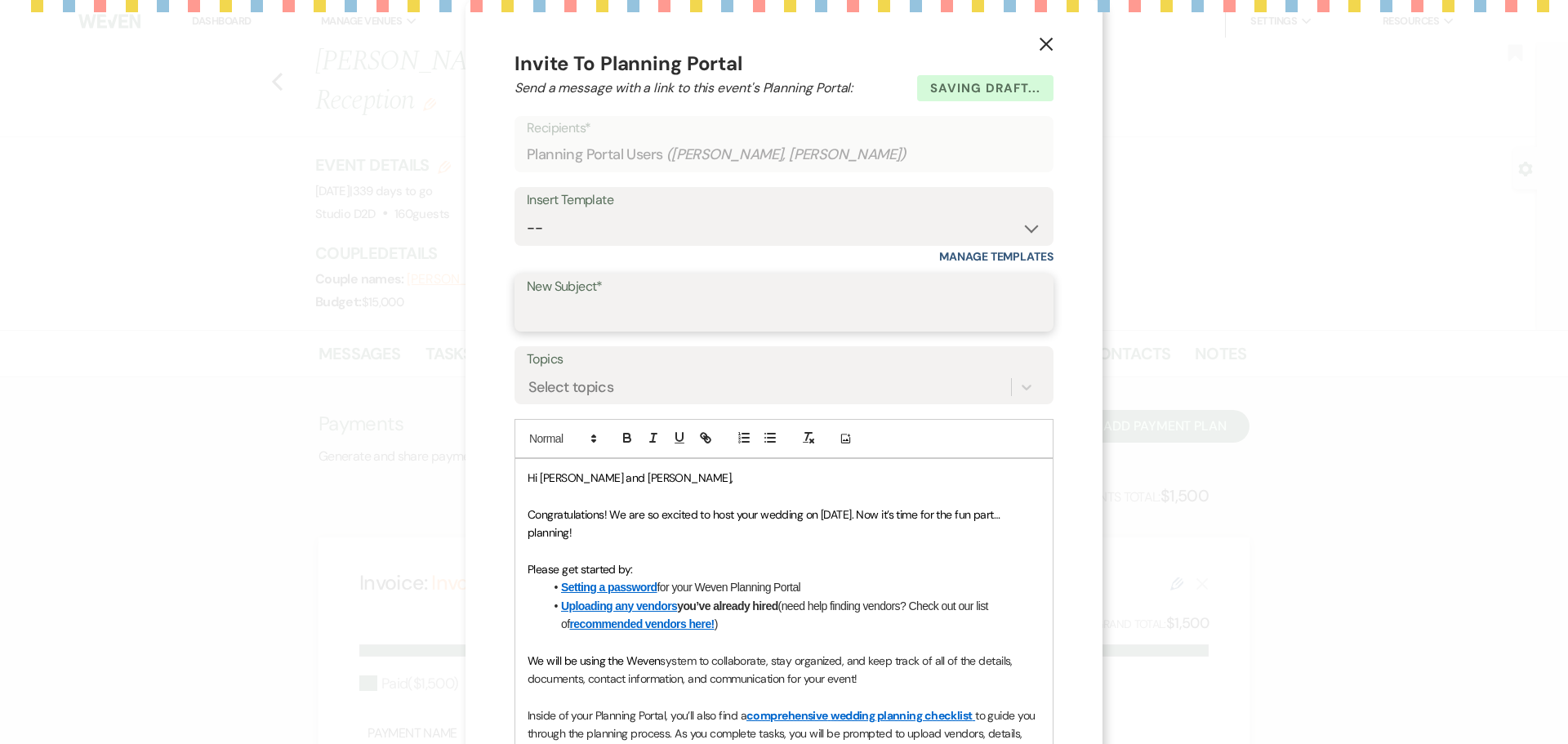
click at [688, 307] on input "New Subject*" at bounding box center [784, 314] width 515 height 31
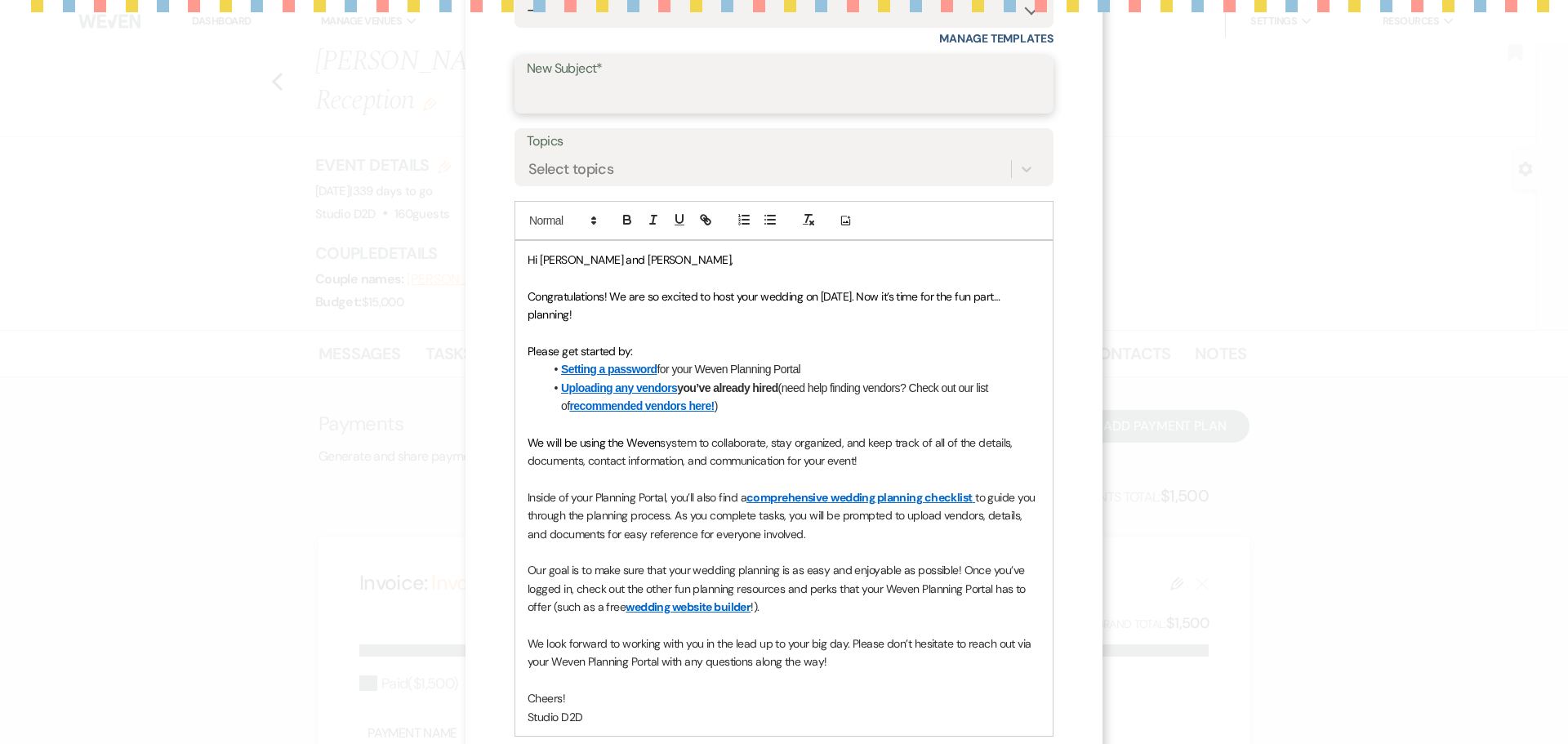
scroll to position [232, 0]
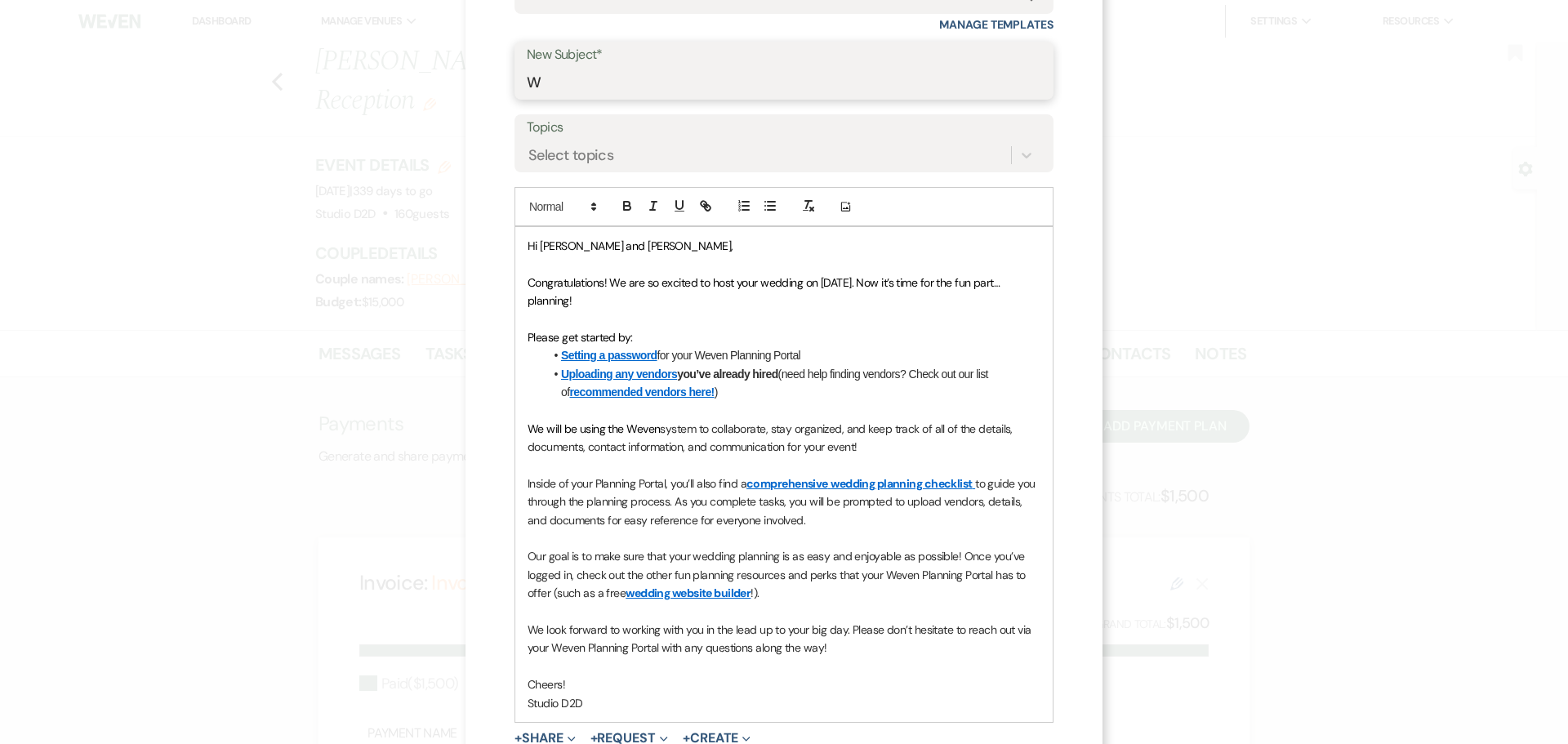
type input "Welcome to the Weven Planning Portal"
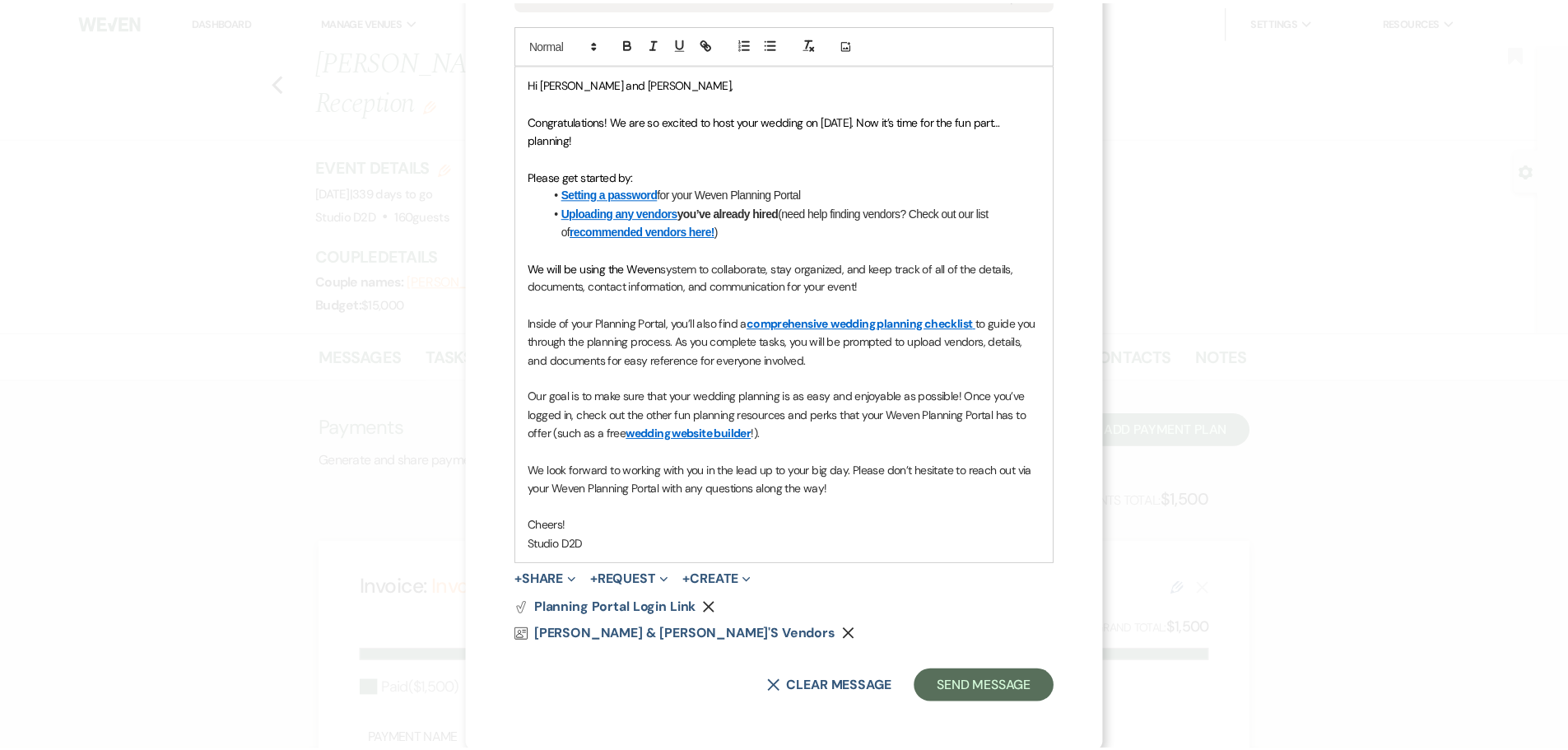
scroll to position [402, 0]
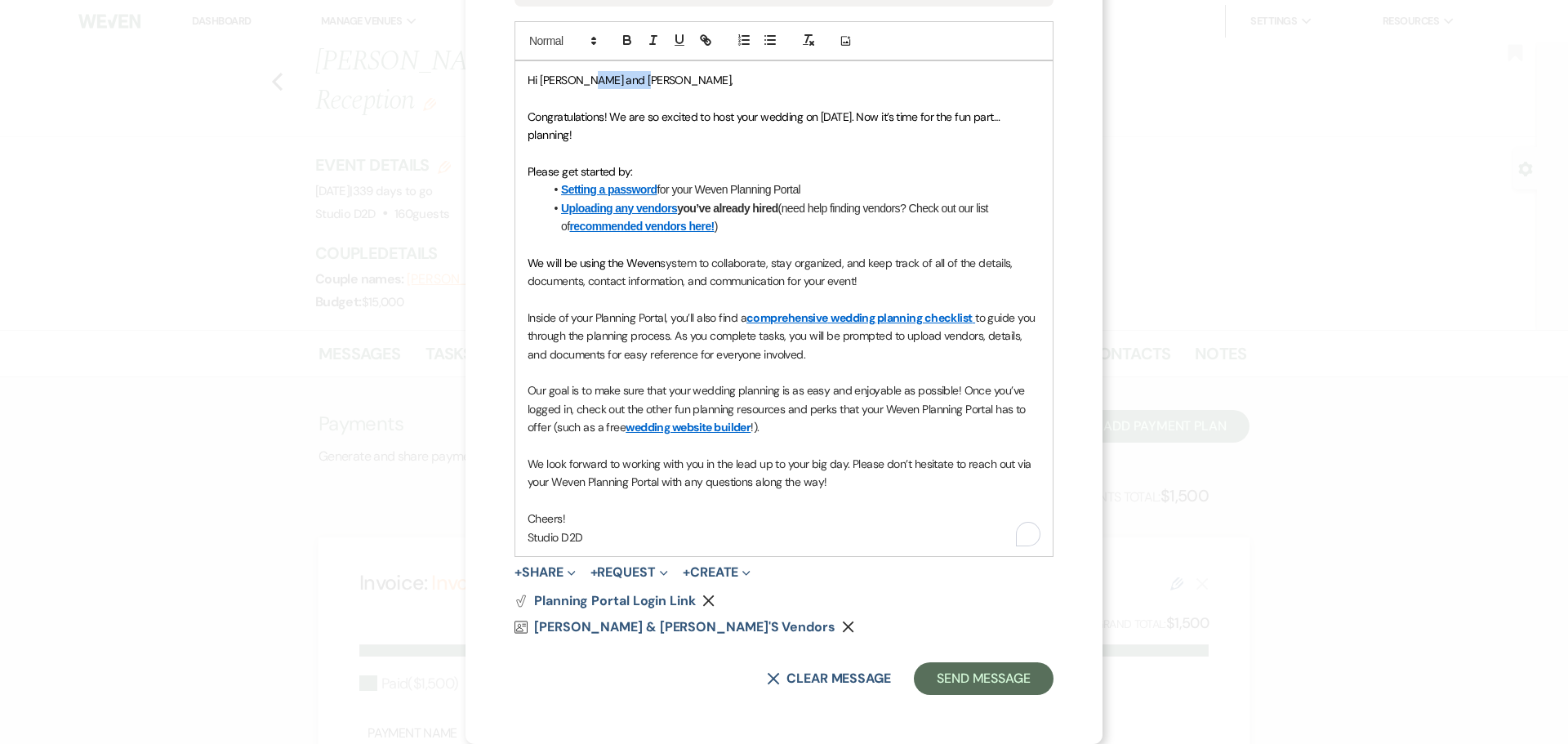
drag, startPoint x: 644, startPoint y: 81, endPoint x: 589, endPoint y: 82, distance: 55.0
click at [589, 82] on p "Hi Gwen and Gwendalyn," at bounding box center [784, 79] width 513 height 18
click at [960, 678] on button "Send Message" at bounding box center [983, 678] width 140 height 32
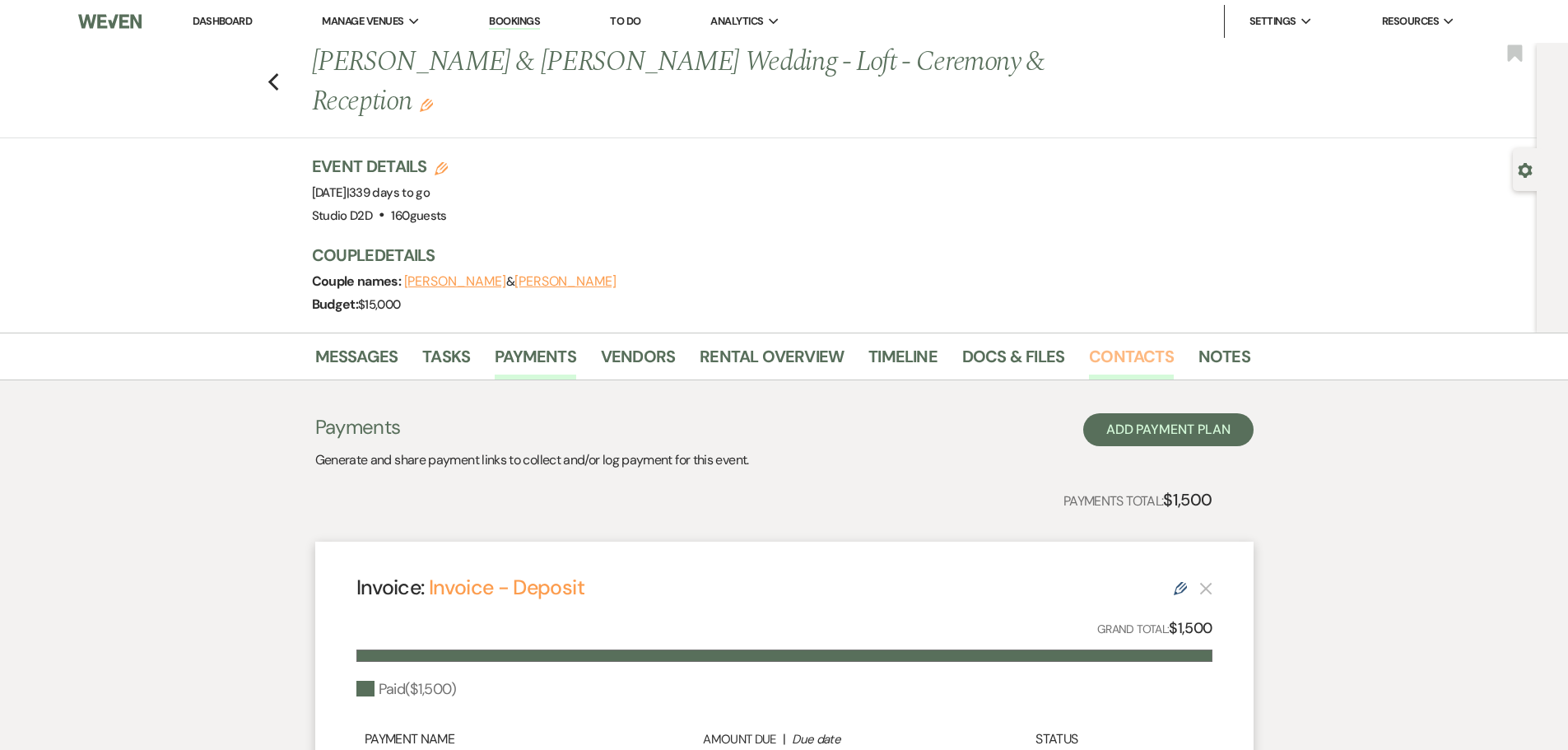
click at [1096, 357] on link "Contacts" at bounding box center [1131, 361] width 85 height 36
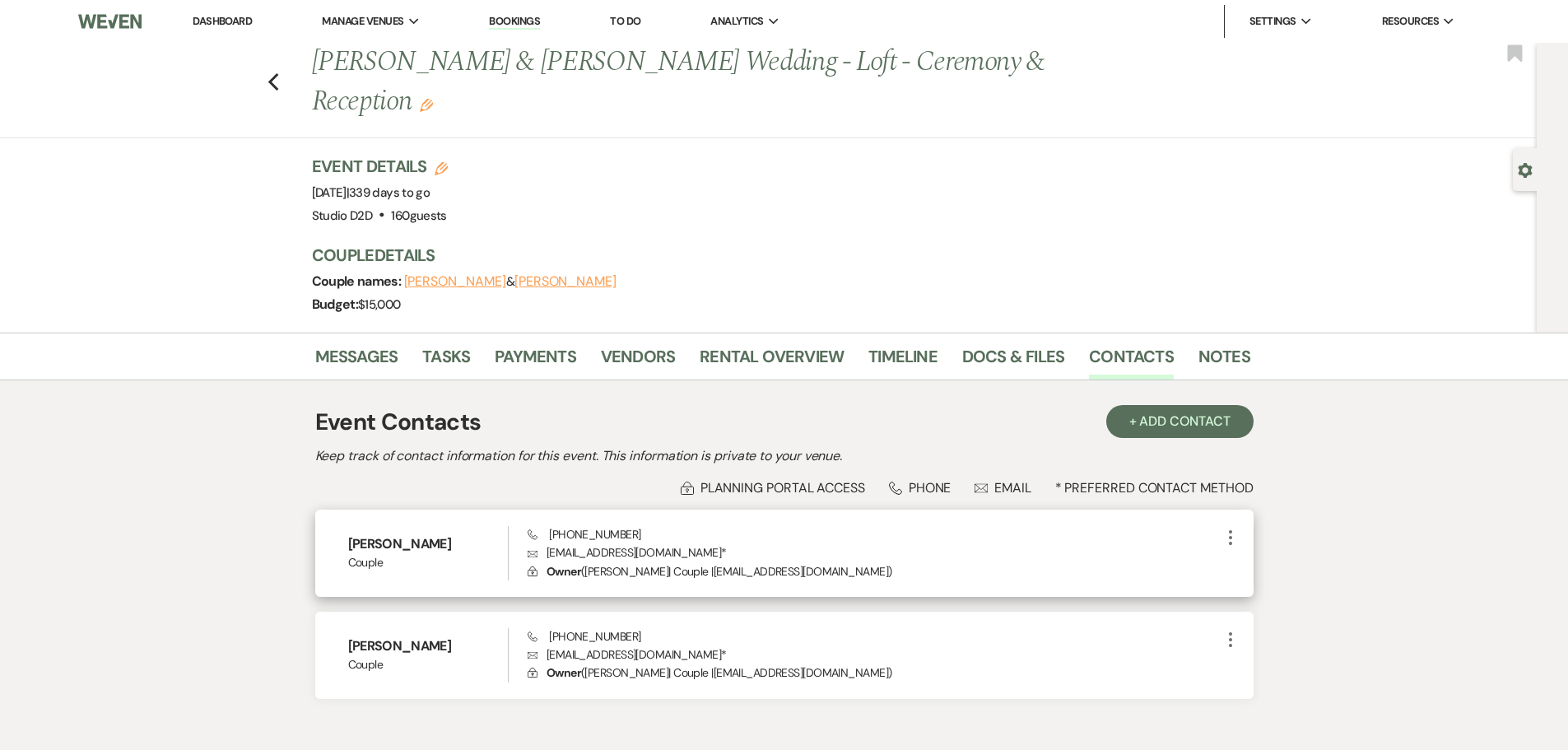
click at [1230, 536] on icon "More" at bounding box center [1230, 538] width 20 height 20
click at [1250, 569] on use "button" at bounding box center [1246, 570] width 12 height 12
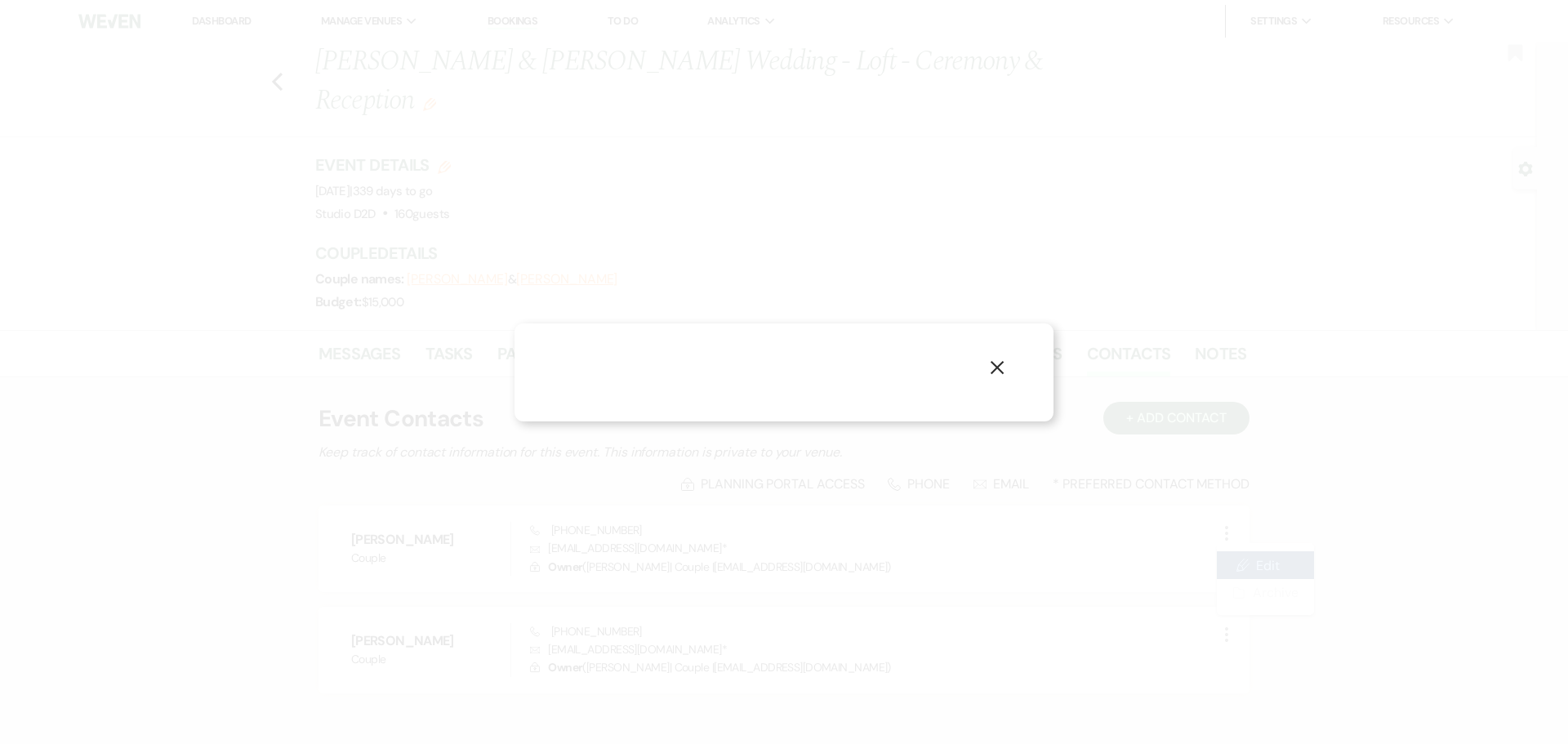
select select "1"
select select "email"
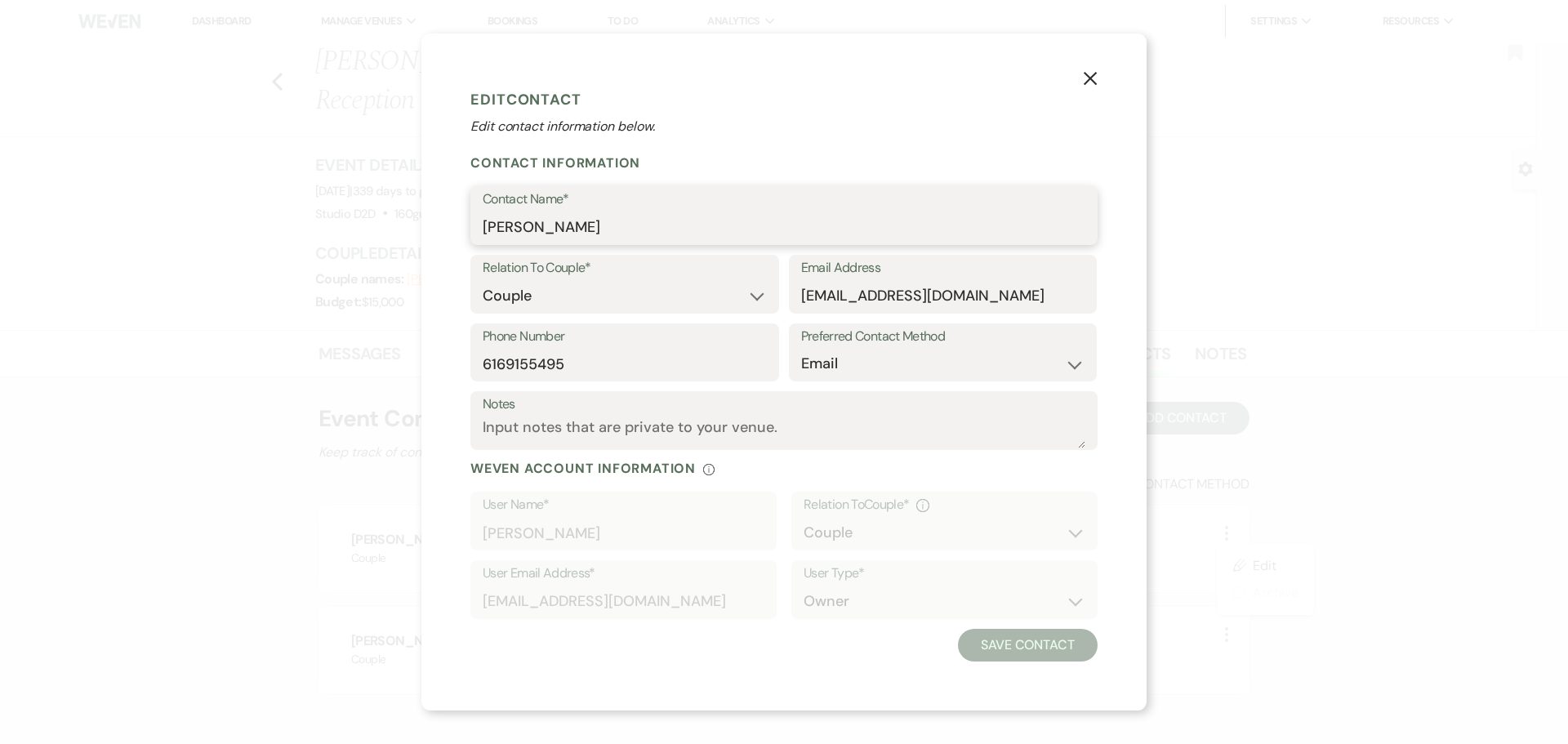
drag, startPoint x: 592, startPoint y: 231, endPoint x: 486, endPoint y: 231, distance: 106.0
click at [486, 231] on input "Gwen Simons" at bounding box center [784, 227] width 602 height 31
type input "U"
type input "Isaiah Arends"
drag, startPoint x: 1041, startPoint y: 299, endPoint x: 802, endPoint y: 299, distance: 239.0
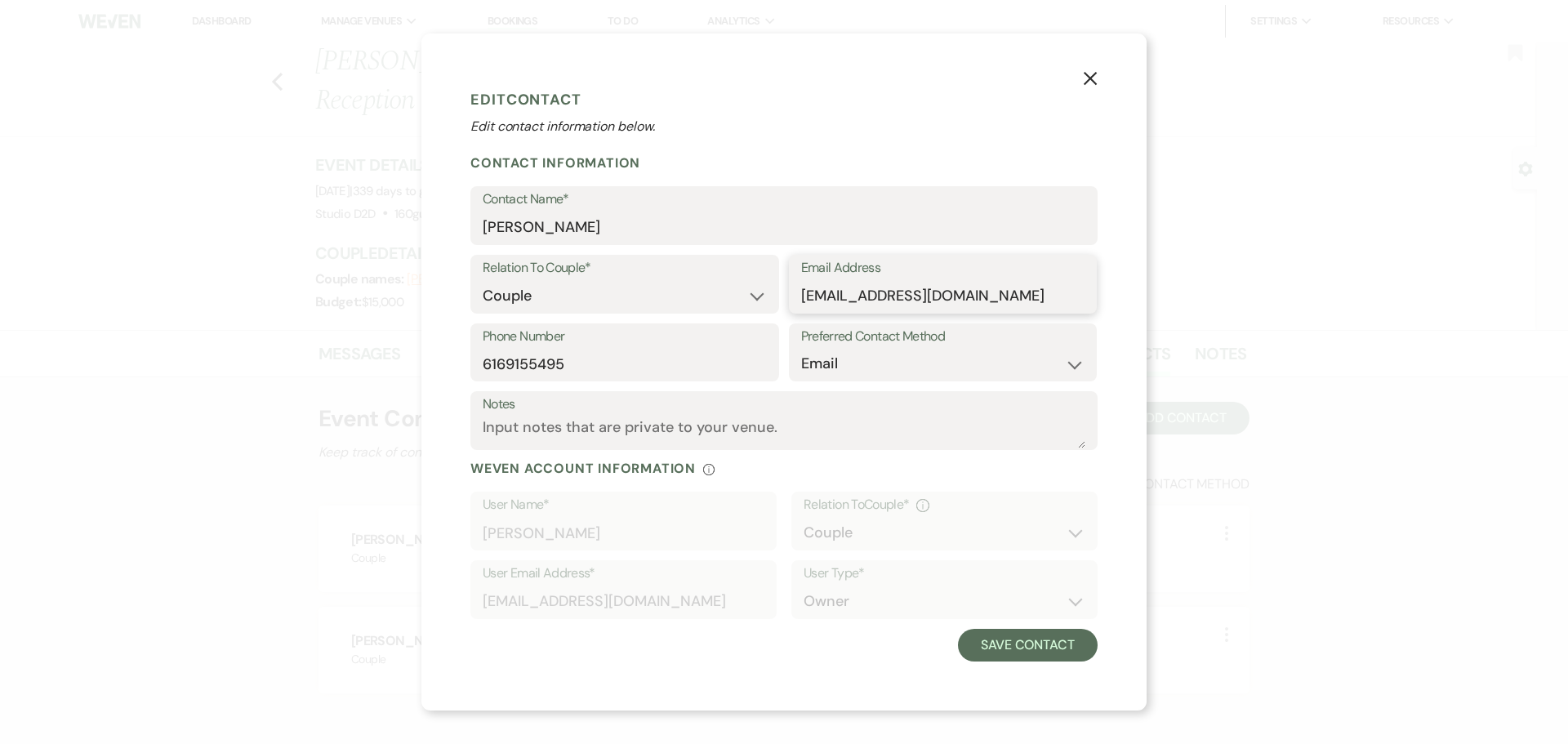
click at [802, 299] on input "gwenandisaiaharends@gmail.com" at bounding box center [943, 296] width 285 height 31
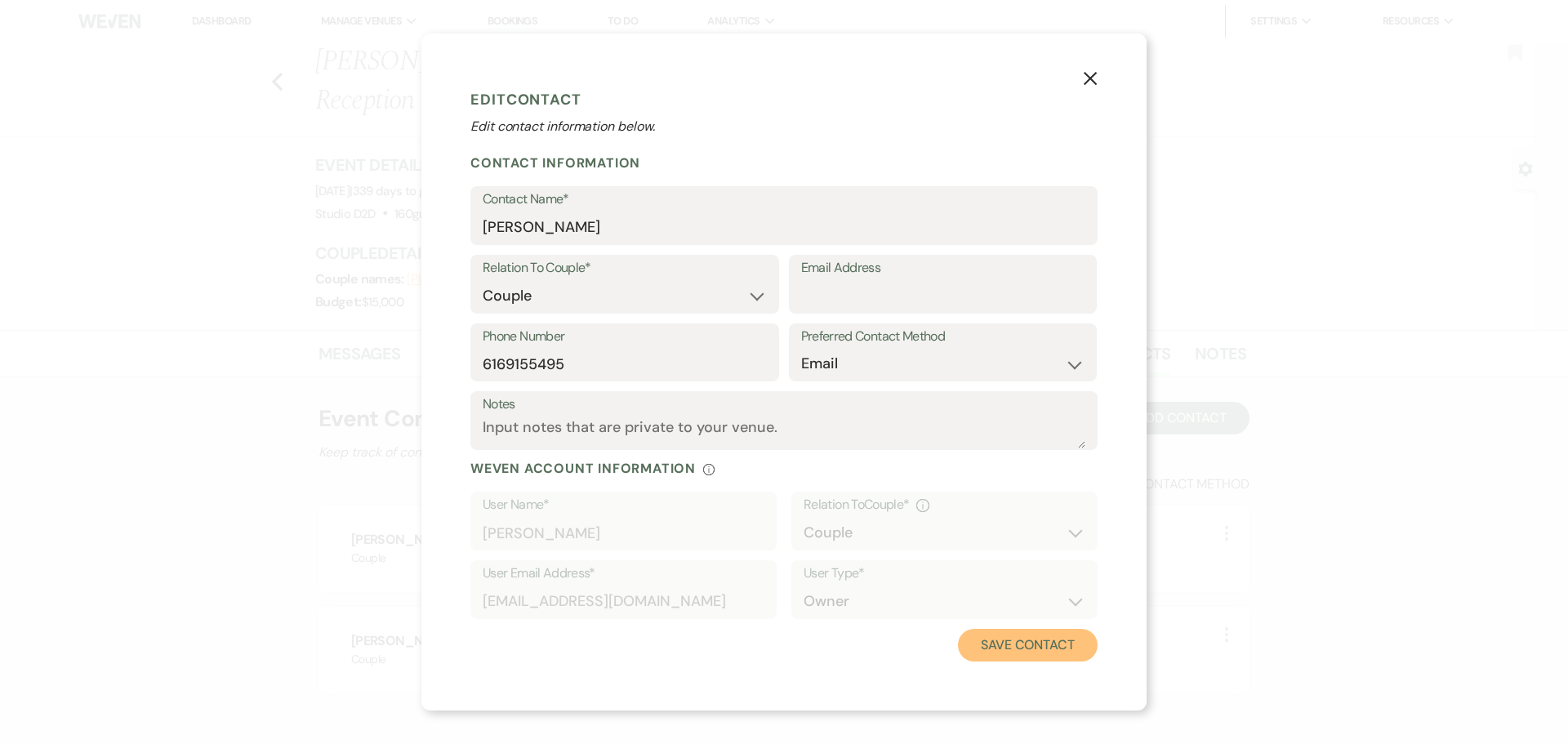
click at [1006, 641] on button "Save Contact" at bounding box center [1027, 645] width 140 height 32
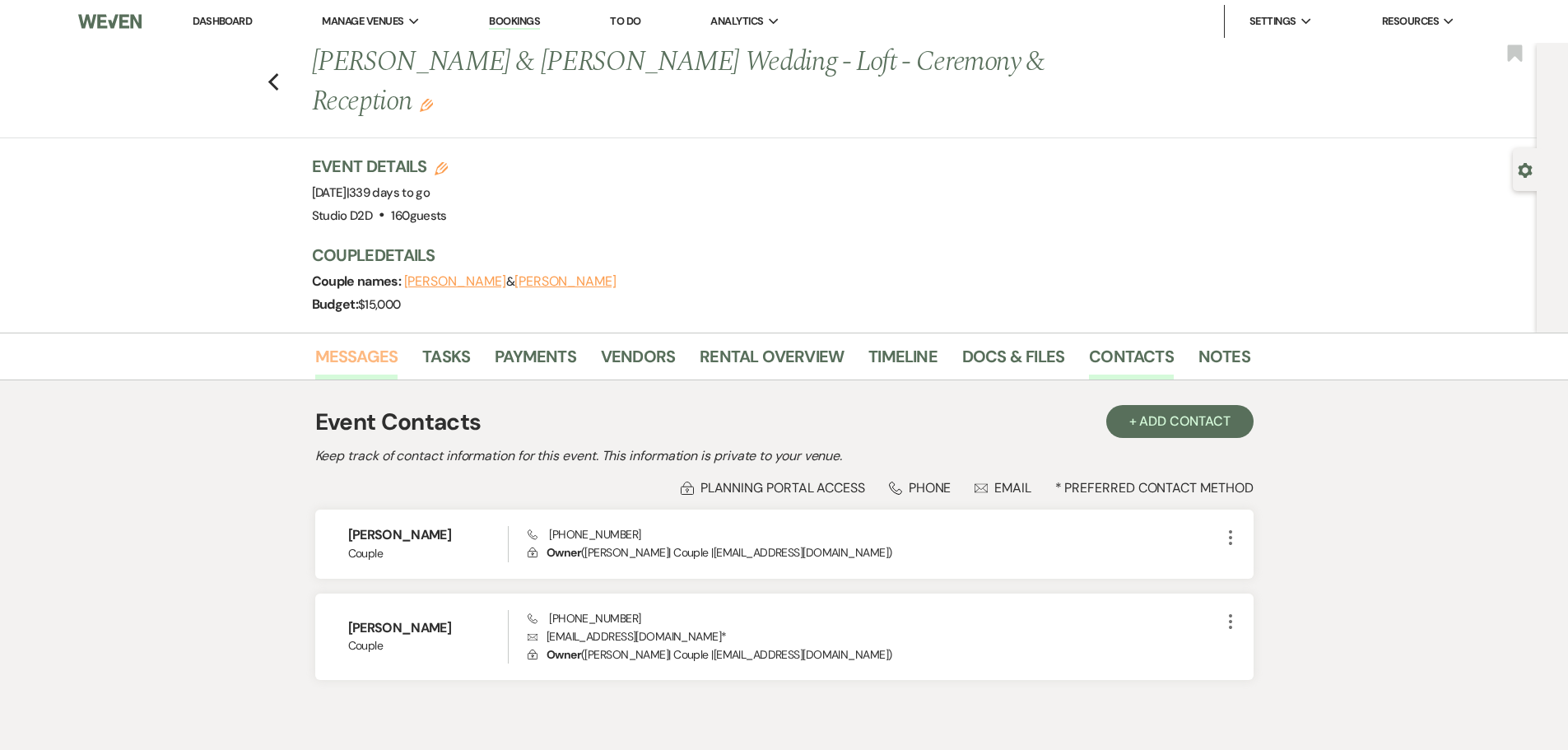
click at [372, 355] on link "Messages" at bounding box center [357, 361] width 83 height 36
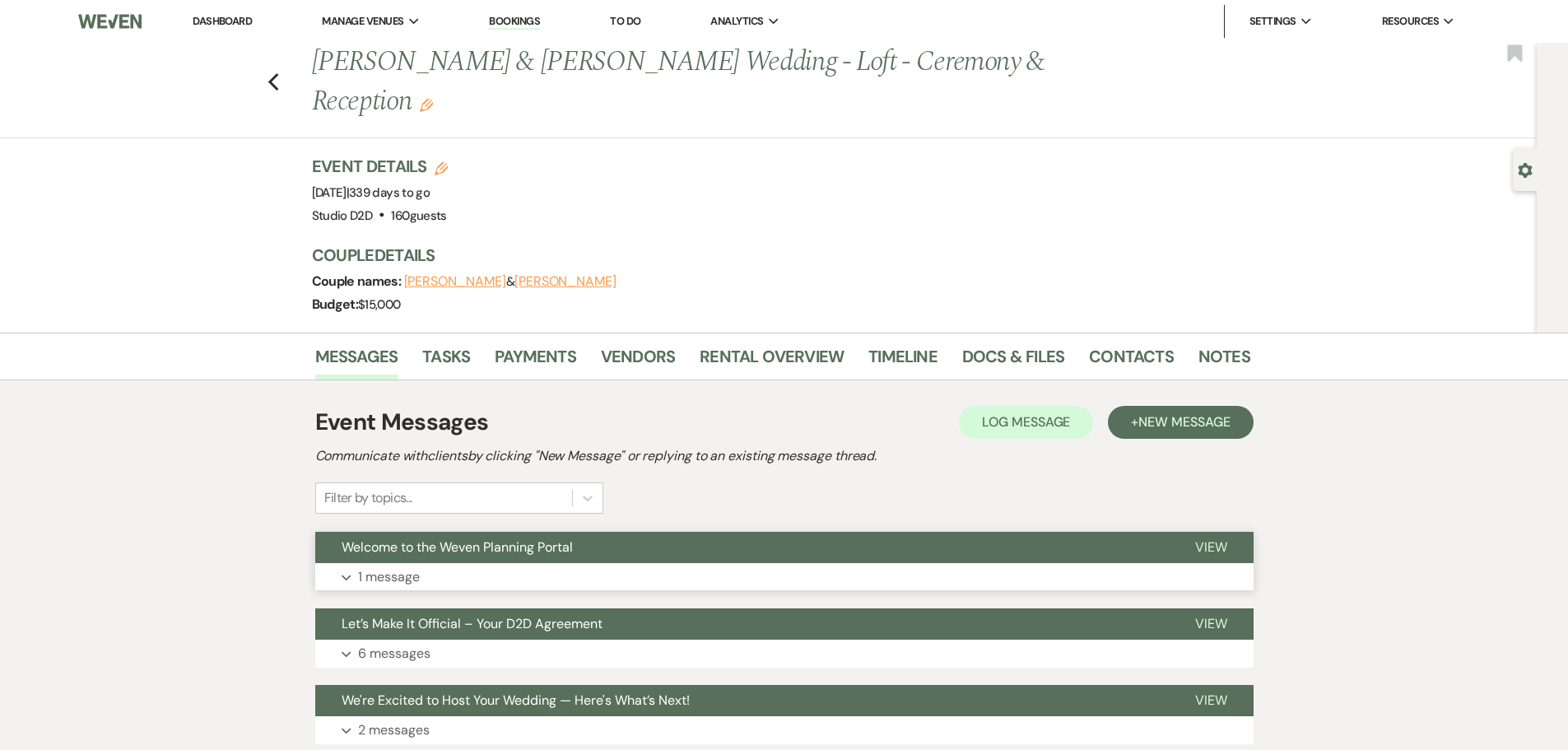
click at [406, 576] on p "1 message" at bounding box center [389, 577] width 61 height 21
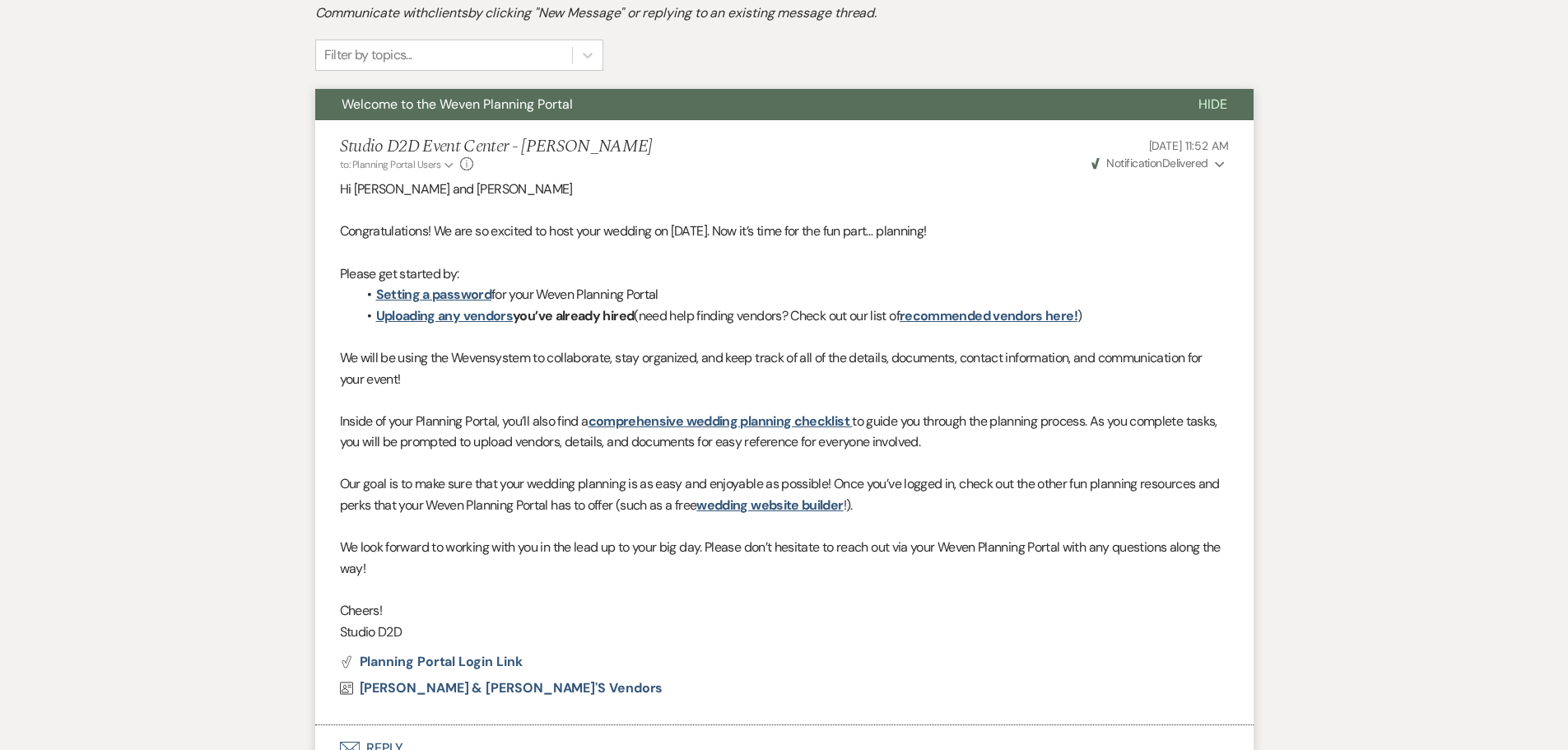
scroll to position [83, 0]
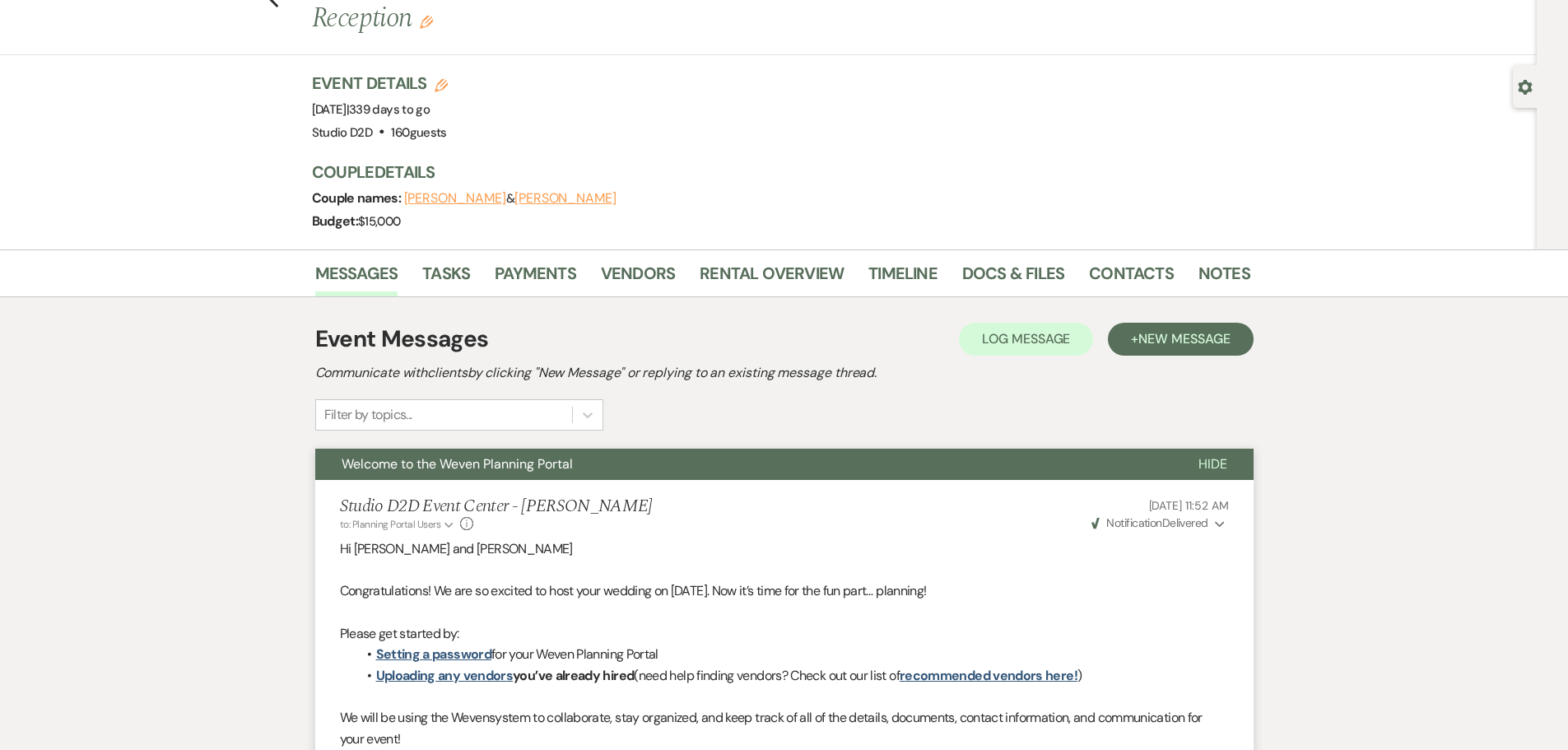
click at [490, 466] on span "Welcome to the Weven Planning Portal" at bounding box center [457, 464] width 231 height 18
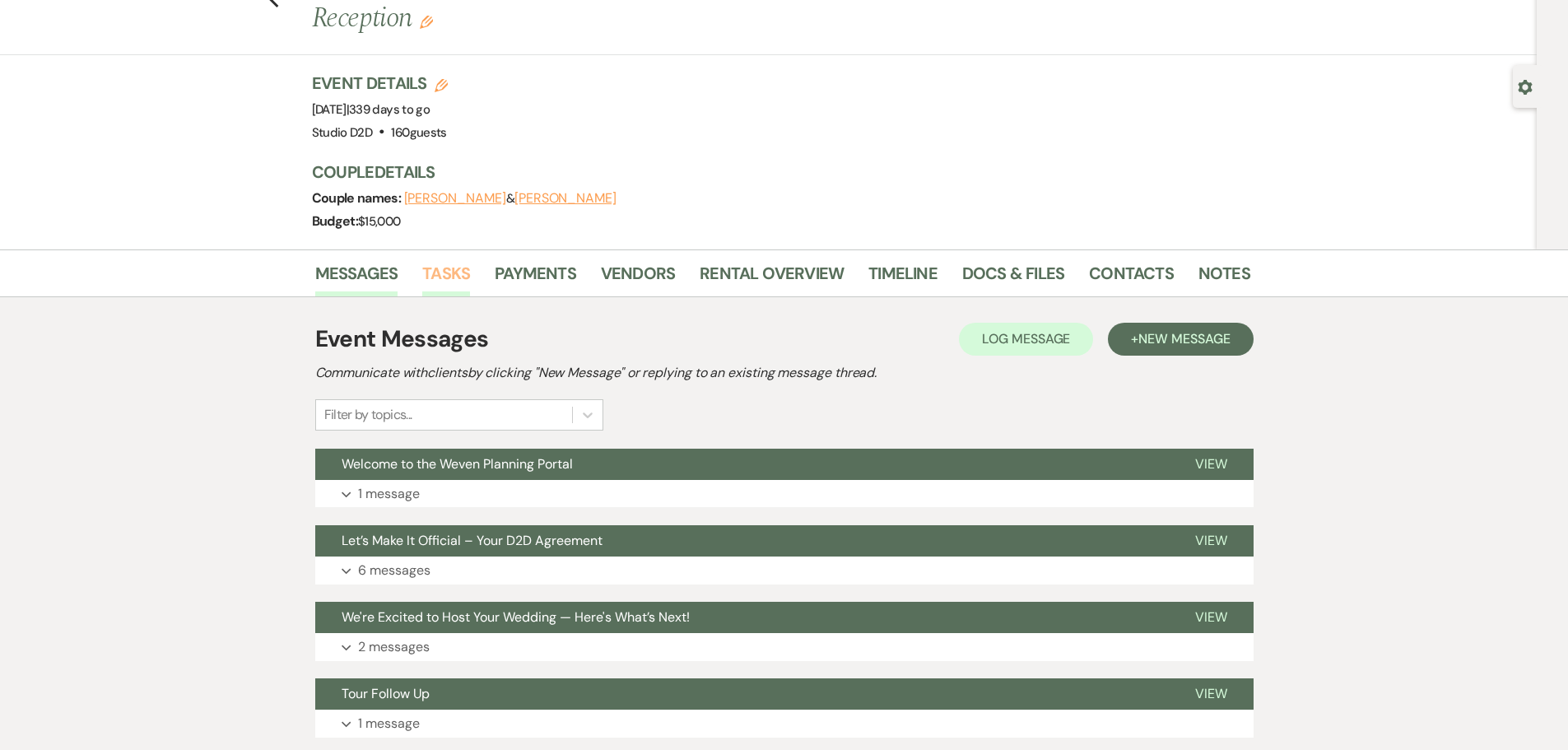
click at [452, 280] on link "Tasks" at bounding box center [445, 278] width 47 height 36
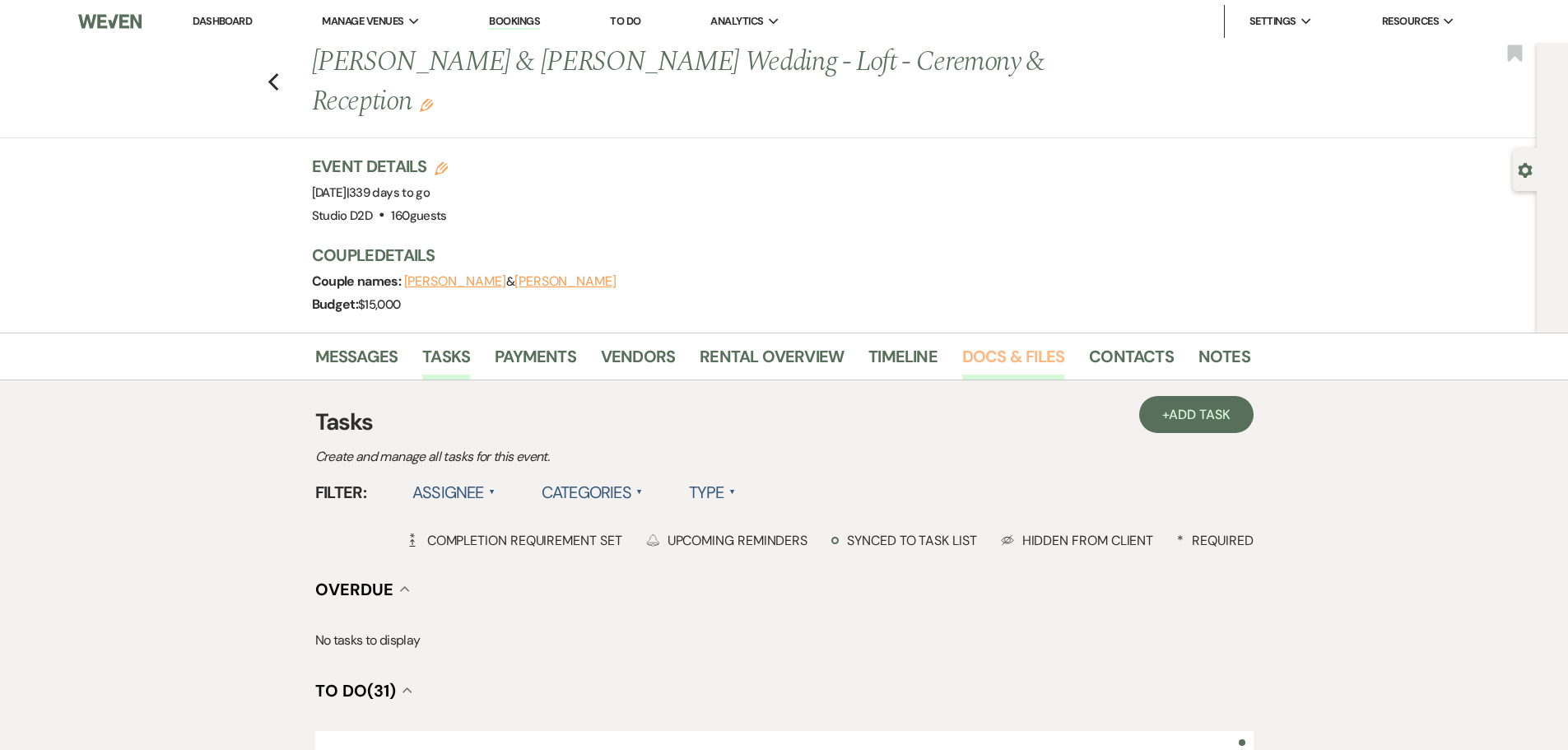
click at [1001, 359] on link "Docs & Files" at bounding box center [1013, 361] width 102 height 36
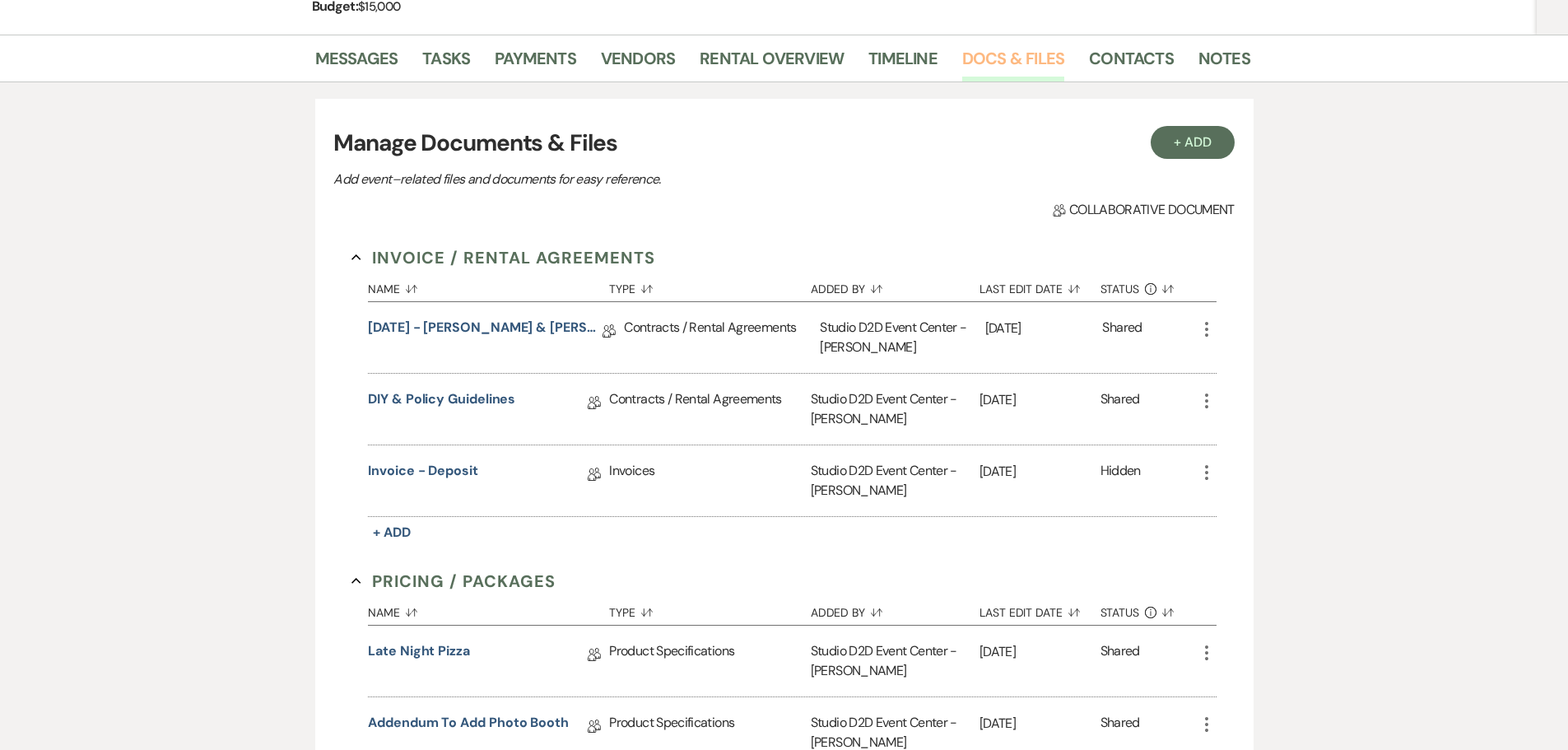
scroll to position [247, 0]
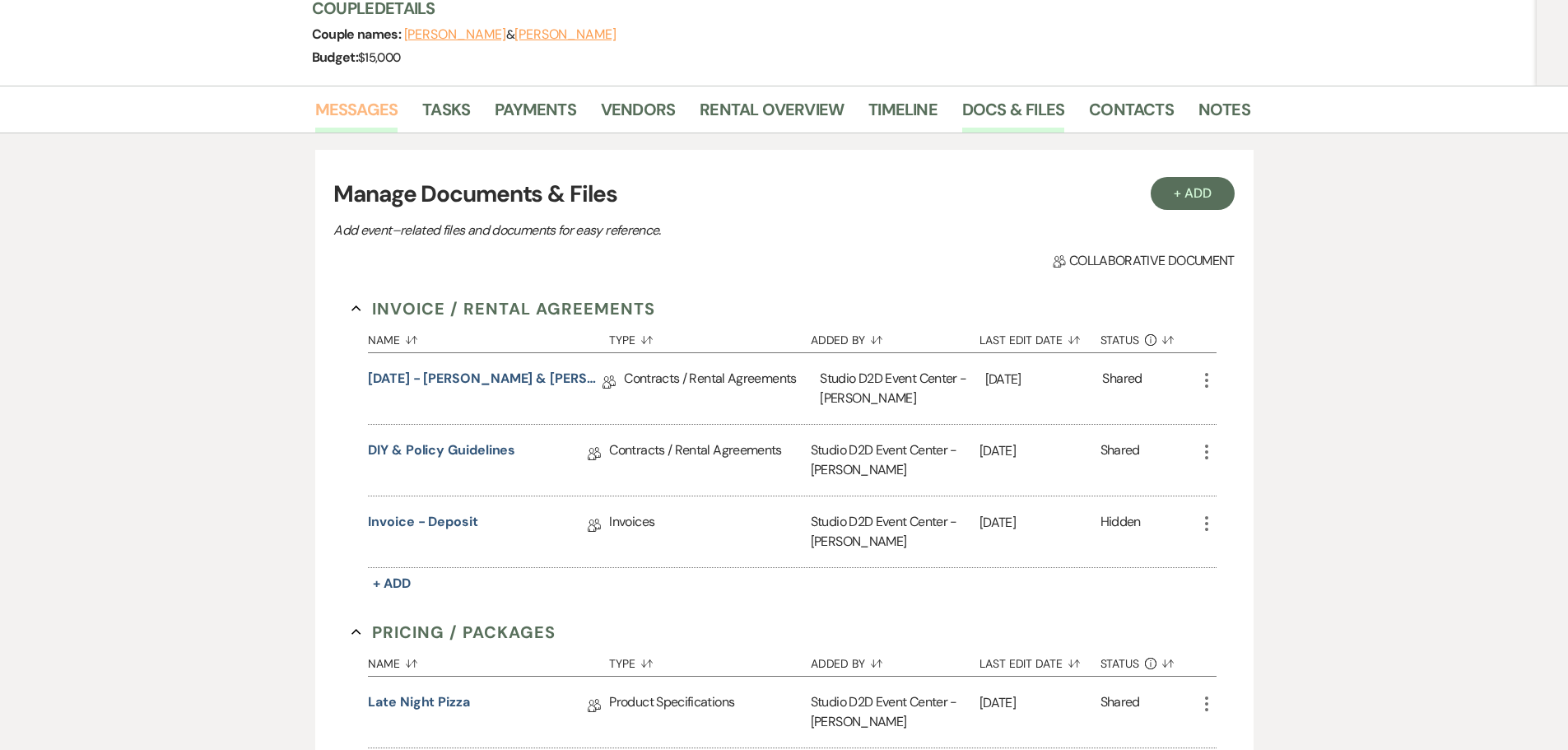
click at [378, 113] on link "Messages" at bounding box center [357, 114] width 83 height 36
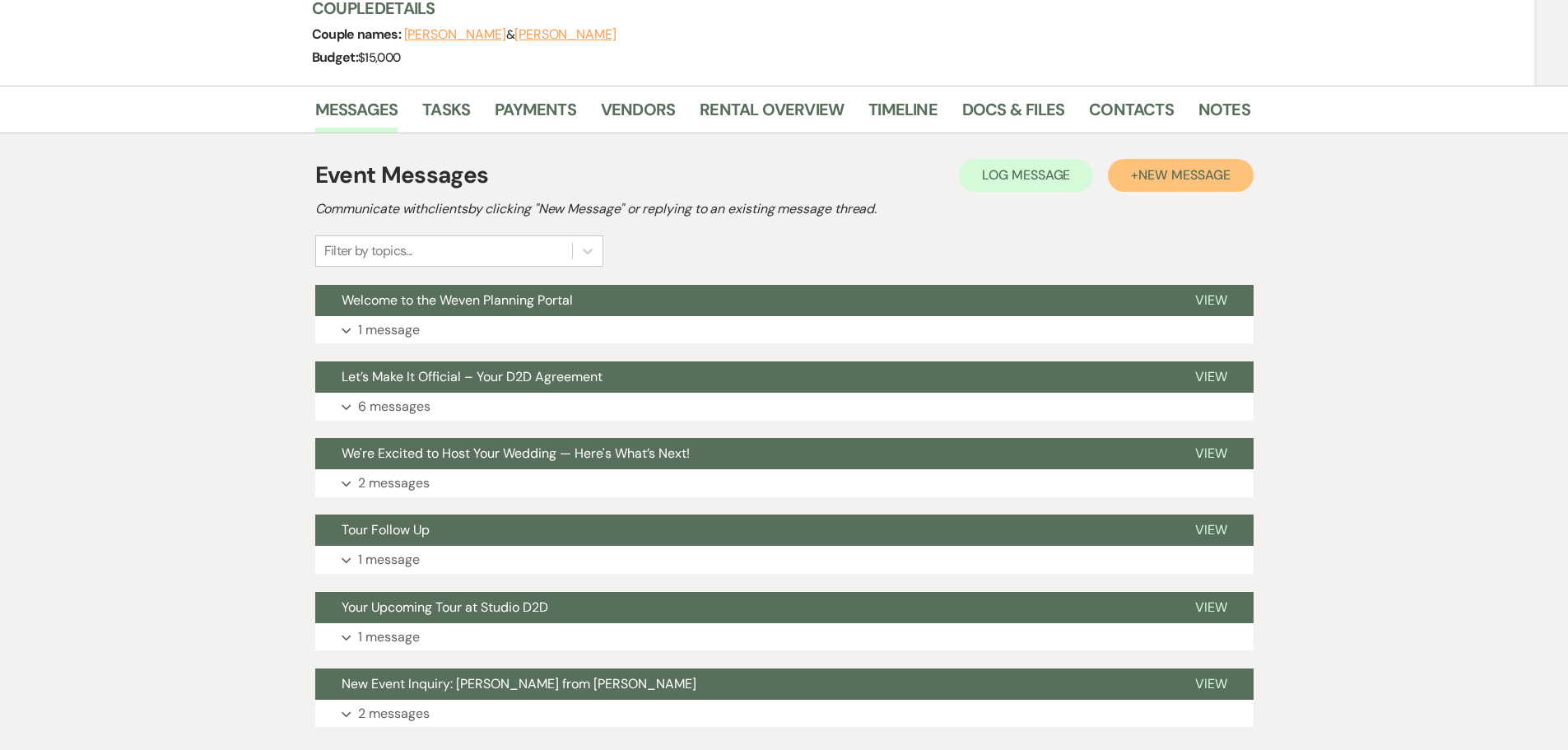
click at [1150, 177] on span "New Message" at bounding box center [1184, 175] width 91 height 18
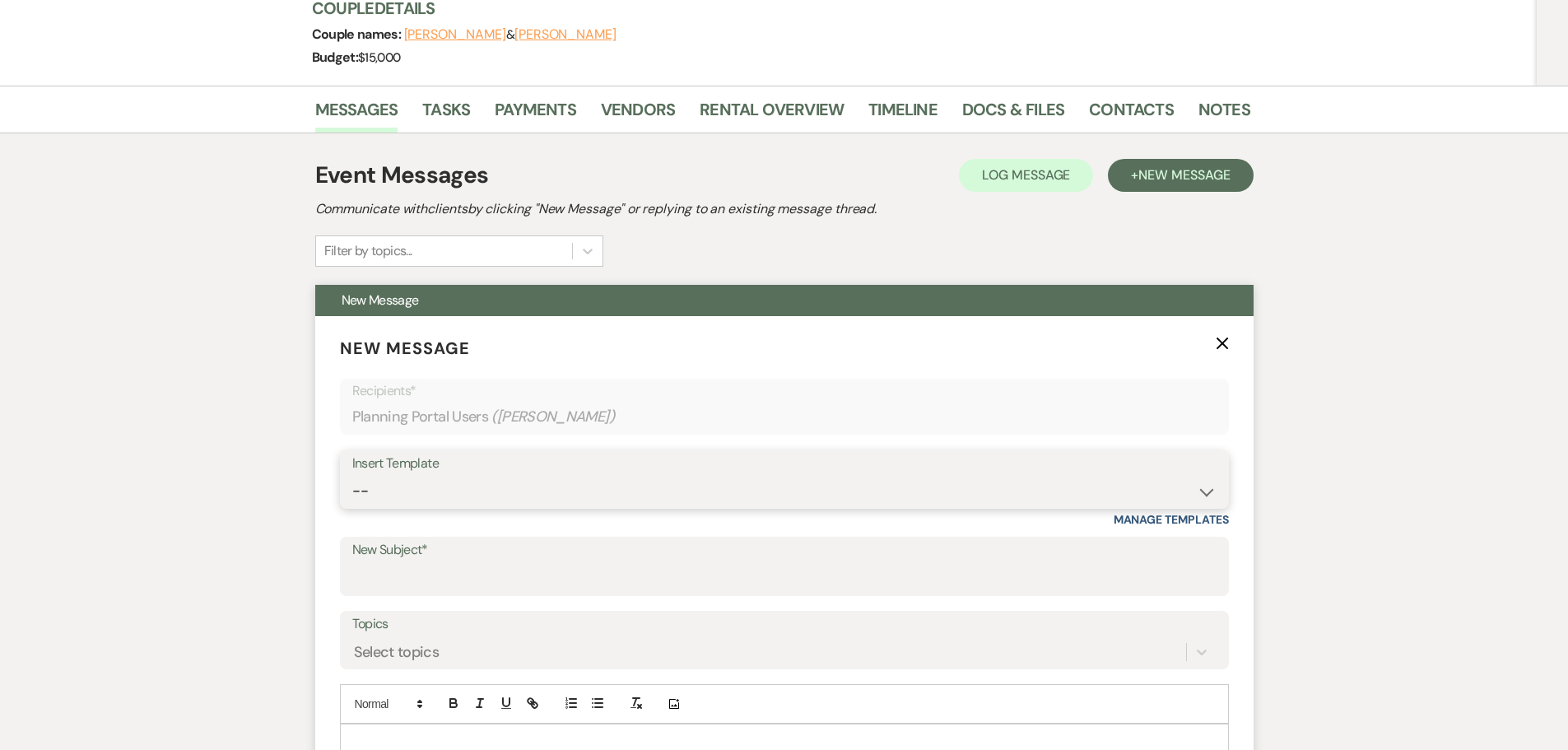
click at [426, 497] on select "-- New Inquiry - message 2 Event Pricing - Non Wedding Weven Planning Portal In…" at bounding box center [784, 491] width 864 height 32
select select "1977"
click at [352, 475] on select "-- New Inquiry - message 2 Event Pricing - Non Wedding Weven Planning Portal In…" at bounding box center [784, 491] width 864 height 32
type input "Booking Confirmation"
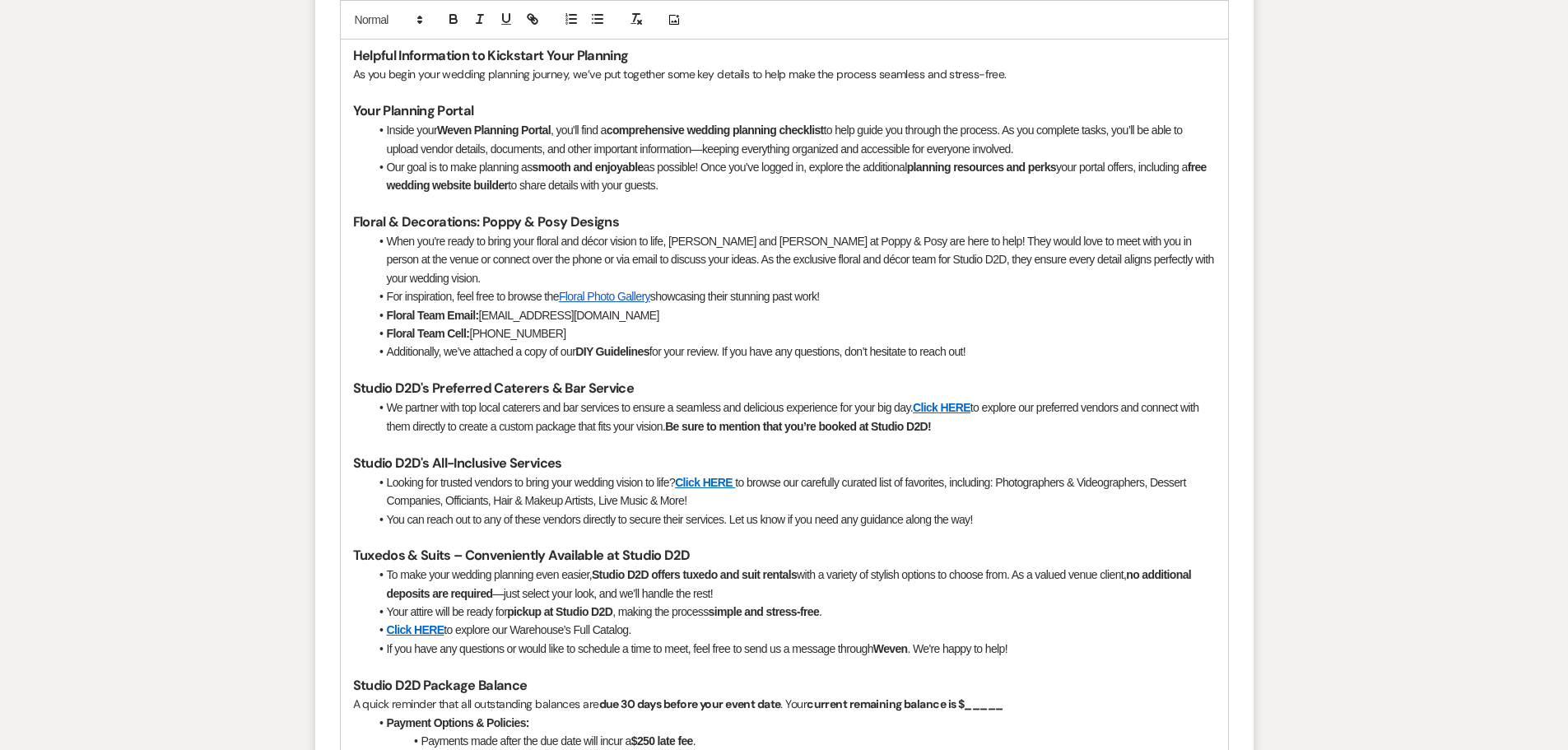
scroll to position [1070, 0]
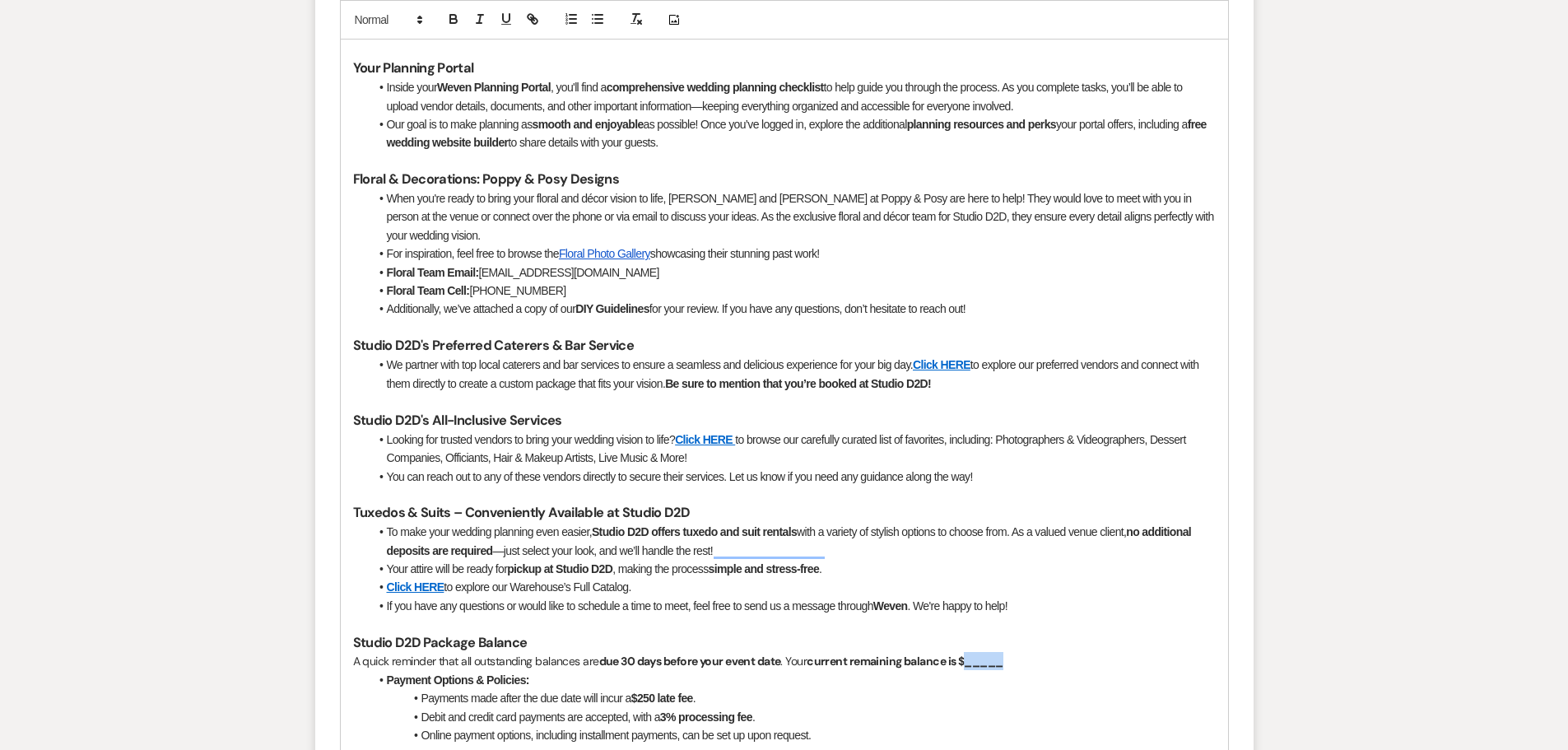
drag, startPoint x: 1011, startPoint y: 644, endPoint x: 973, endPoint y: 645, distance: 38.0
click at [973, 652] on p "A quick reminder that all outstanding balances are due 30 days before your even…" at bounding box center [784, 661] width 862 height 18
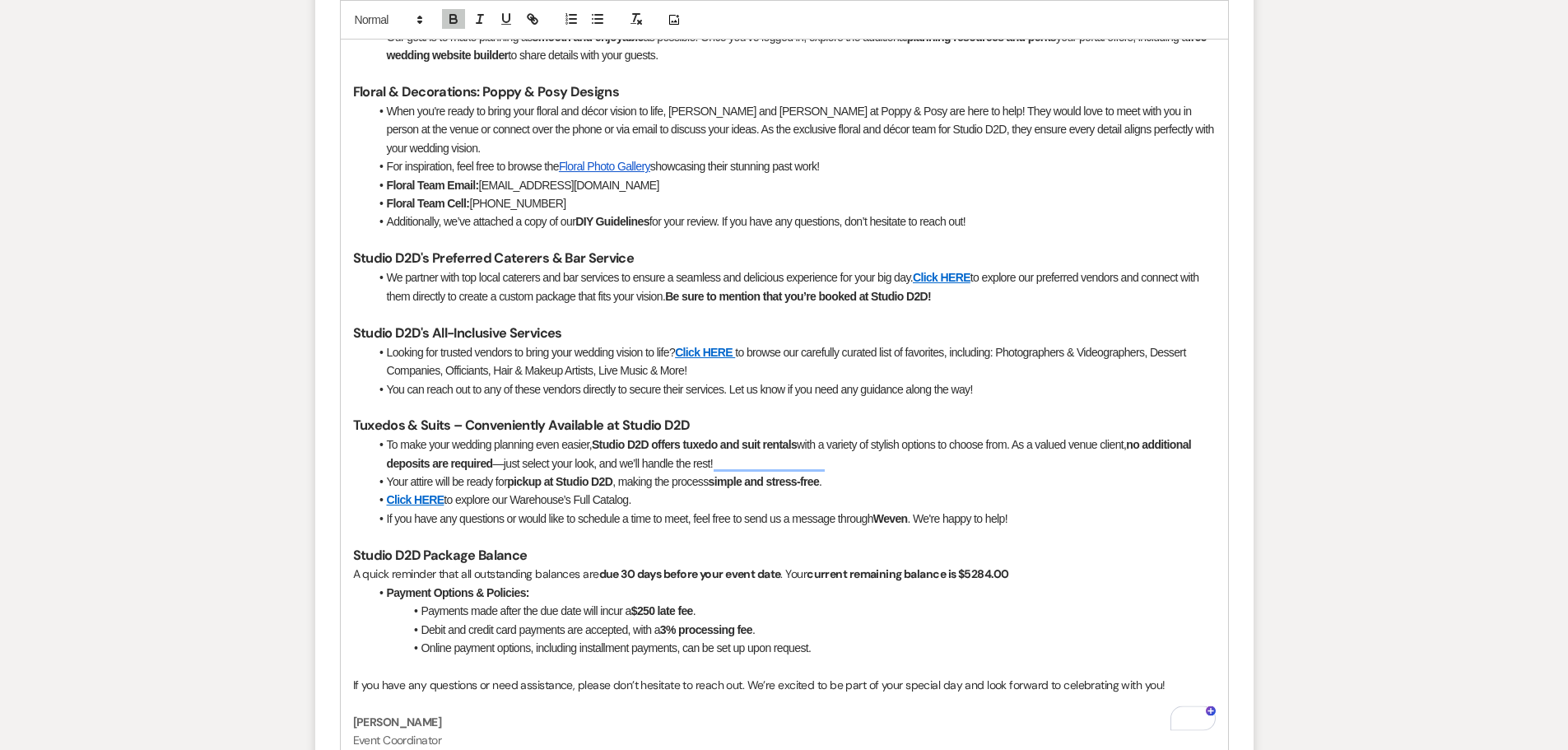
scroll to position [1317, 0]
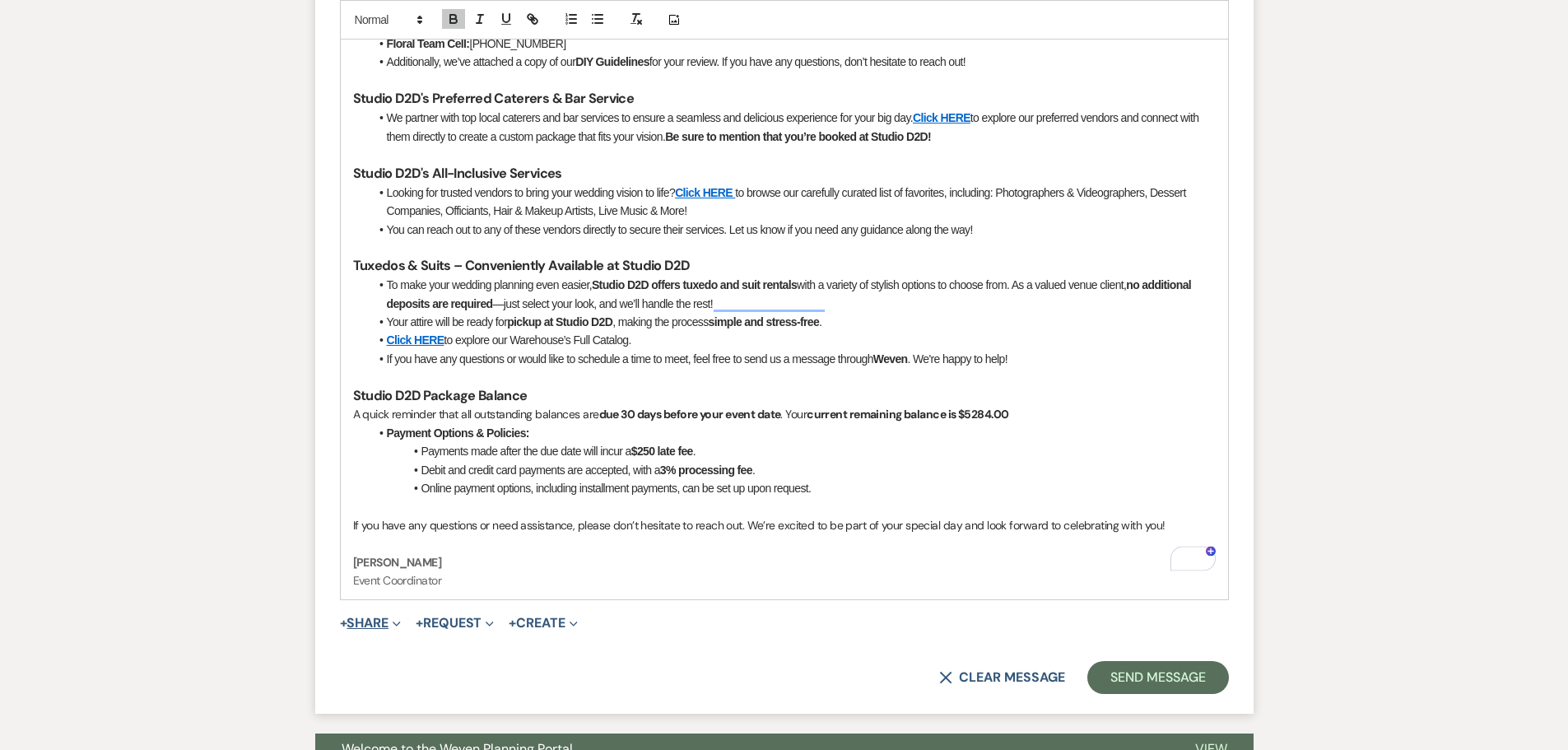
click at [373, 617] on button "+ Share Expand" at bounding box center [371, 623] width 61 height 13
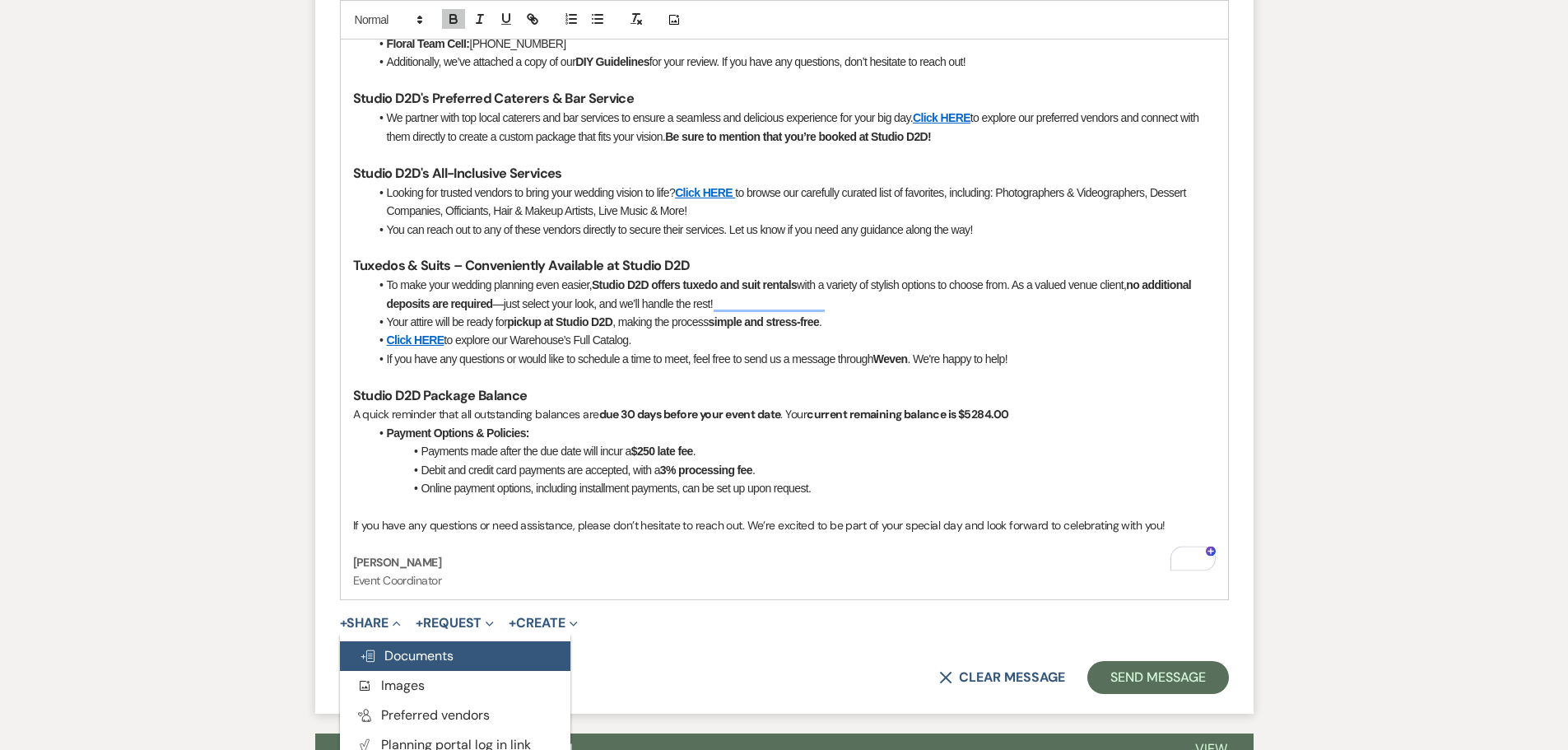
click at [395, 648] on span "Doc Upload Documents" at bounding box center [406, 656] width 94 height 18
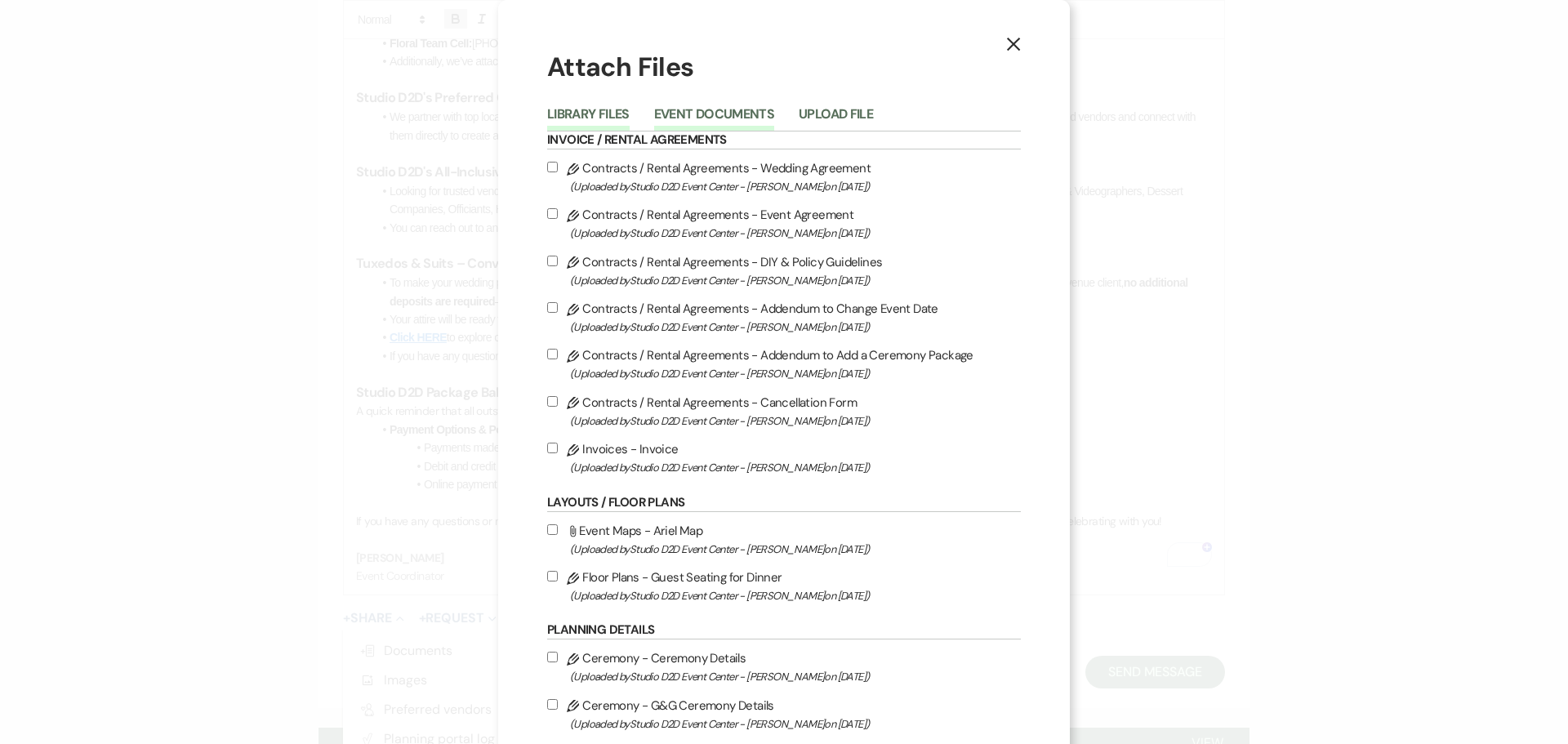
click at [735, 116] on button "Event Documents" at bounding box center [714, 119] width 120 height 23
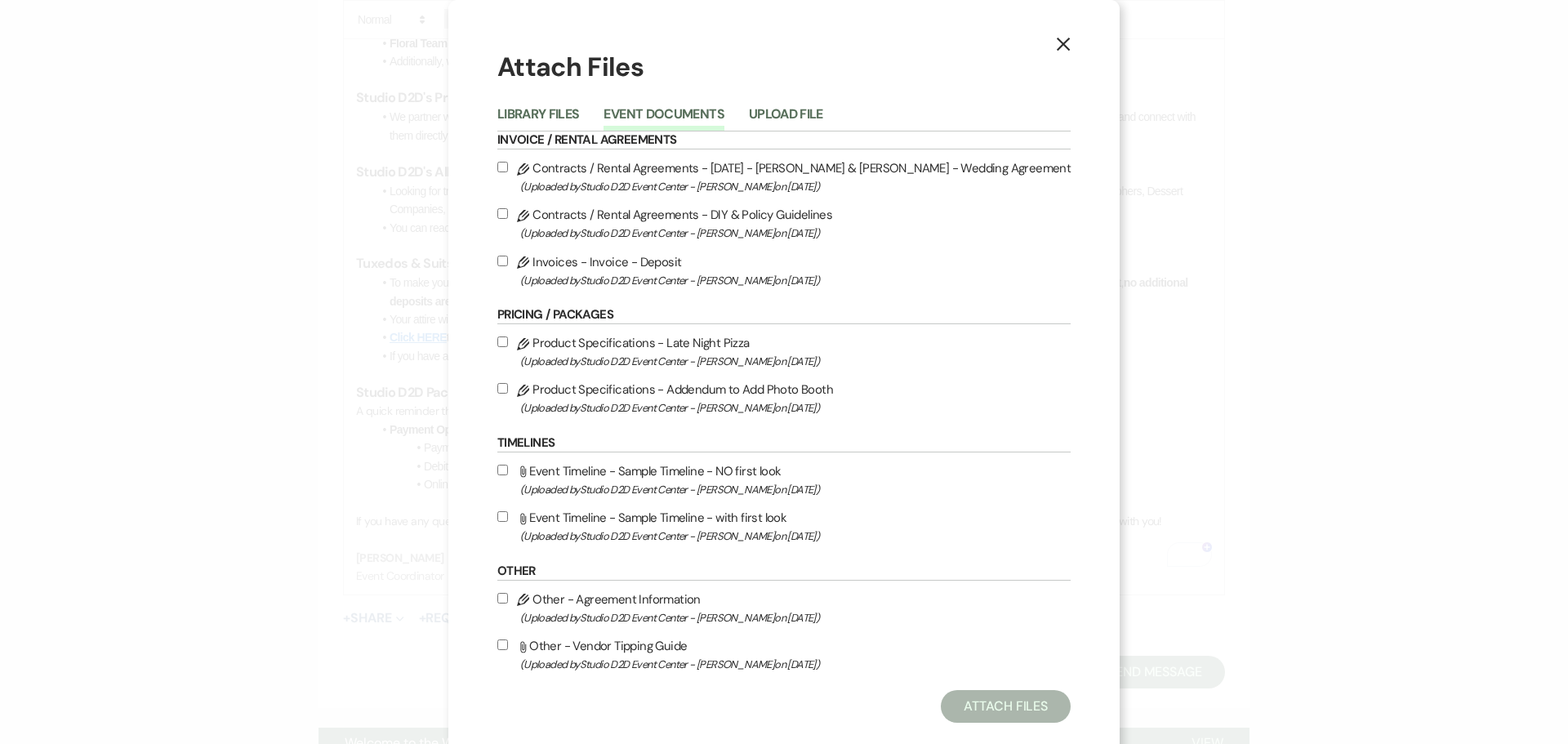
click at [720, 165] on label "Pencil Contracts / Rental Agreements - 07-17-26 - Gwendalyn & Isaiah - Wedding …" at bounding box center [784, 177] width 574 height 39
click at [508, 165] on input "Pencil Contracts / Rental Agreements - 07-17-26 - Gwendalyn & Isaiah - Wedding …" at bounding box center [502, 166] width 10 height 10
checkbox input "true"
click at [703, 213] on label "Pencil Contracts / Rental Agreements - DIY & Policy Guidelines (Uploaded by Stu…" at bounding box center [784, 224] width 574 height 39
click at [508, 213] on input "Pencil Contracts / Rental Agreements - DIY & Policy Guidelines (Uploaded by Stu…" at bounding box center [502, 213] width 10 height 10
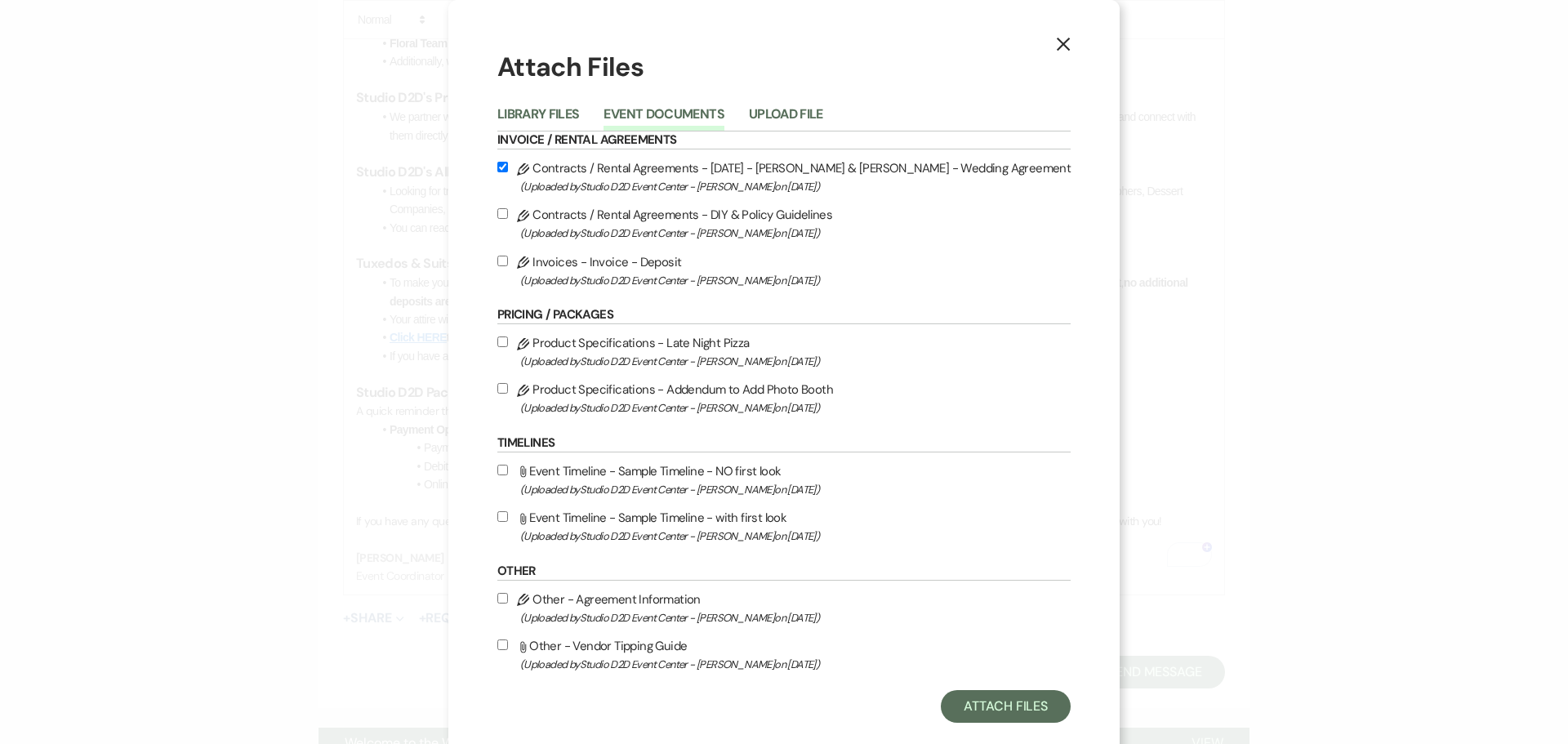
checkbox input "true"
click at [941, 701] on button "Attach Files" at bounding box center [1005, 706] width 130 height 32
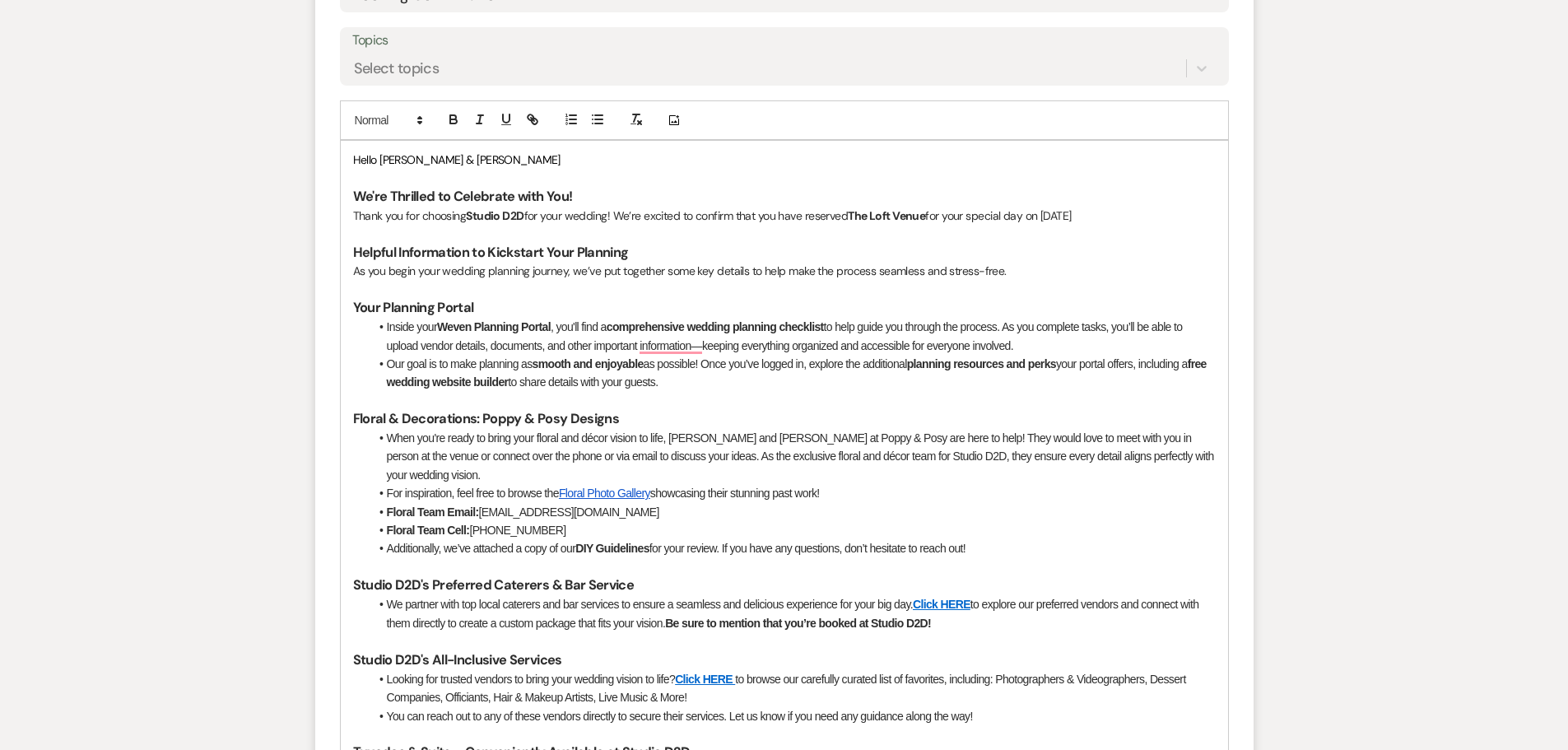
scroll to position [824, 0]
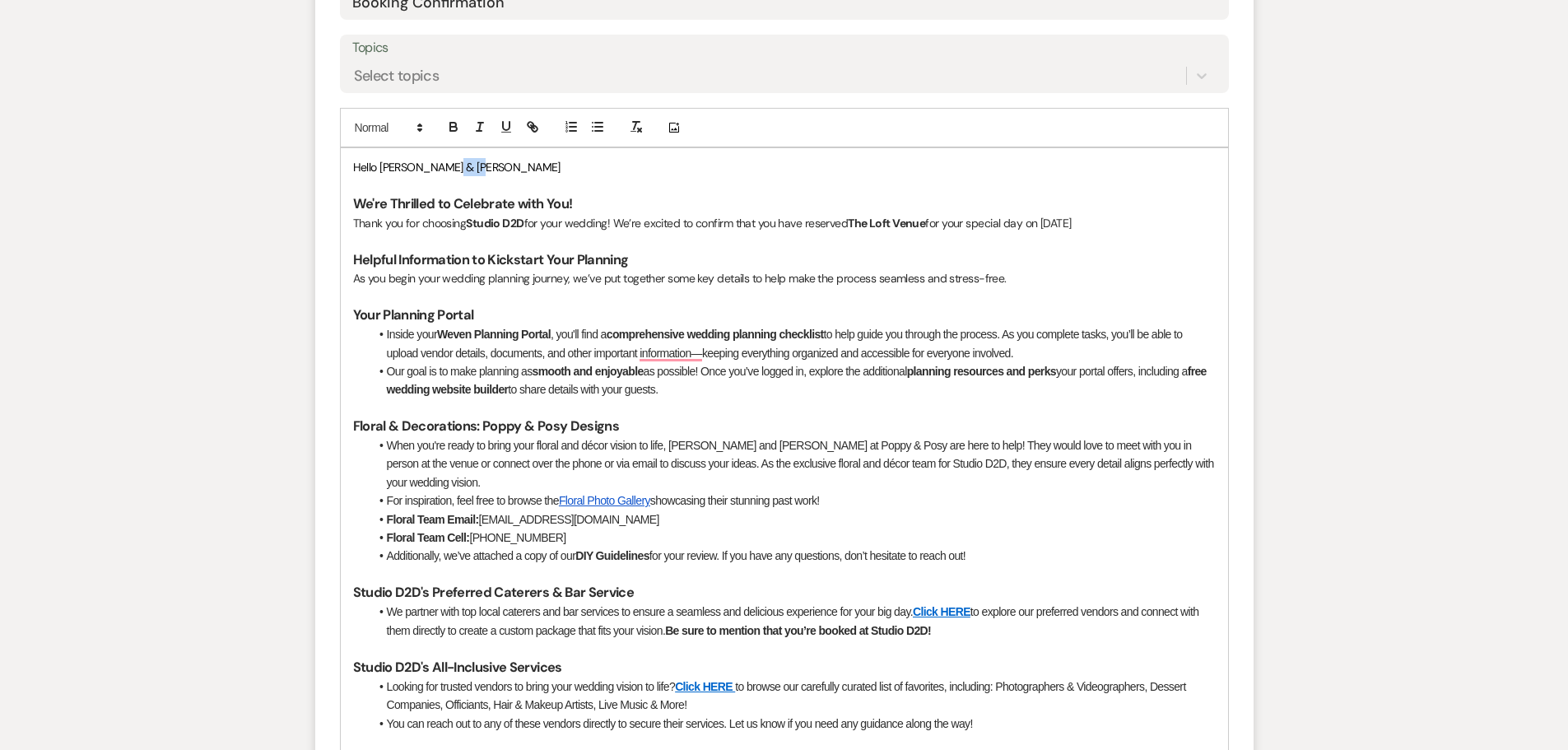
drag, startPoint x: 479, startPoint y: 168, endPoint x: 454, endPoint y: 169, distance: 25.0
click at [452, 170] on p "Hello Isaiah & Gwendalyn" at bounding box center [784, 167] width 862 height 18
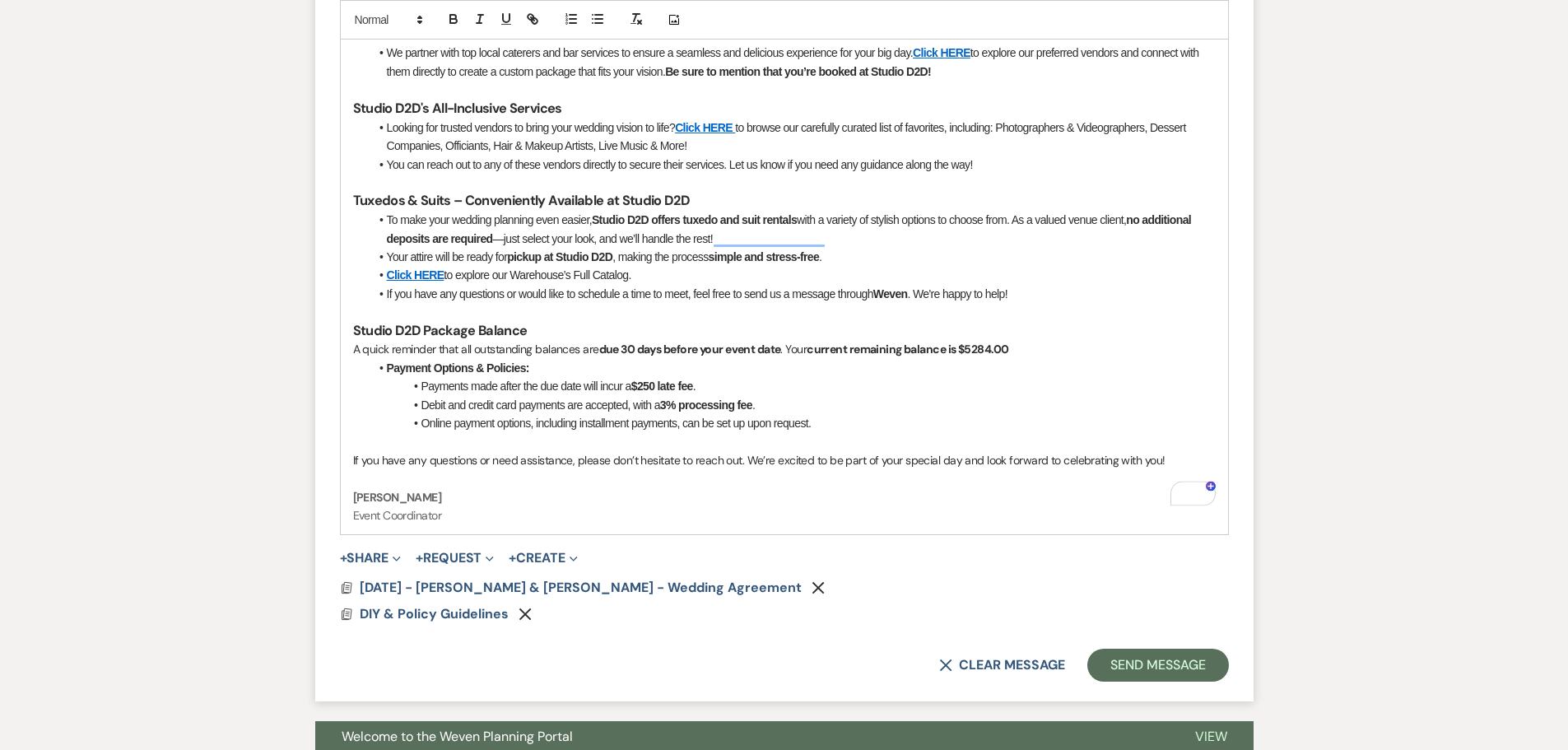
scroll to position [1400, 0]
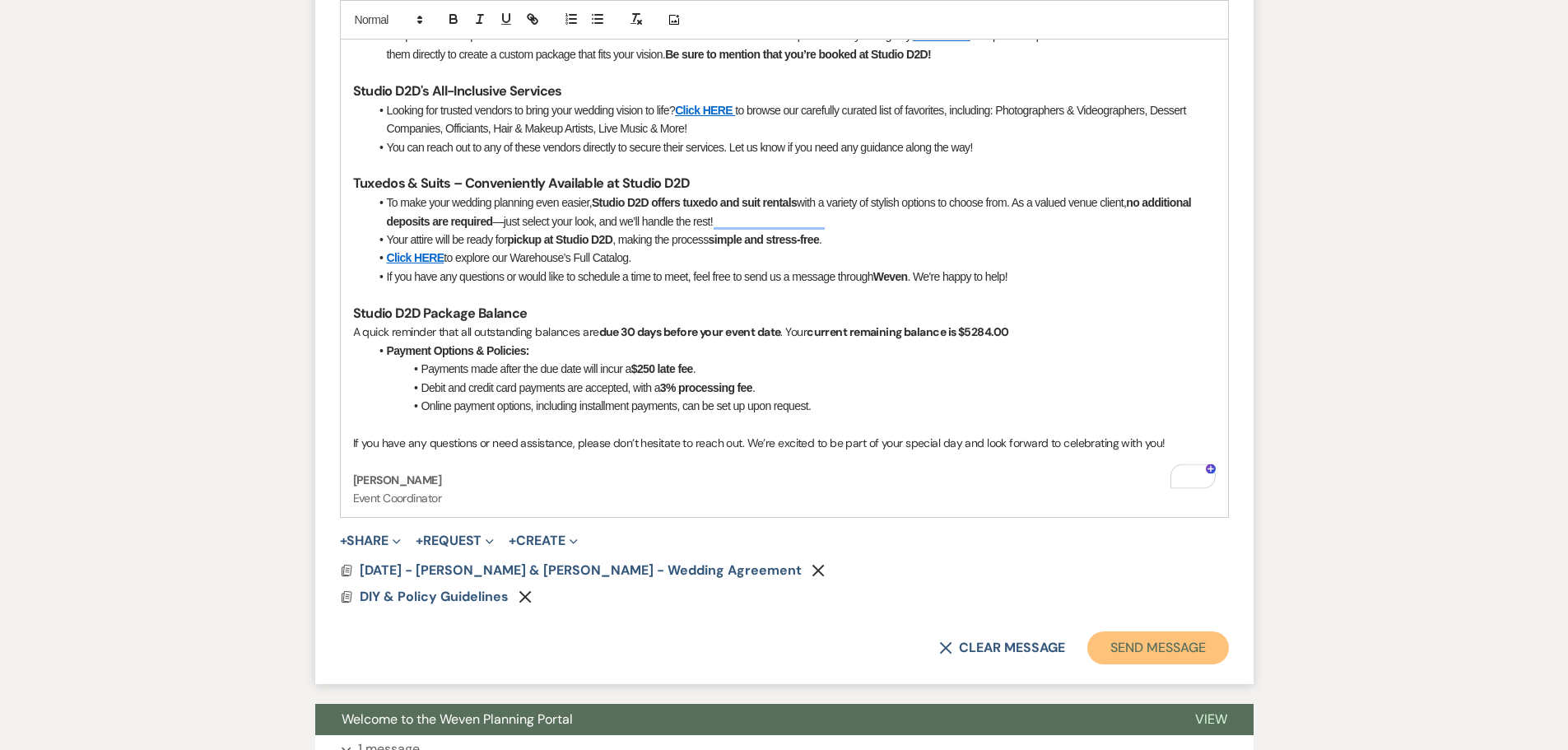
click at [1130, 632] on button "Send Message" at bounding box center [1157, 648] width 141 height 33
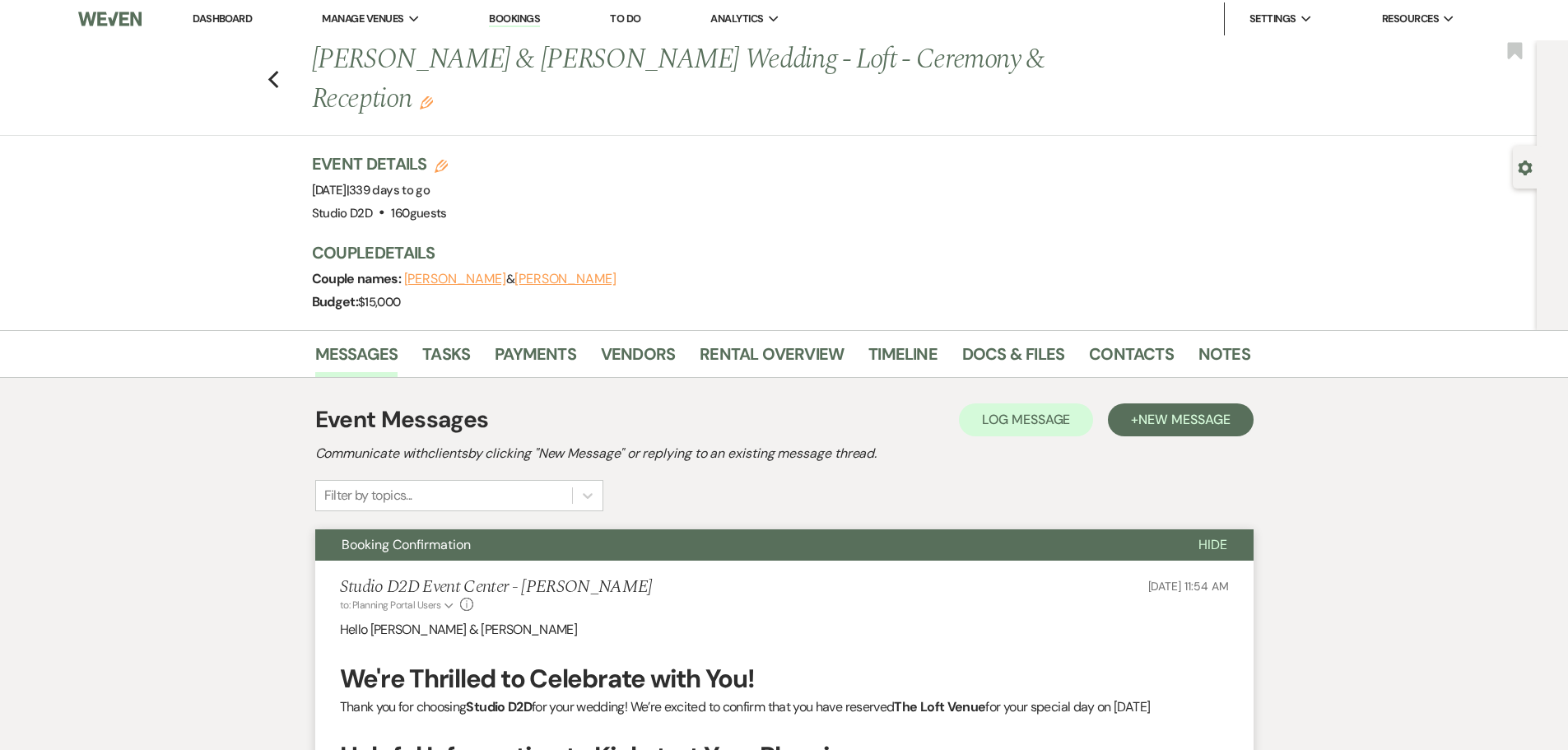
scroll to position [0, 0]
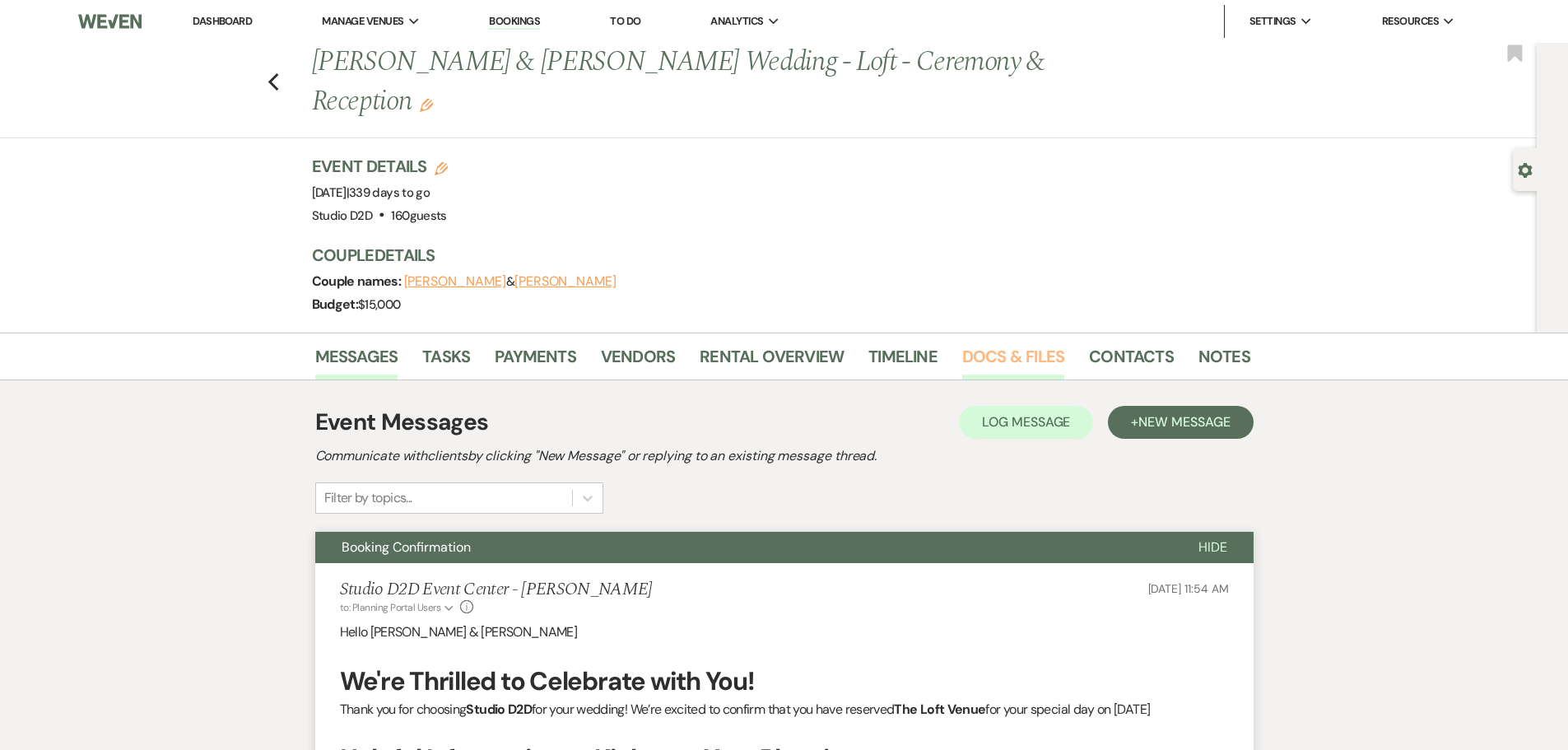
click at [997, 354] on link "Docs & Files" at bounding box center [1013, 361] width 102 height 36
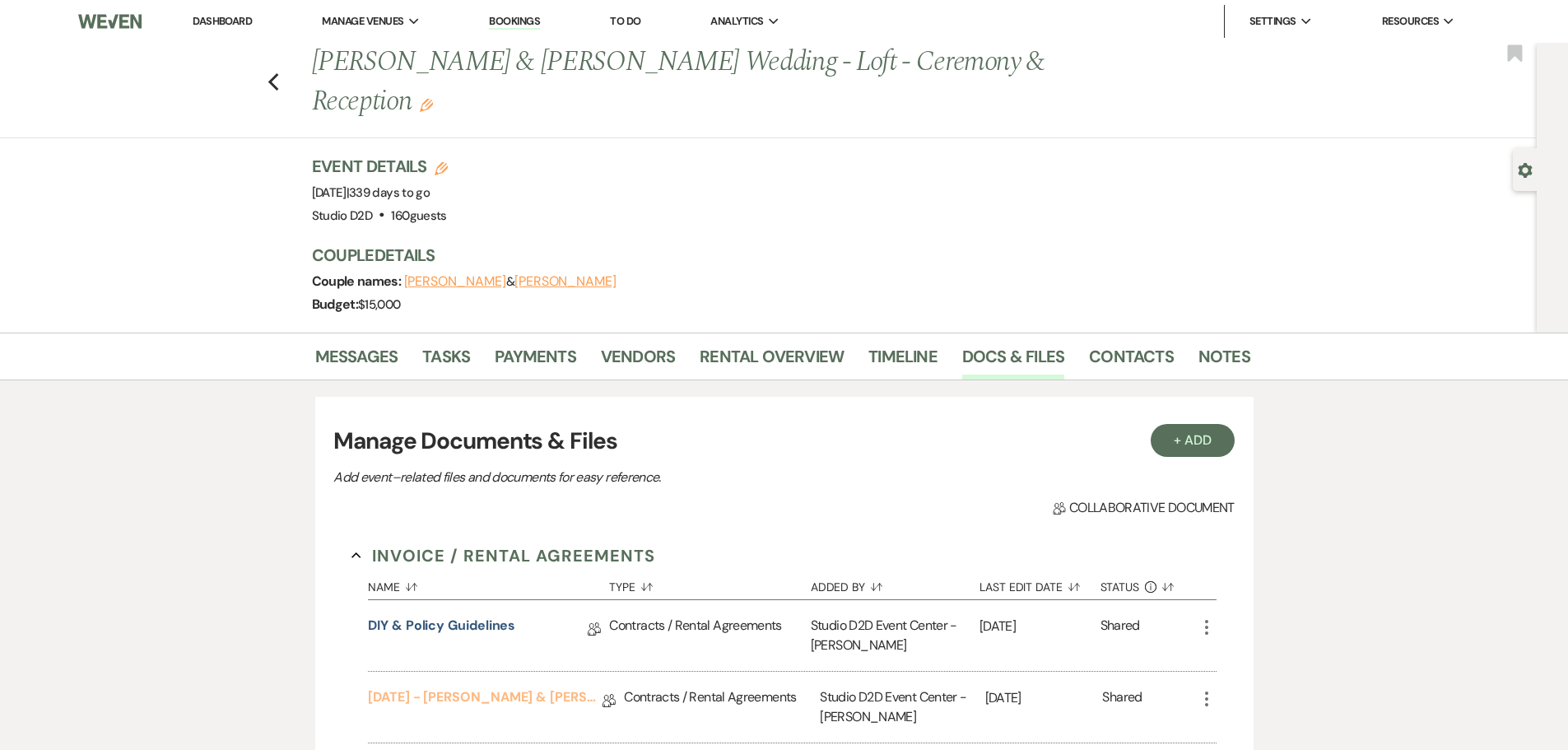
click at [506, 696] on link "07-17-26 - Gwendalyn & Isaiah - Wedding Agreement" at bounding box center [485, 700] width 235 height 25
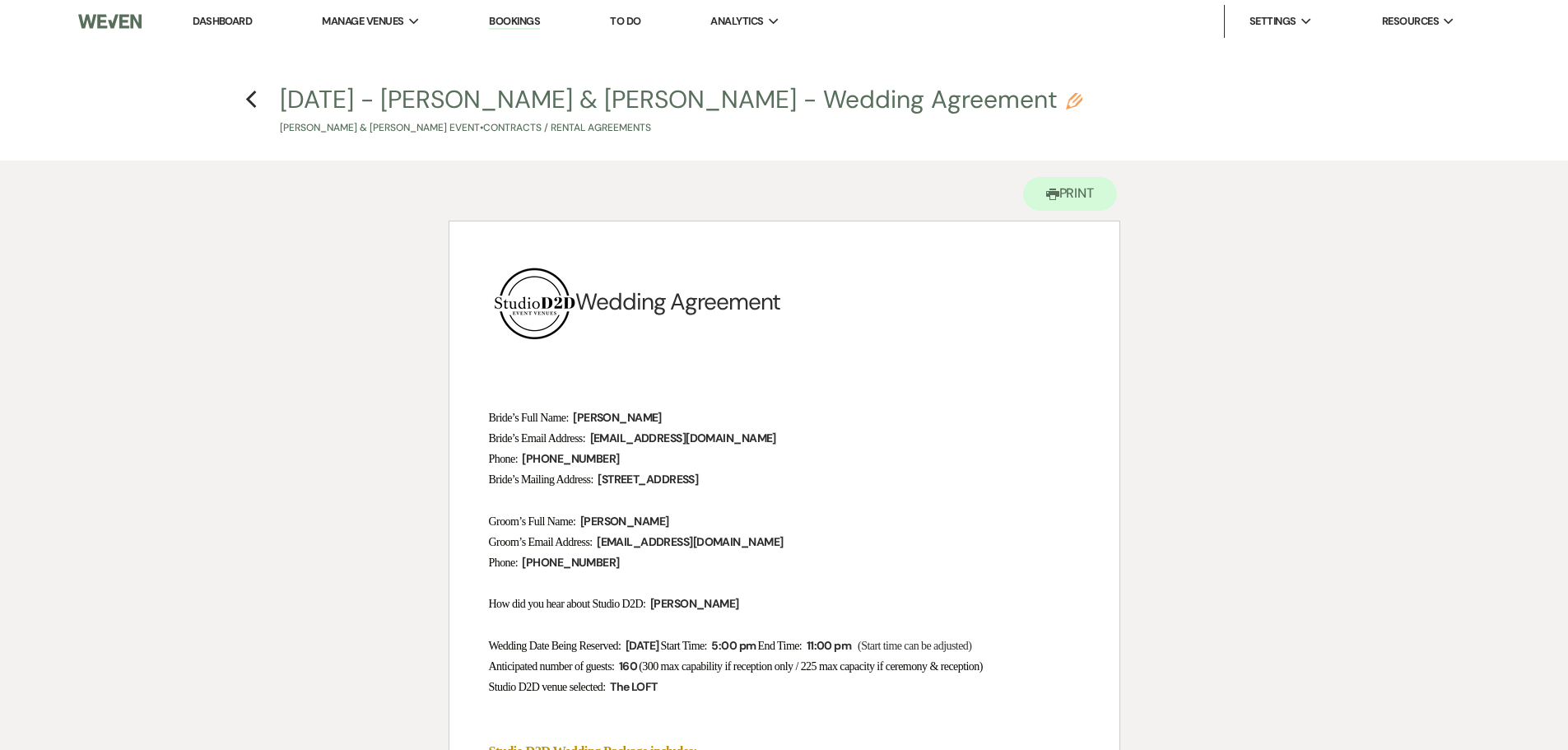
click at [1066, 103] on icon "Pencil" at bounding box center [1075, 102] width 17 height 17
select select "10"
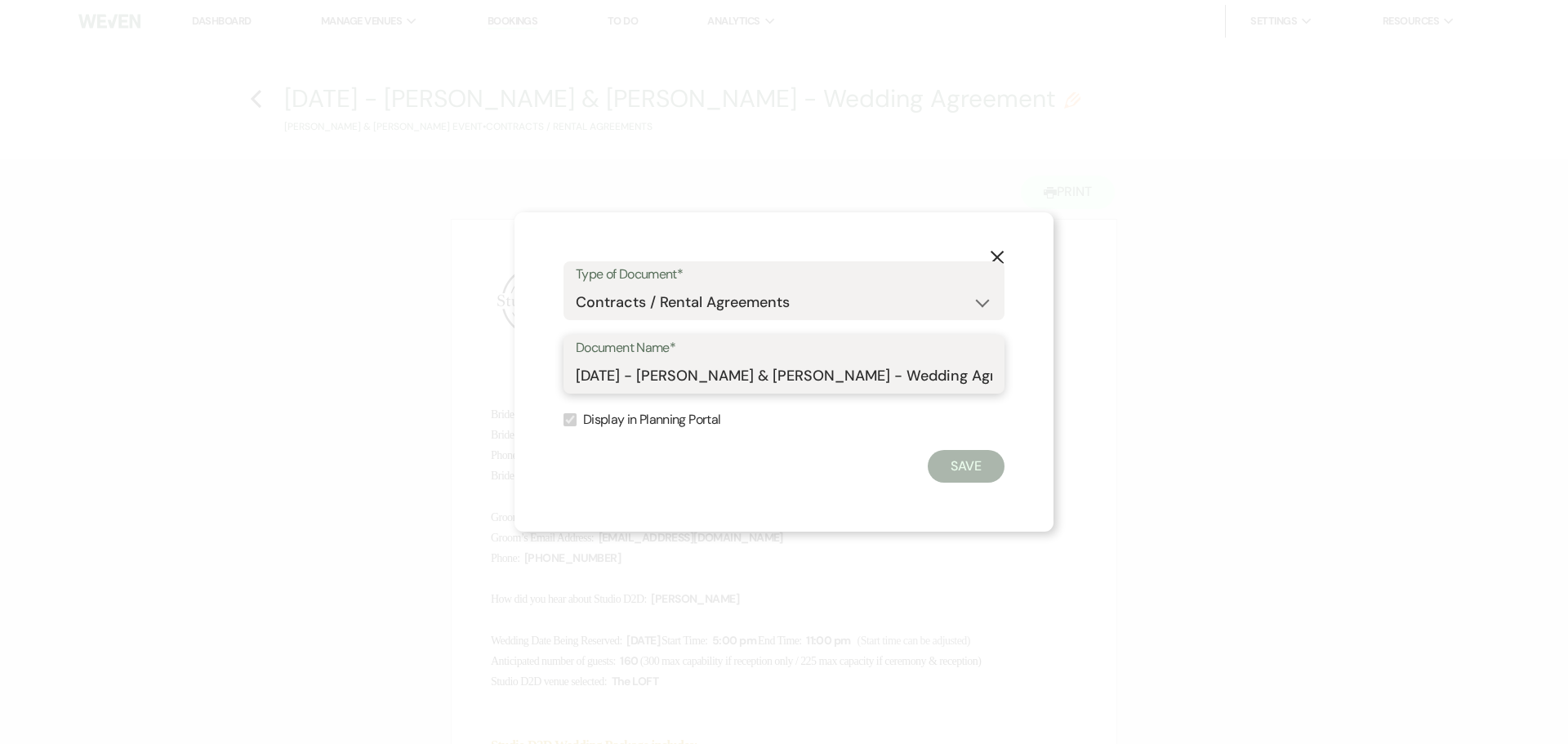
drag, startPoint x: 954, startPoint y: 372, endPoint x: 539, endPoint y: 395, distance: 415.6
click at [539, 395] on div "X Type of Document* Special Event Insurance Vendor Certificate of Insurance Con…" at bounding box center [784, 372] width 539 height 320
click at [1000, 254] on use "button" at bounding box center [997, 257] width 13 height 13
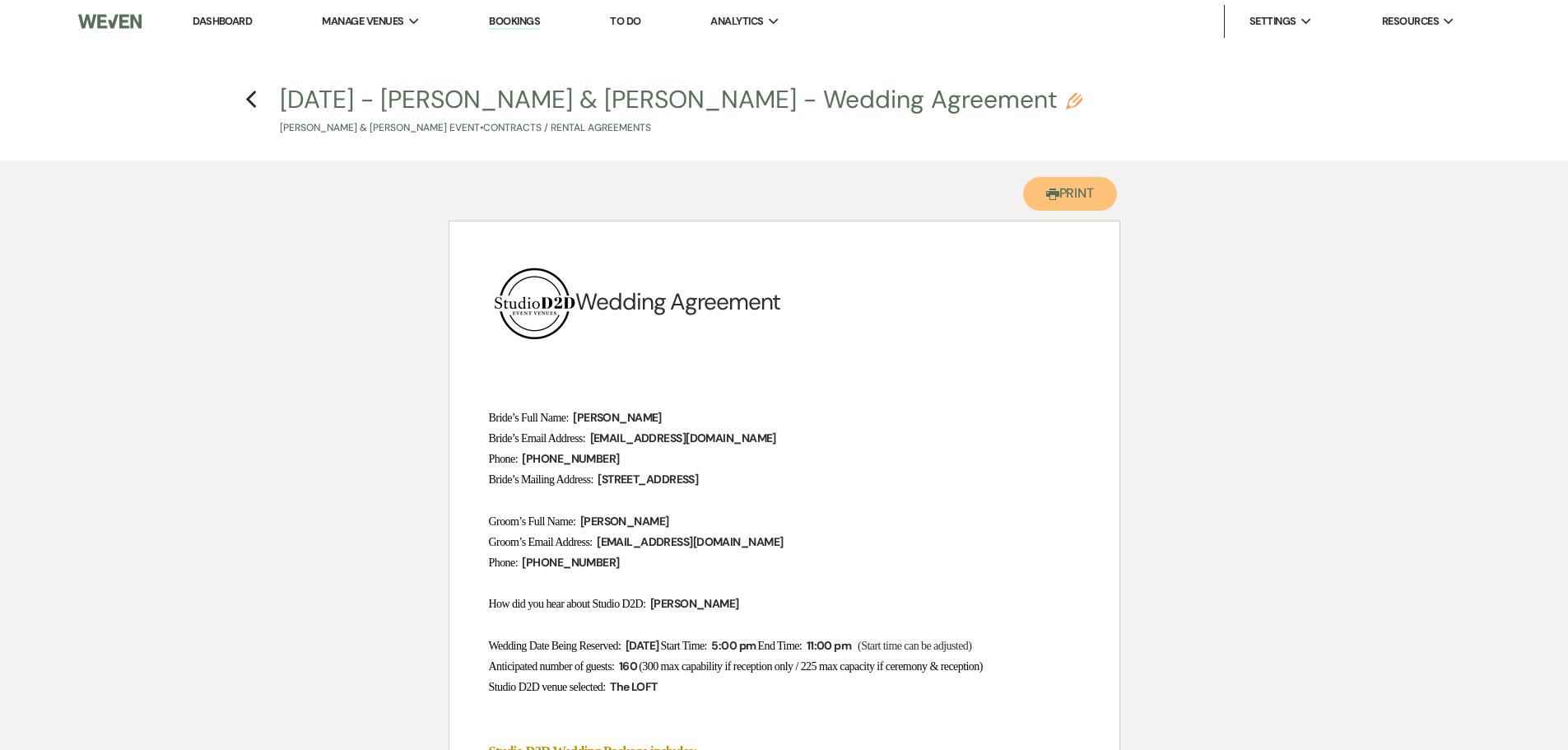
click at [1067, 198] on button "Printer Print" at bounding box center [1071, 194] width 95 height 34
click at [250, 100] on icon "Previous" at bounding box center [250, 99] width 12 height 20
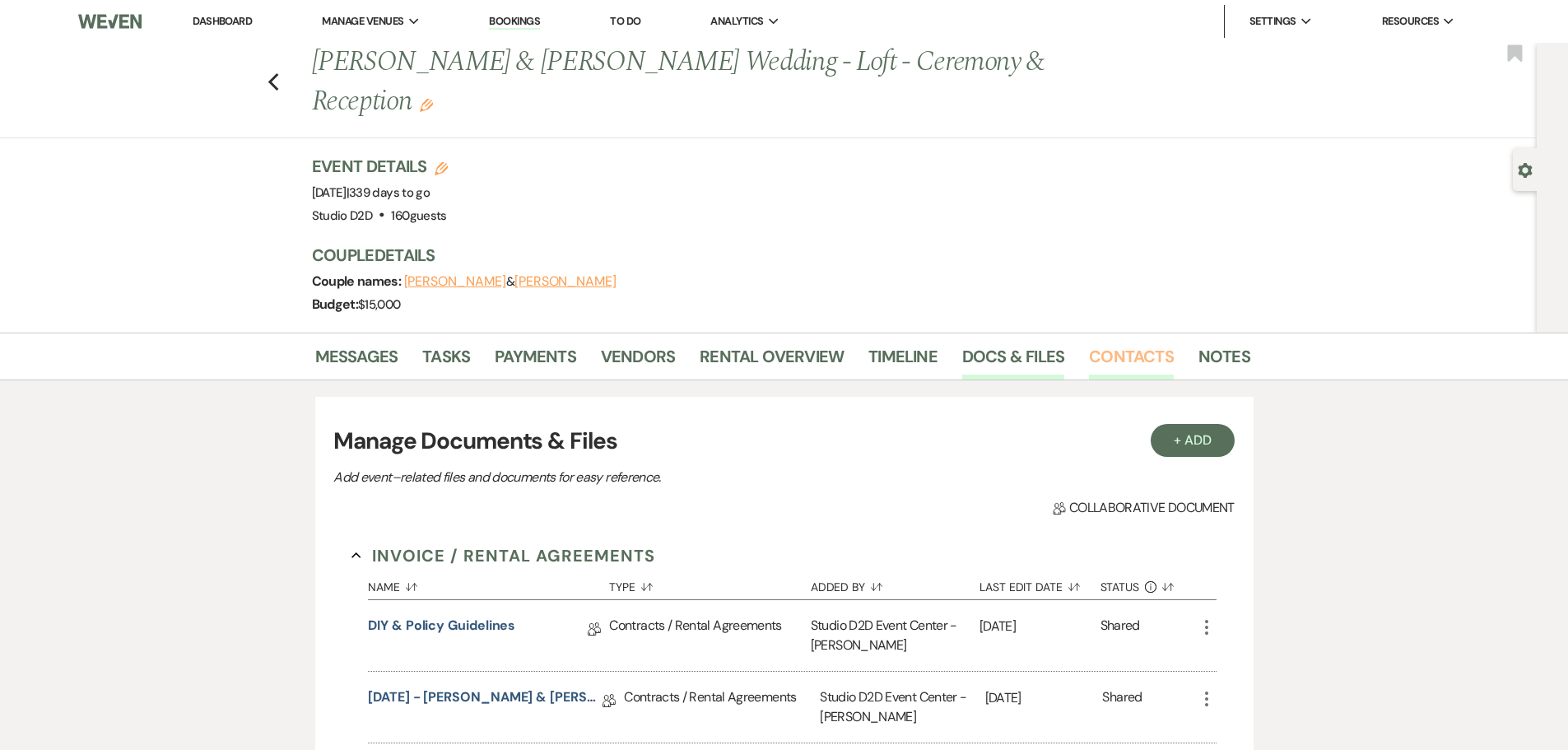
click at [1096, 361] on link "Contacts" at bounding box center [1131, 361] width 85 height 36
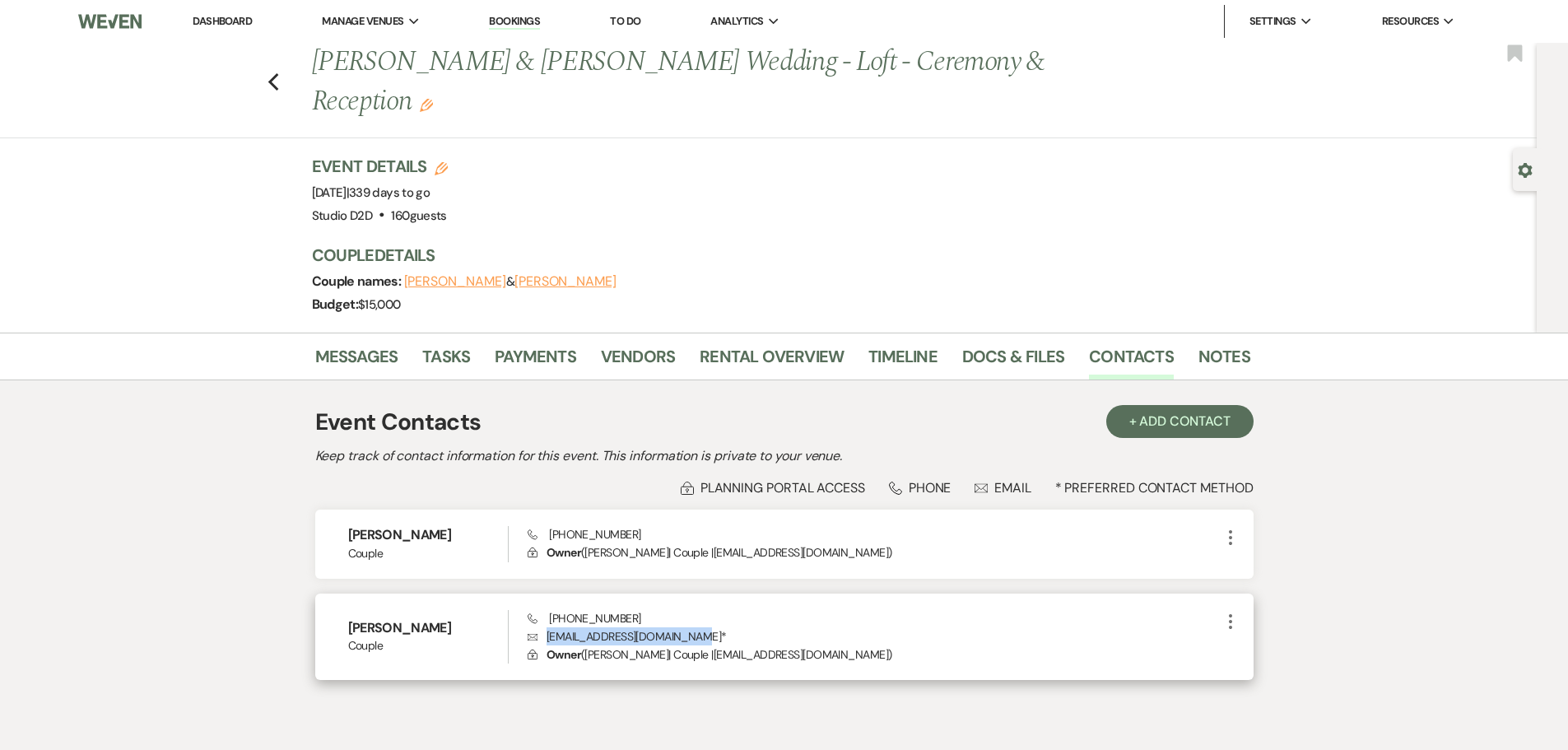
drag, startPoint x: 700, startPoint y: 640, endPoint x: 548, endPoint y: 641, distance: 152.0
click at [548, 641] on p "Envelope gwendalynsimons7@gmail.com *" at bounding box center [873, 636] width 692 height 18
copy p "gwendalynsimons7@gmail.com"
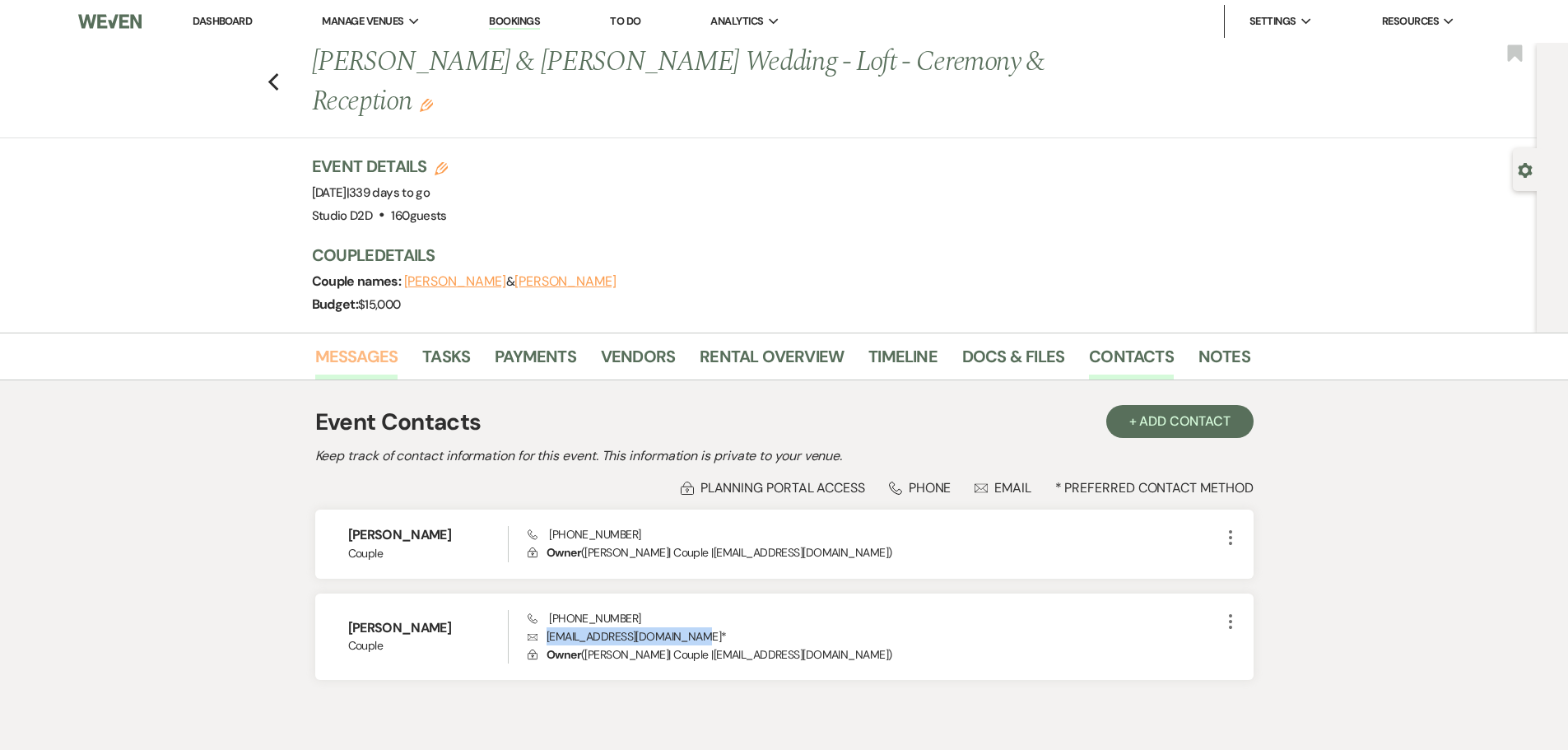
click at [372, 360] on link "Messages" at bounding box center [357, 361] width 83 height 36
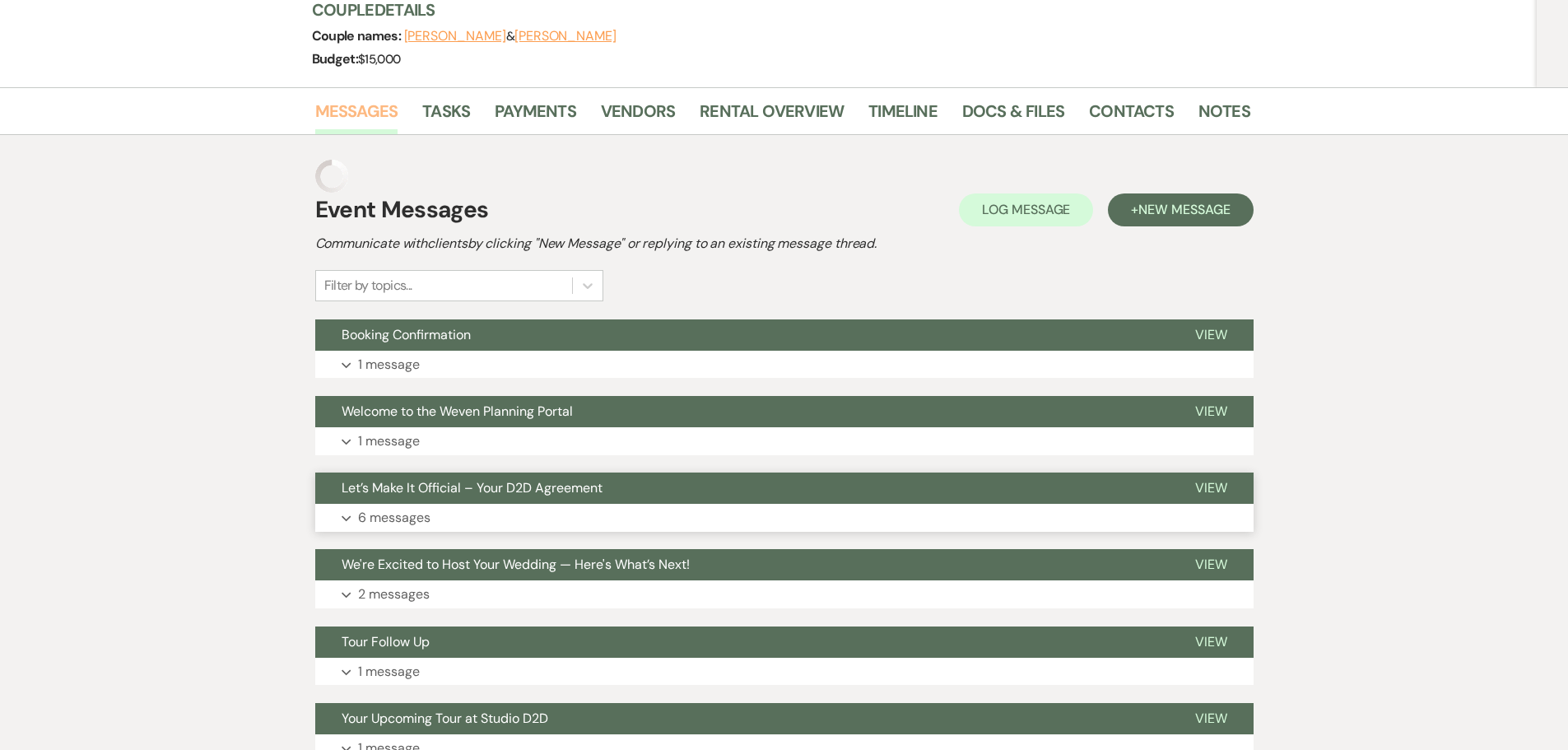
scroll to position [247, 0]
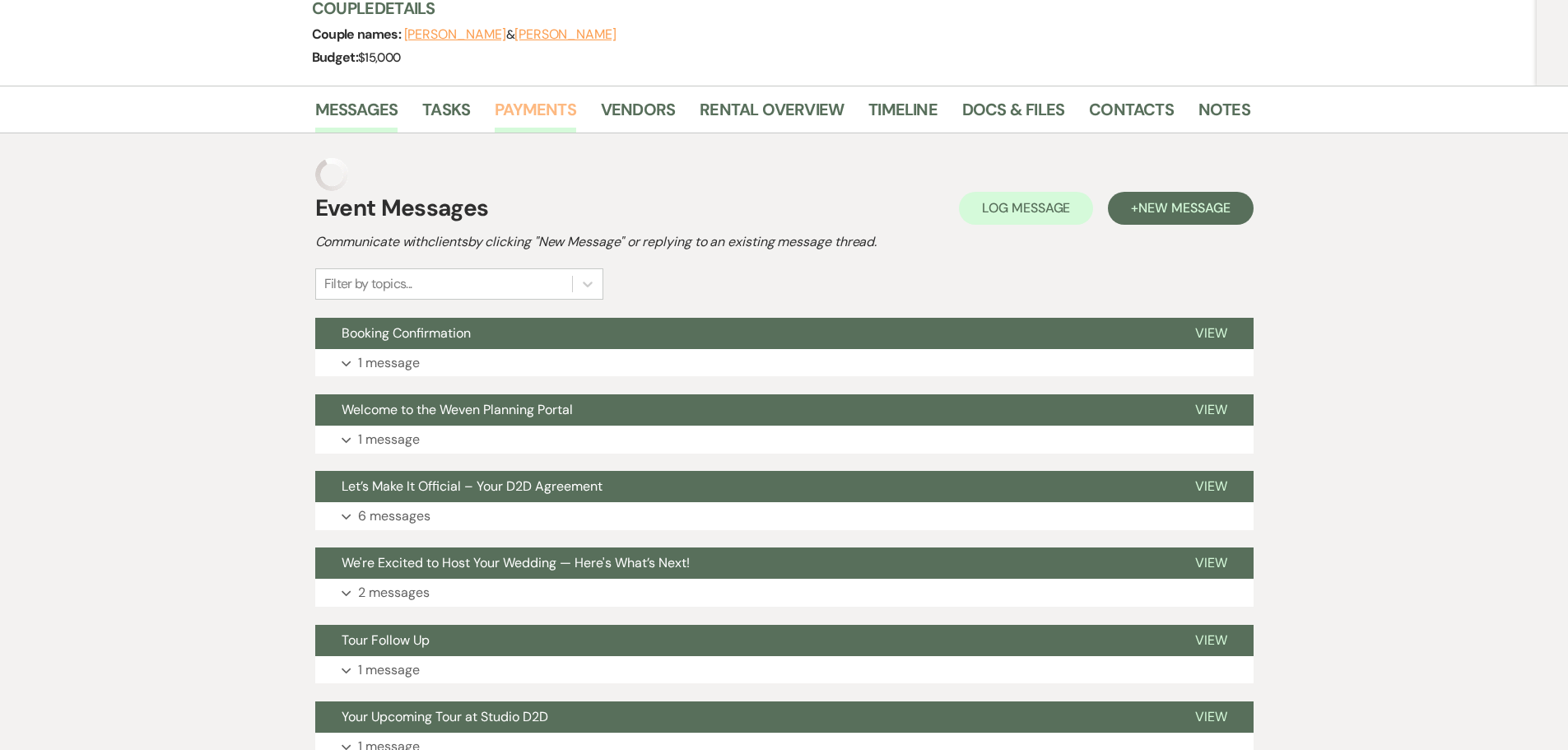
click at [547, 114] on link "Payments" at bounding box center [535, 114] width 82 height 36
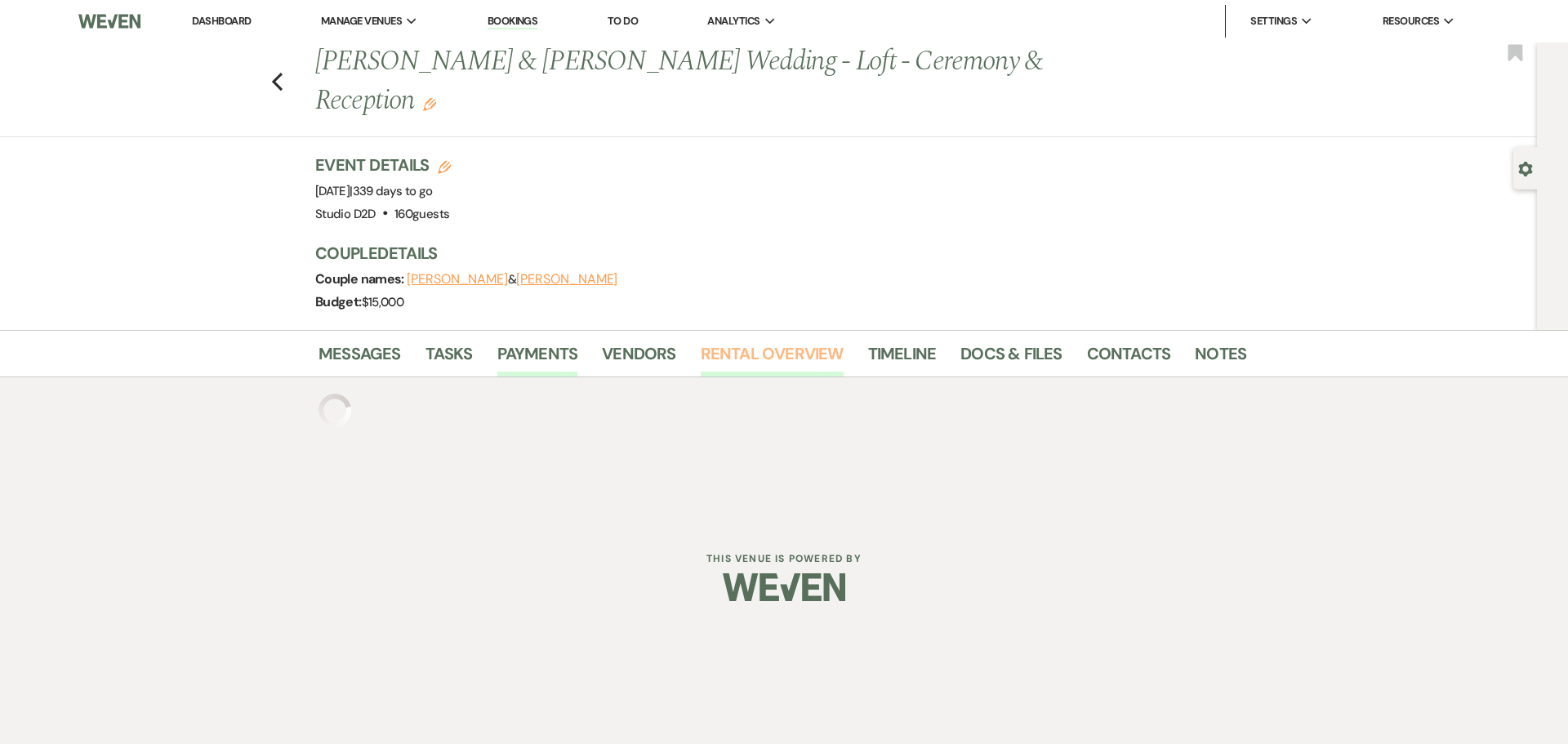
click at [792, 356] on link "Rental Overview" at bounding box center [772, 359] width 143 height 36
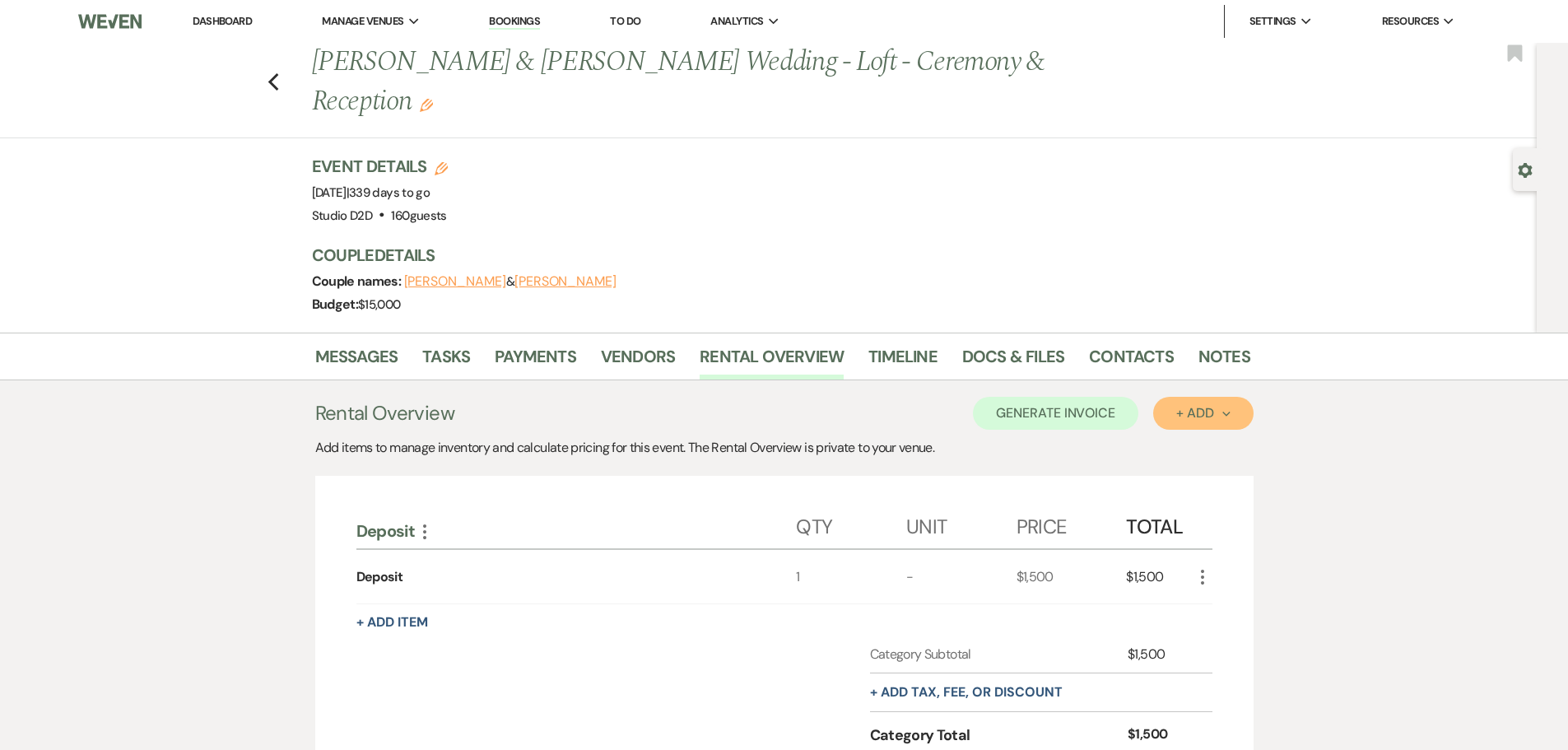
click at [1177, 411] on div "+ Add Next" at bounding box center [1202, 414] width 53 height 13
click at [1173, 444] on button "Item" at bounding box center [1194, 450] width 83 height 25
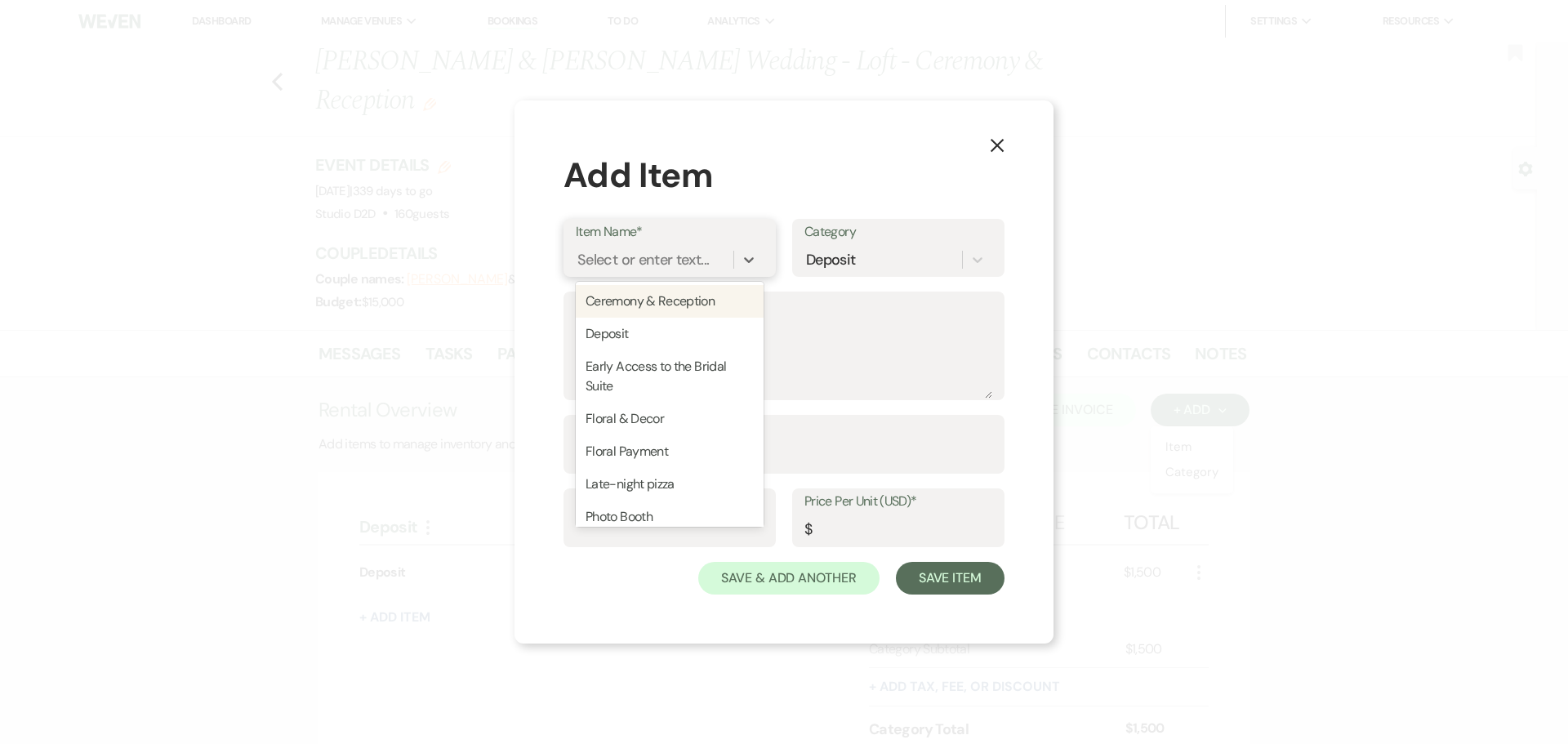
click at [651, 263] on div "Select or enter text..." at bounding box center [643, 261] width 131 height 22
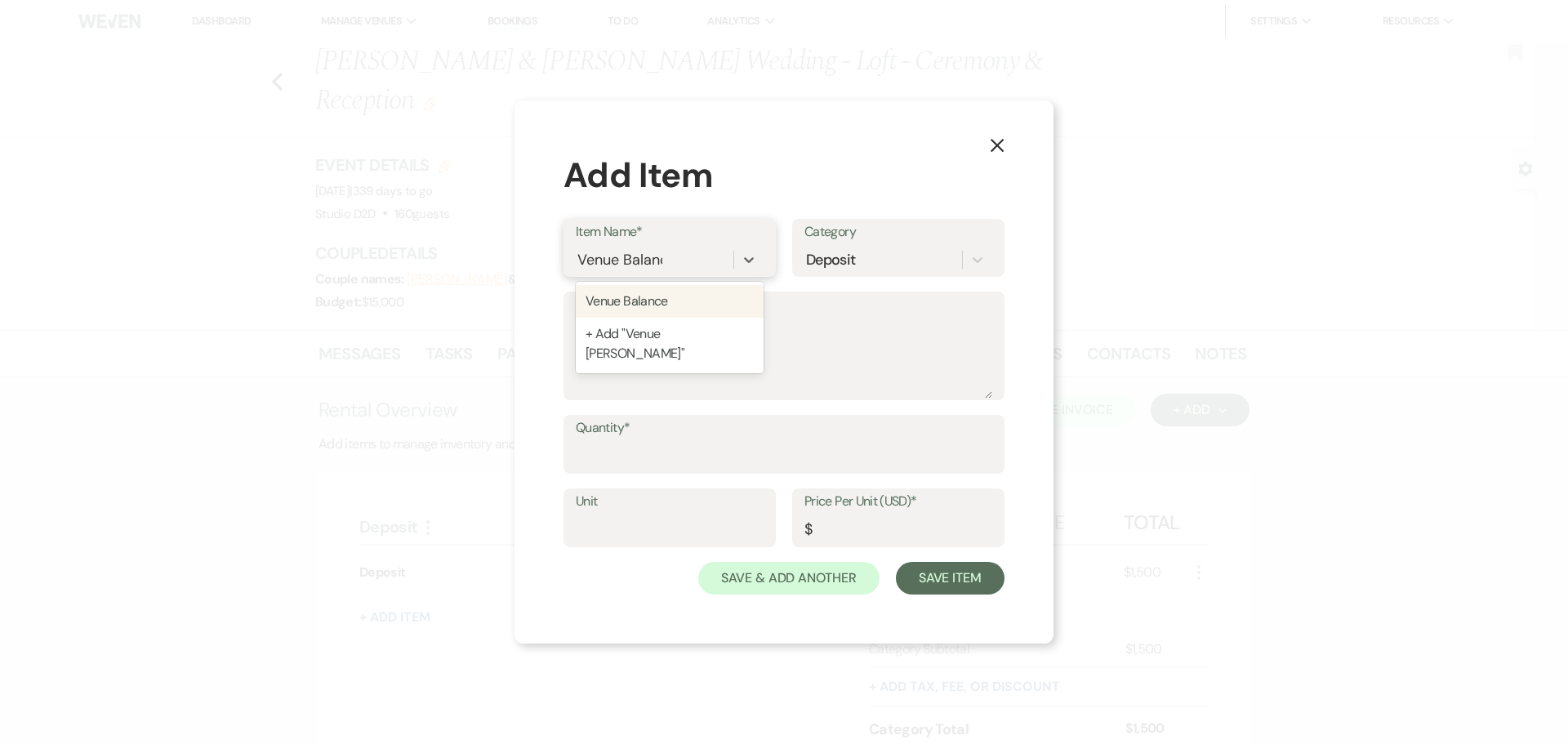
type input "Venue Balance"
drag, startPoint x: 671, startPoint y: 297, endPoint x: 697, endPoint y: 288, distance: 27.5
click at [676, 296] on div "Venue Balance" at bounding box center [669, 301] width 188 height 32
click at [850, 264] on div "Deposit" at bounding box center [831, 261] width 50 height 22
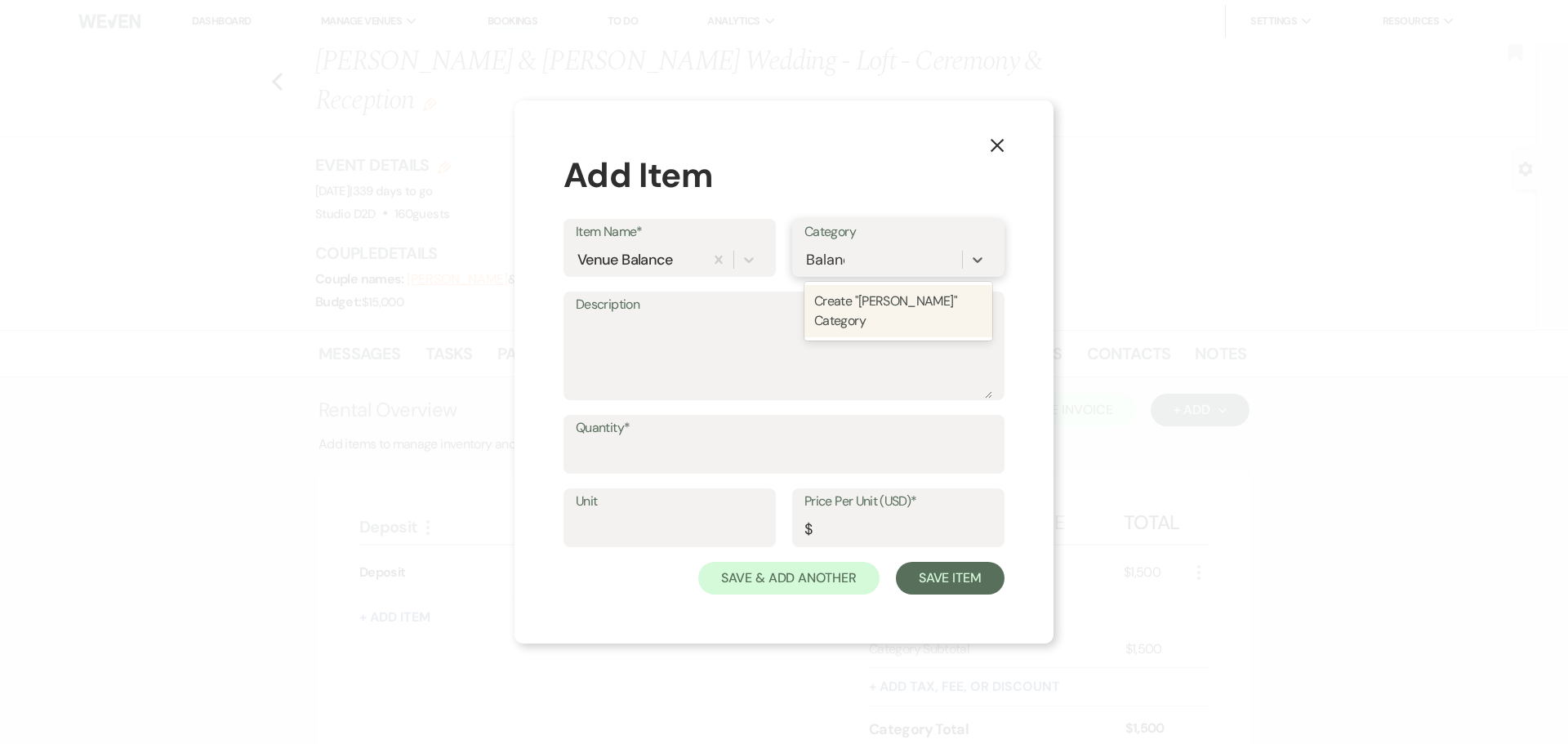
type input "Balance"
click at [868, 299] on div "Create "Balance" Category" at bounding box center [898, 301] width 188 height 32
click at [729, 454] on input "Quantity*" at bounding box center [784, 456] width 417 height 31
type input "1"
click at [856, 524] on input "Price Per Unit (USD)*" at bounding box center [898, 530] width 188 height 31
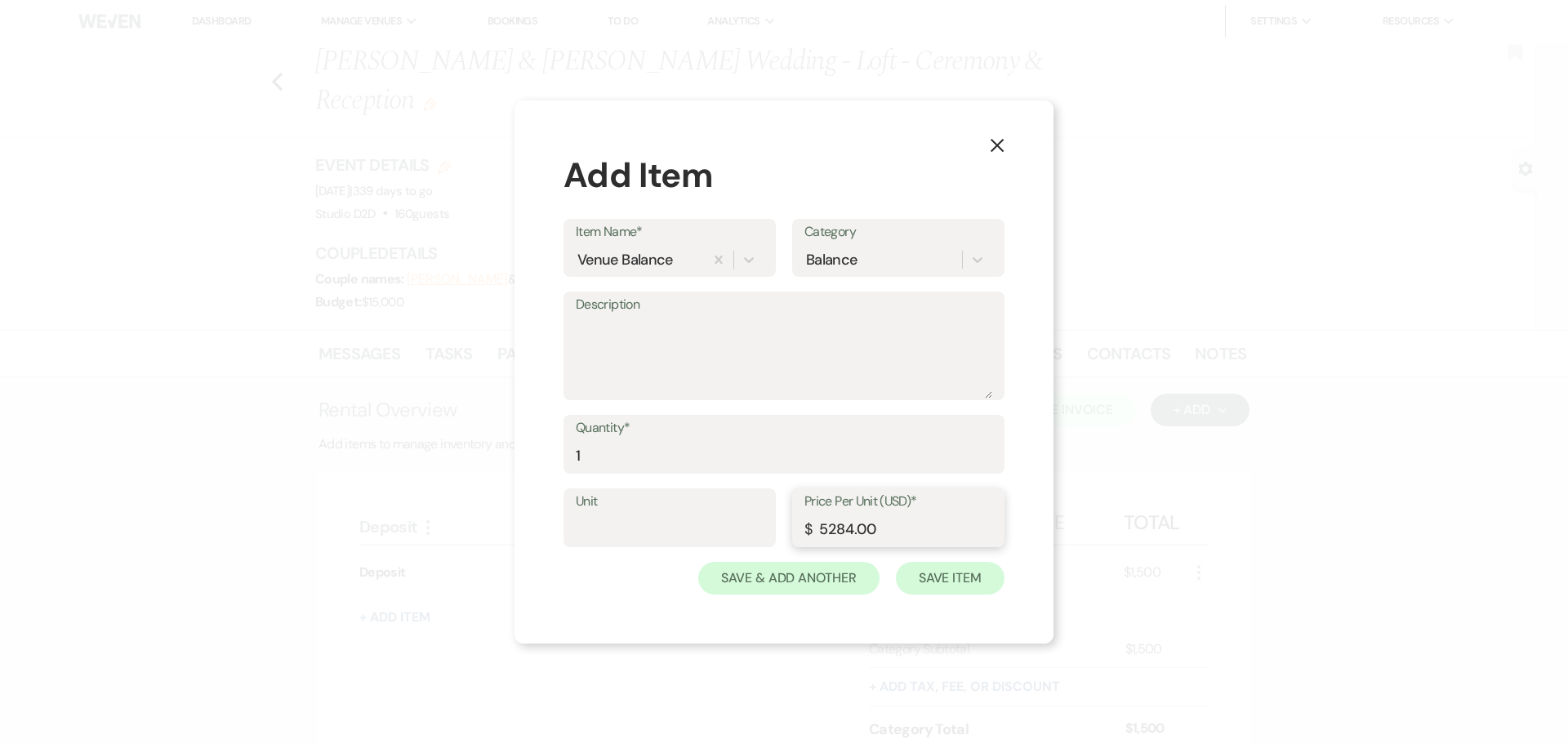
type input "5284.00"
click at [930, 574] on button "Save Item" at bounding box center [951, 578] width 109 height 32
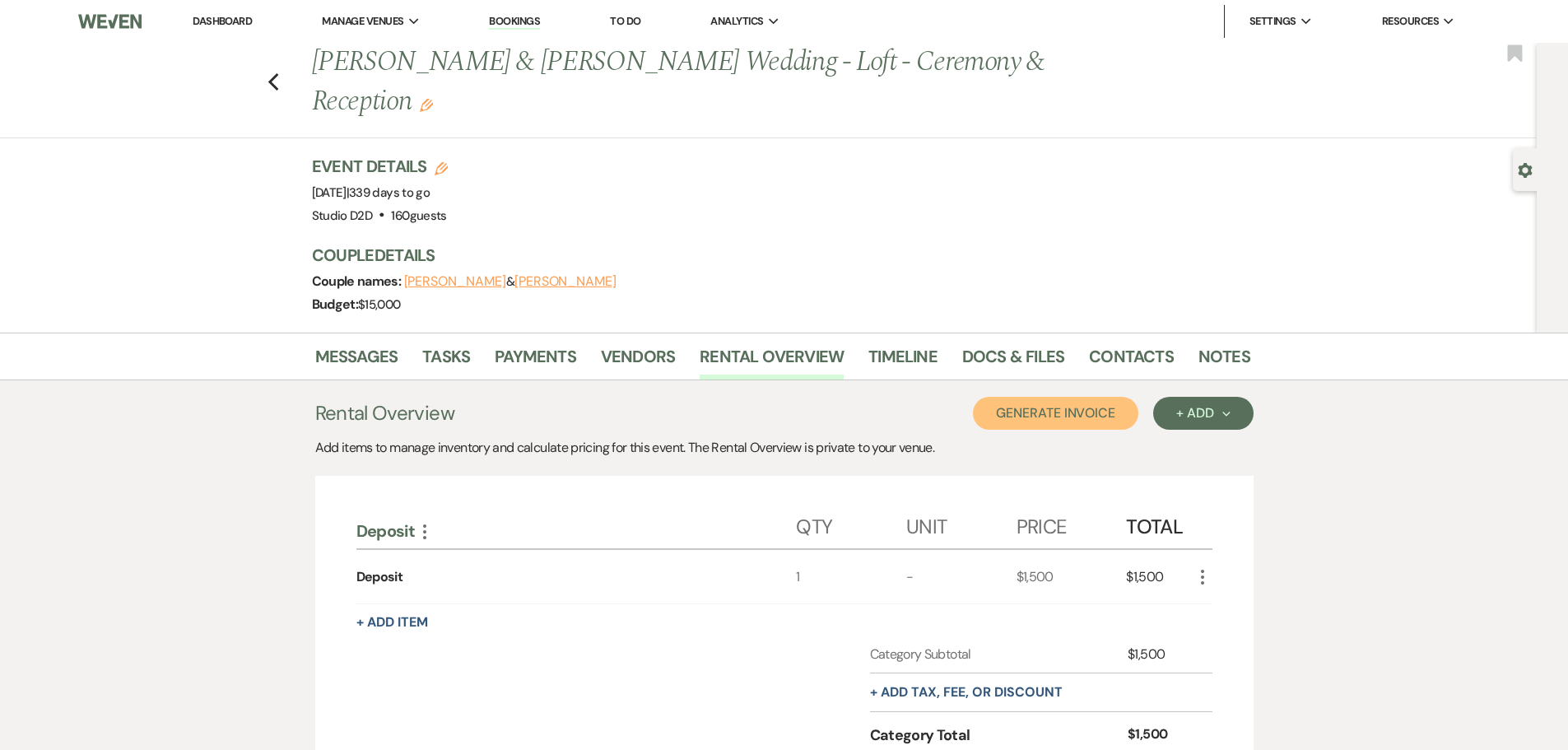
click at [1061, 416] on button "Generate Invoice" at bounding box center [1056, 413] width 166 height 33
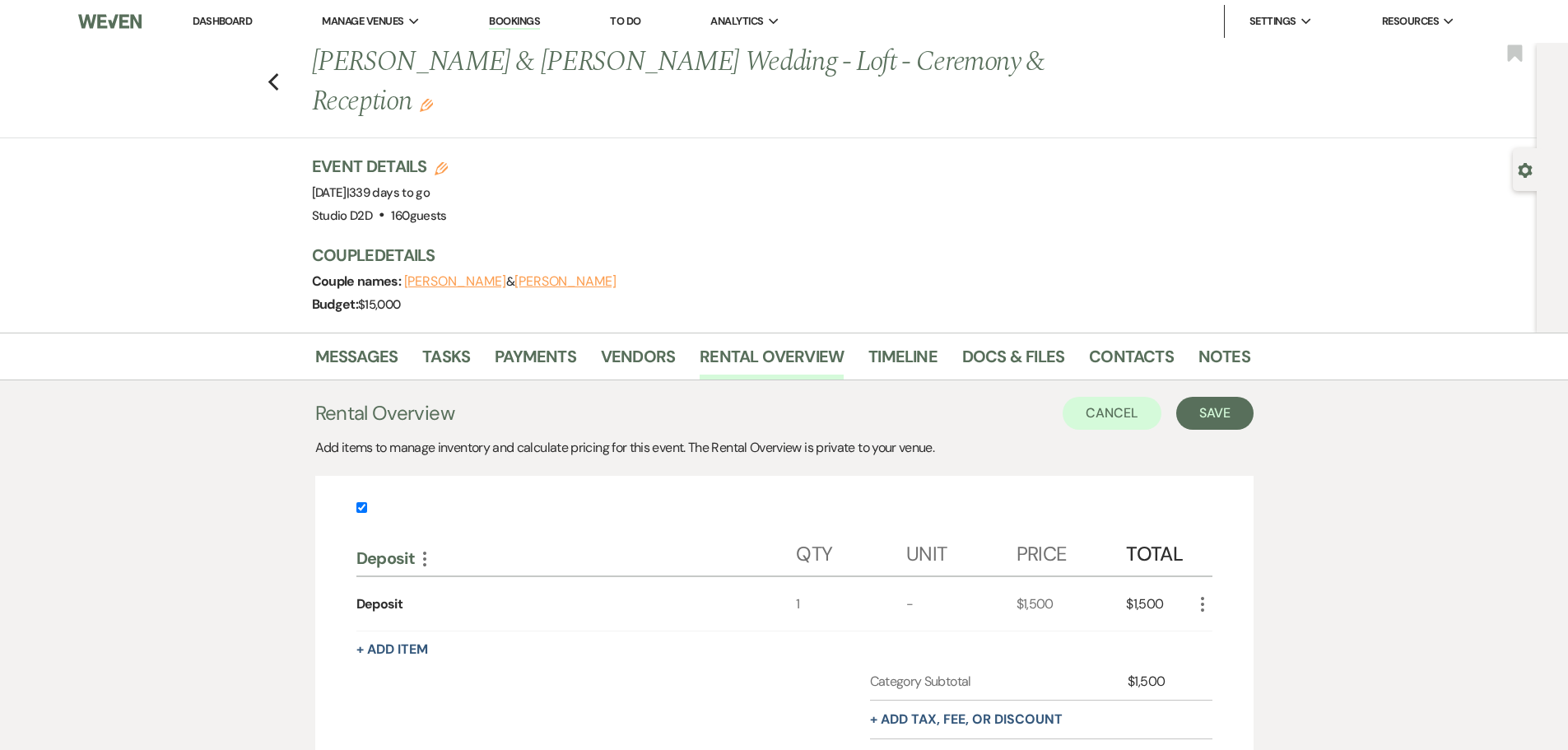
drag, startPoint x: 362, startPoint y: 509, endPoint x: 779, endPoint y: 464, distance: 419.4
click at [364, 510] on input "checkbox" at bounding box center [361, 507] width 10 height 10
checkbox input "false"
click at [1189, 411] on button "Save" at bounding box center [1214, 413] width 77 height 33
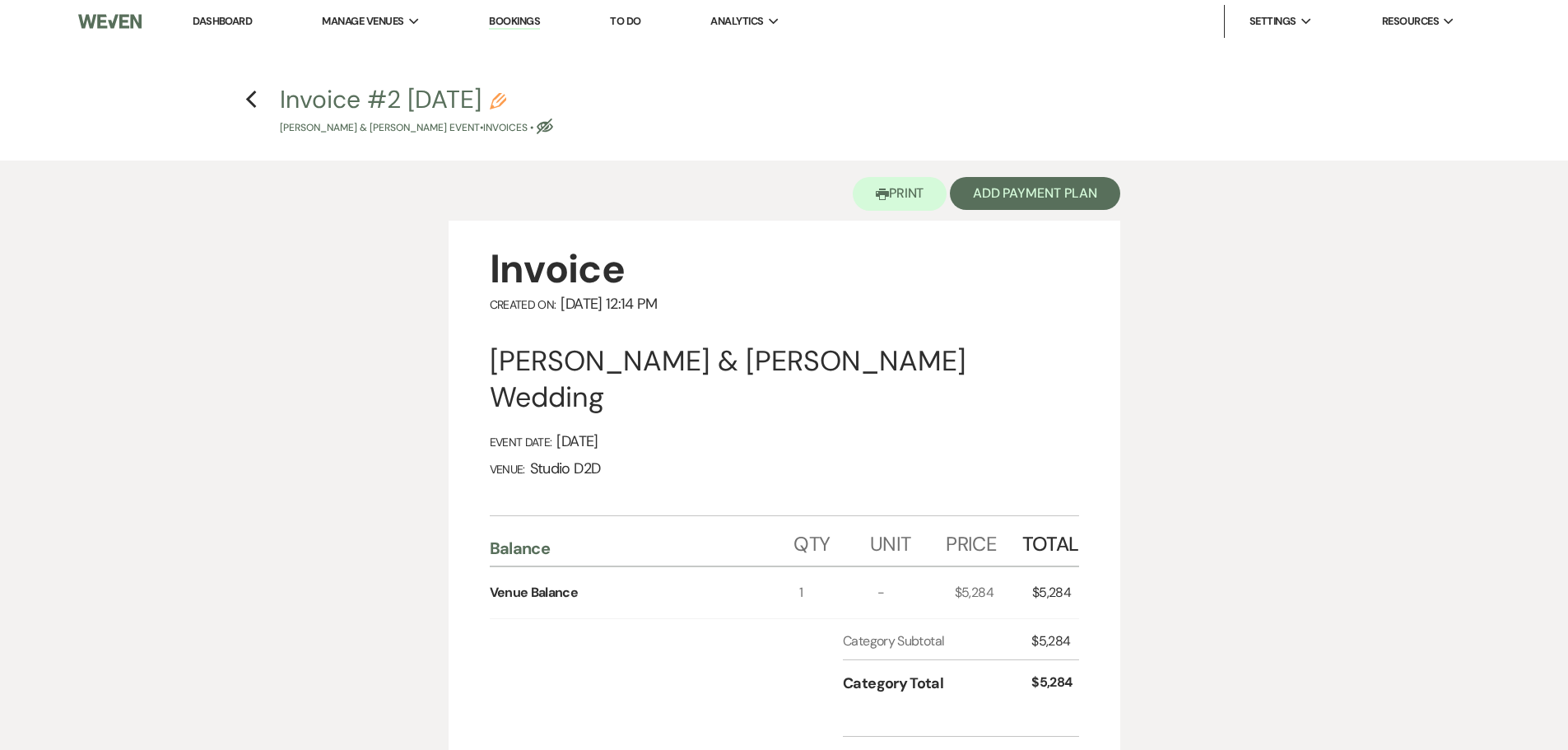
click at [507, 104] on icon "Pencil" at bounding box center [498, 102] width 17 height 17
select select "22"
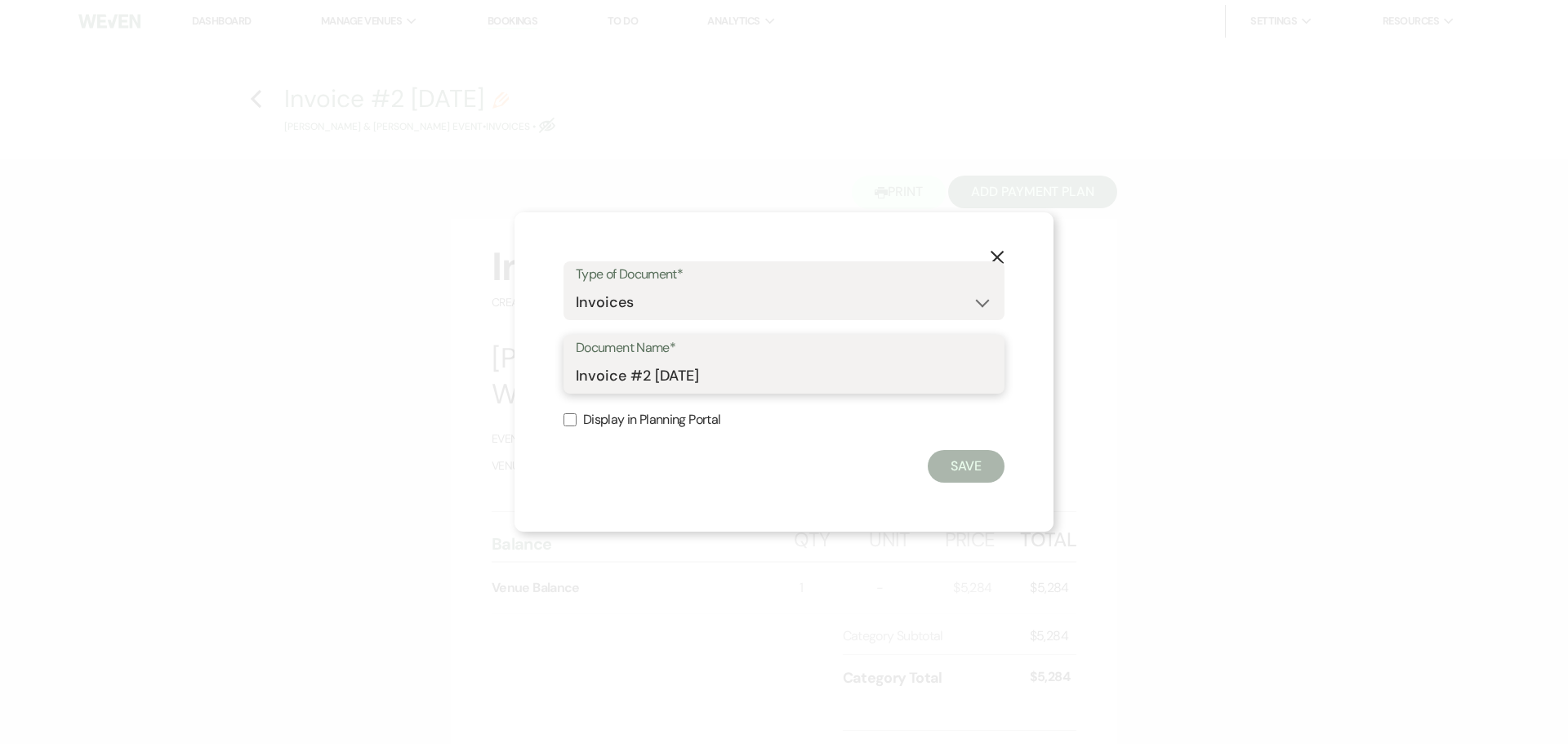
drag, startPoint x: 729, startPoint y: 372, endPoint x: 638, endPoint y: 356, distance: 92.4
click at [635, 381] on input "Invoice #2 8-11-2025" at bounding box center [784, 376] width 417 height 31
type input "Invoice - Venue Balance"
click at [958, 460] on button "Save" at bounding box center [966, 466] width 77 height 32
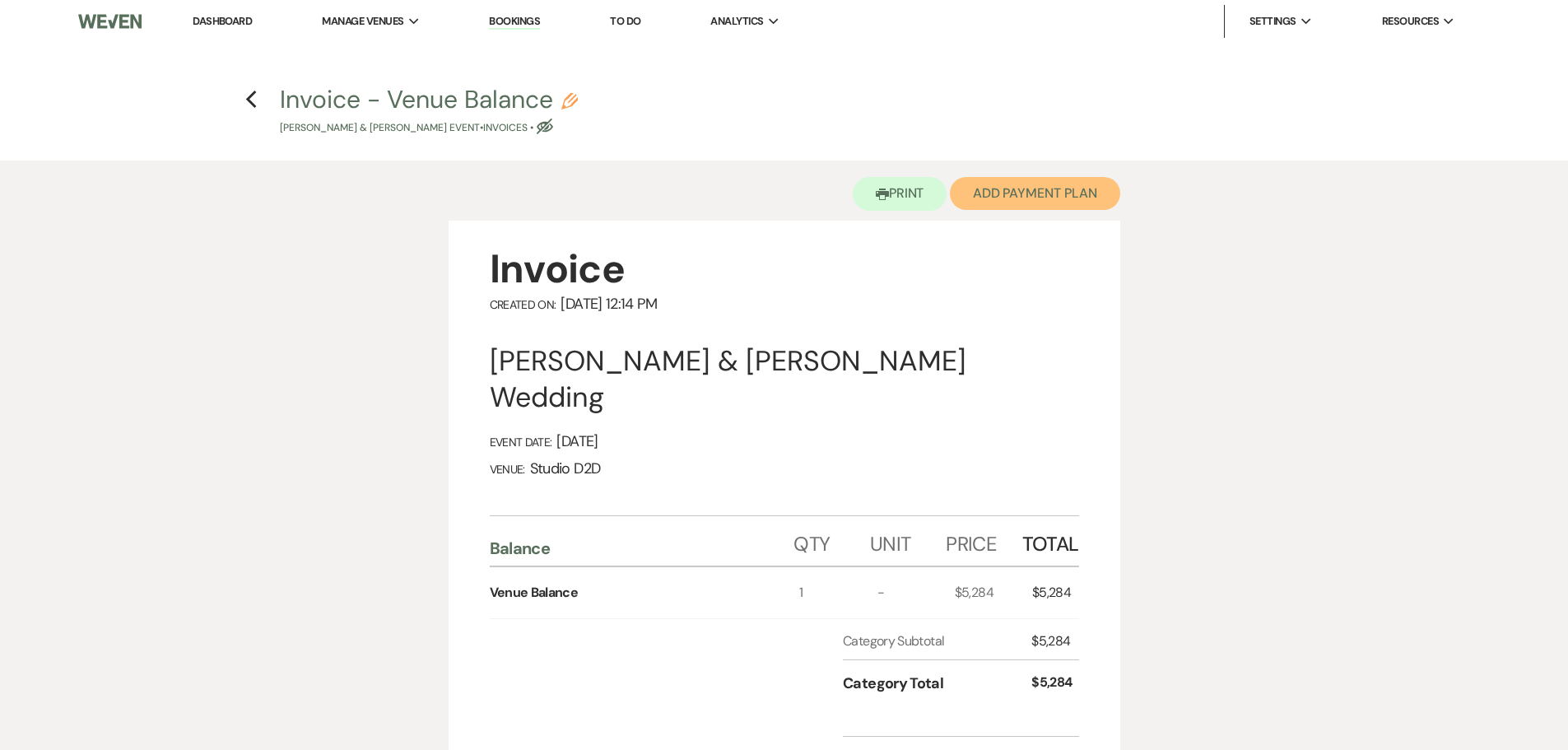
click at [989, 199] on button "Add Payment Plan" at bounding box center [1034, 193] width 170 height 33
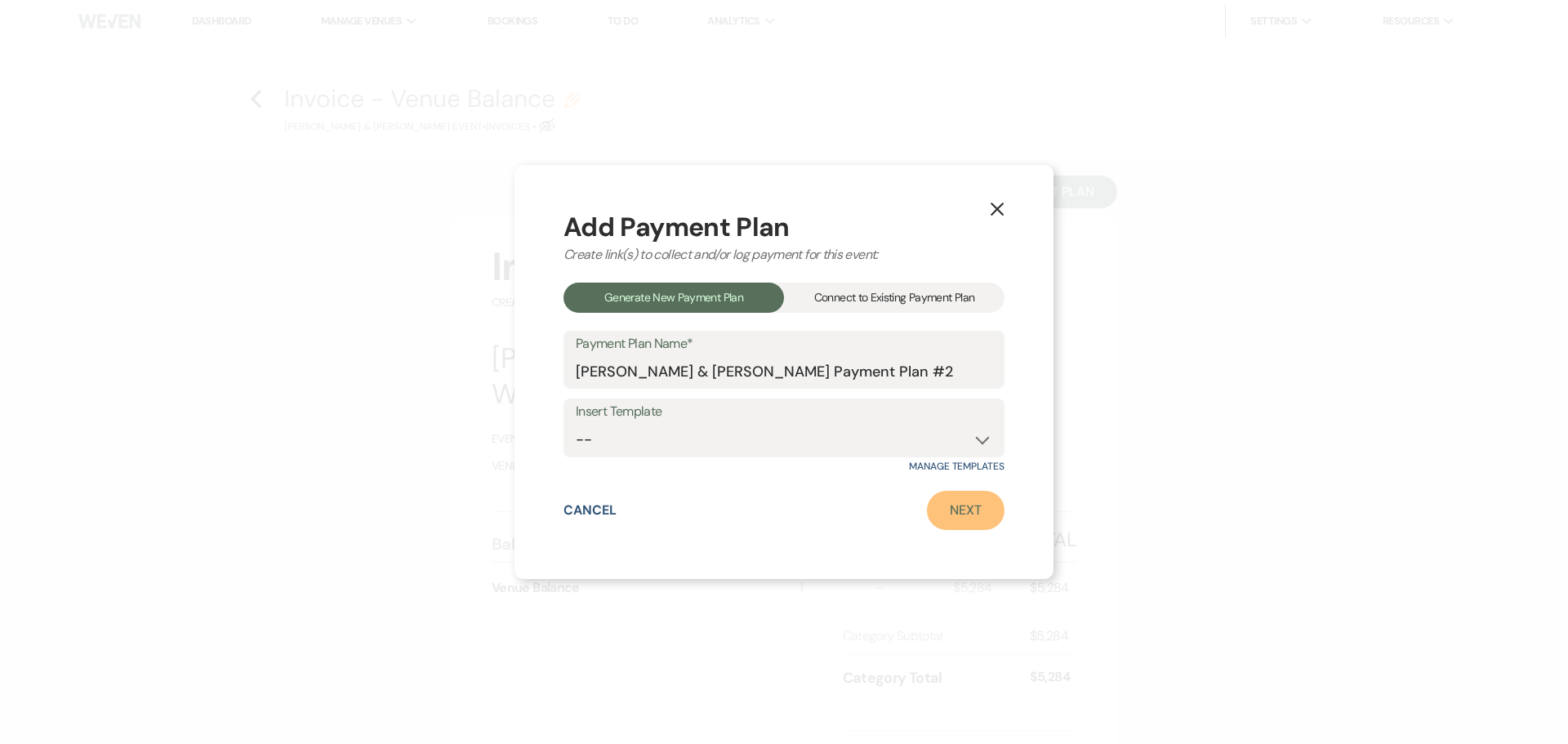
click at [960, 506] on link "Next" at bounding box center [966, 510] width 78 height 39
select select "27197"
select select "2"
select select "percentage"
select select "true"
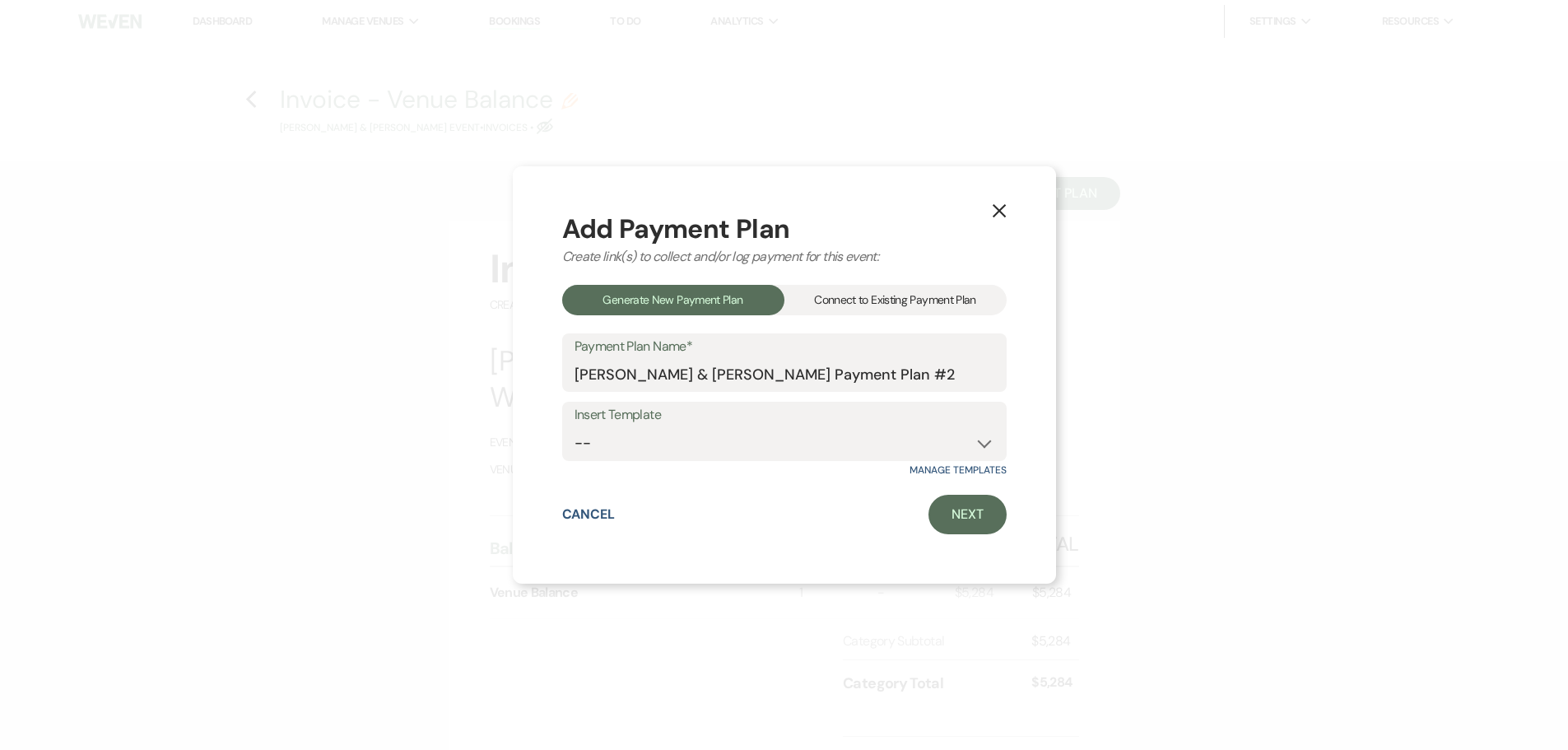
select select "client"
select select "weeks"
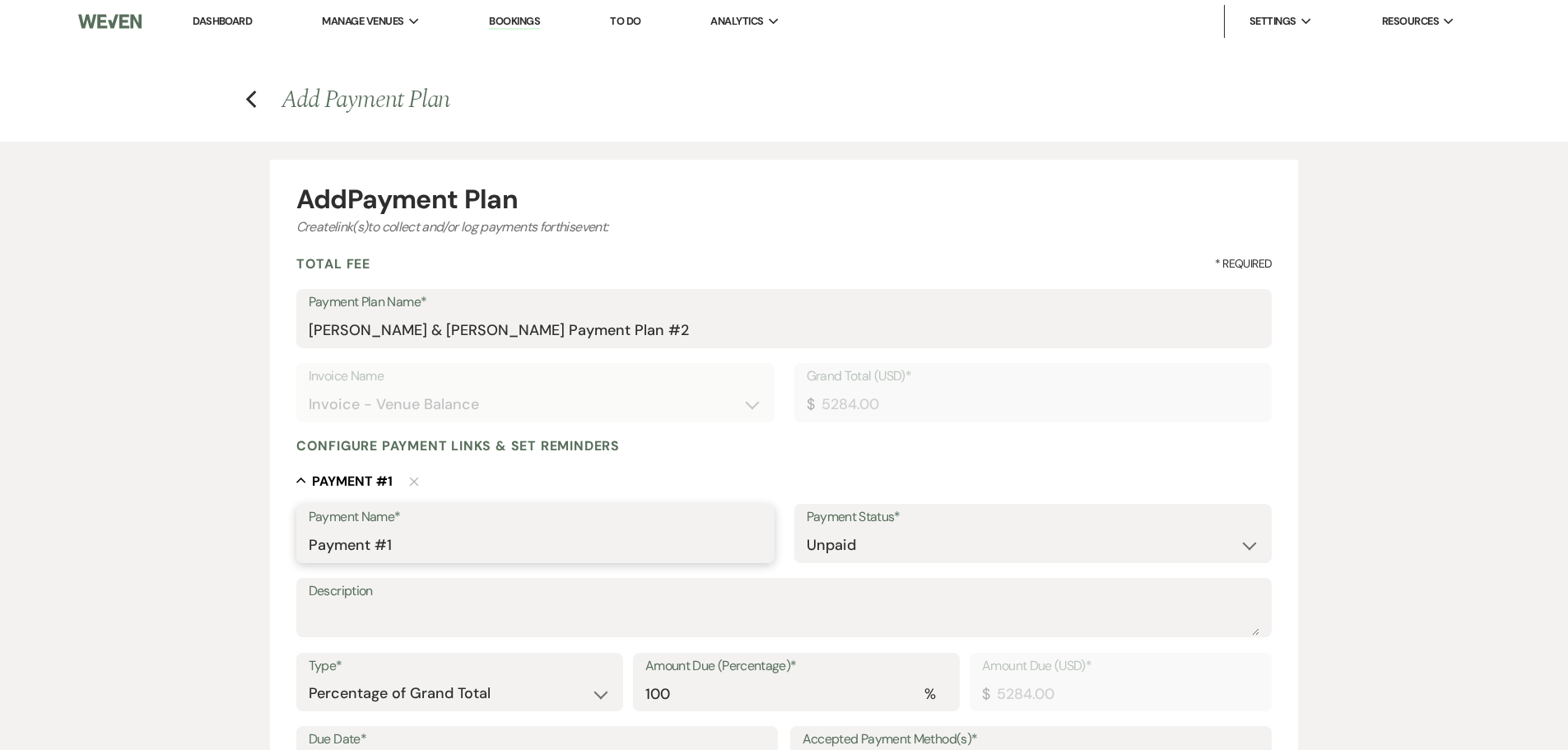
drag, startPoint x: 411, startPoint y: 554, endPoint x: 266, endPoint y: 556, distance: 145.0
click at [266, 556] on div "Add Payment Plan Create link(s) to collect and/or log payments for this event: …" at bounding box center [784, 644] width 1185 height 1004
type input "Venue Balance"
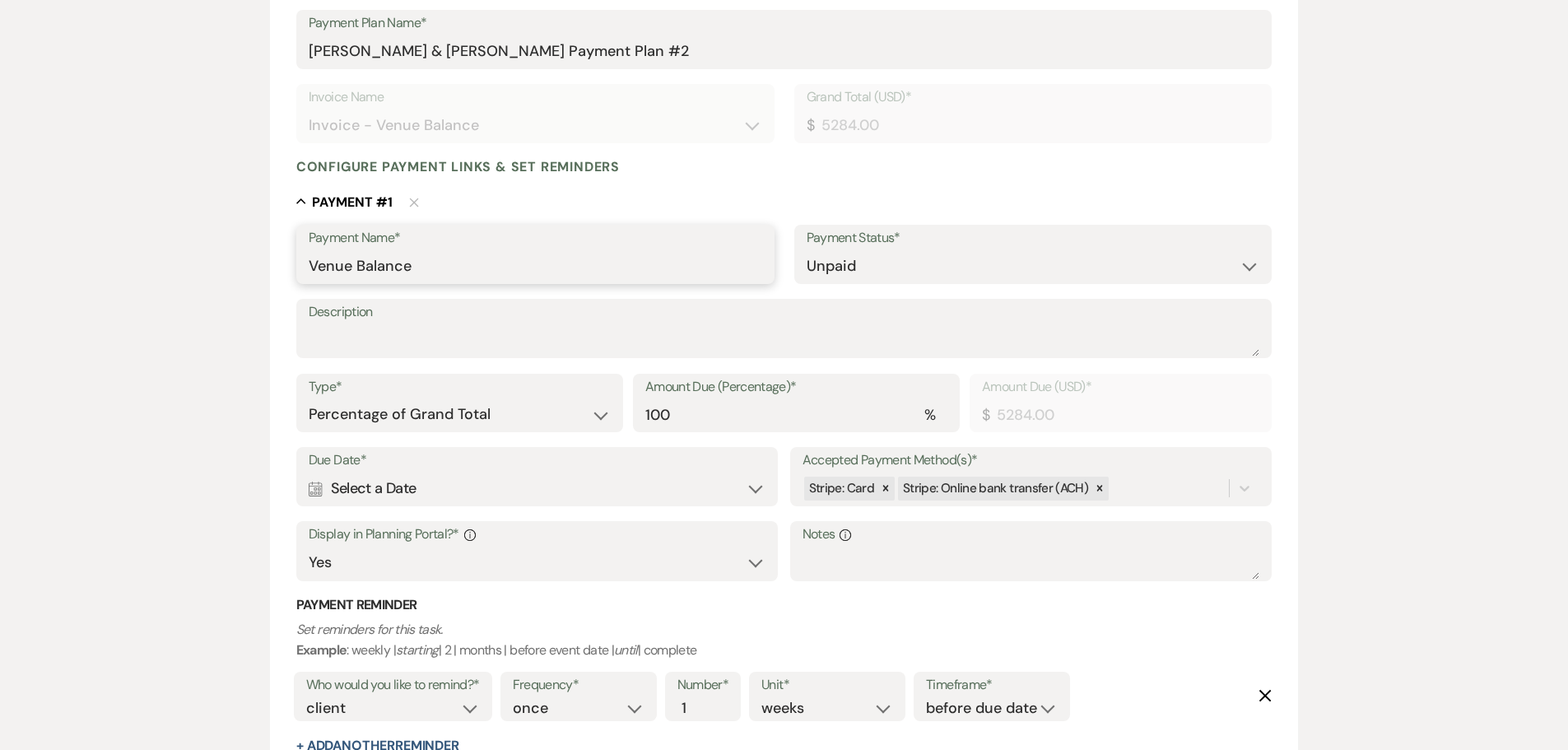
scroll to position [330, 0]
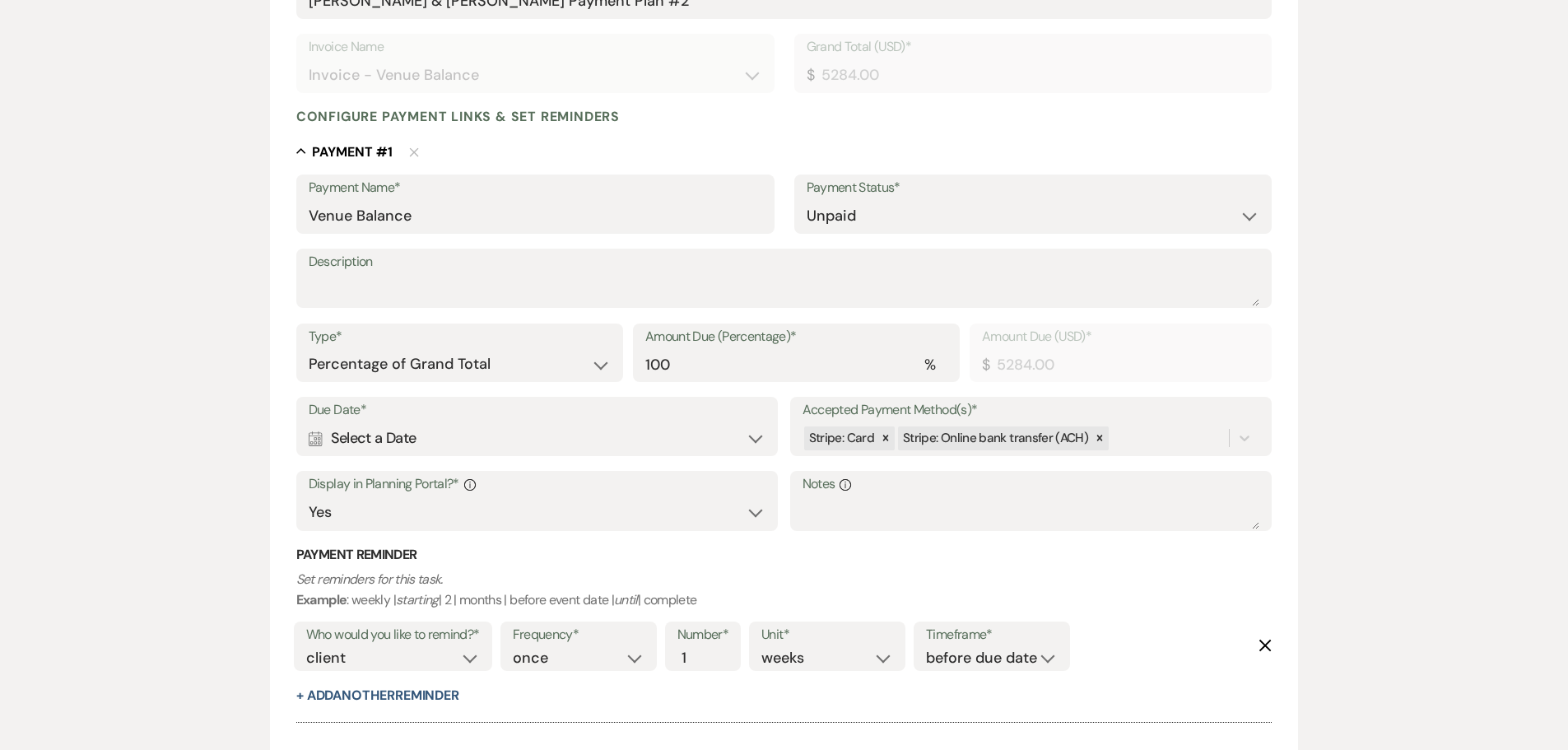
click at [534, 443] on div "Calendar Select a Date Expand" at bounding box center [536, 438] width 457 height 32
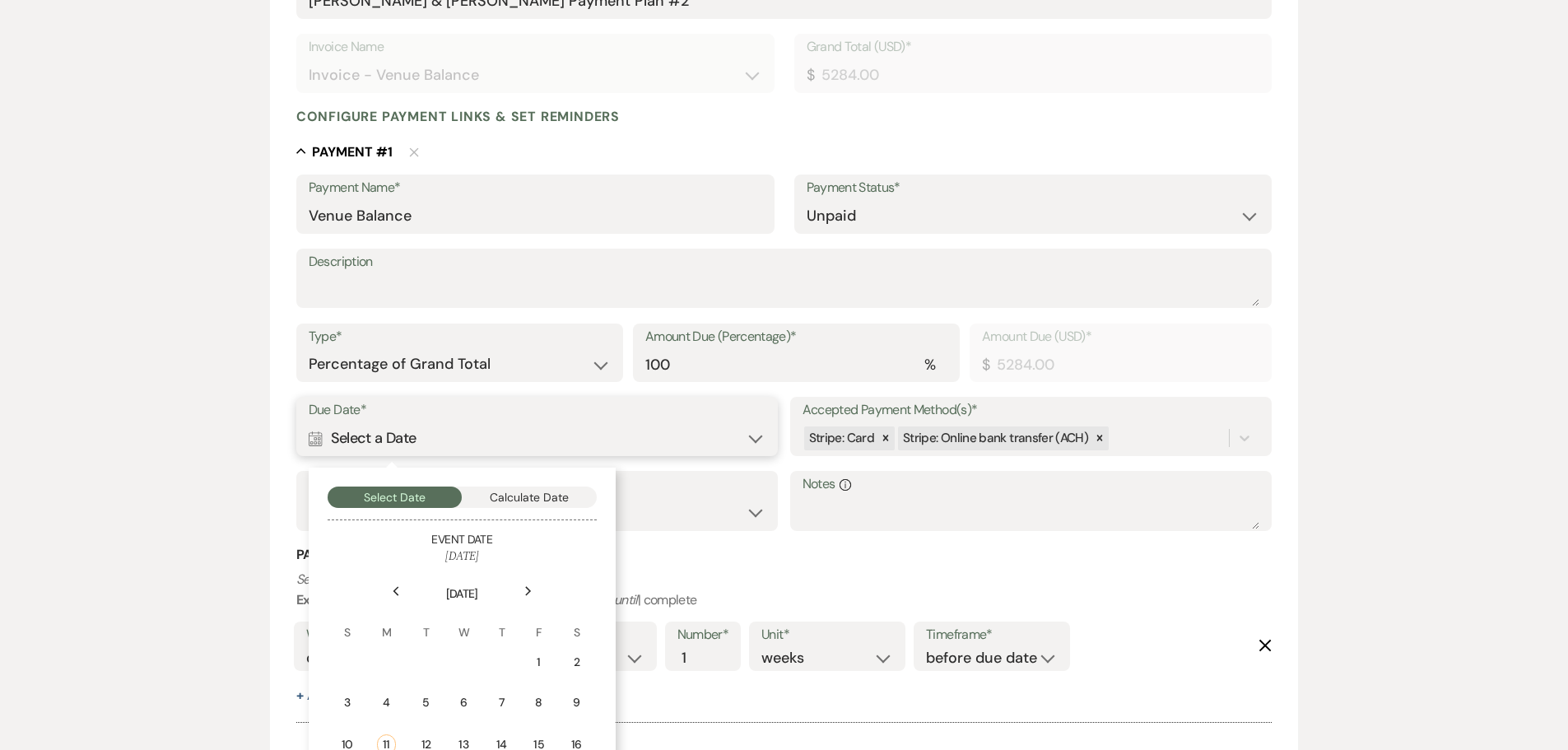
click at [528, 495] on button "Calculate Date" at bounding box center [529, 497] width 135 height 21
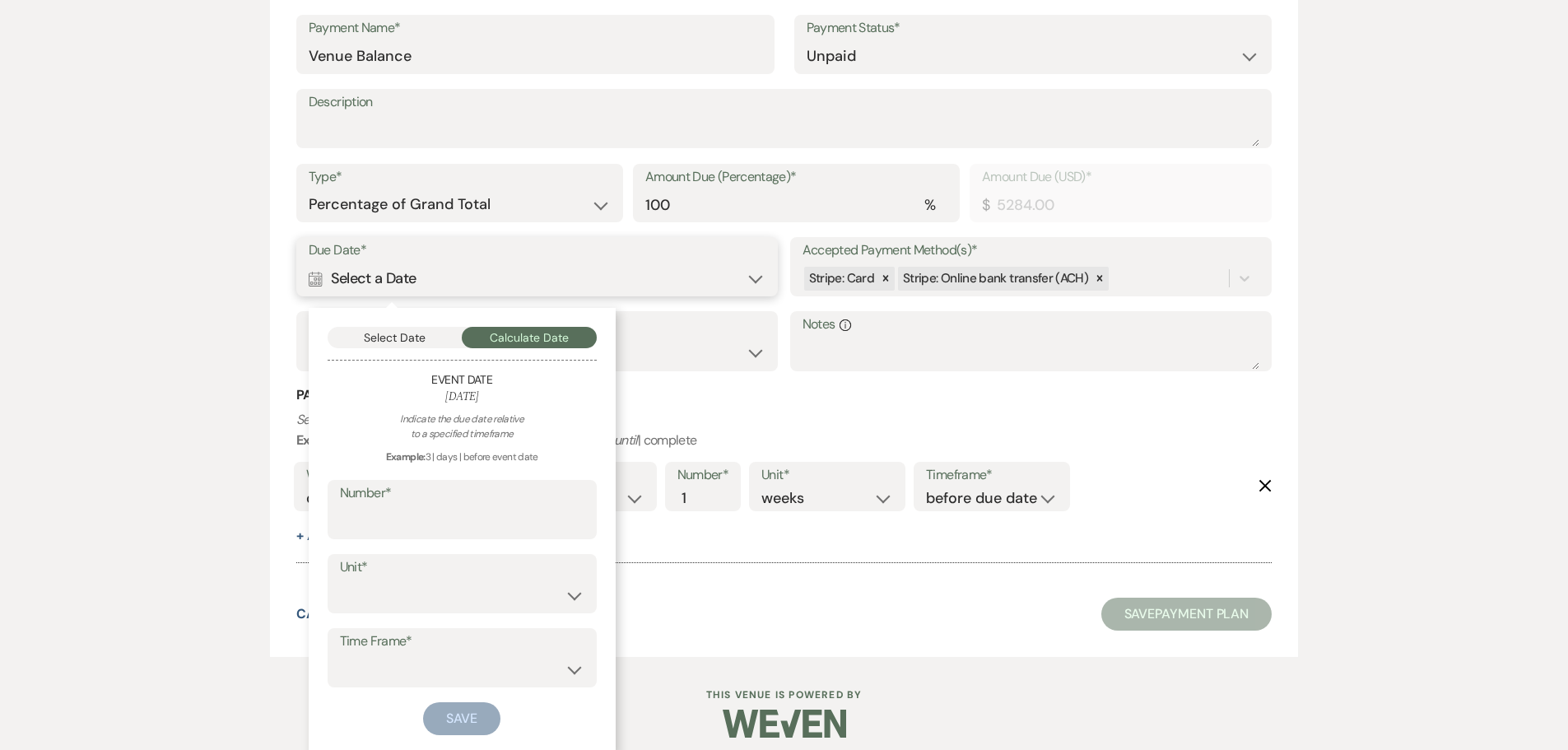
scroll to position [501, 0]
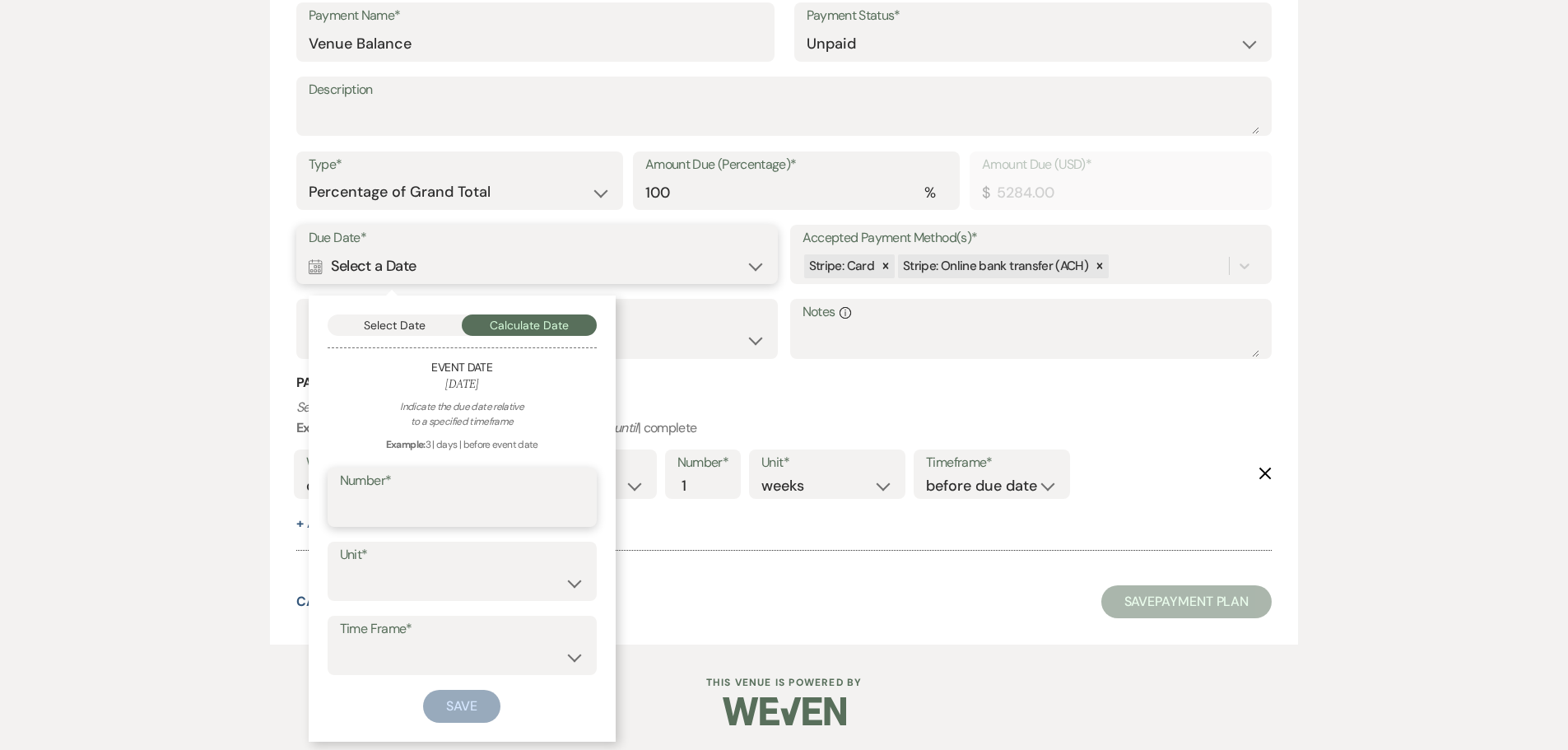
click at [521, 505] on input "Number*" at bounding box center [462, 510] width 245 height 32
type input "30"
click at [485, 589] on select "days weeks months" at bounding box center [462, 583] width 245 height 32
select select "day"
click at [340, 567] on select "days weeks months" at bounding box center [462, 583] width 245 height 32
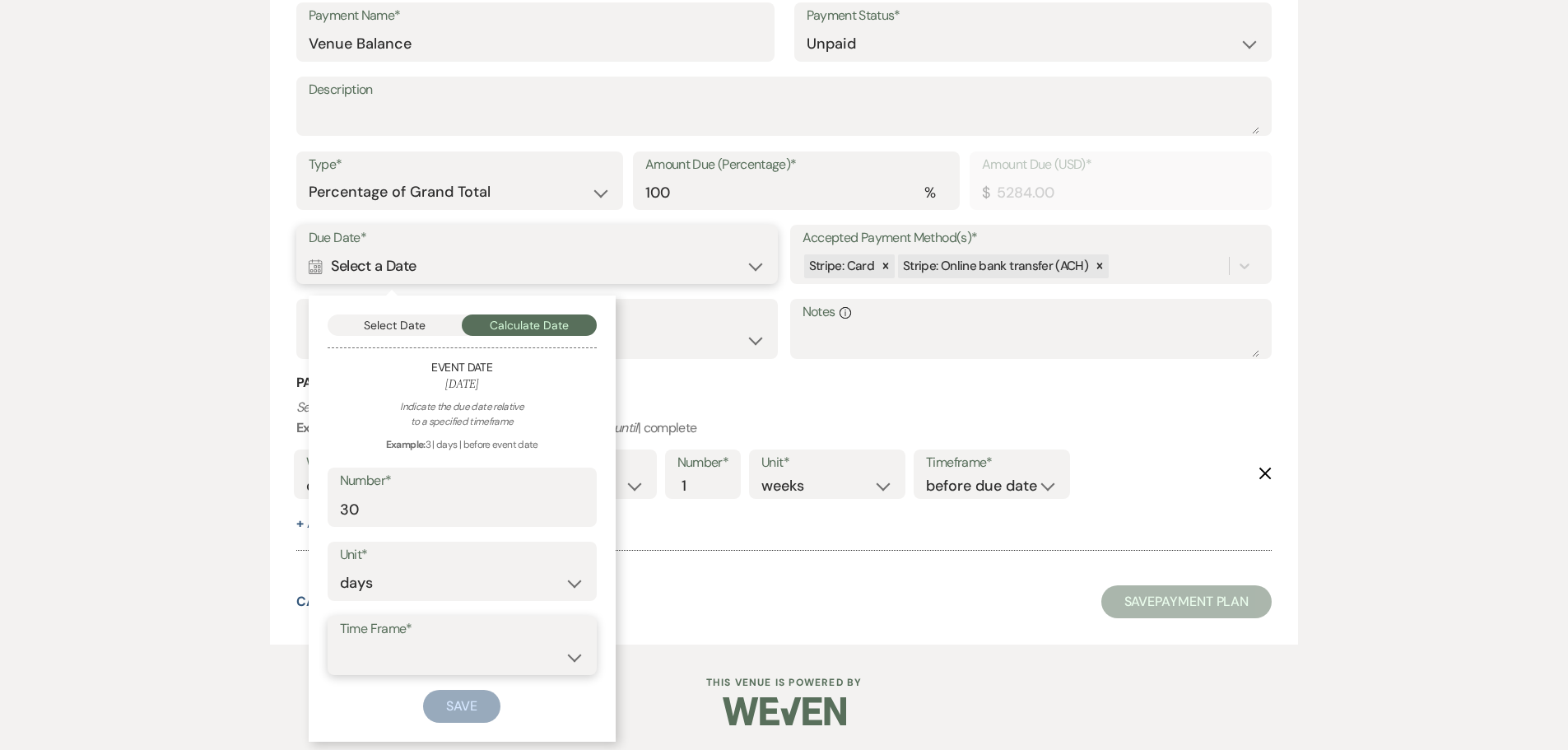
click at [475, 662] on select "before event date after event date after event is booked after today's date" at bounding box center [462, 658] width 245 height 32
select select "beforeEventDate"
click at [340, 642] on select "before event date after event date after event is booked after today's date" at bounding box center [462, 658] width 245 height 32
click at [465, 702] on button "Save" at bounding box center [461, 706] width 77 height 33
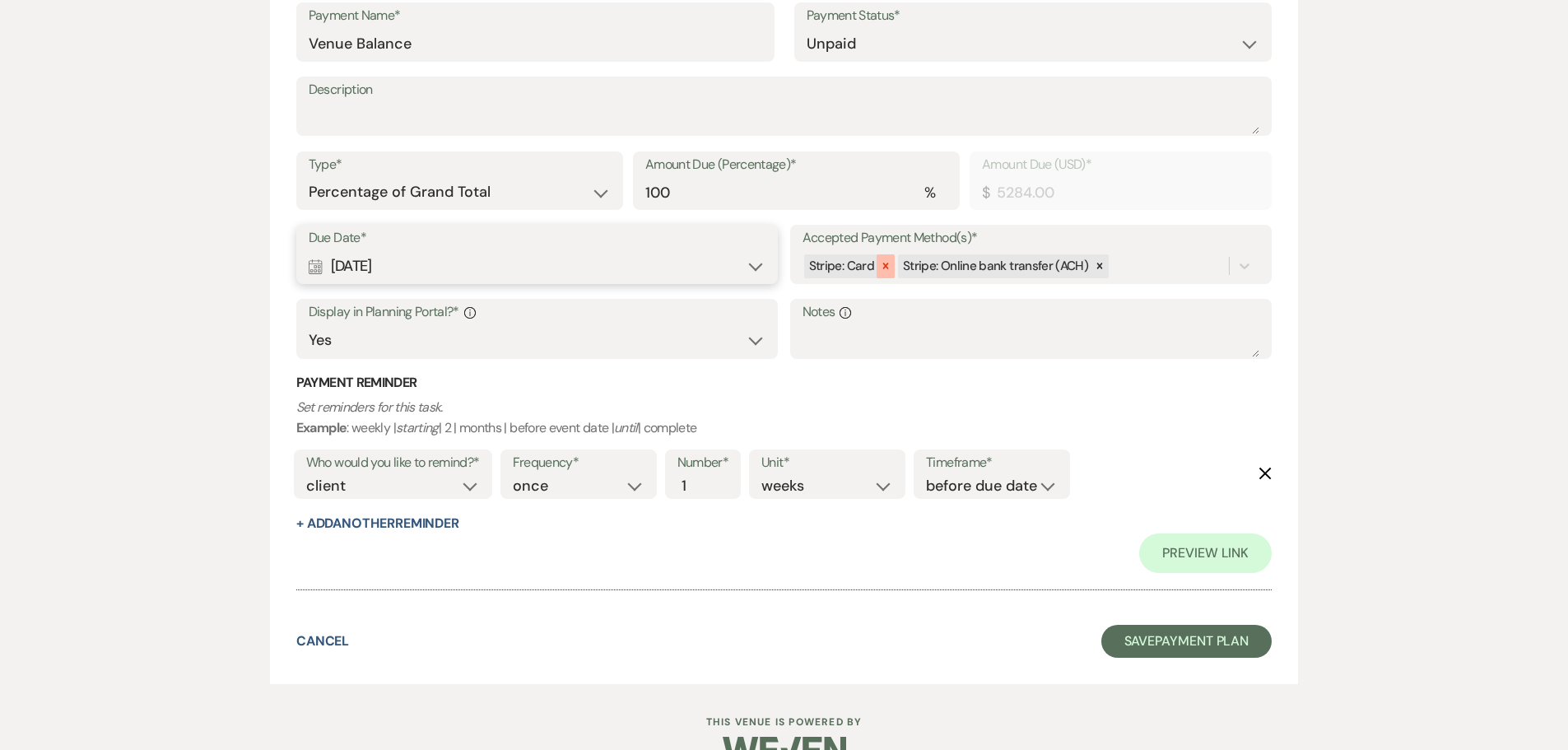
click at [886, 266] on icon at bounding box center [885, 266] width 11 height 11
click at [1129, 638] on button "Save Payment Plan" at bounding box center [1187, 641] width 171 height 33
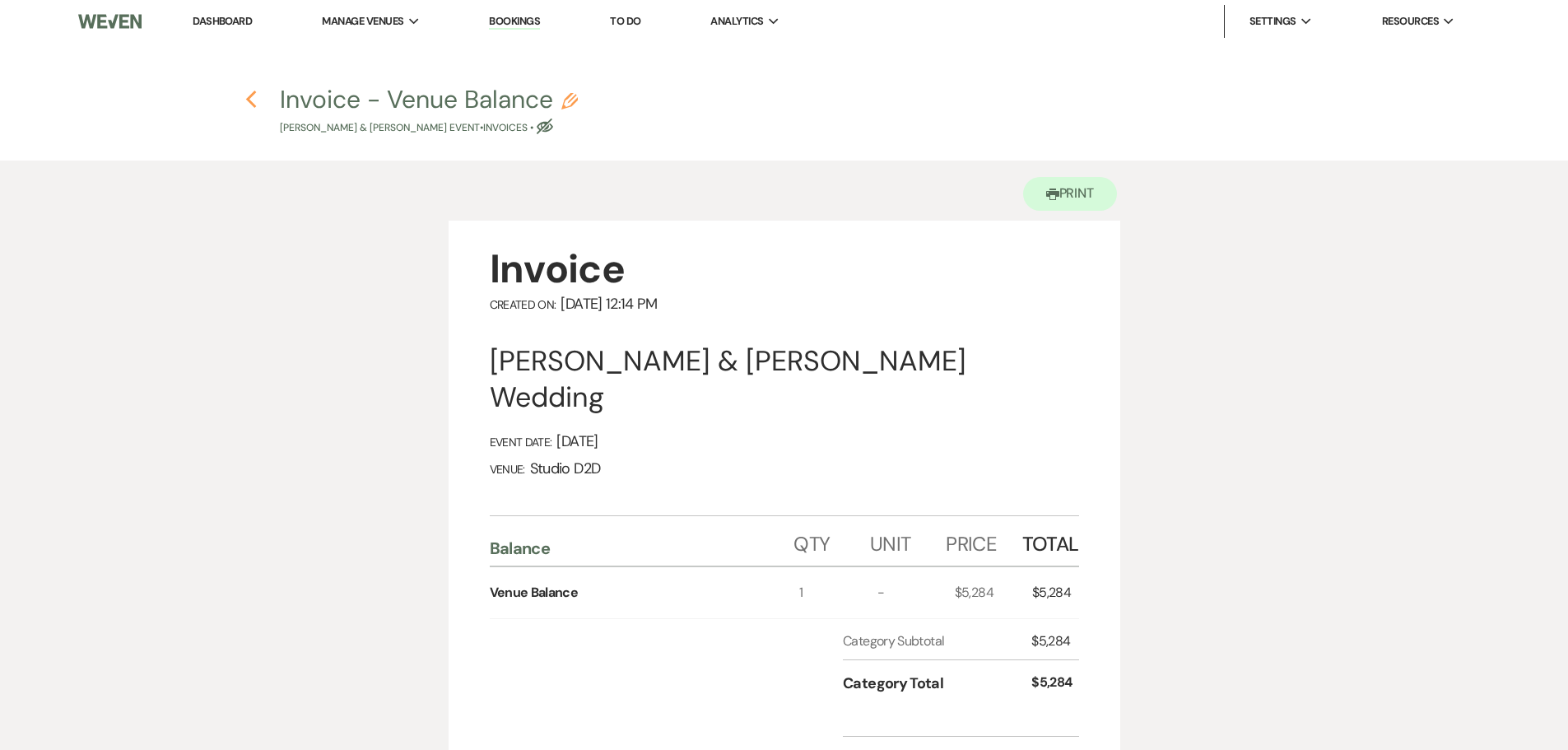
click at [252, 102] on icon "Previous" at bounding box center [250, 99] width 12 height 20
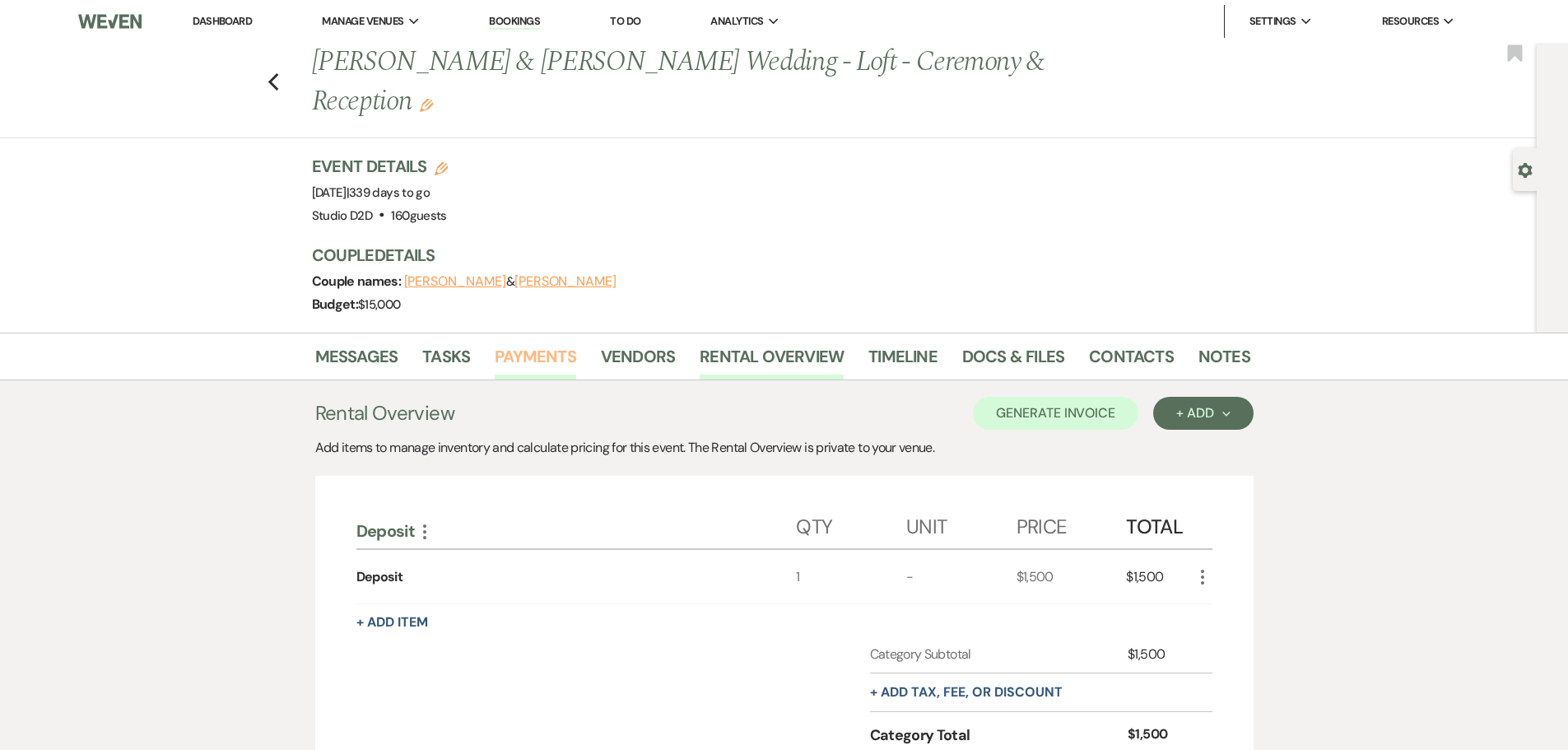
click at [552, 358] on link "Payments" at bounding box center [535, 361] width 82 height 36
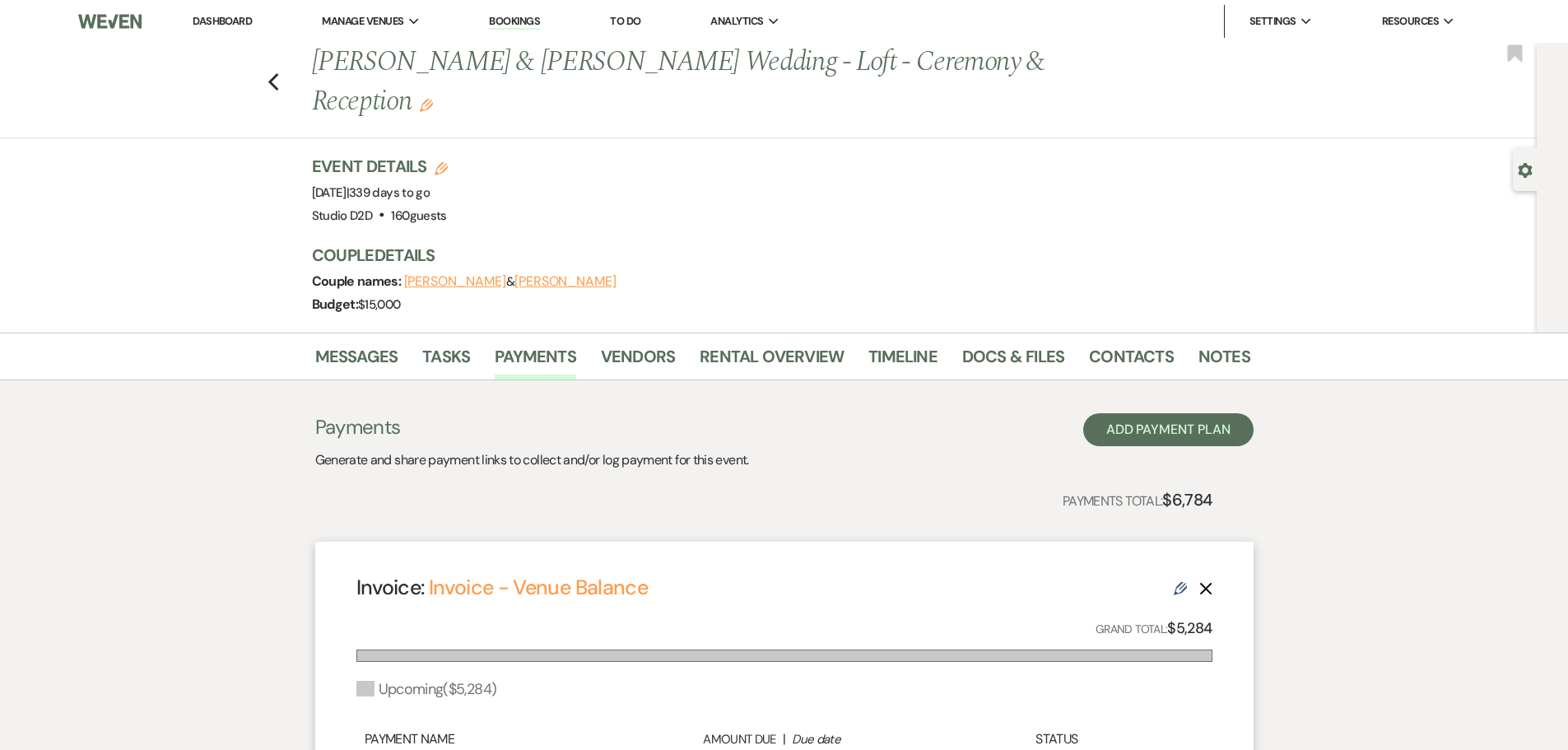
click at [223, 18] on link "Dashboard" at bounding box center [223, 20] width 60 height 14
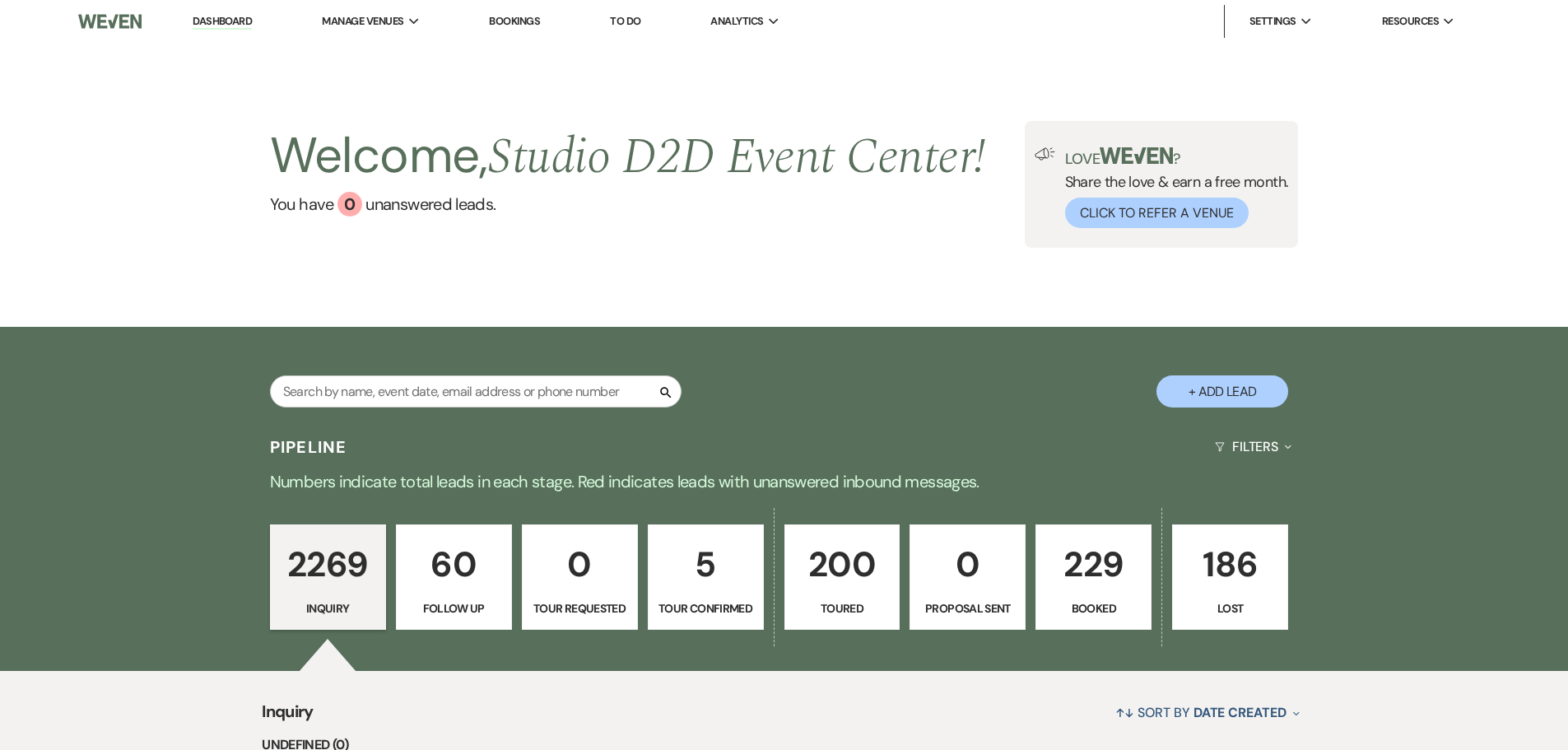
click at [707, 537] on p "5" at bounding box center [706, 564] width 95 height 55
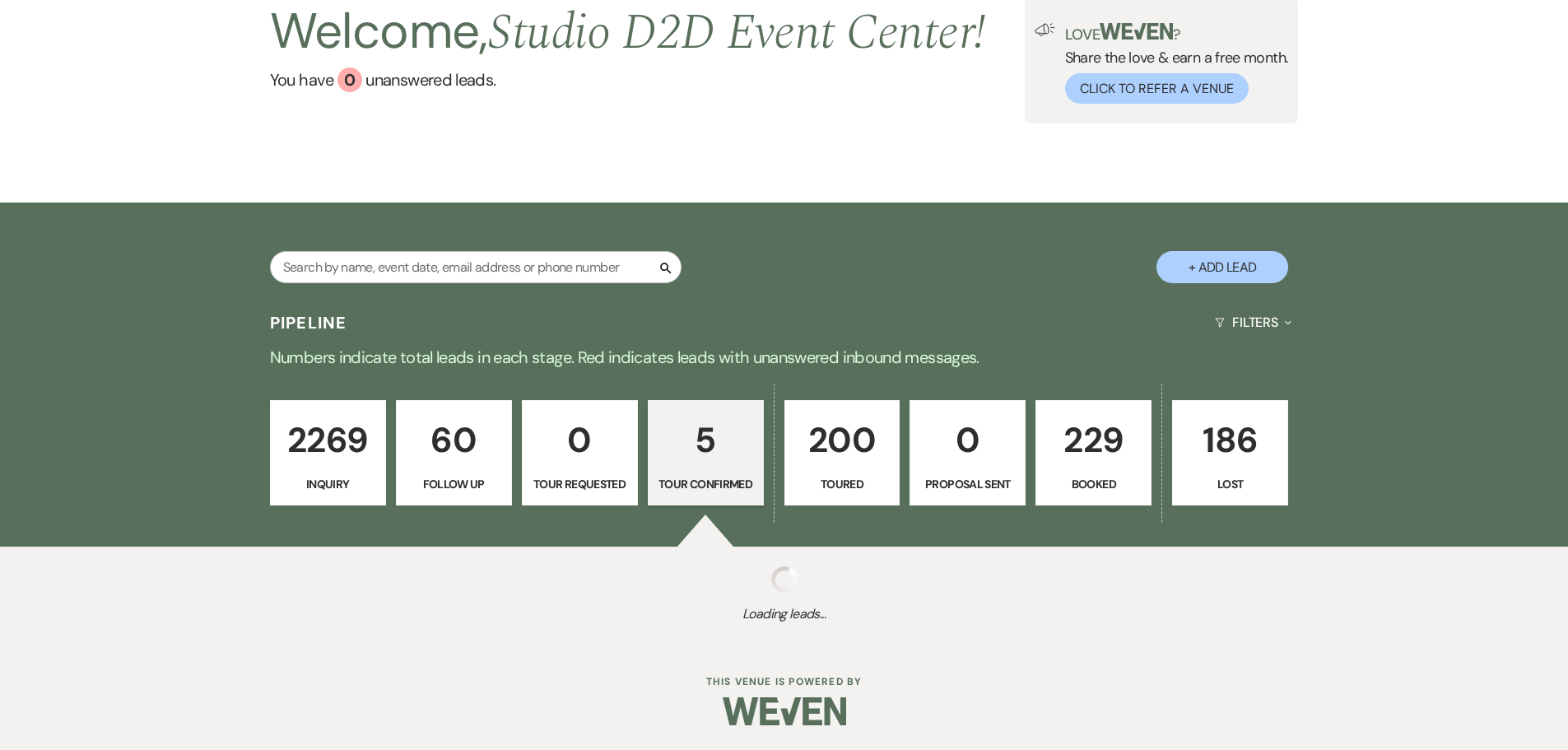
select select "4"
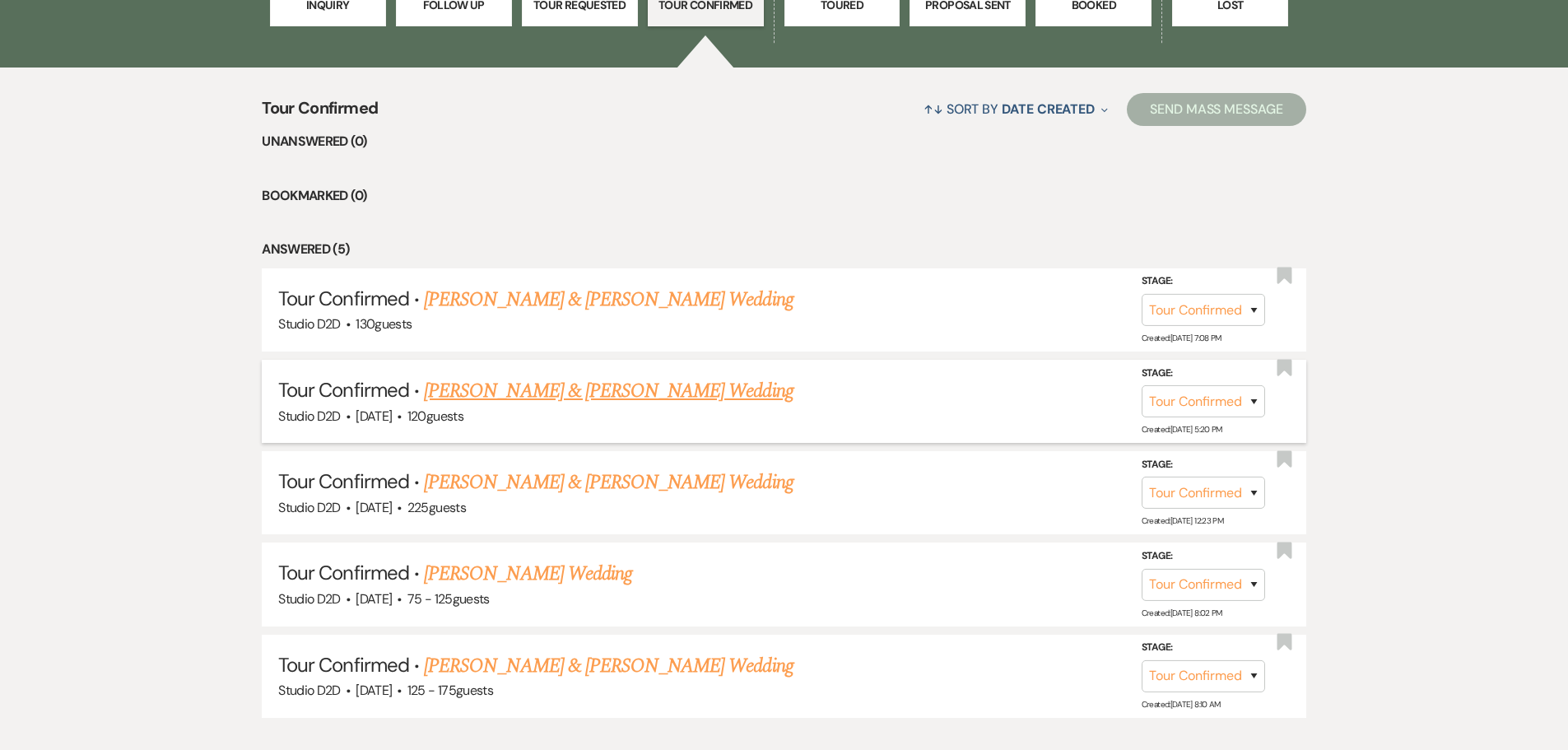
scroll to position [619, 0]
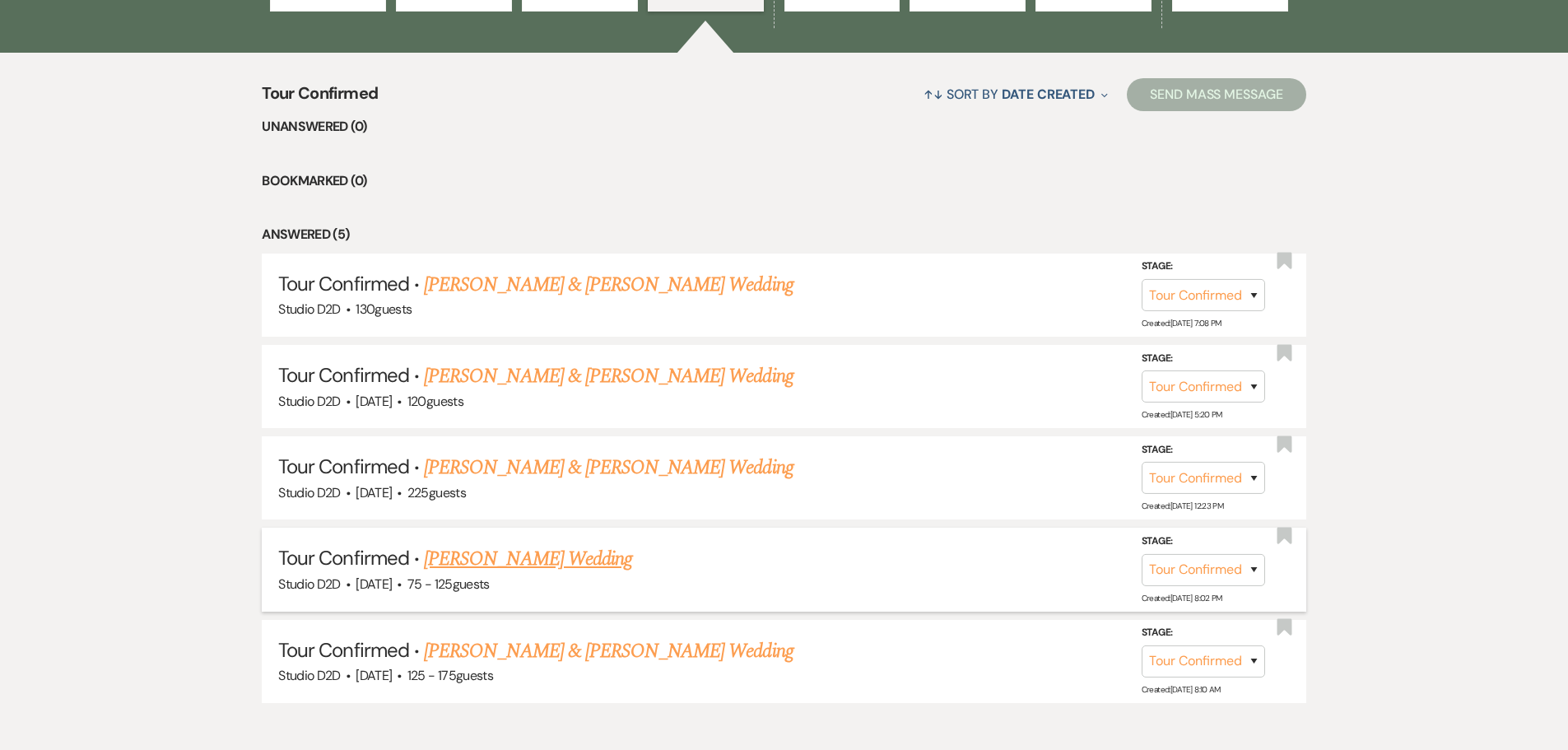
click at [585, 557] on link "[PERSON_NAME] Wedding" at bounding box center [528, 559] width 209 height 30
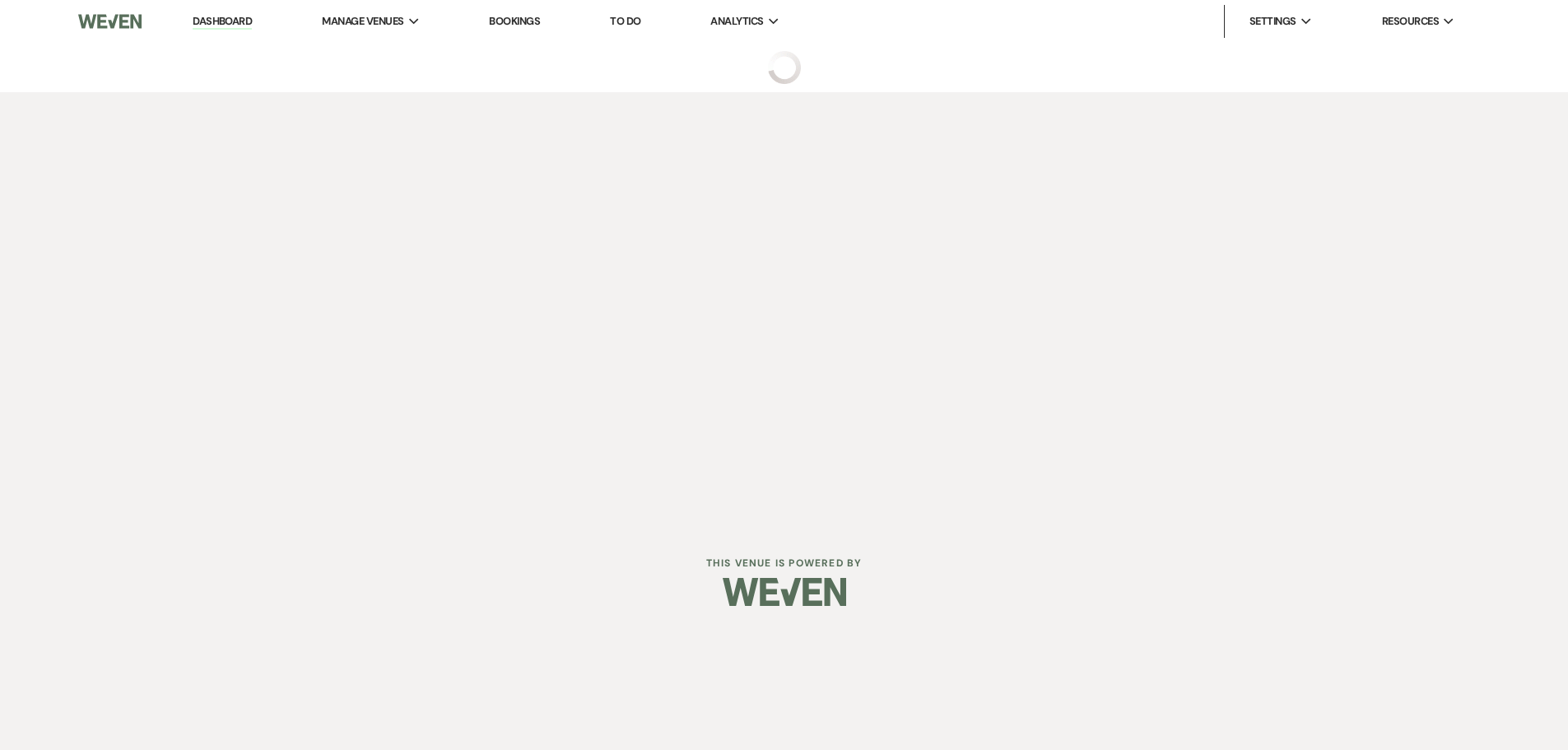
select select "4"
select select "3"
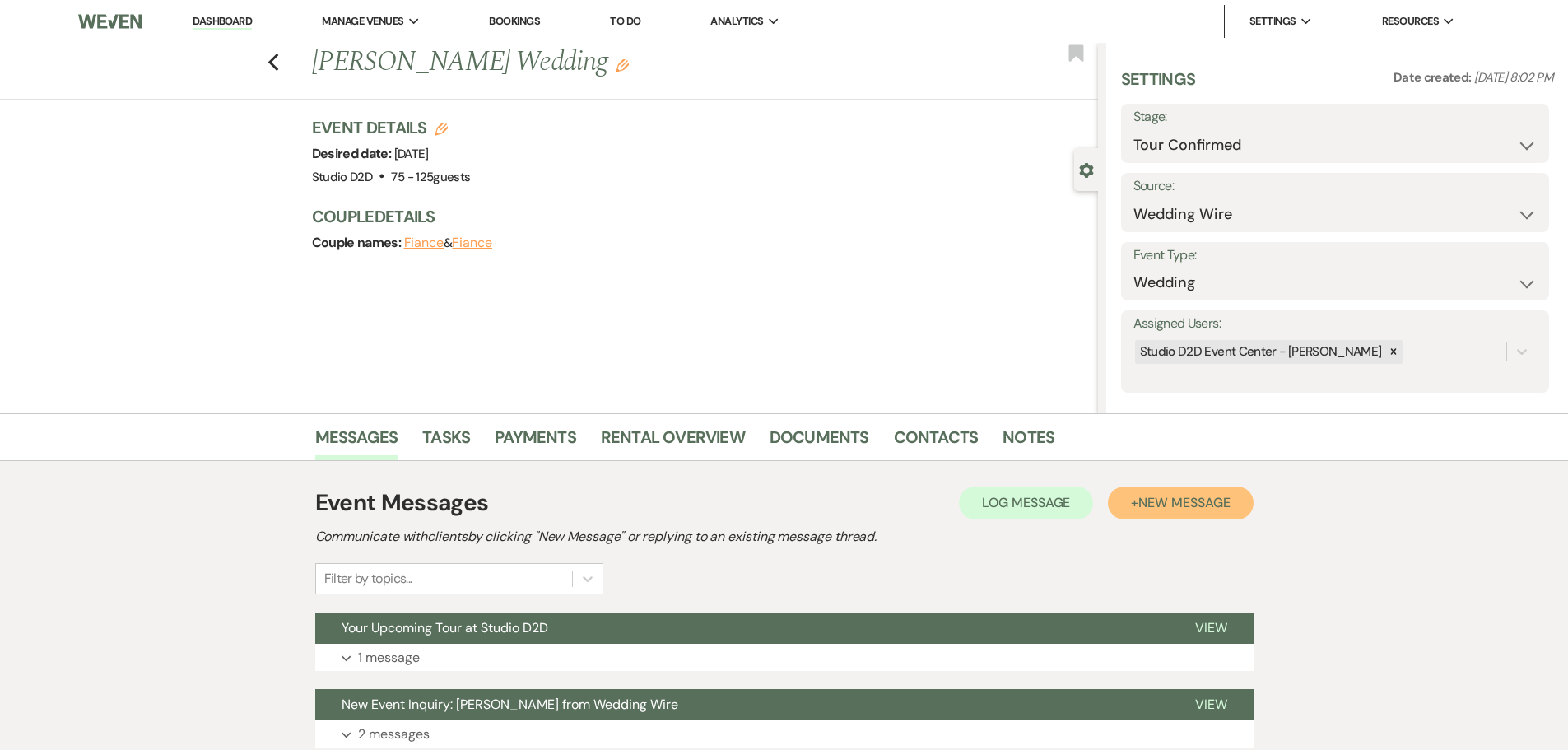
click at [1152, 508] on span "New Message" at bounding box center [1184, 502] width 91 height 18
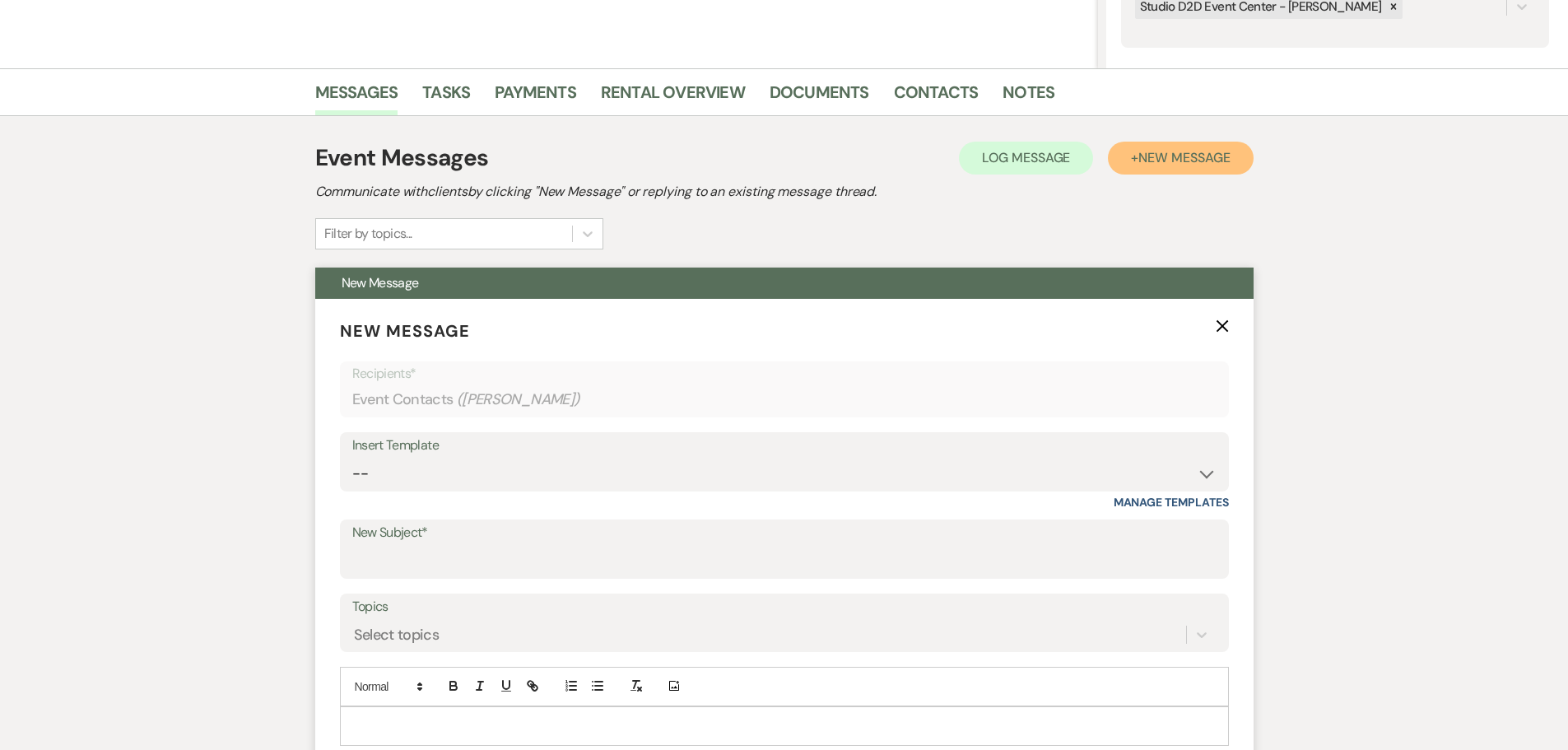
scroll to position [412, 0]
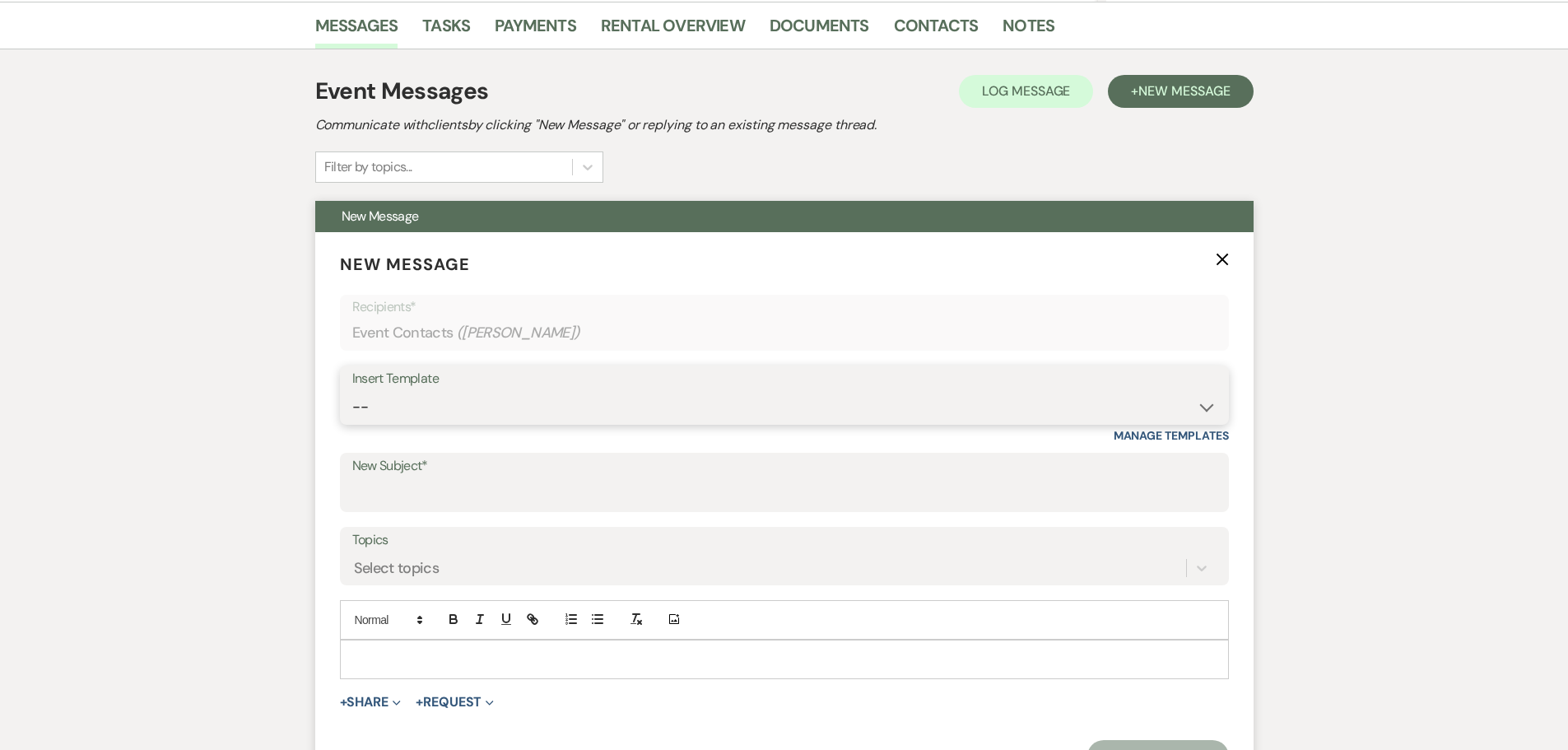
click at [452, 408] on select "-- New Inquiry - message 2 Event Pricing - Non Wedding Weven Planning Portal In…" at bounding box center [784, 407] width 864 height 32
select select "5583"
click at [352, 391] on select "-- New Inquiry - message 2 Event Pricing - Non Wedding Weven Planning Portal In…" at bounding box center [784, 407] width 864 height 32
type input "Missed You Today – Want to Reschedule Your Studio D2D Tour?"
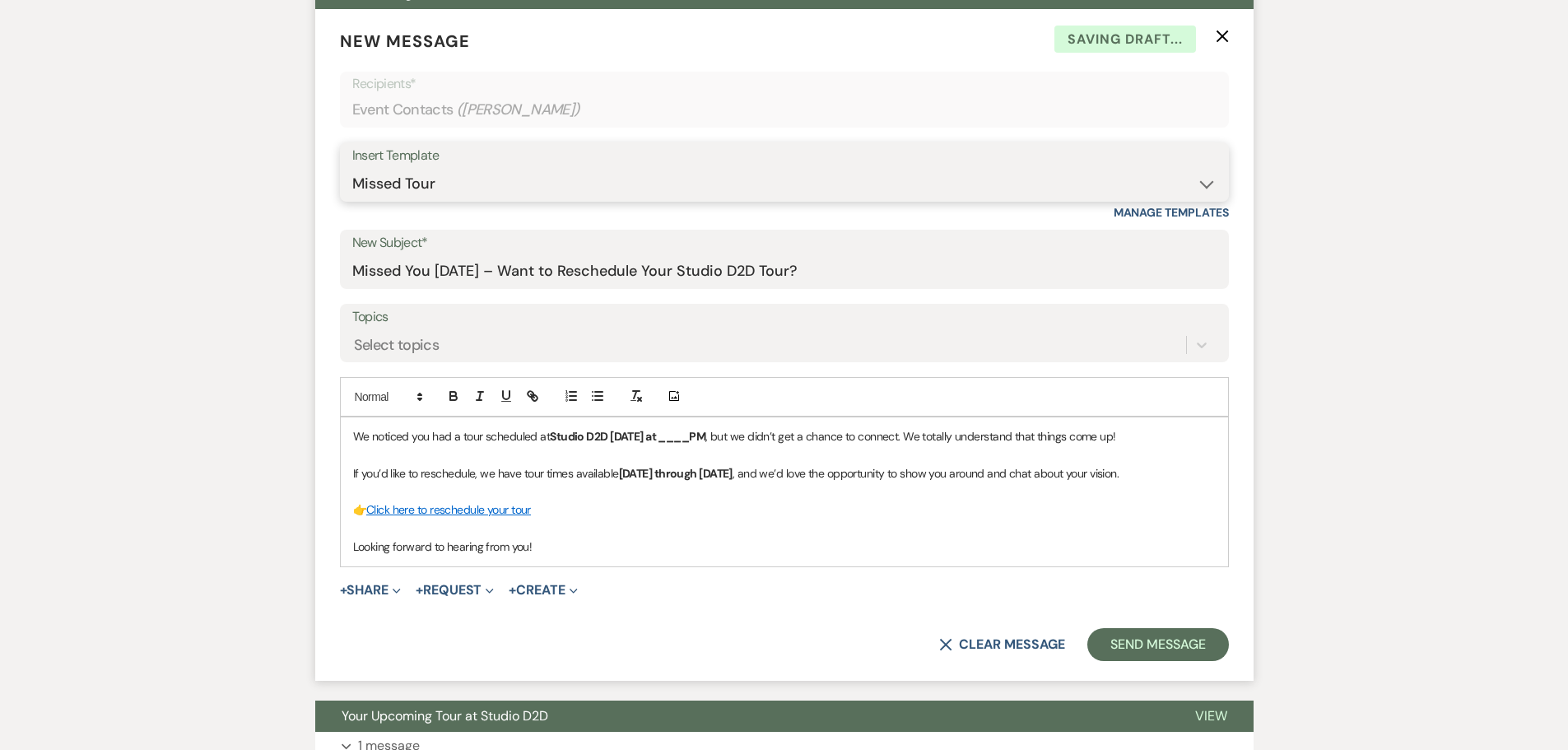
scroll to position [659, 0]
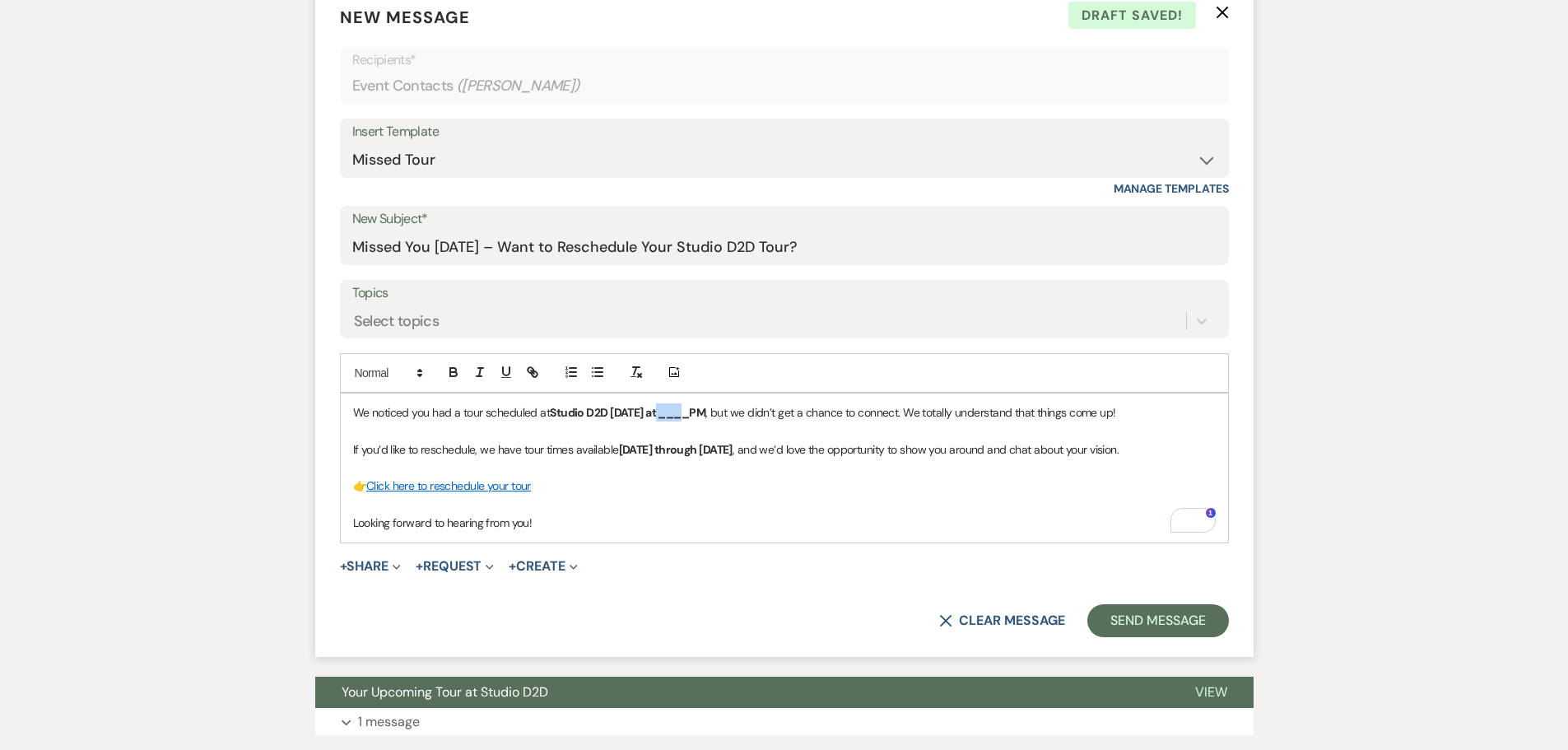
drag, startPoint x: 690, startPoint y: 416, endPoint x: 658, endPoint y: 417, distance: 32.0
click at [658, 417] on strong "Studio D2D today at ____PM" at bounding box center [628, 413] width 155 height 15
click at [1161, 621] on button "Send Message" at bounding box center [1157, 620] width 141 height 33
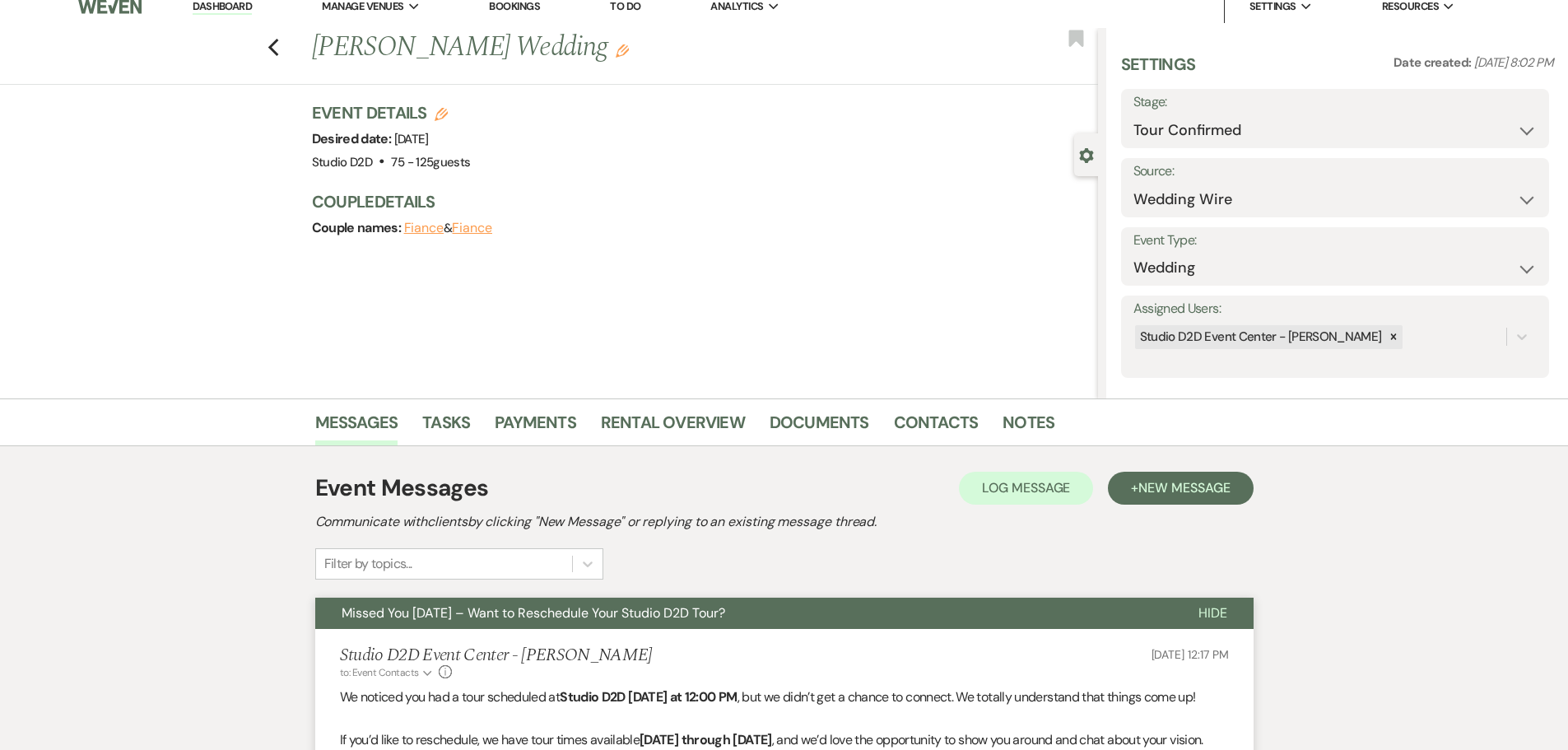
scroll to position [0, 0]
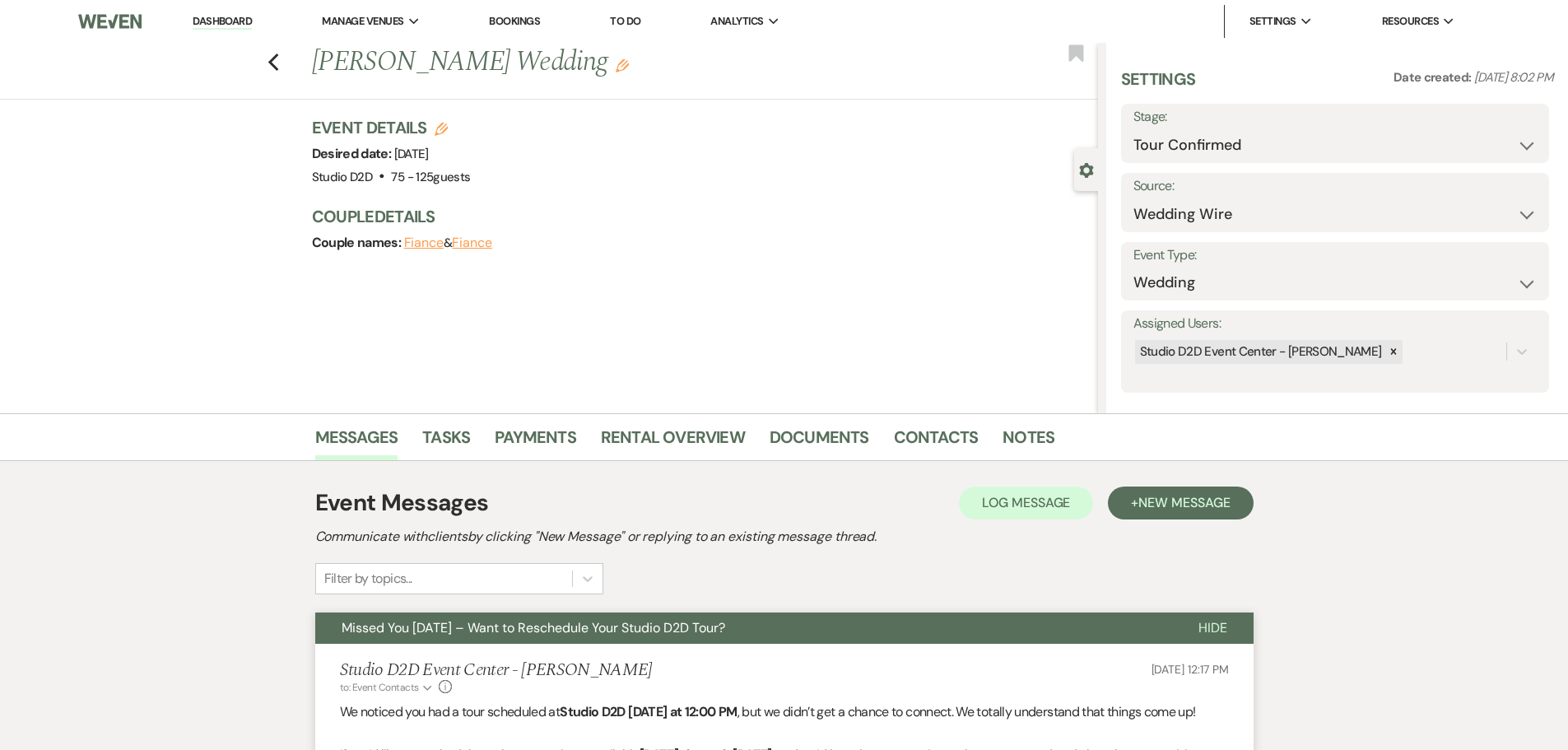
click at [223, 18] on link "Dashboard" at bounding box center [223, 21] width 60 height 16
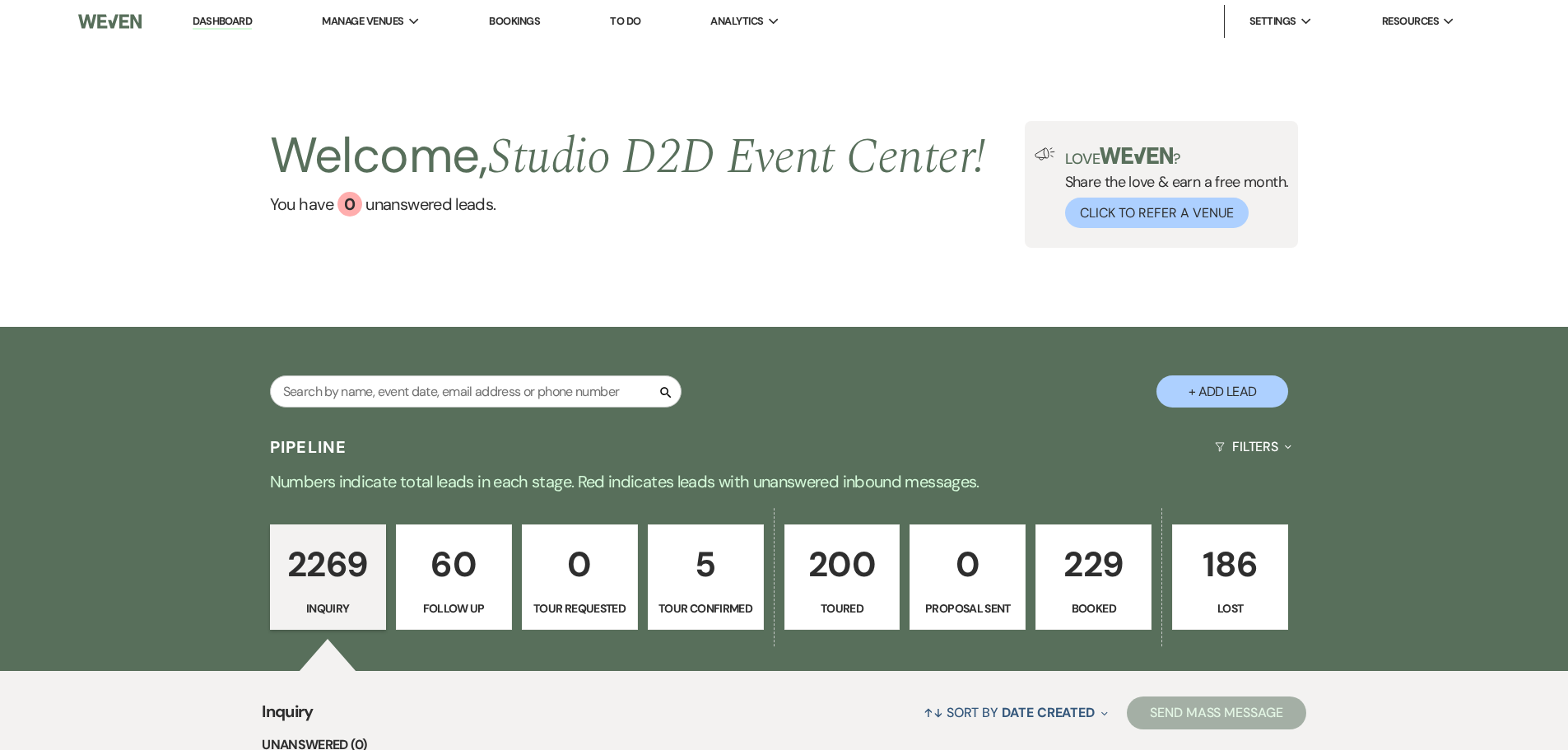
click at [510, 19] on link "Bookings" at bounding box center [514, 20] width 51 height 14
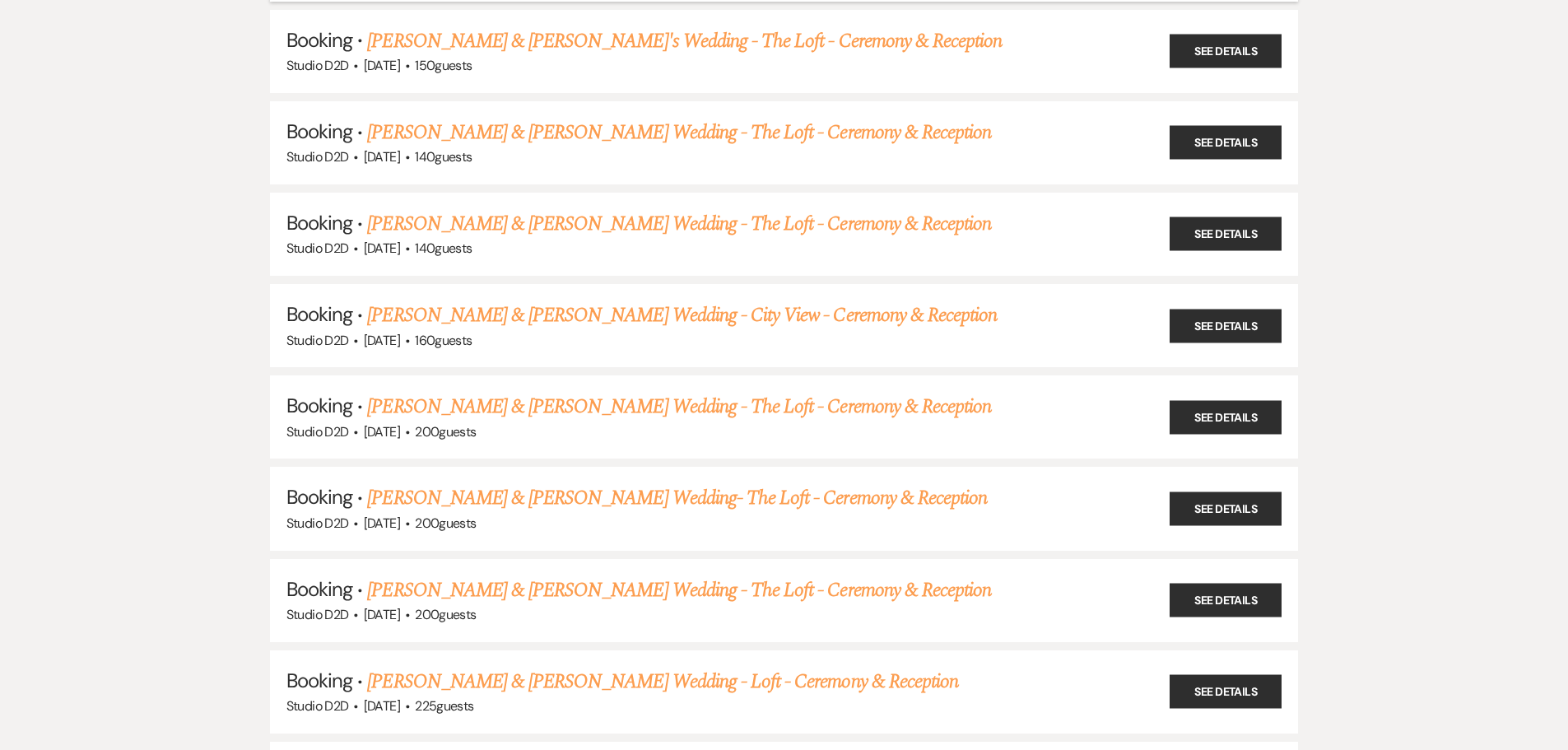
scroll to position [5271, 0]
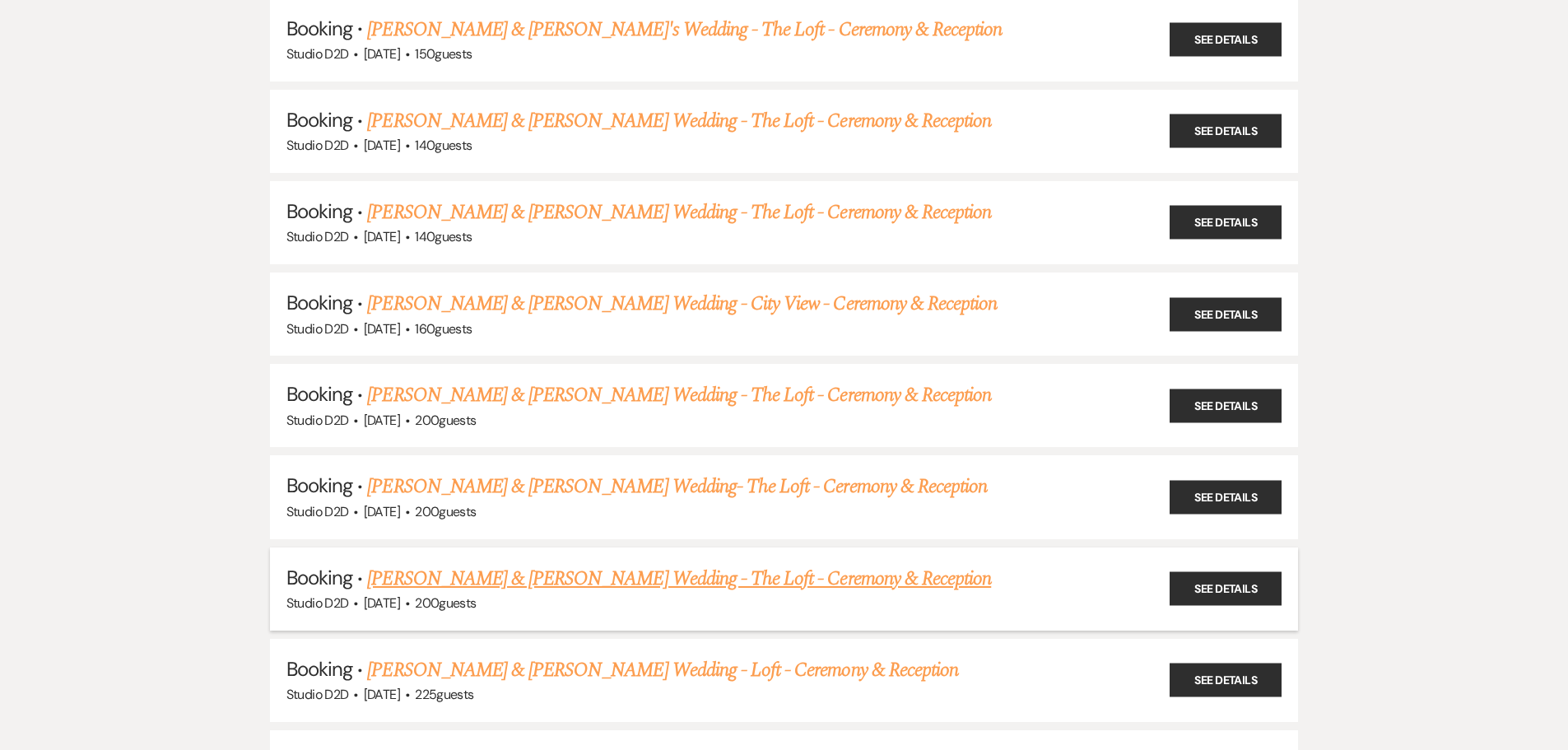
click at [549, 565] on link "[PERSON_NAME] & [PERSON_NAME] Wedding - The Loft - Ceremony & Reception" at bounding box center [679, 580] width 624 height 30
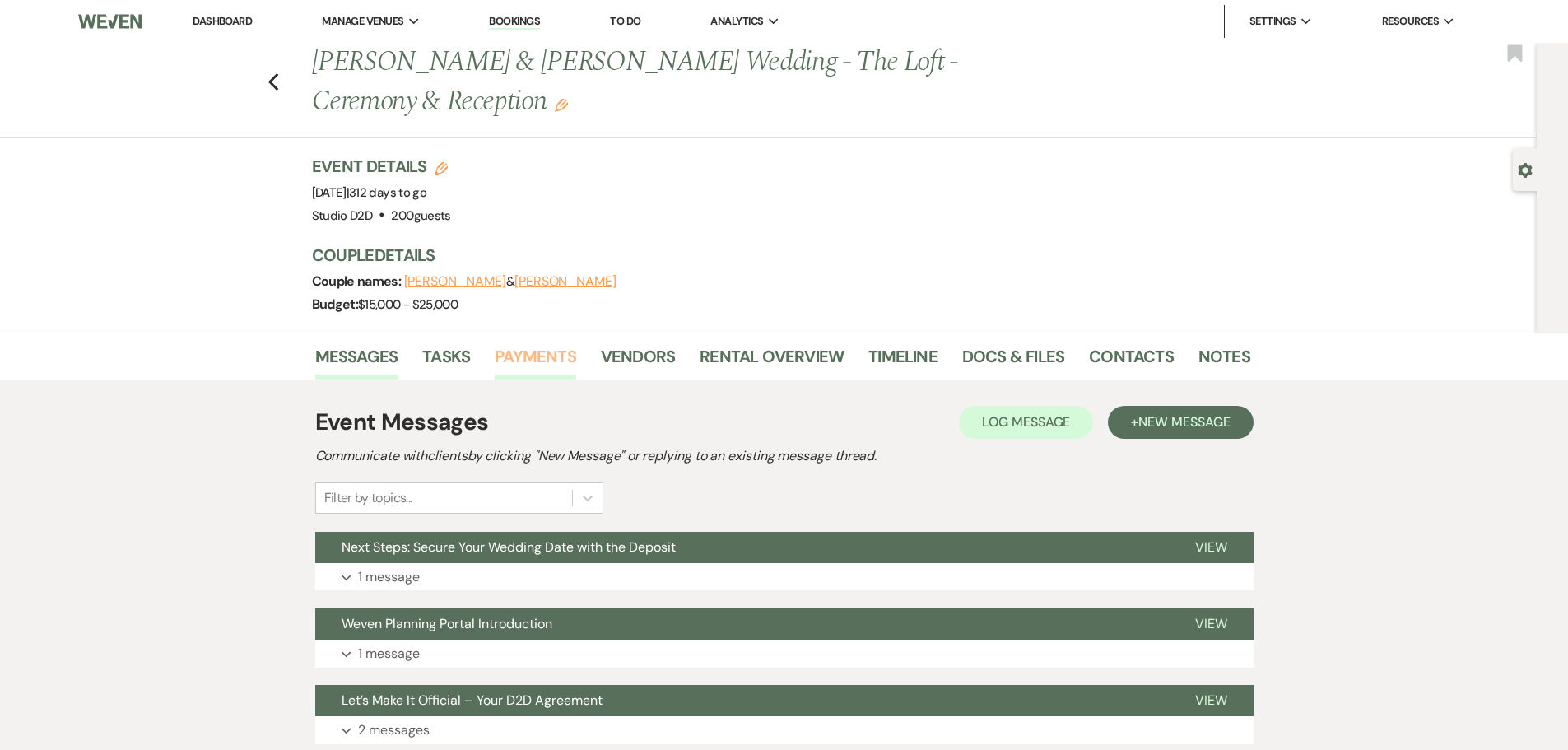
click at [520, 358] on link "Payments" at bounding box center [535, 361] width 82 height 36
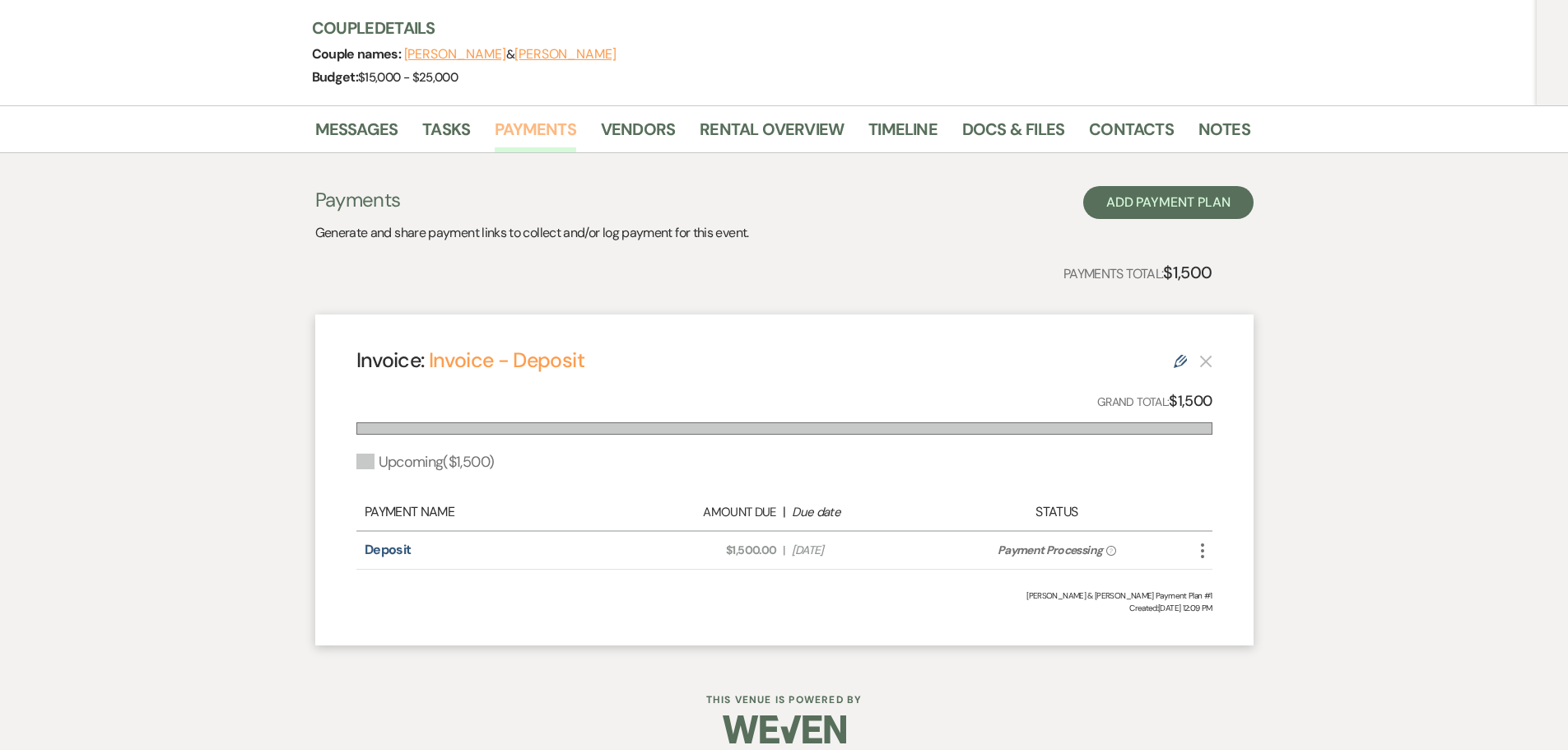
scroll to position [245, 0]
